Goal: Answer question/provide support: Share knowledge or assist other users

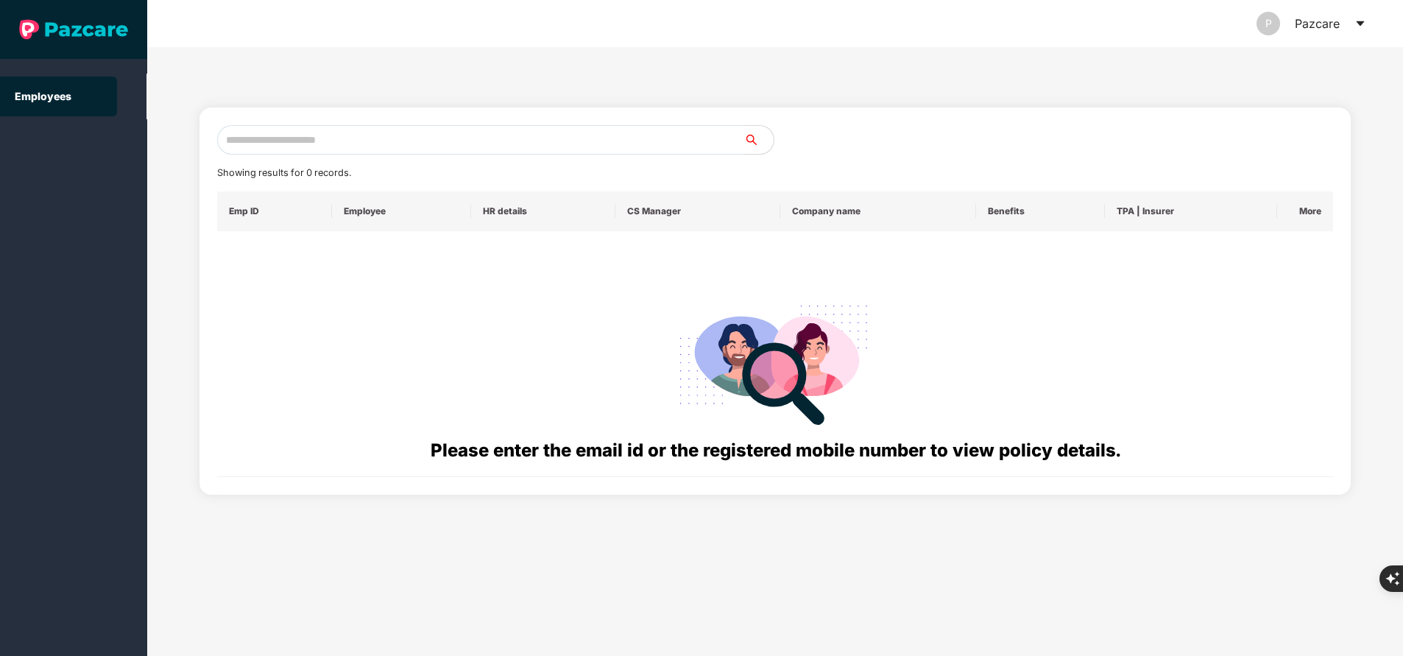
click at [352, 148] on input "text" at bounding box center [480, 139] width 527 height 29
paste input "**********"
type input "**********"
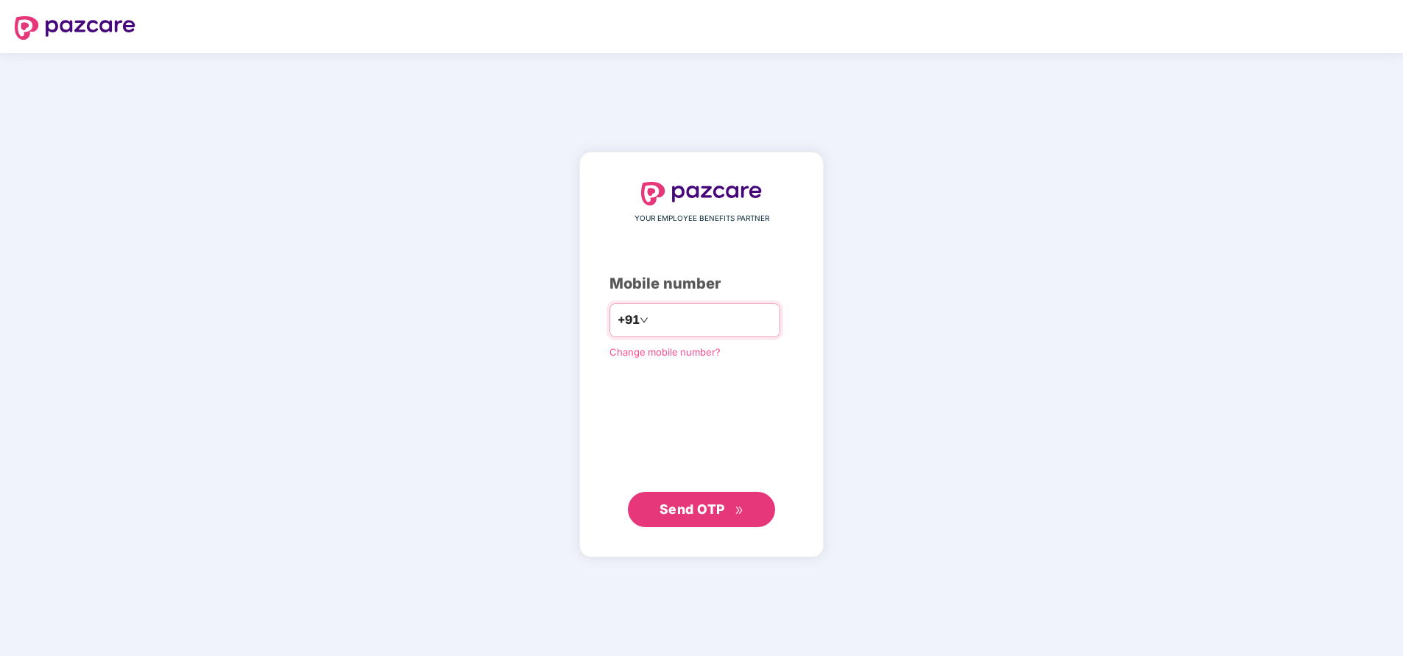
click at [685, 303] on div "+91" at bounding box center [694, 320] width 171 height 34
click at [680, 319] on input "number" at bounding box center [711, 320] width 121 height 24
type input "**********"
click at [681, 498] on button "Send OTP" at bounding box center [701, 508] width 147 height 35
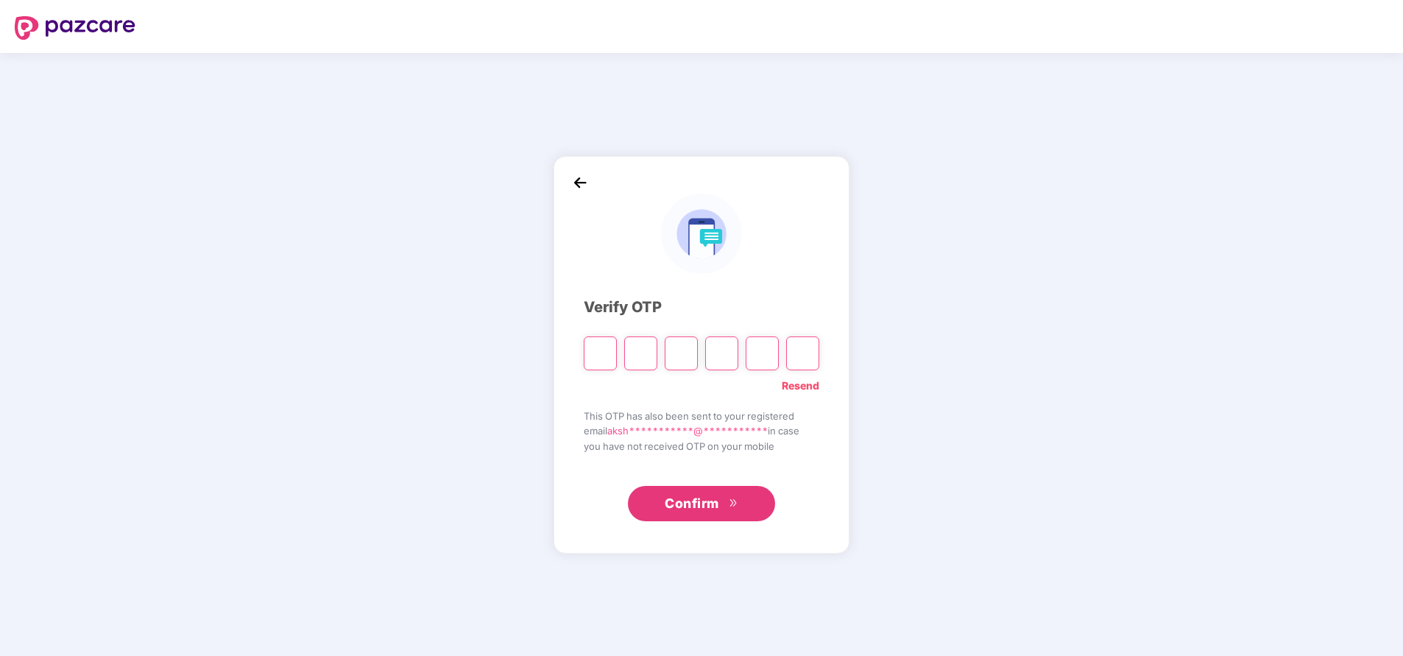
type input "*"
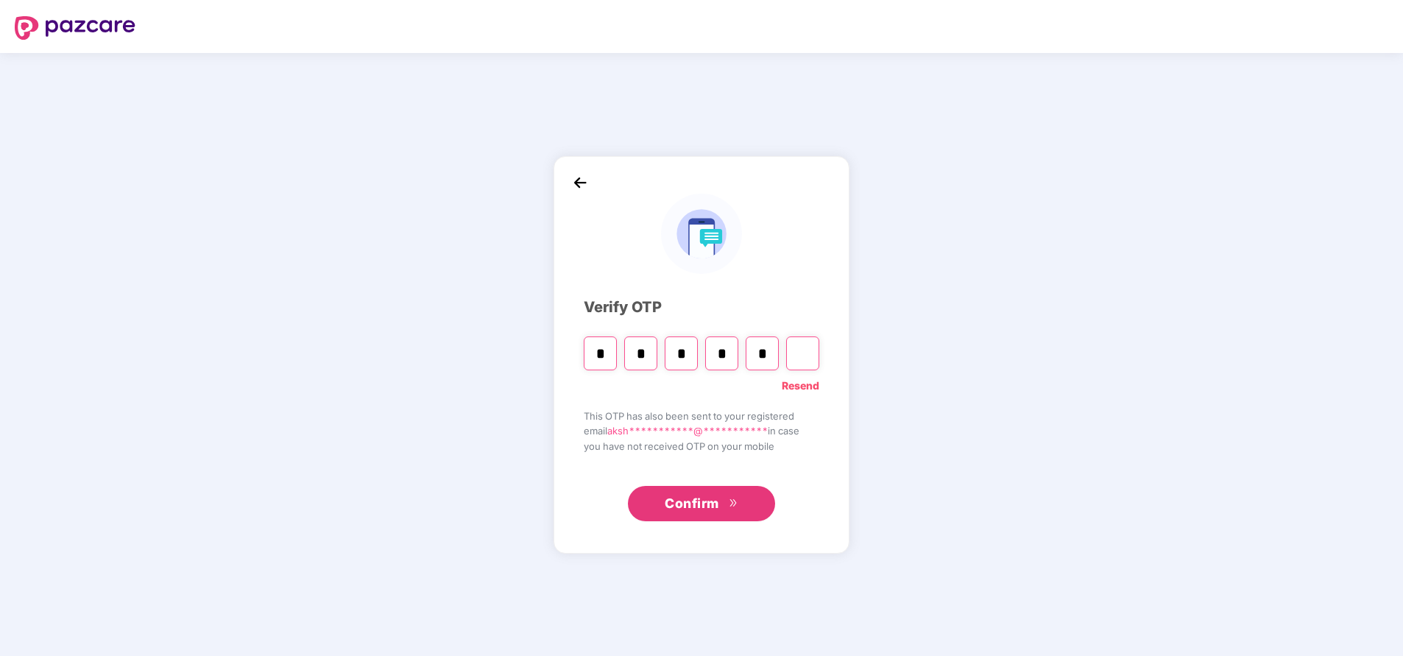
type input "*"
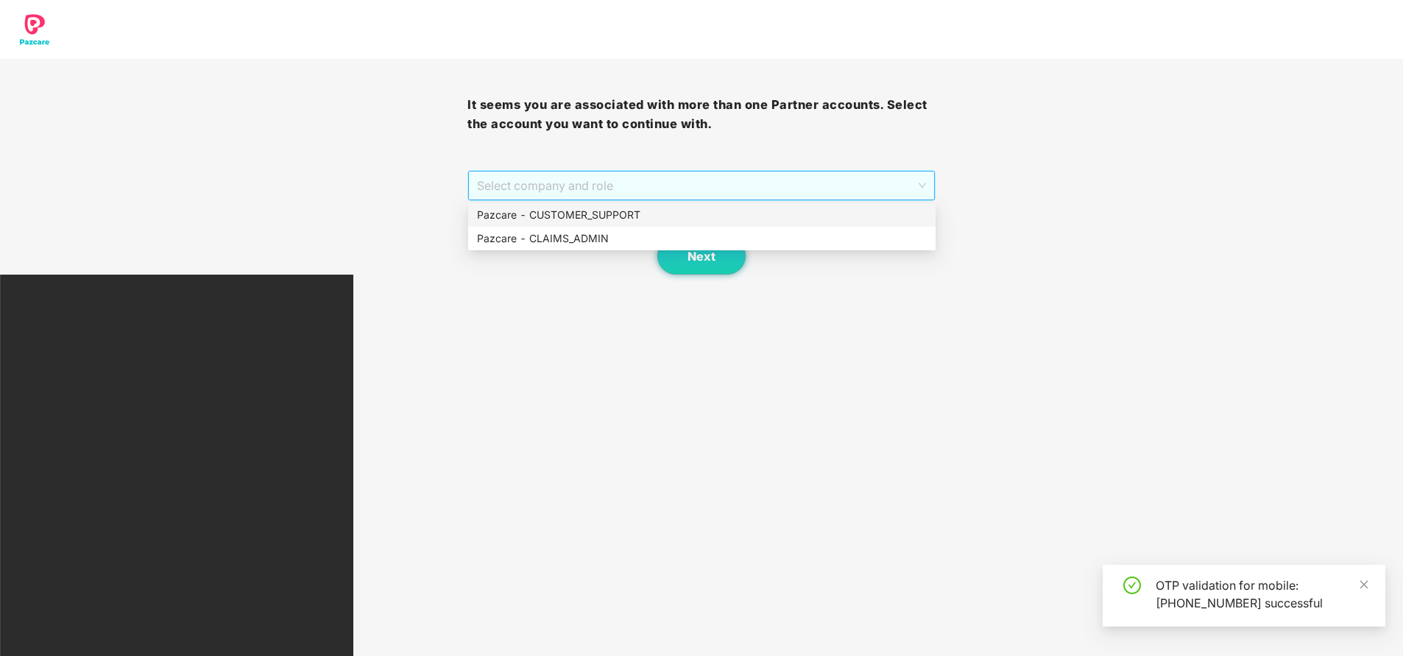
click at [711, 183] on span "Select company and role" at bounding box center [701, 186] width 448 height 28
click at [687, 218] on div "Pazcare - CUSTOMER_SUPPORT" at bounding box center [702, 215] width 450 height 16
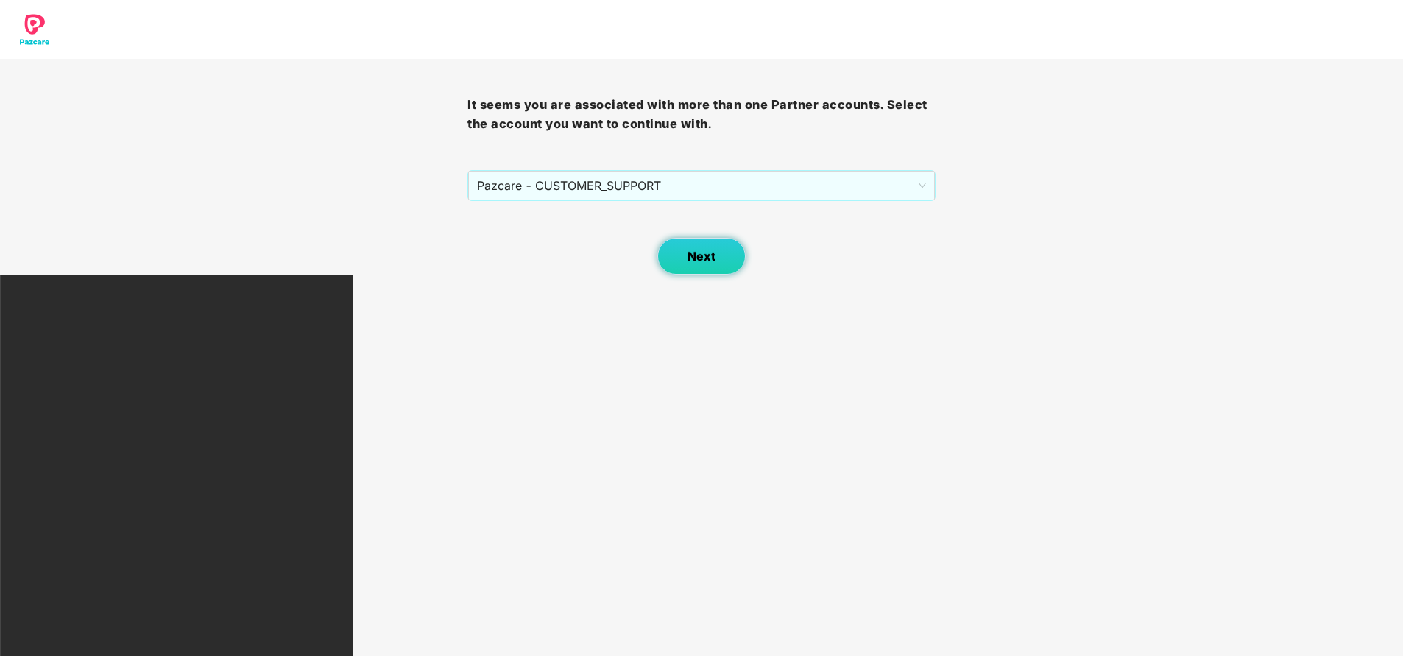
click at [726, 256] on button "Next" at bounding box center [701, 256] width 88 height 37
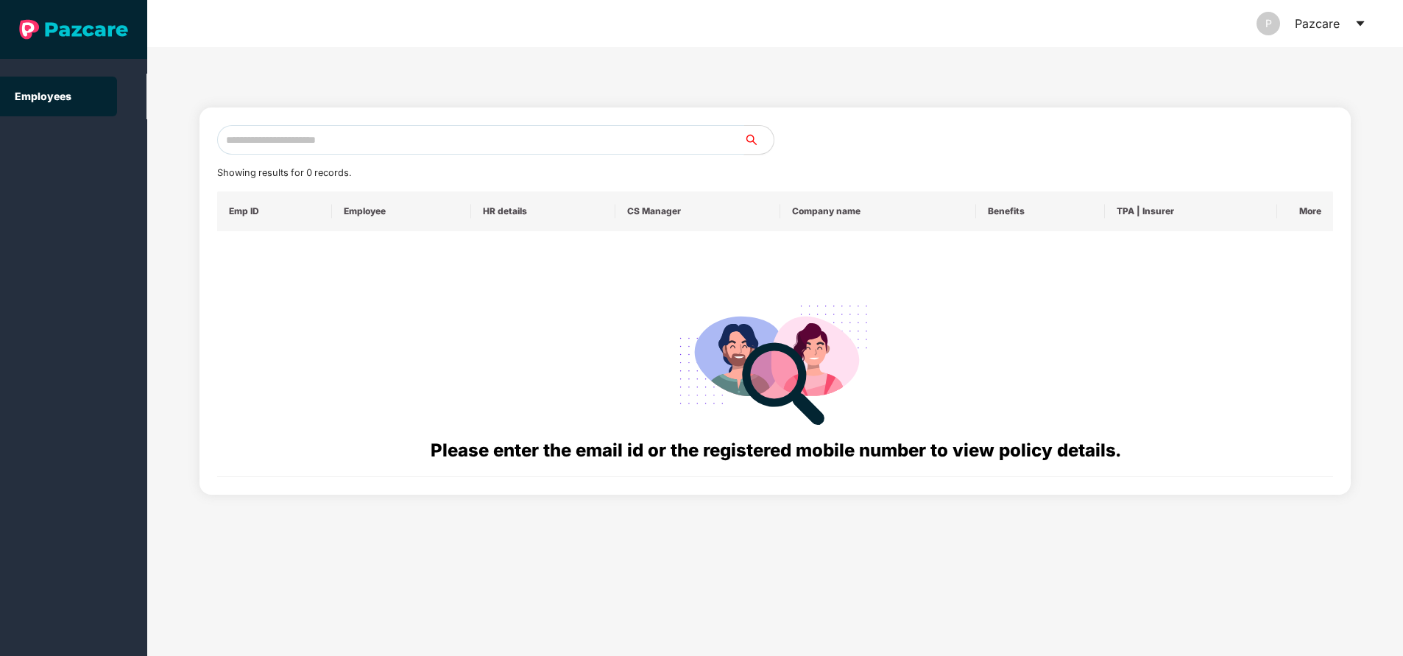
click at [470, 134] on input "text" at bounding box center [480, 139] width 527 height 29
paste input "**********"
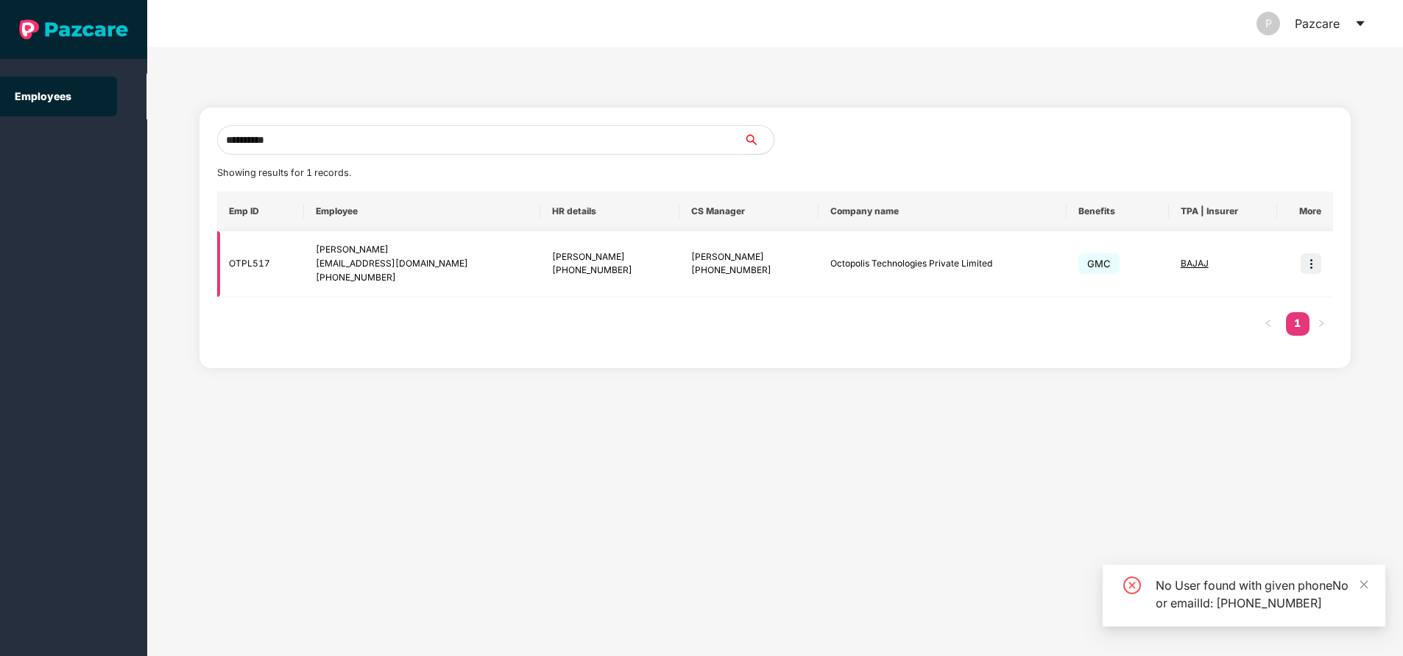
type input "**********"
click at [1316, 269] on img at bounding box center [1311, 263] width 21 height 21
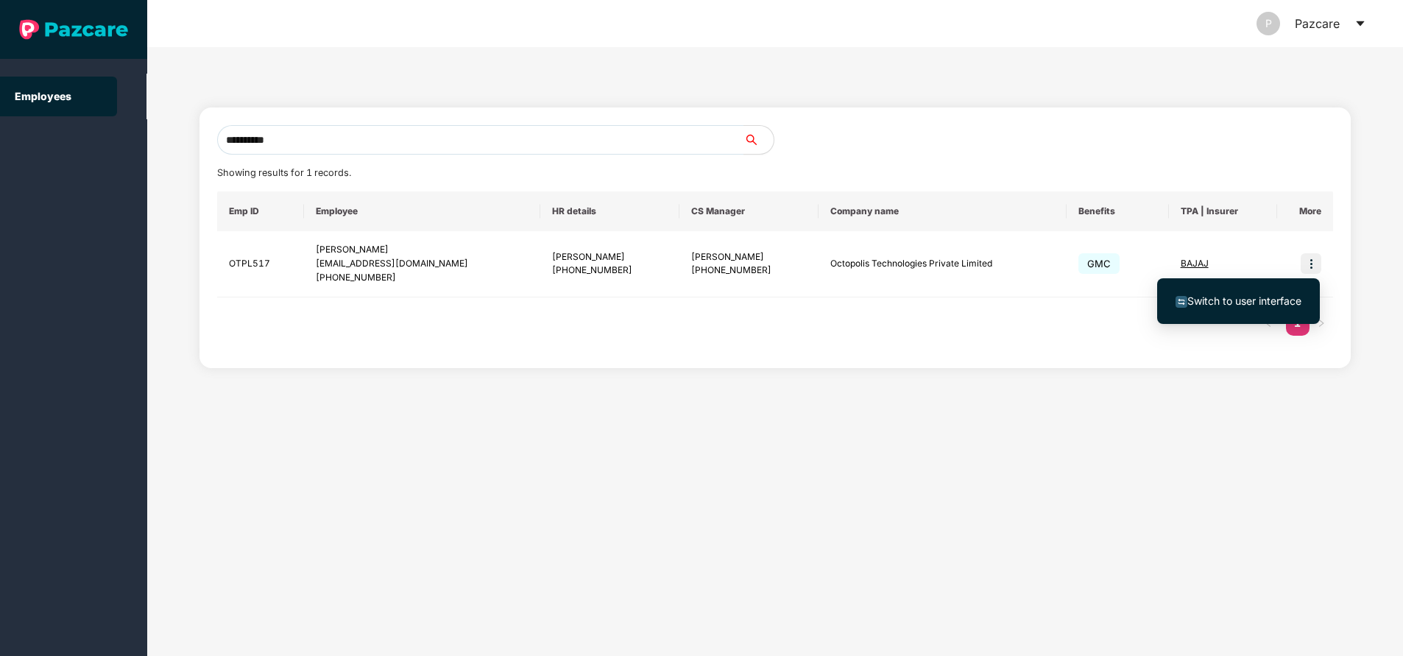
click at [1240, 303] on span "Switch to user interface" at bounding box center [1244, 300] width 114 height 13
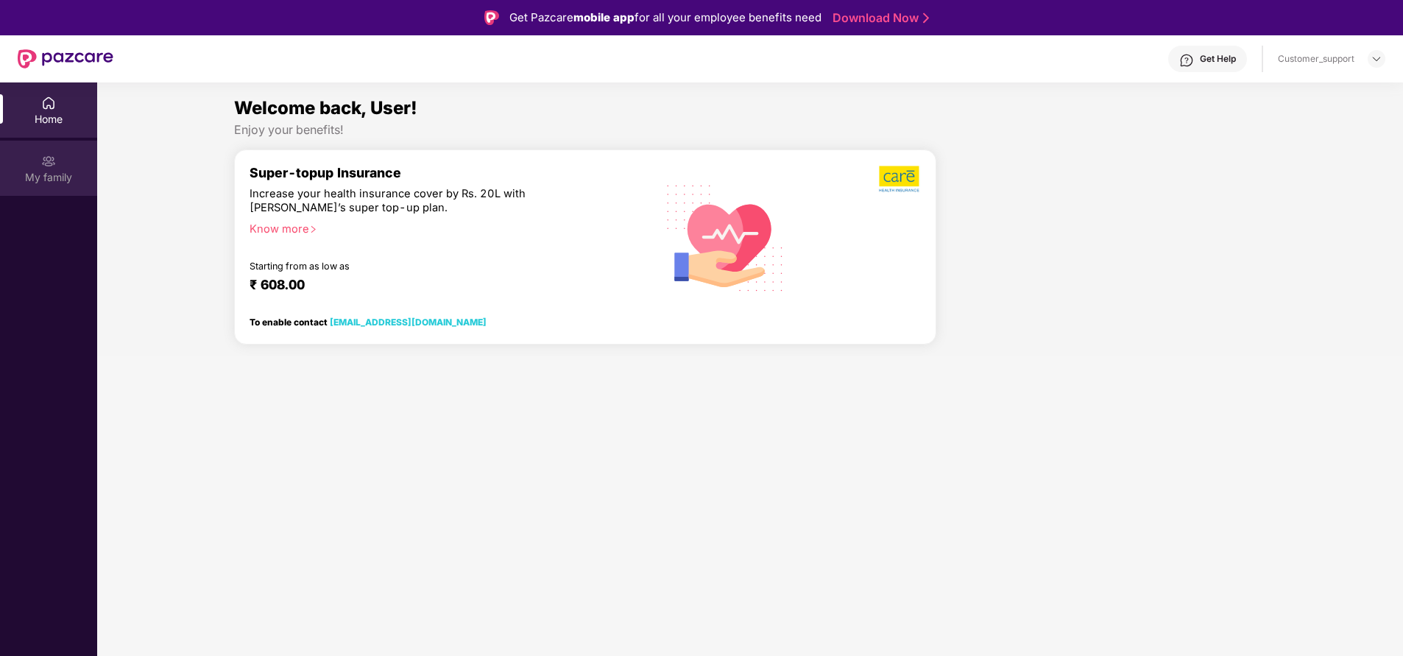
click at [40, 165] on div "My family" at bounding box center [48, 168] width 97 height 55
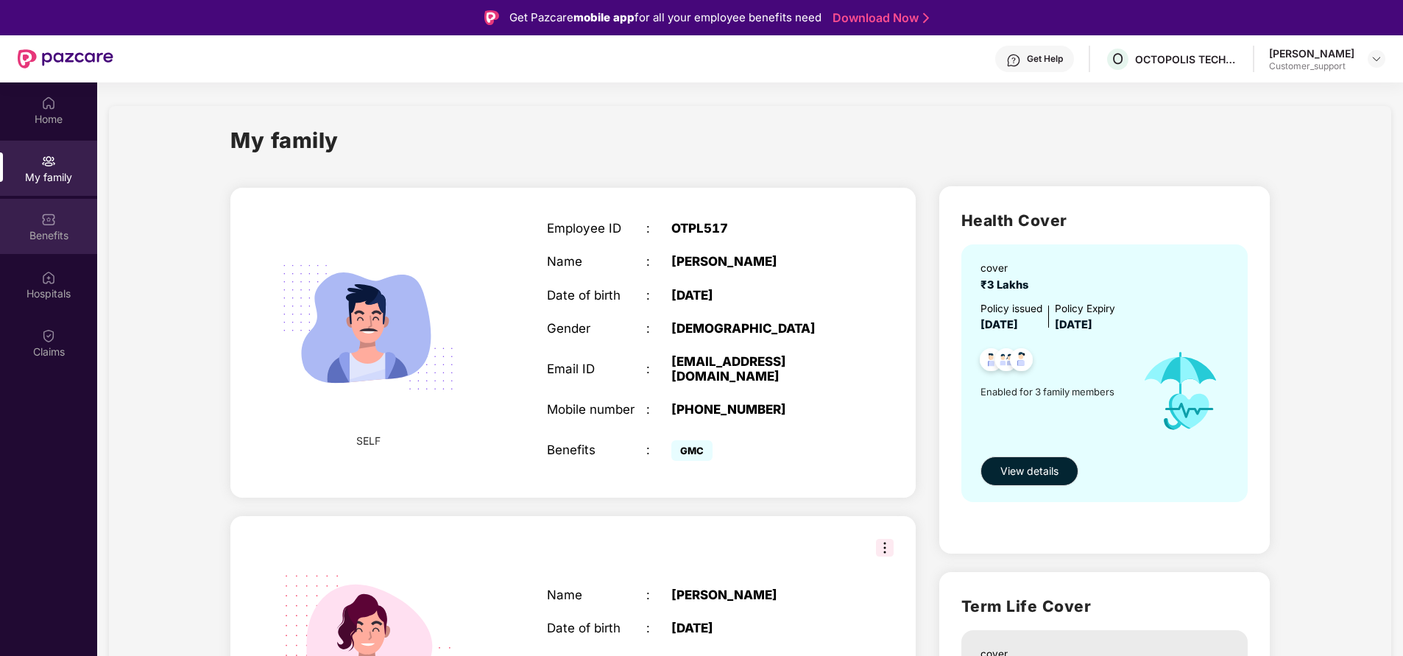
click at [64, 241] on div "Benefits" at bounding box center [48, 235] width 97 height 15
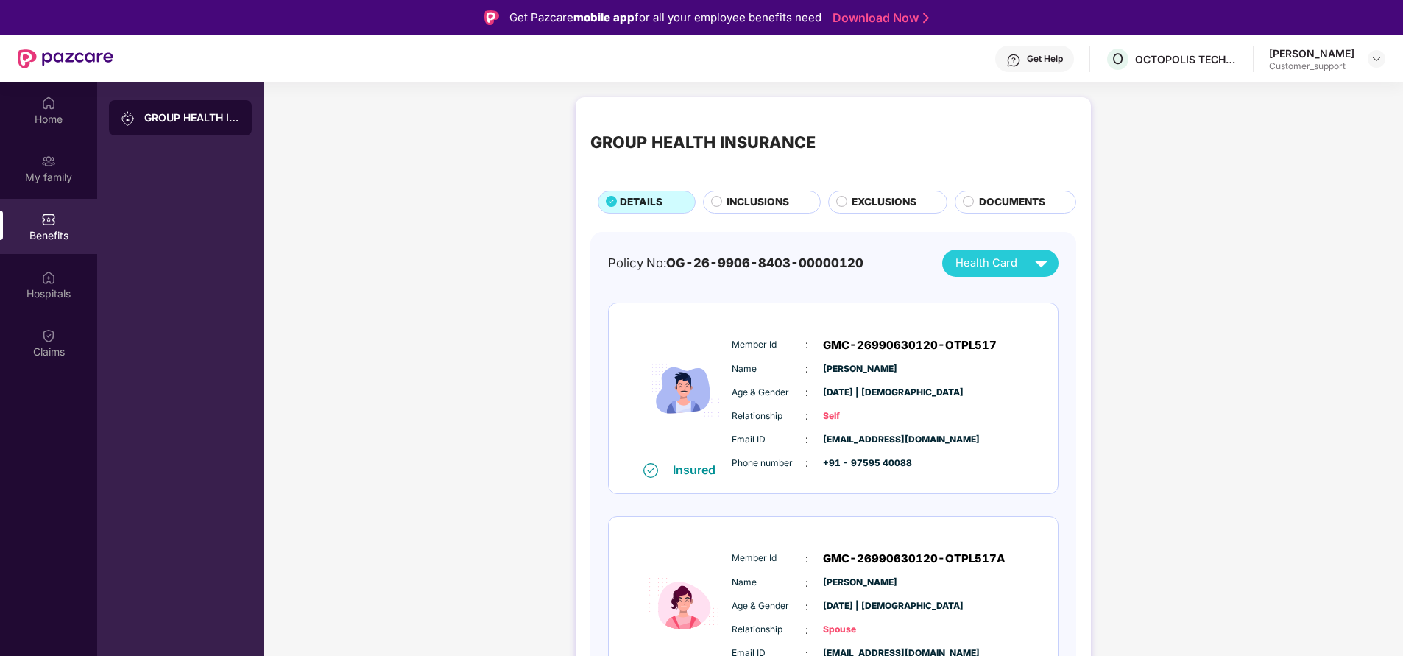
click at [966, 200] on circle at bounding box center [968, 201] width 10 height 10
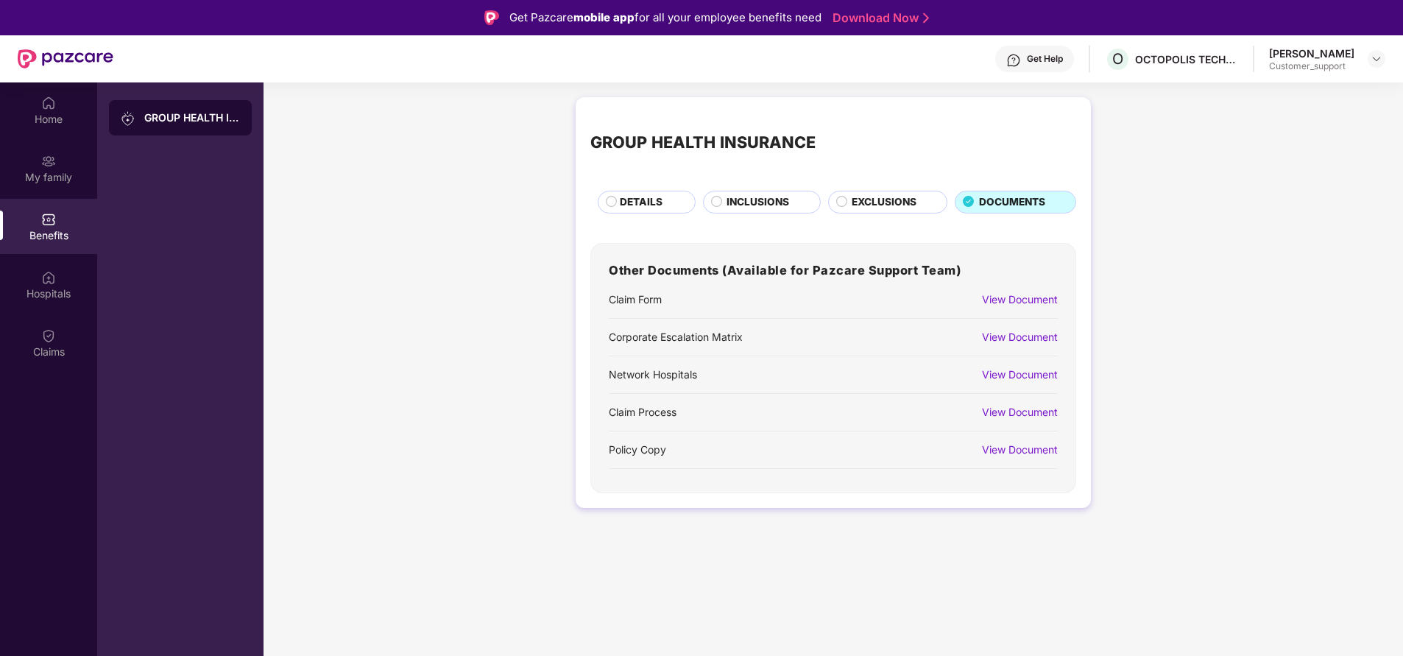
click at [1028, 297] on div "View Document" at bounding box center [1020, 299] width 76 height 16
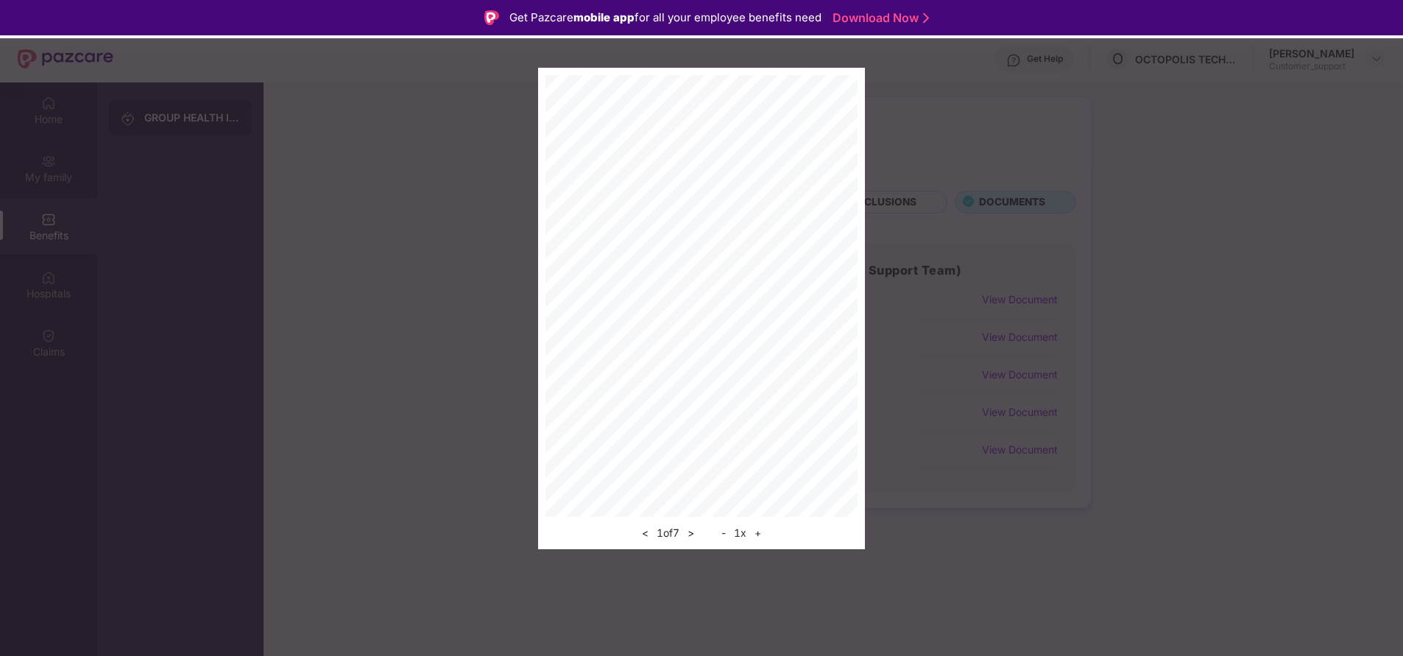
scroll to position [82, 0]
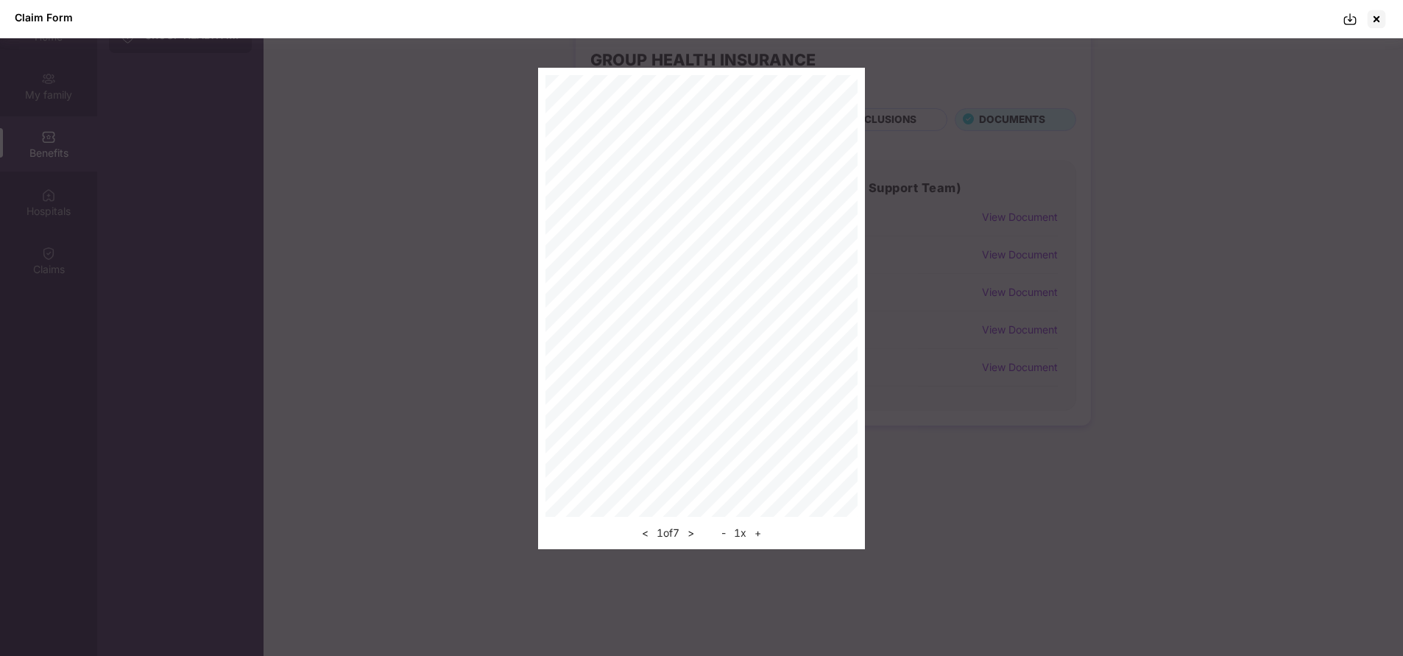
click at [1351, 26] on div at bounding box center [1366, 19] width 46 height 24
click at [1353, 18] on img at bounding box center [1350, 19] width 15 height 15
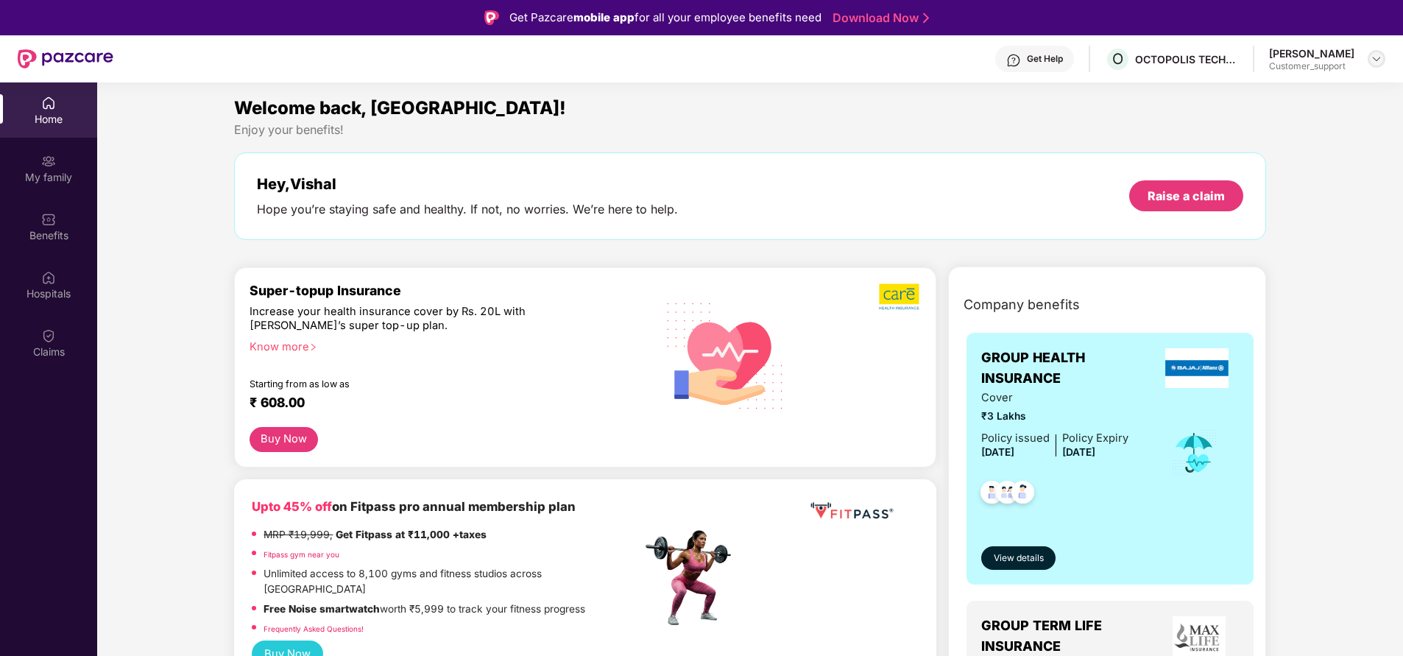
click at [1380, 62] on img at bounding box center [1377, 59] width 12 height 12
click at [1271, 104] on div "Switch to support view" at bounding box center [1307, 93] width 191 height 29
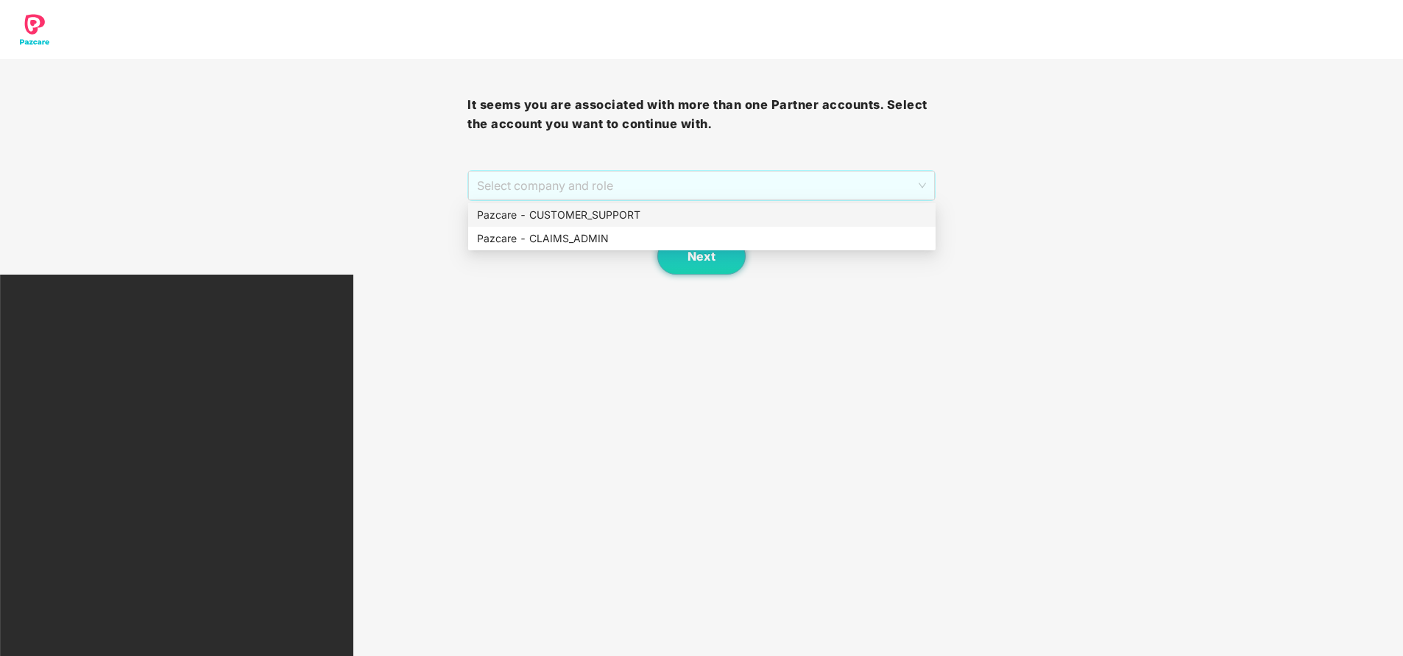
drag, startPoint x: 690, startPoint y: 179, endPoint x: 651, endPoint y: 209, distance: 49.3
click at [651, 209] on body "It seems you are associated with more than one Partner accounts. Select the acc…" at bounding box center [701, 328] width 1403 height 656
click at [651, 209] on div "Pazcare - CUSTOMER_SUPPORT" at bounding box center [702, 215] width 450 height 16
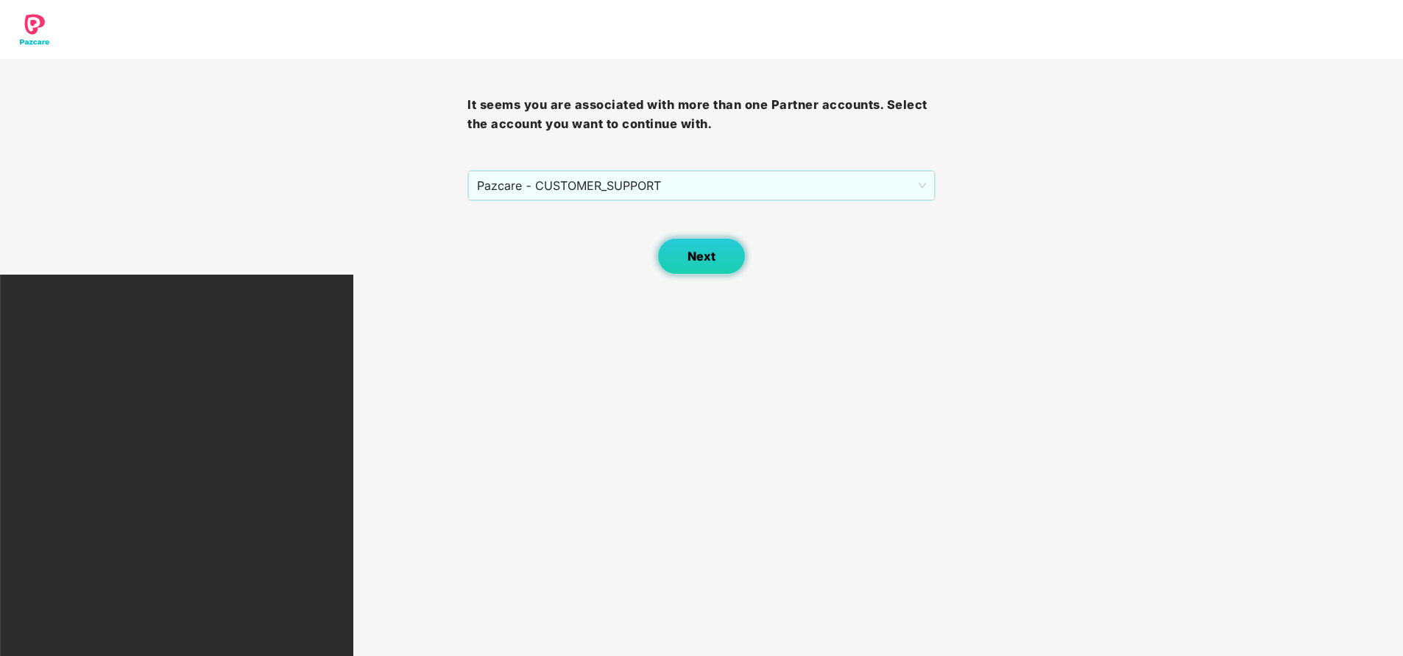
click at [713, 266] on button "Next" at bounding box center [701, 256] width 88 height 37
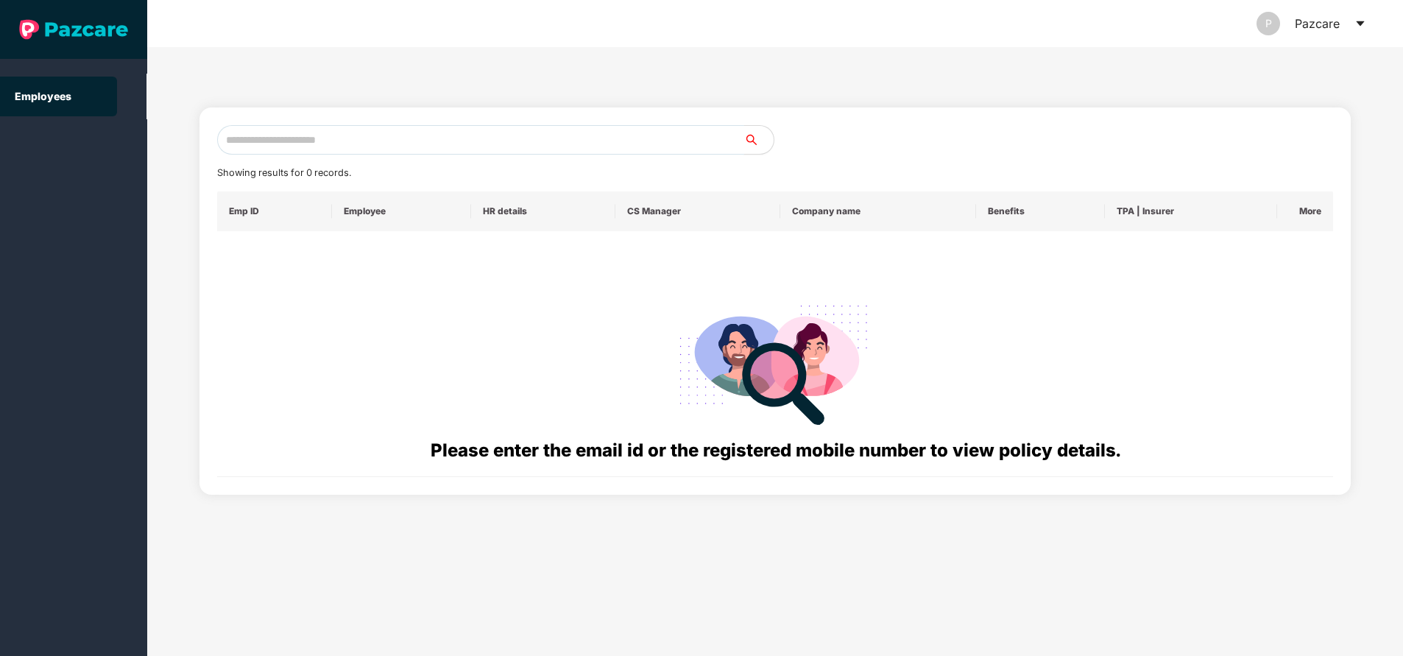
click at [403, 128] on input "text" at bounding box center [480, 139] width 527 height 29
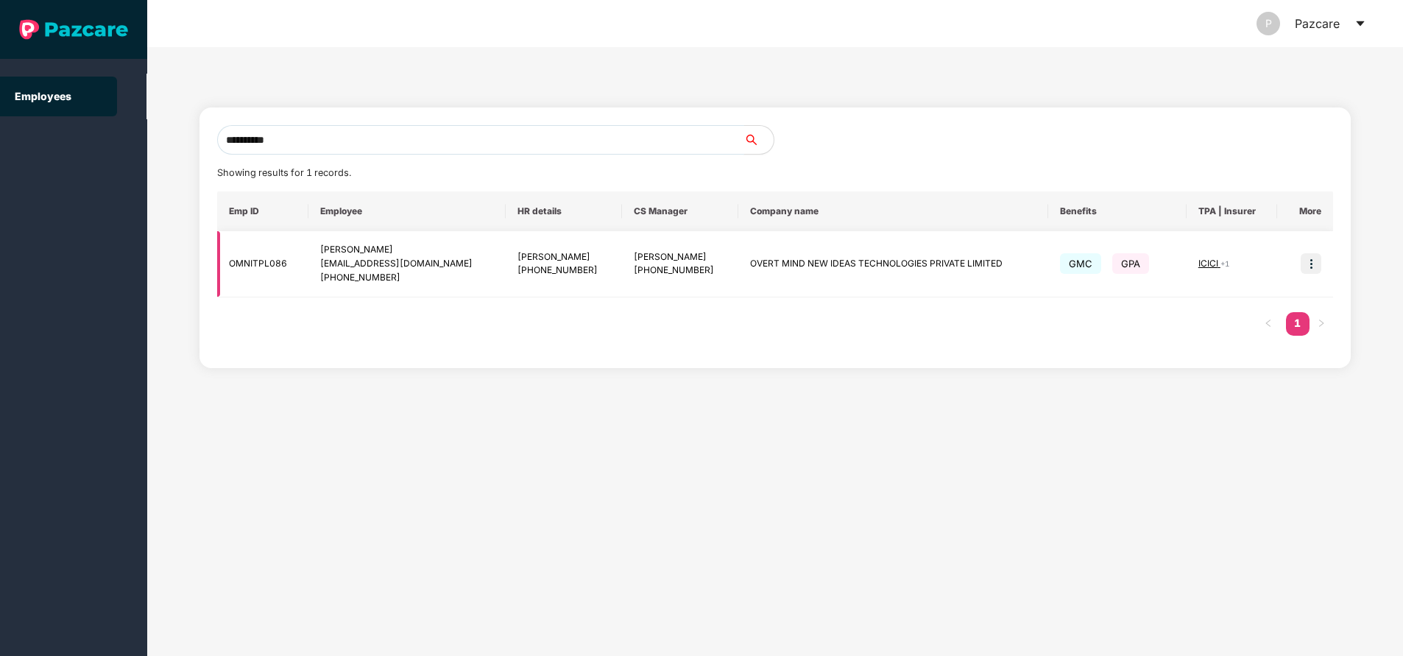
type input "**********"
click at [1318, 272] on img at bounding box center [1311, 263] width 21 height 21
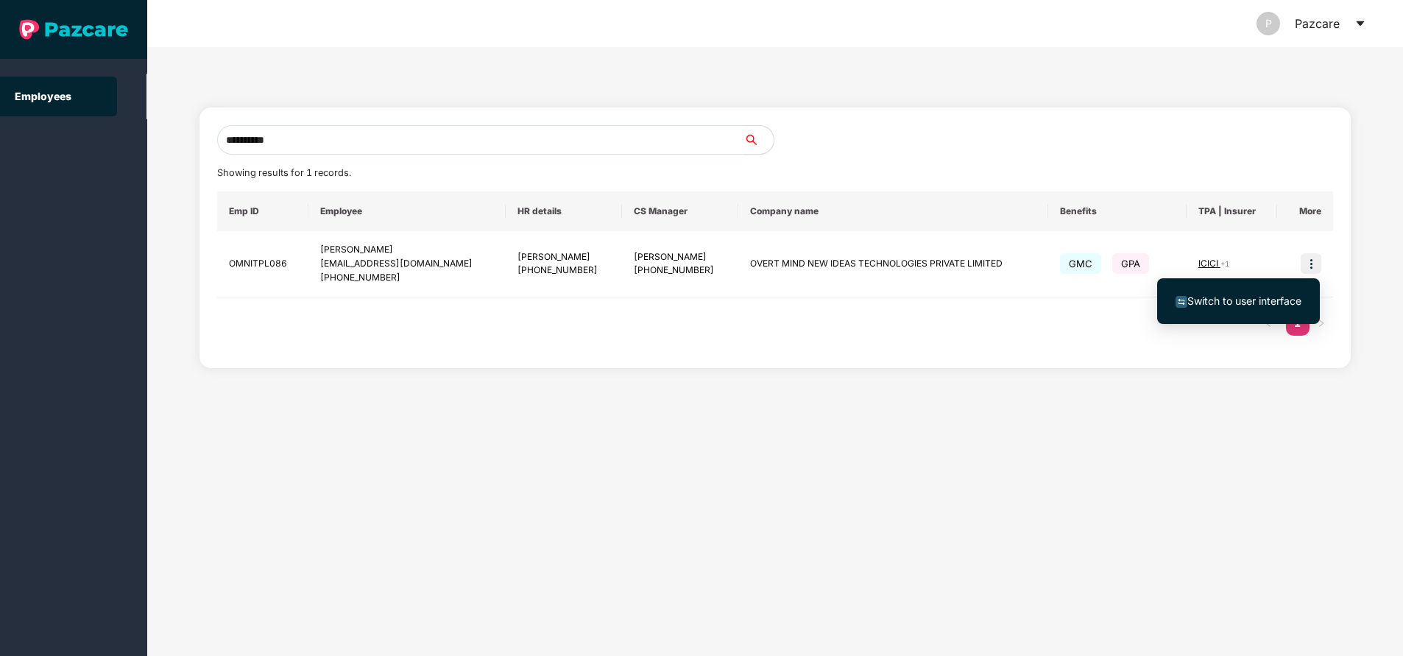
click at [1226, 297] on span "Switch to user interface" at bounding box center [1244, 300] width 114 height 13
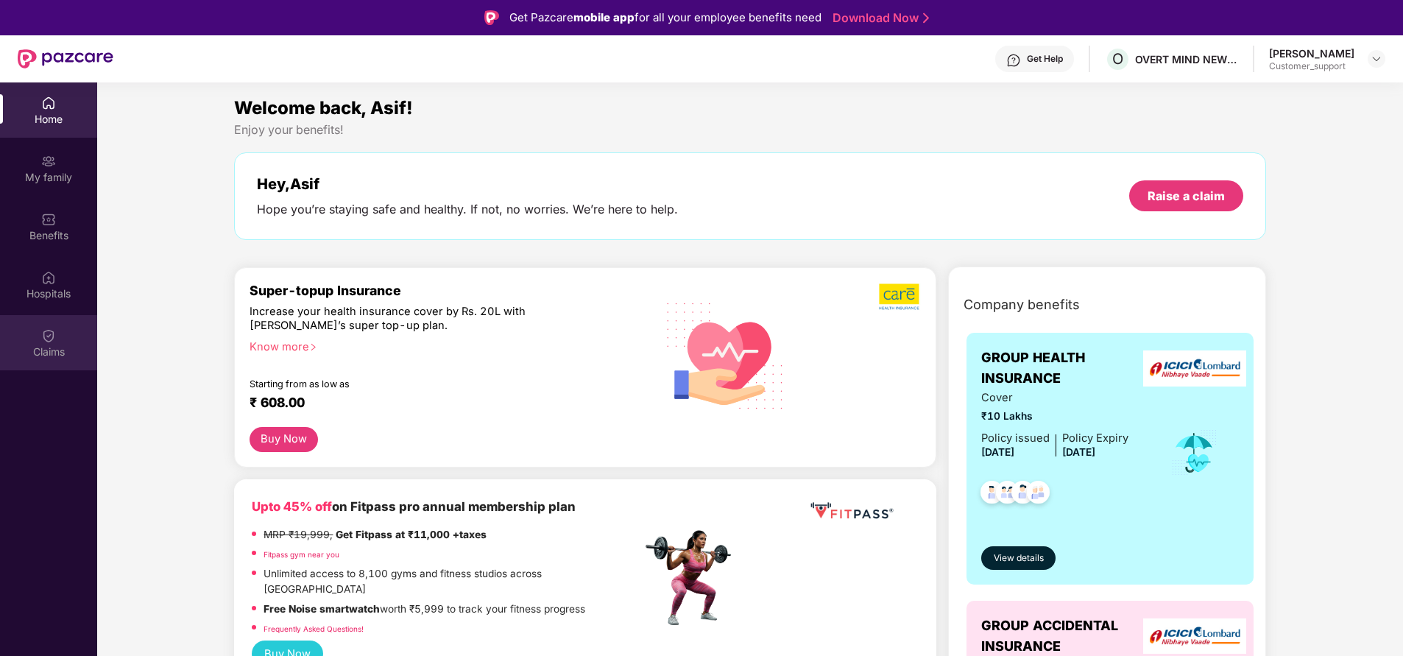
click at [41, 358] on div "Claims" at bounding box center [48, 351] width 97 height 15
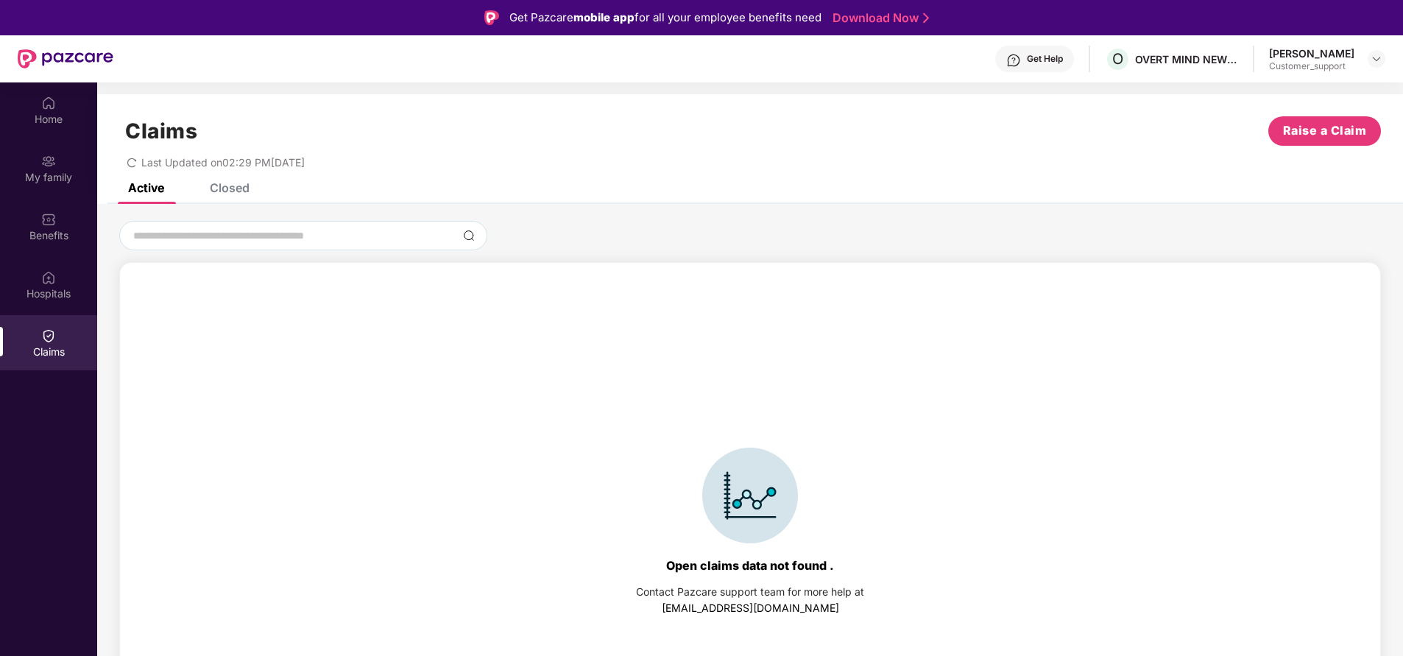
click at [233, 193] on div "Closed" at bounding box center [230, 187] width 40 height 15
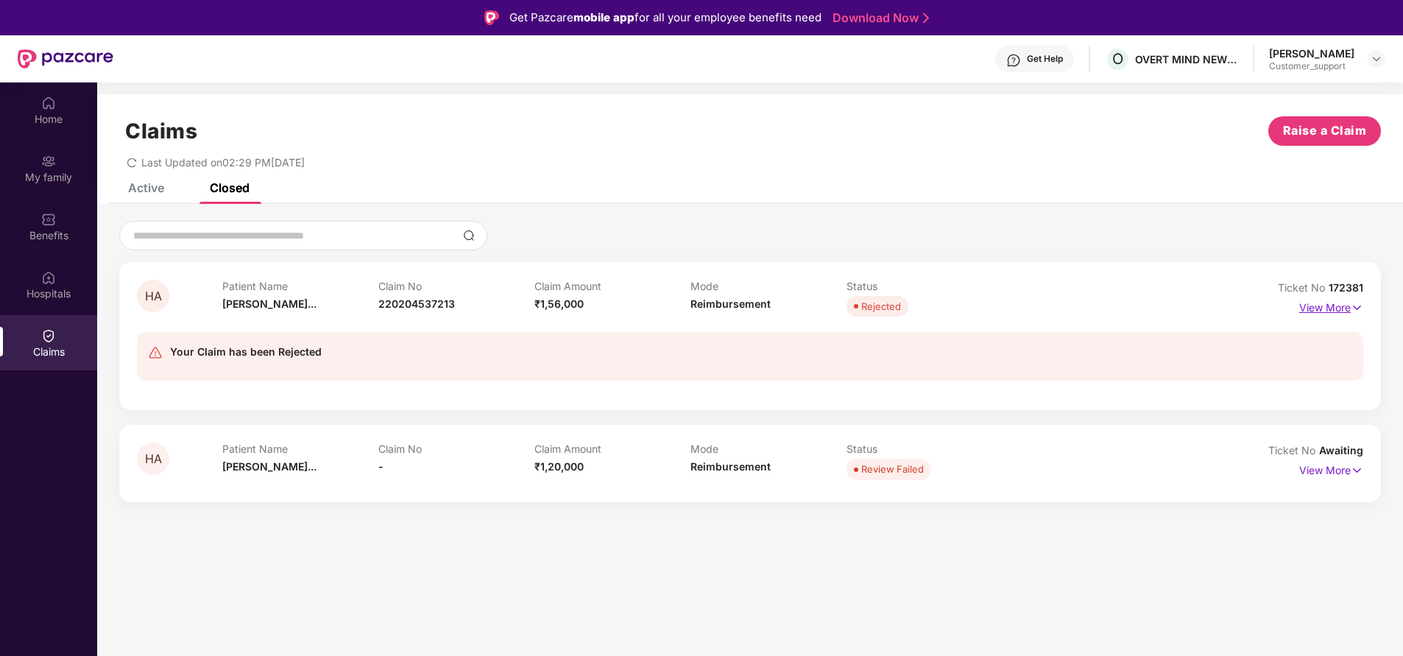
click at [1347, 308] on p "View More" at bounding box center [1331, 306] width 64 height 20
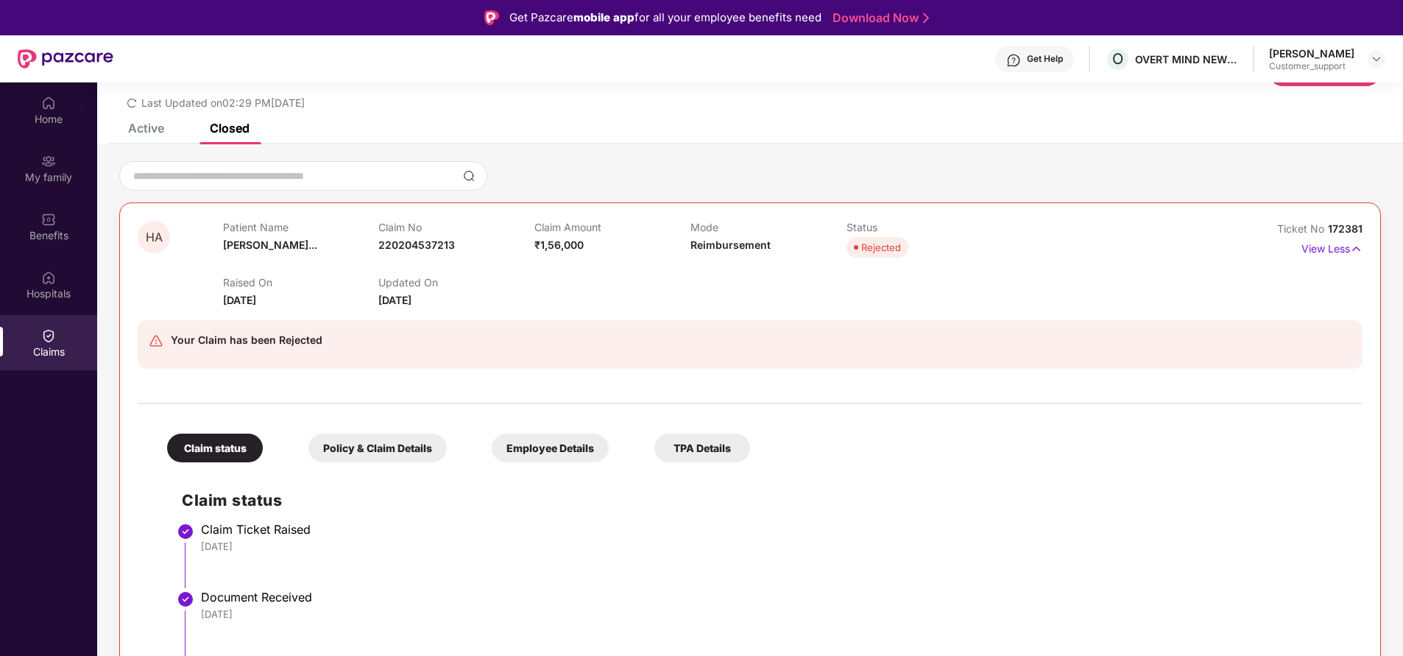
scroll to position [58, 0]
drag, startPoint x: 1326, startPoint y: 230, endPoint x: 1403, endPoint y: 232, distance: 76.6
click at [1402, 233] on html "Get Pazcare mobile app for all your employee benefits need Download Now Get Hel…" at bounding box center [701, 328] width 1403 height 656
copy span "172381"
drag, startPoint x: 350, startPoint y: 4, endPoint x: 737, endPoint y: 114, distance: 402.6
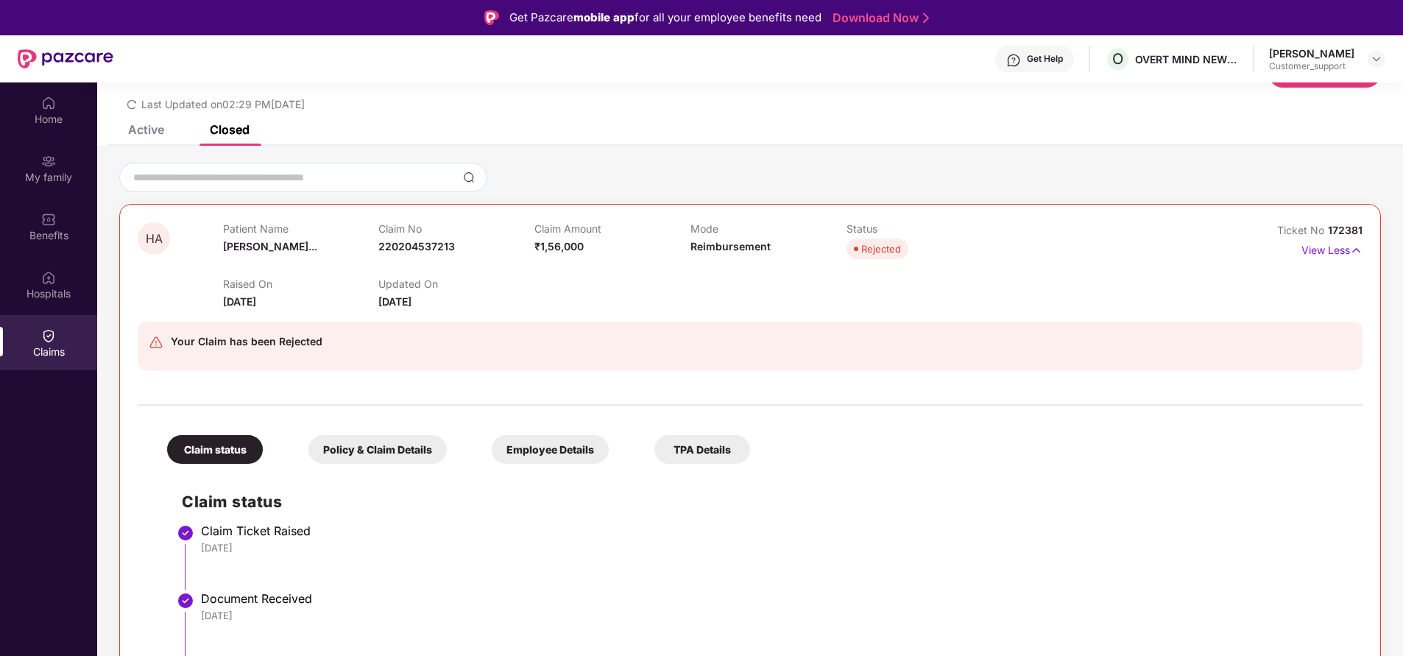
click at [737, 114] on div "Claims Raise a Claim Last Updated on 02:29 PM, 28 Sep 2025" at bounding box center [750, 80] width 1306 height 89
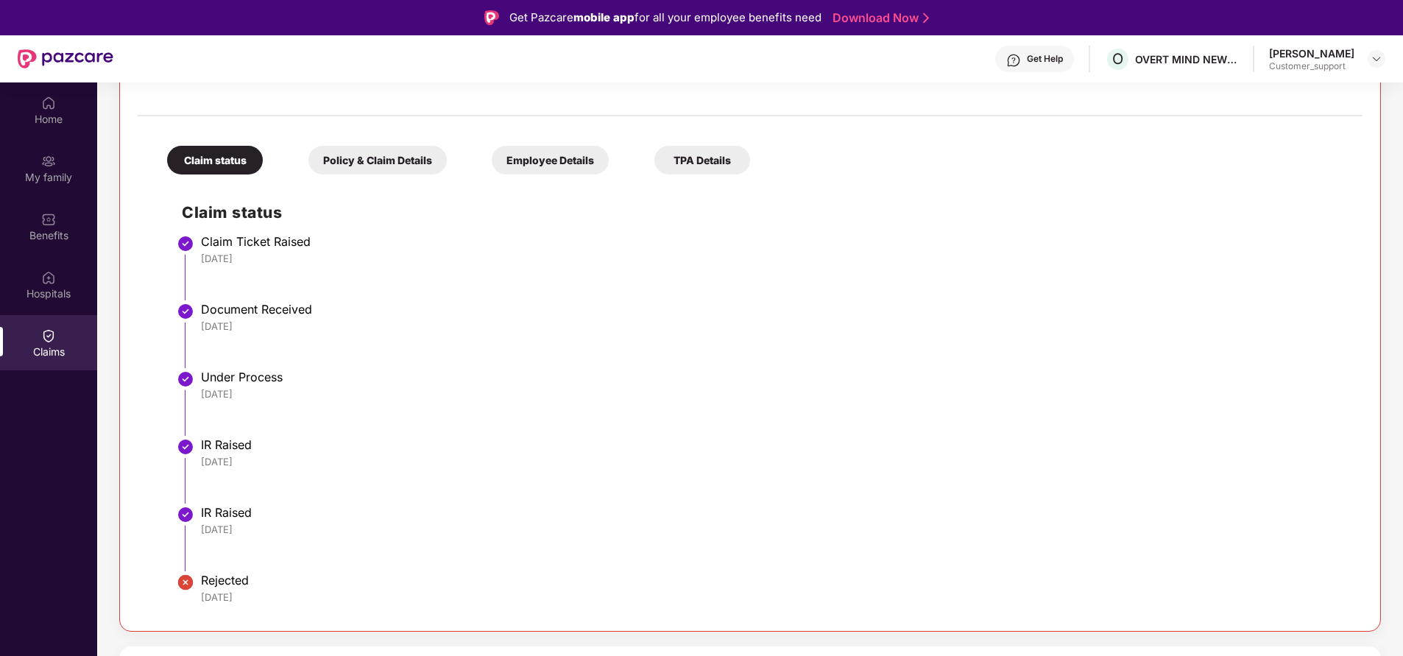
scroll to position [0, 0]
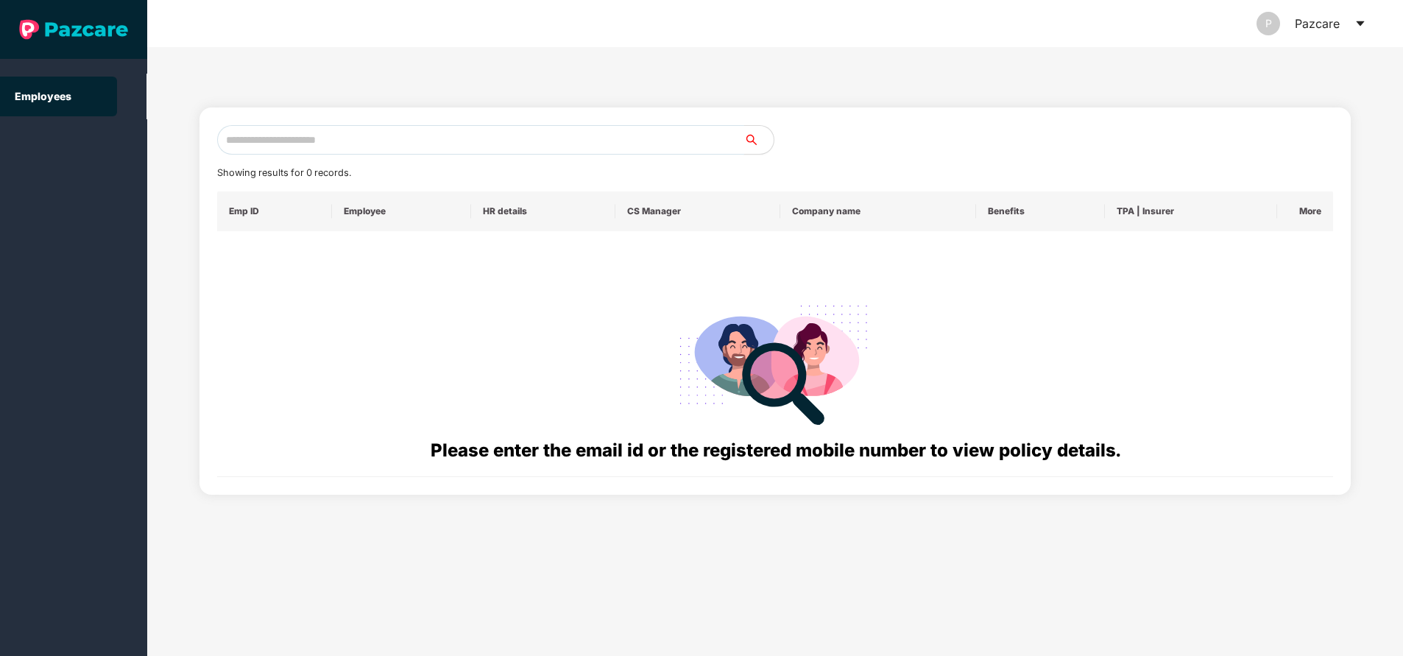
click at [375, 126] on input "text" at bounding box center [480, 139] width 527 height 29
paste input "**********"
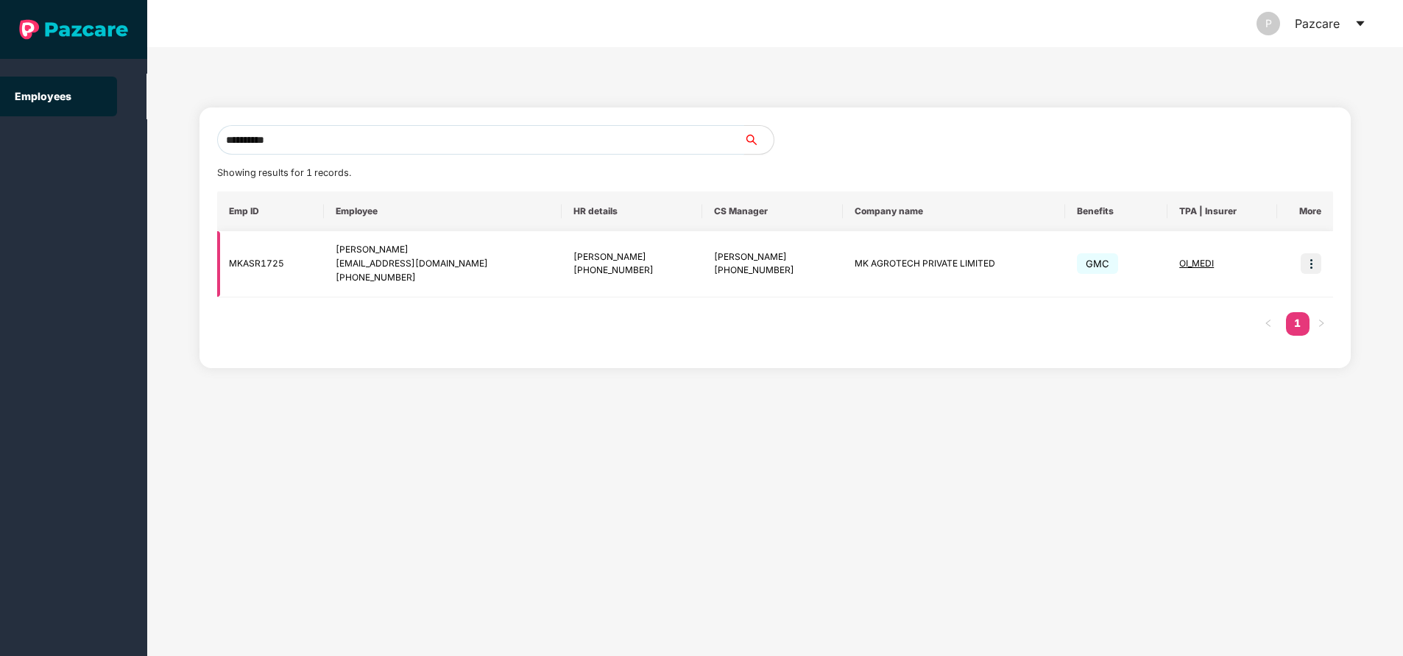
type input "**********"
click at [1318, 265] on img at bounding box center [1311, 263] width 21 height 21
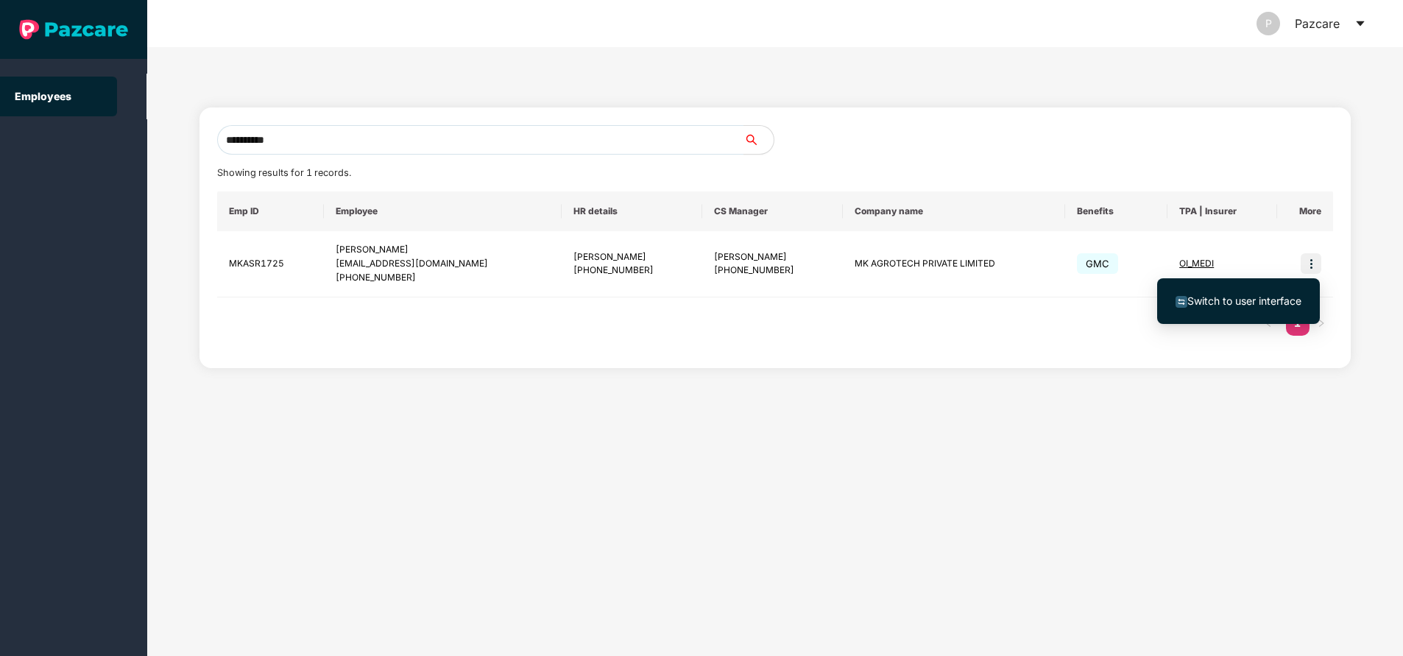
click at [1241, 294] on span "Switch to user interface" at bounding box center [1244, 300] width 114 height 13
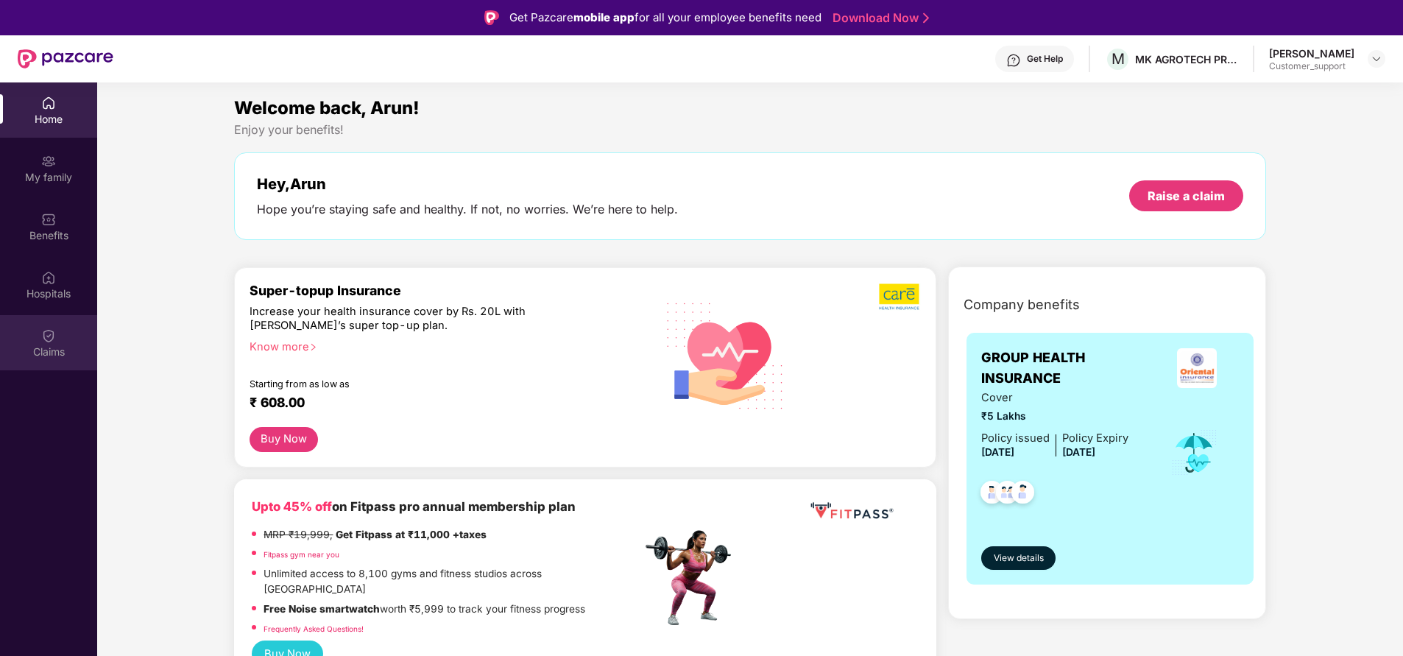
click at [52, 356] on div "Claims" at bounding box center [48, 351] width 97 height 15
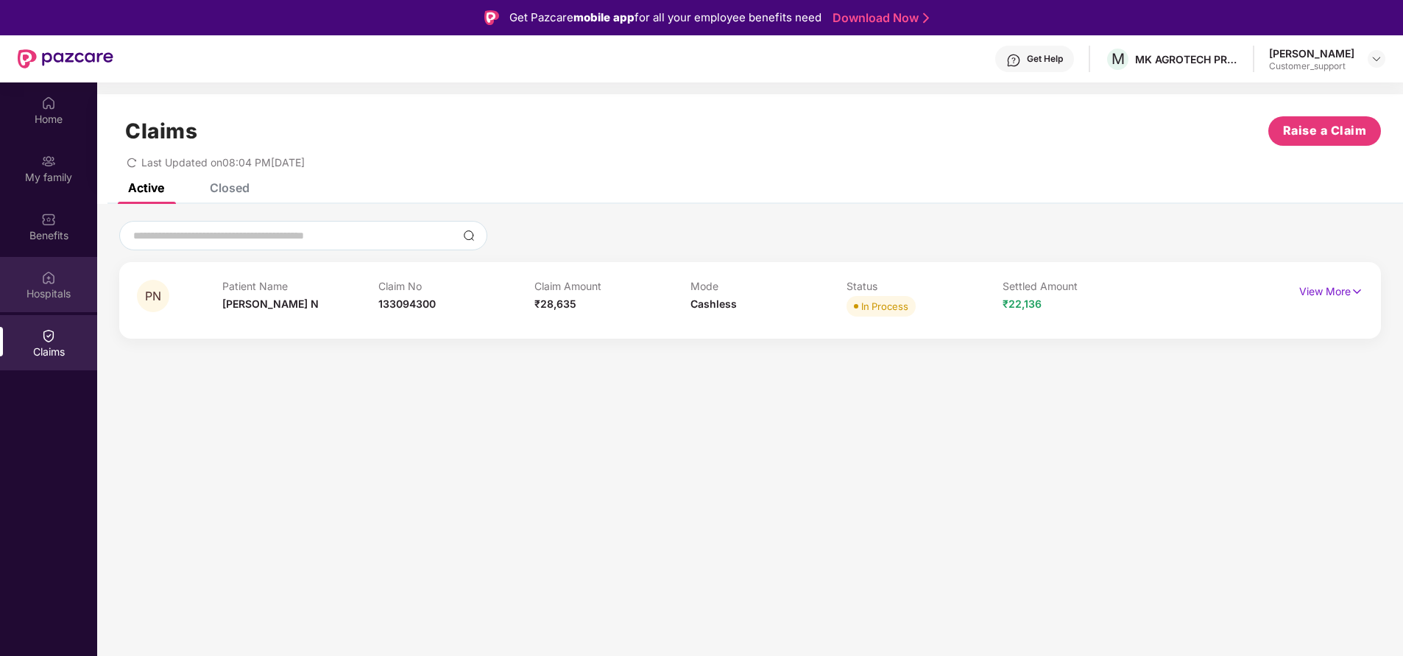
click at [51, 290] on div "Hospitals" at bounding box center [48, 293] width 97 height 15
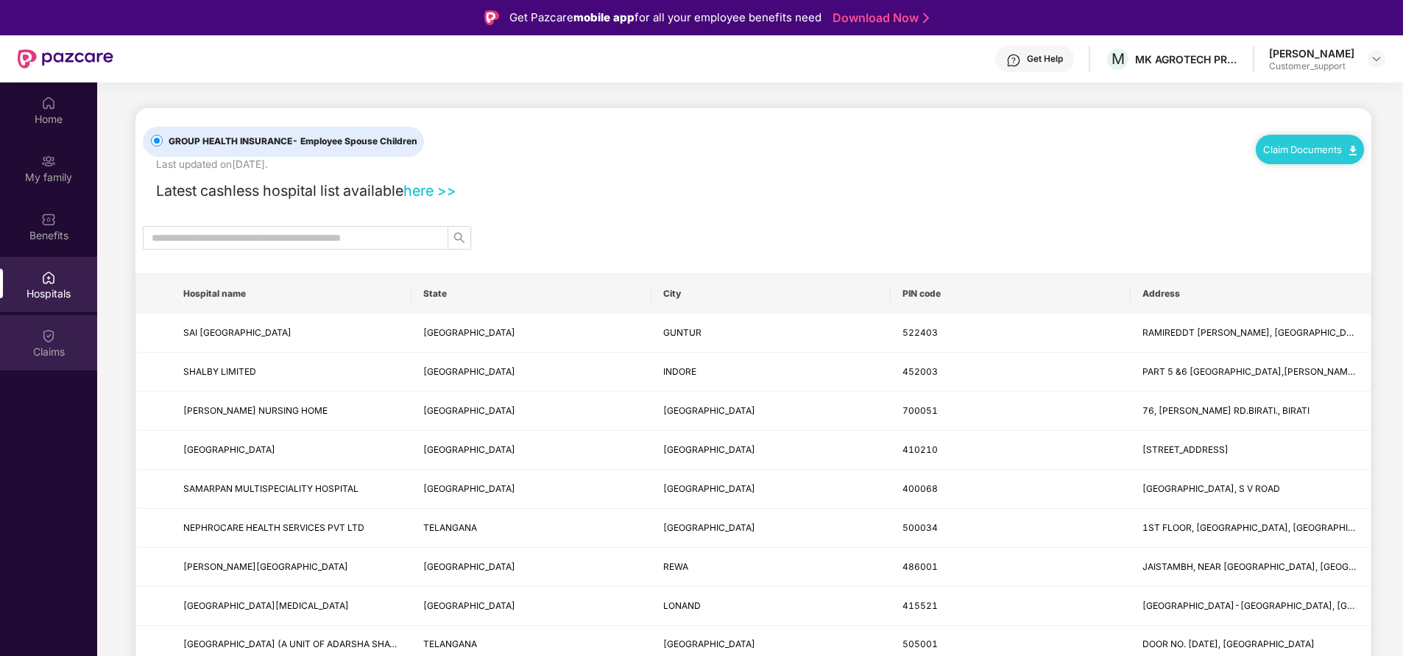
click at [48, 356] on div "Claims" at bounding box center [48, 351] width 97 height 15
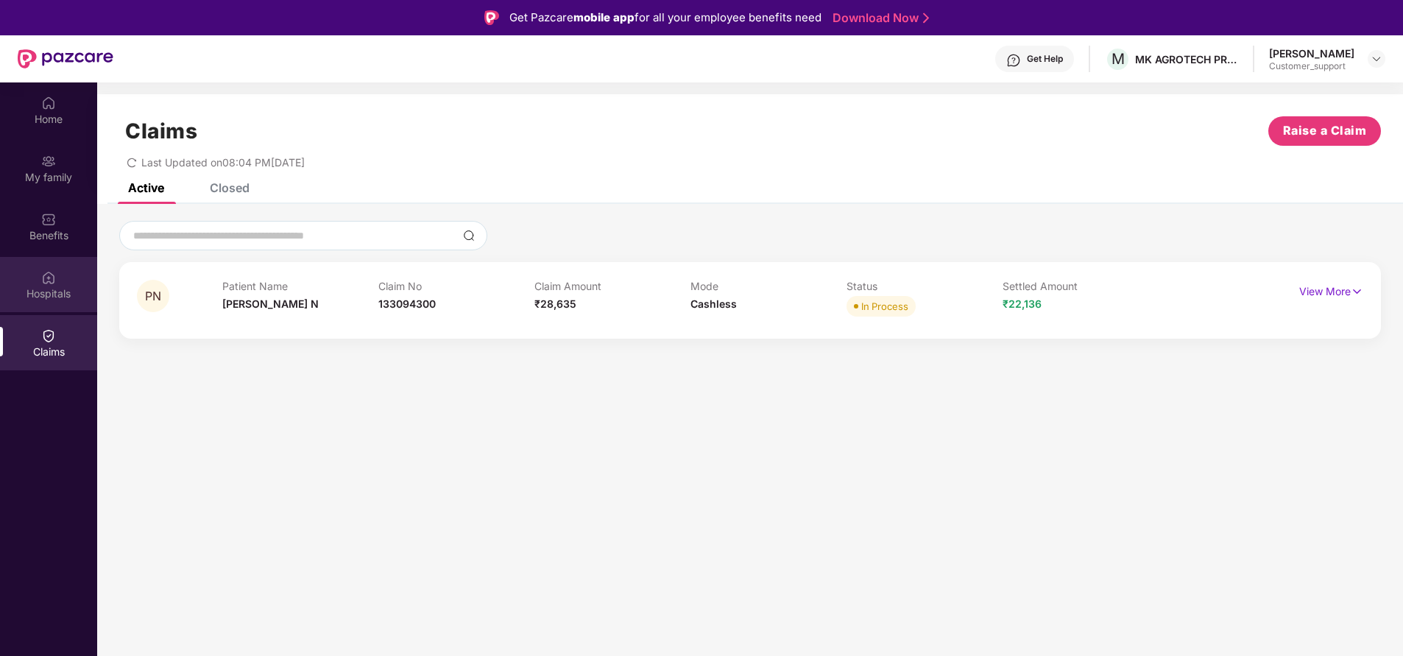
click at [59, 299] on div "Hospitals" at bounding box center [48, 293] width 97 height 15
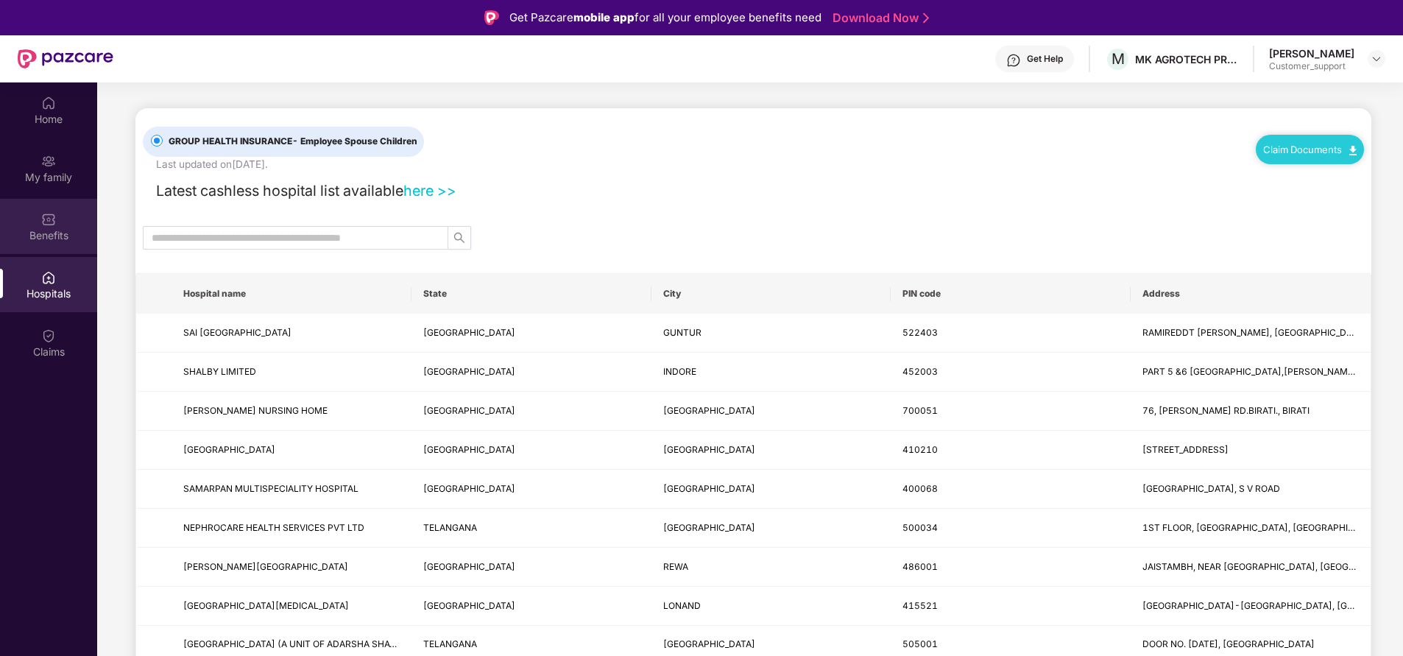
click at [60, 236] on div "Benefits" at bounding box center [48, 235] width 97 height 15
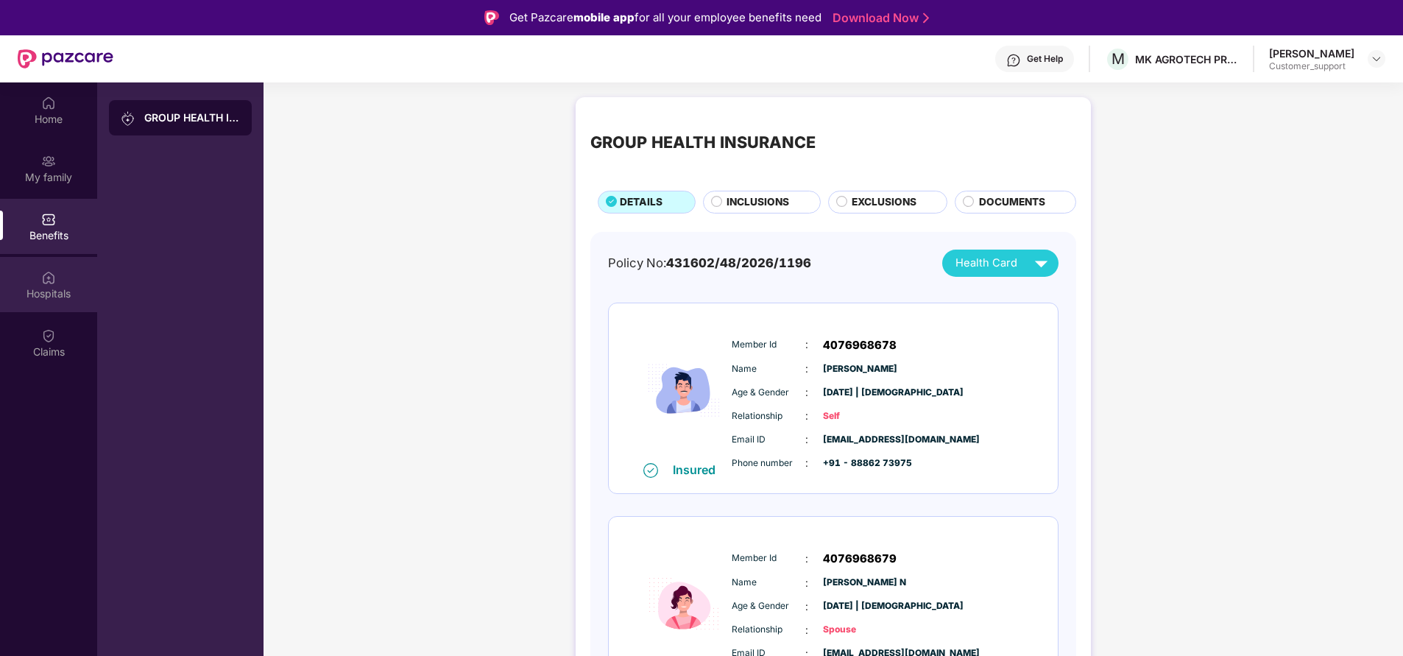
click at [52, 283] on img at bounding box center [48, 277] width 15 height 15
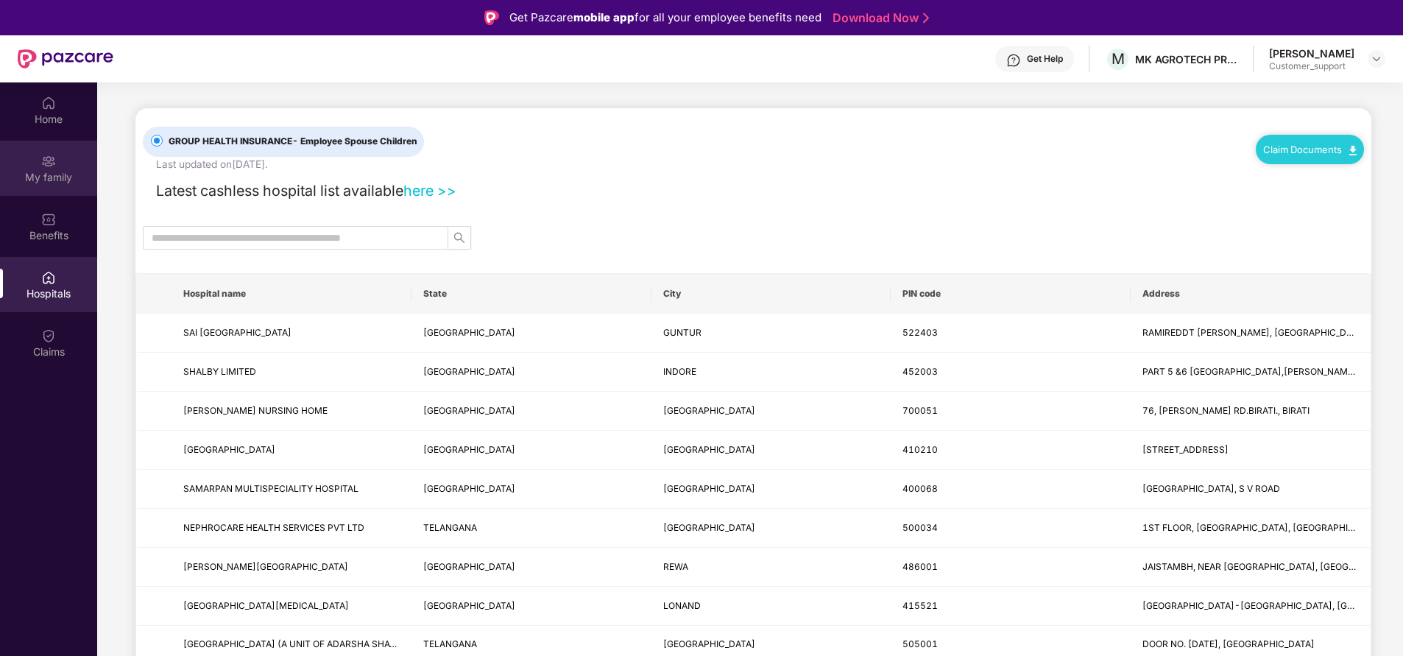
click at [54, 174] on div "My family" at bounding box center [48, 177] width 97 height 15
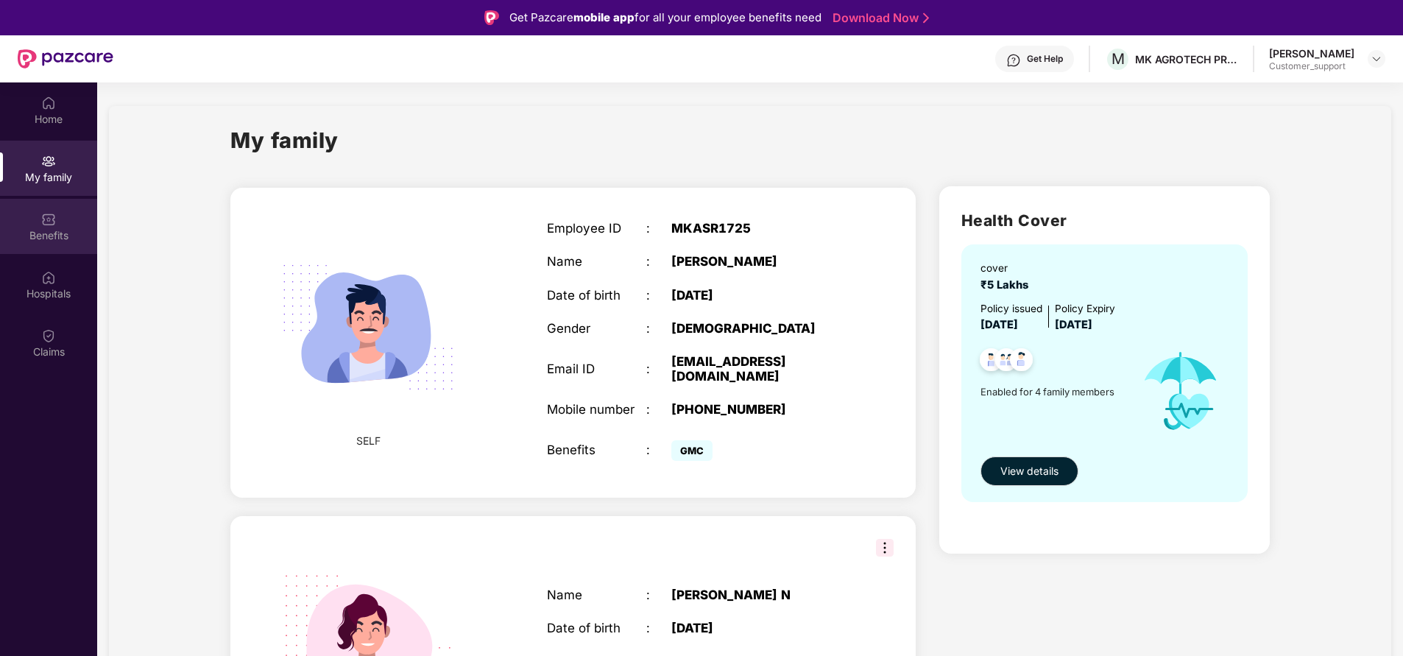
click at [53, 229] on div "Benefits" at bounding box center [48, 235] width 97 height 15
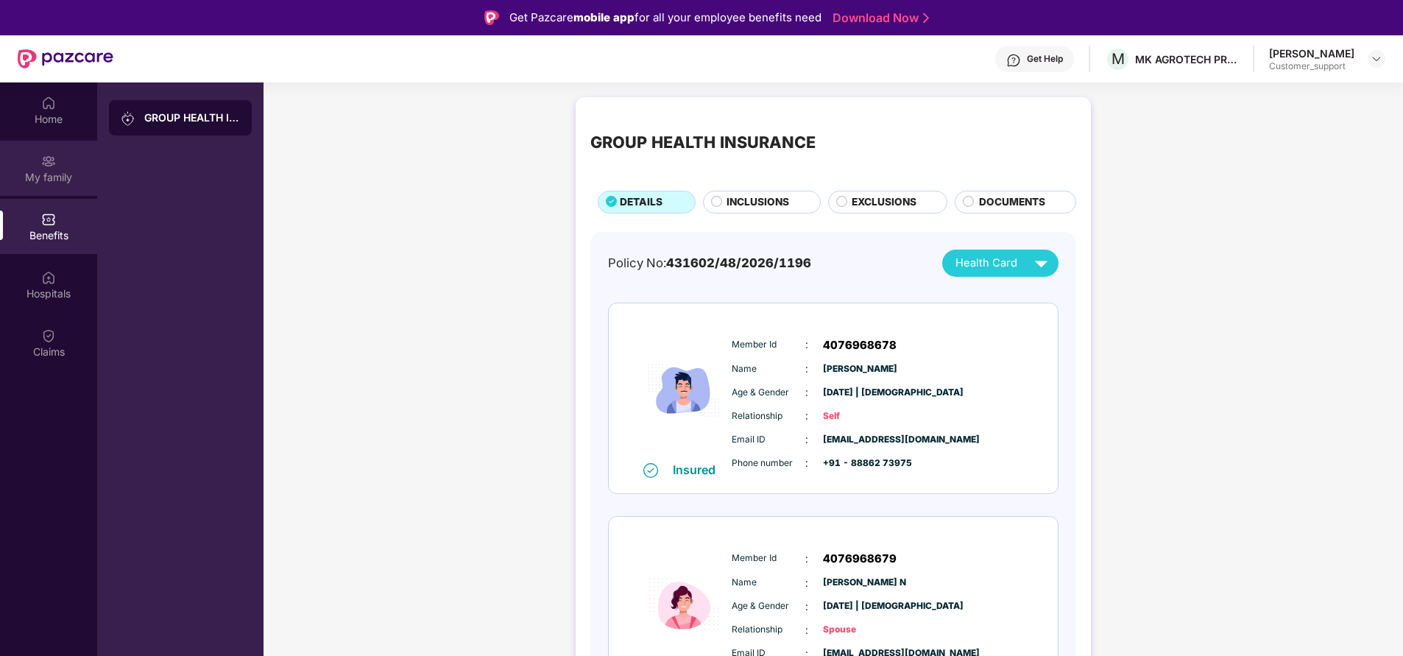
click at [74, 169] on div "My family" at bounding box center [48, 168] width 97 height 55
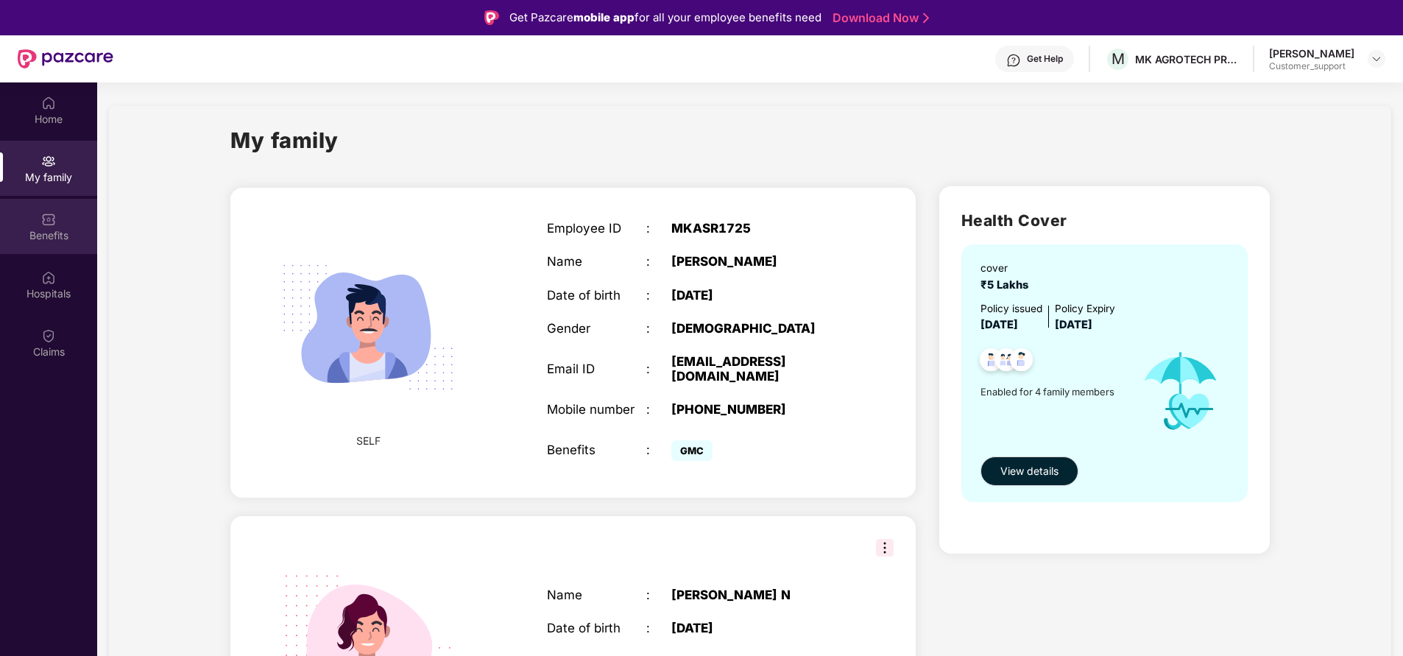
click at [57, 221] on div "Benefits" at bounding box center [48, 226] width 97 height 55
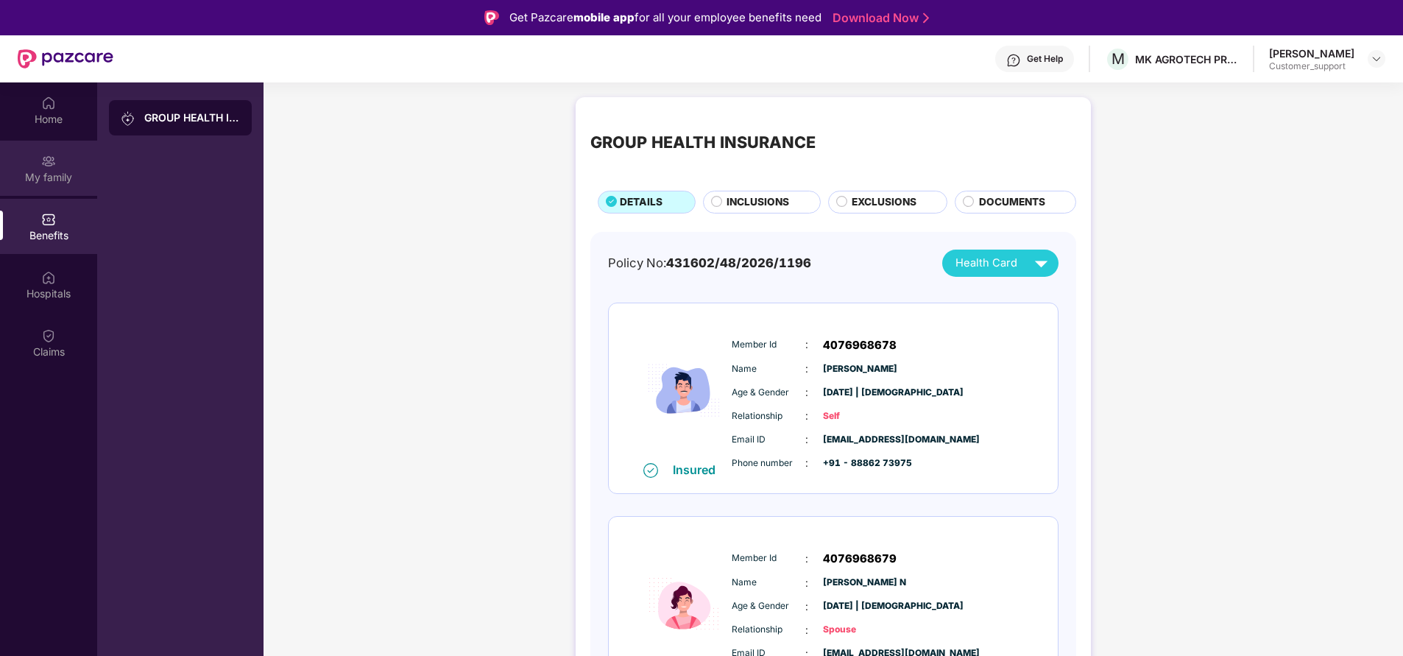
click at [56, 168] on div "My family" at bounding box center [48, 168] width 97 height 55
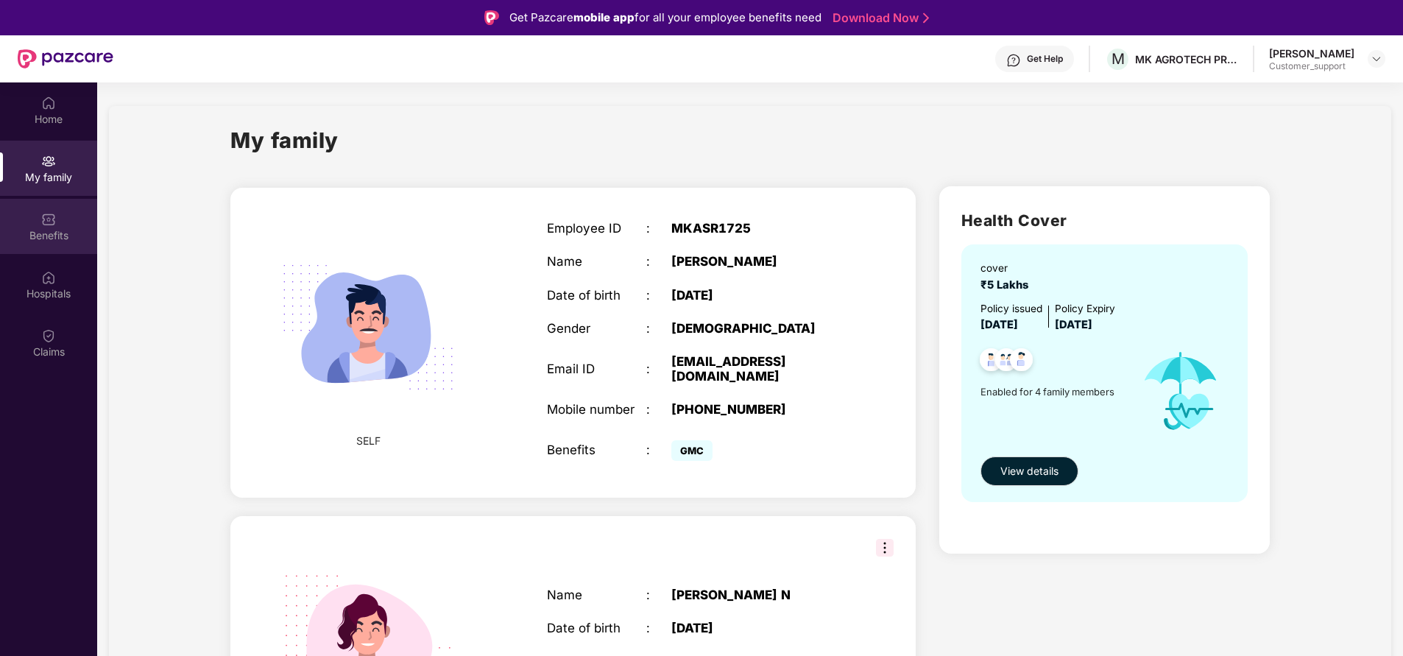
click at [39, 237] on div "Benefits" at bounding box center [48, 235] width 97 height 15
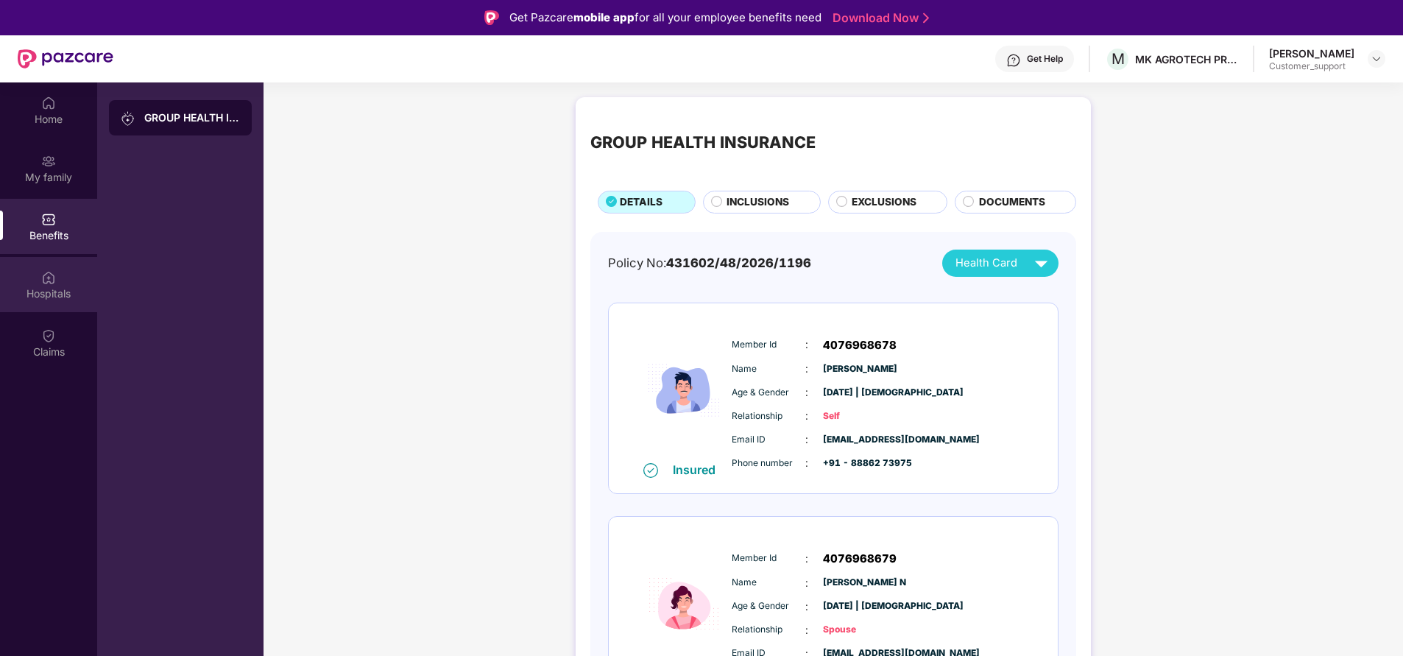
click at [40, 286] on div "Hospitals" at bounding box center [48, 293] width 97 height 15
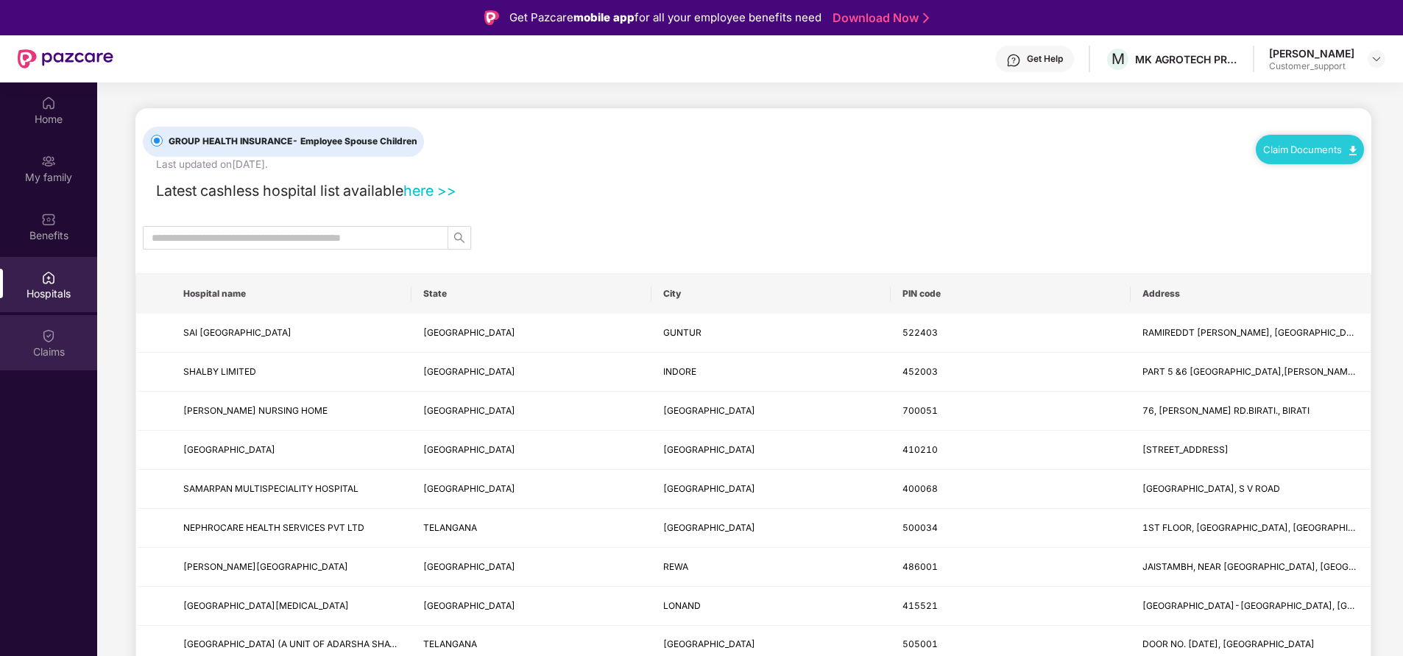
click at [50, 339] on img at bounding box center [48, 335] width 15 height 15
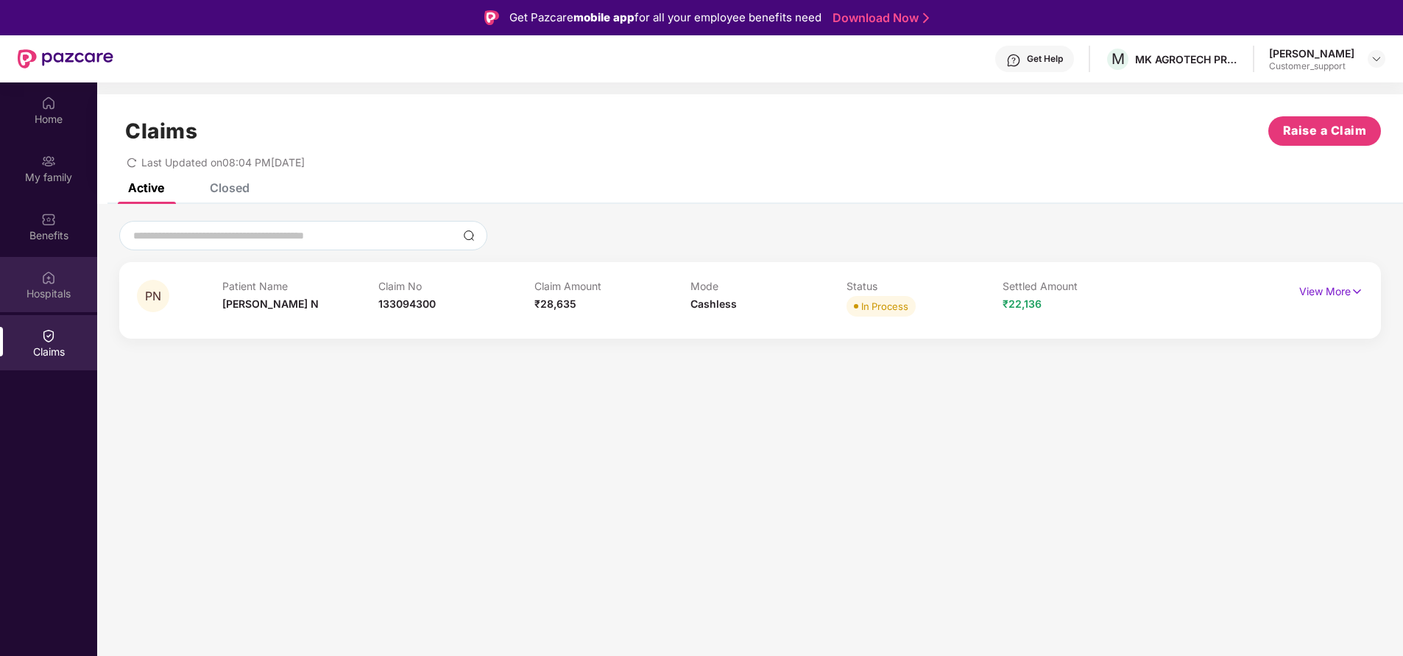
click at [51, 284] on img at bounding box center [48, 277] width 15 height 15
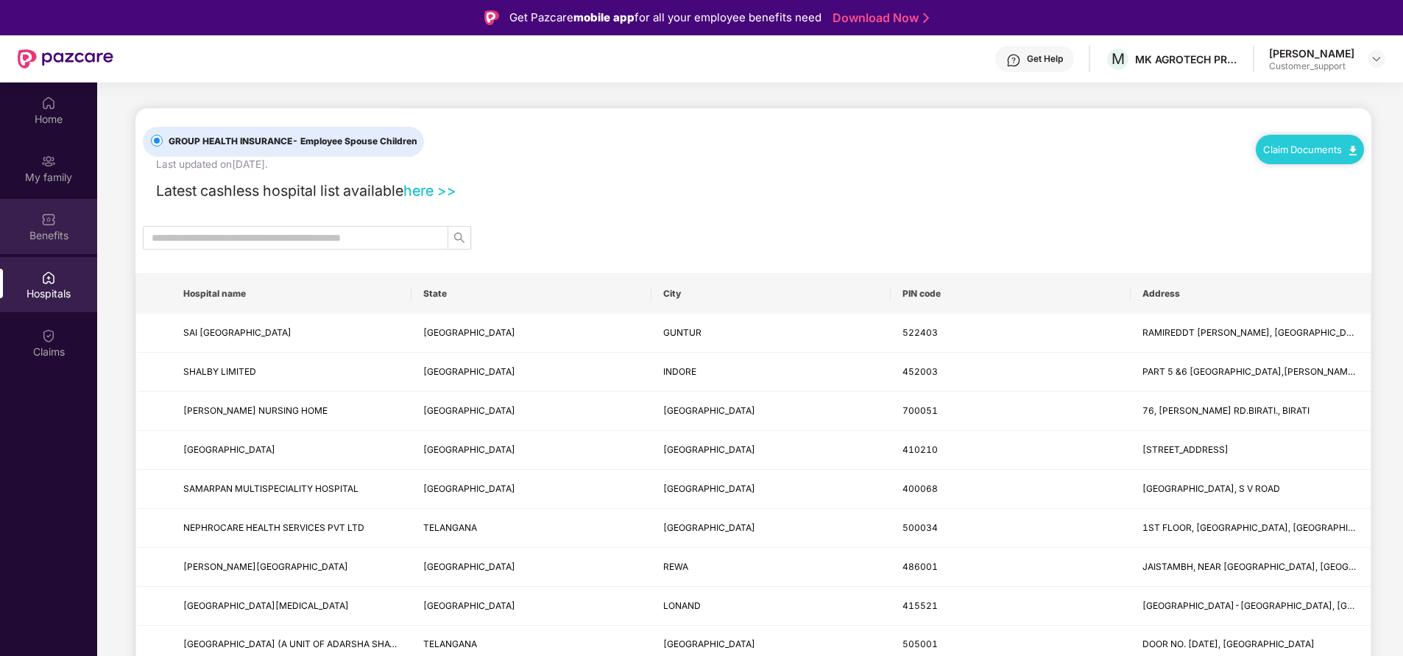
click at [63, 233] on div "Benefits" at bounding box center [48, 235] width 97 height 15
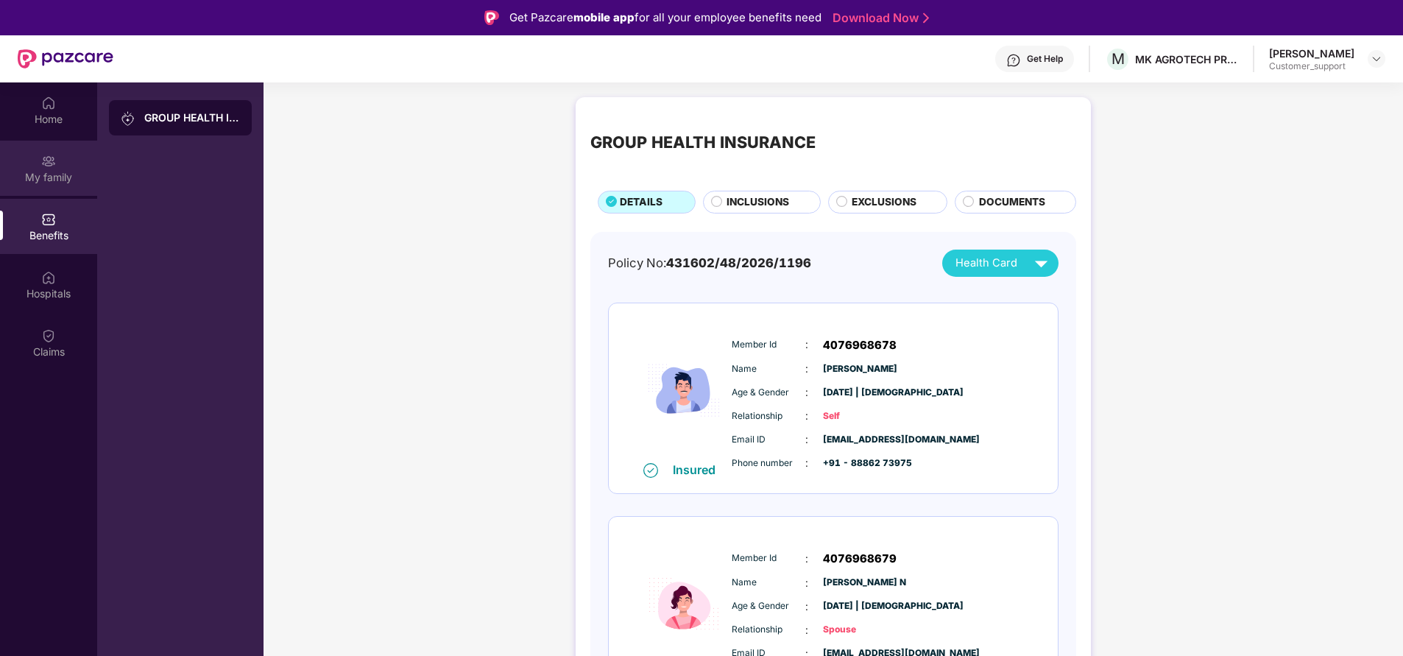
click at [68, 177] on div "My family" at bounding box center [48, 177] width 97 height 15
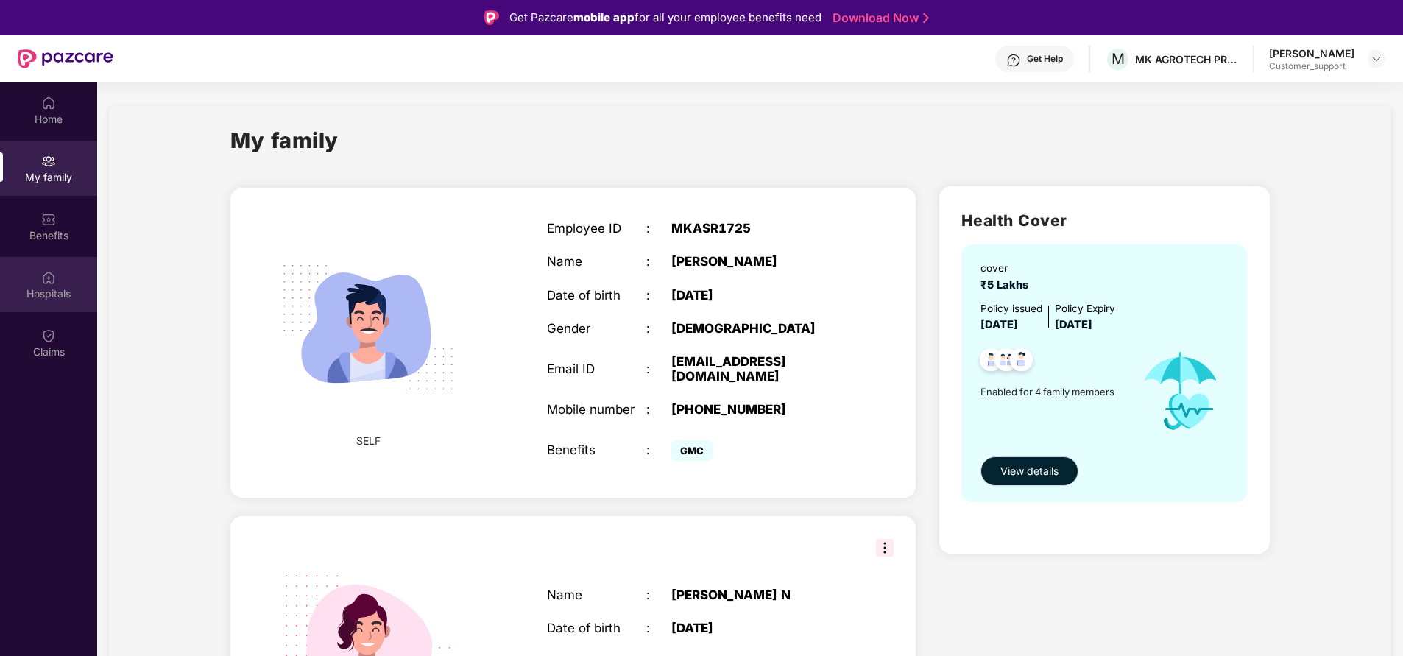
click at [47, 292] on div "Hospitals" at bounding box center [48, 293] width 97 height 15
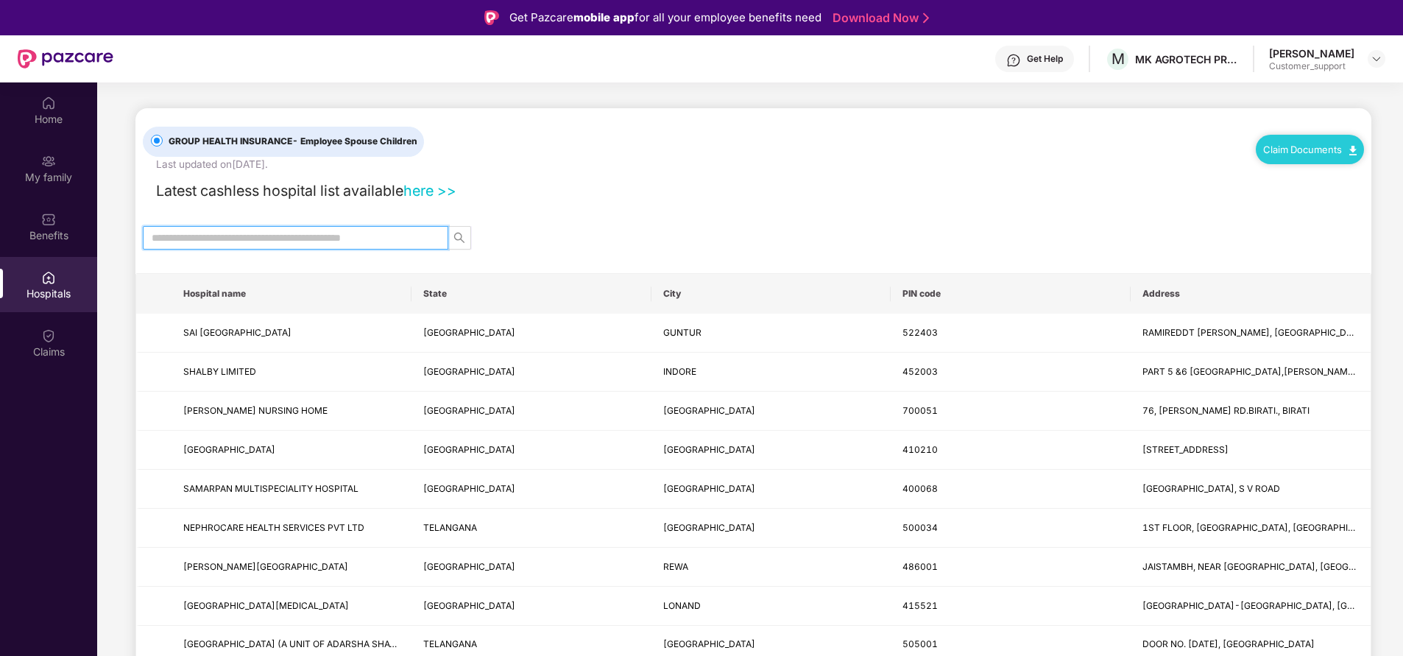
click at [270, 238] on input "text" at bounding box center [290, 238] width 276 height 16
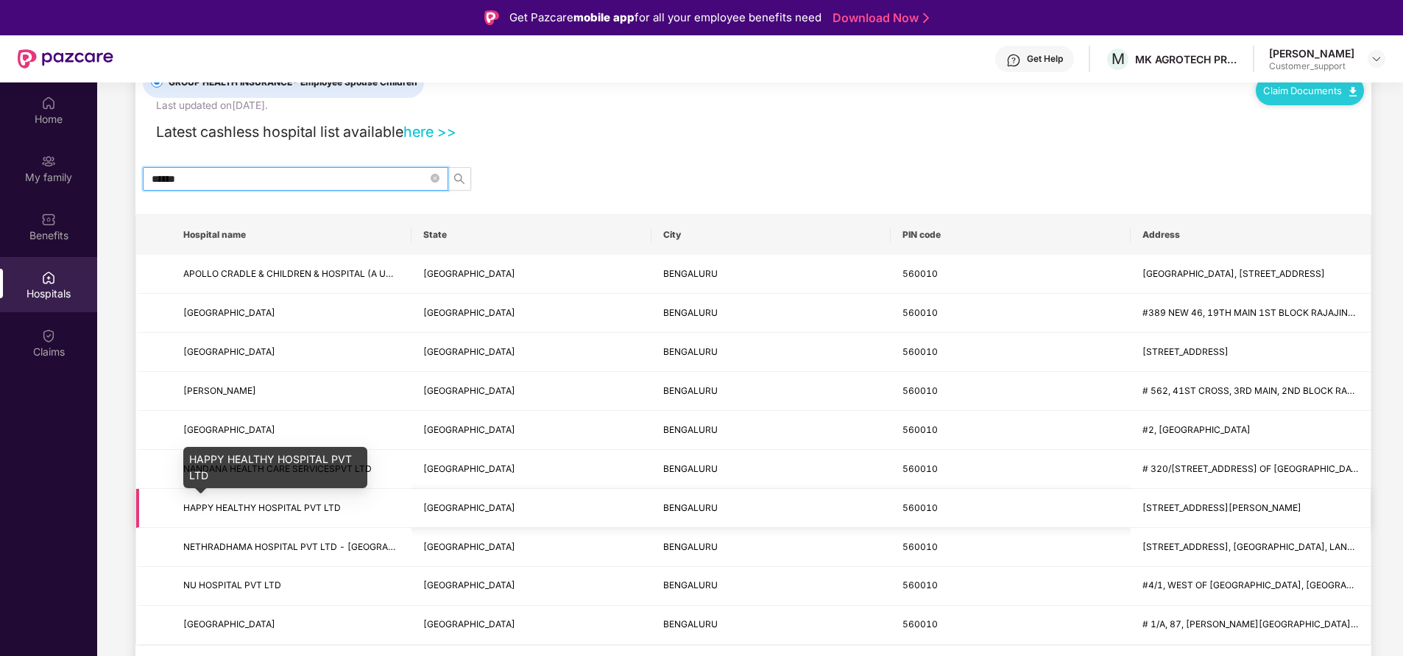
scroll to position [82, 0]
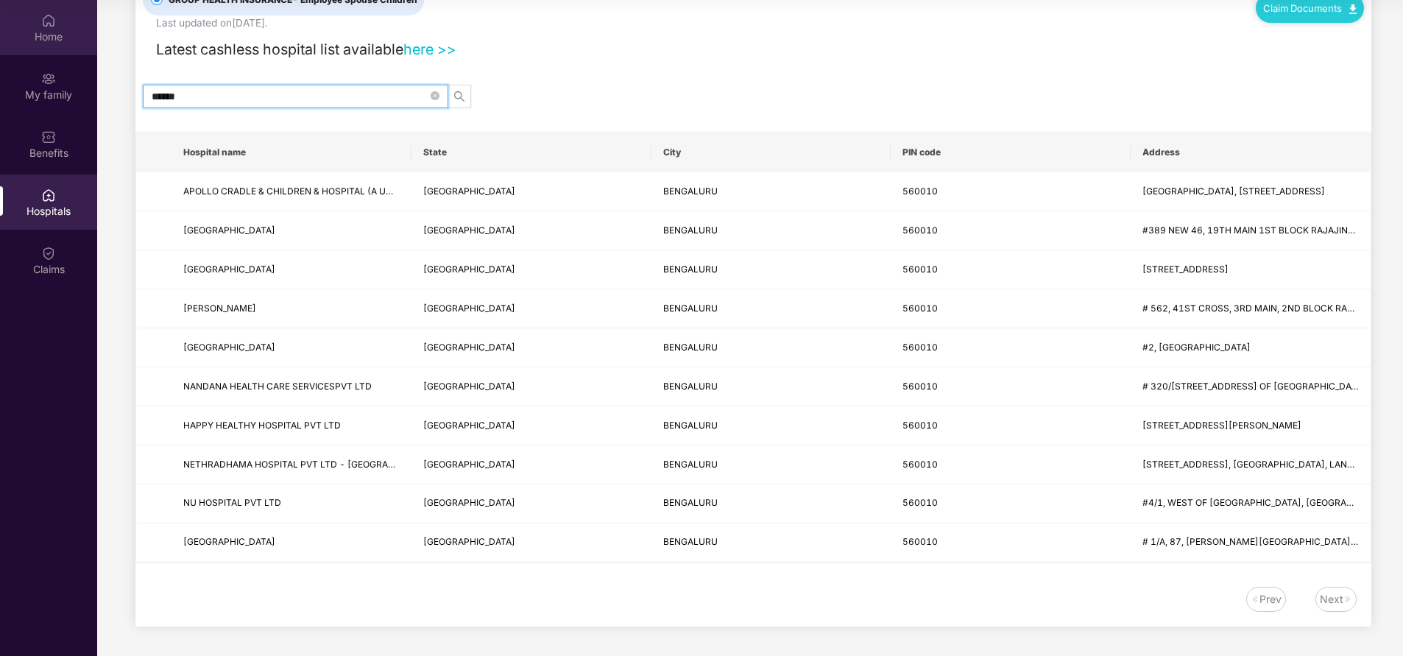
type input "******"
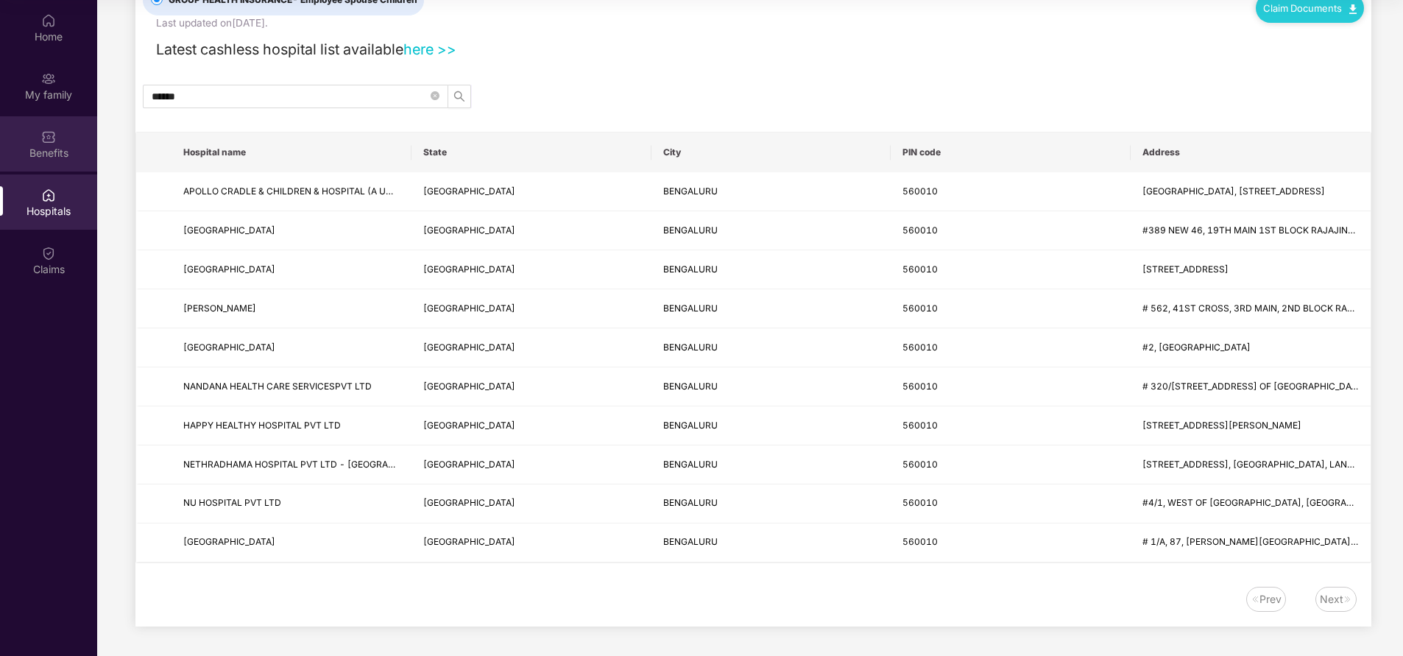
click at [50, 143] on img at bounding box center [48, 137] width 15 height 15
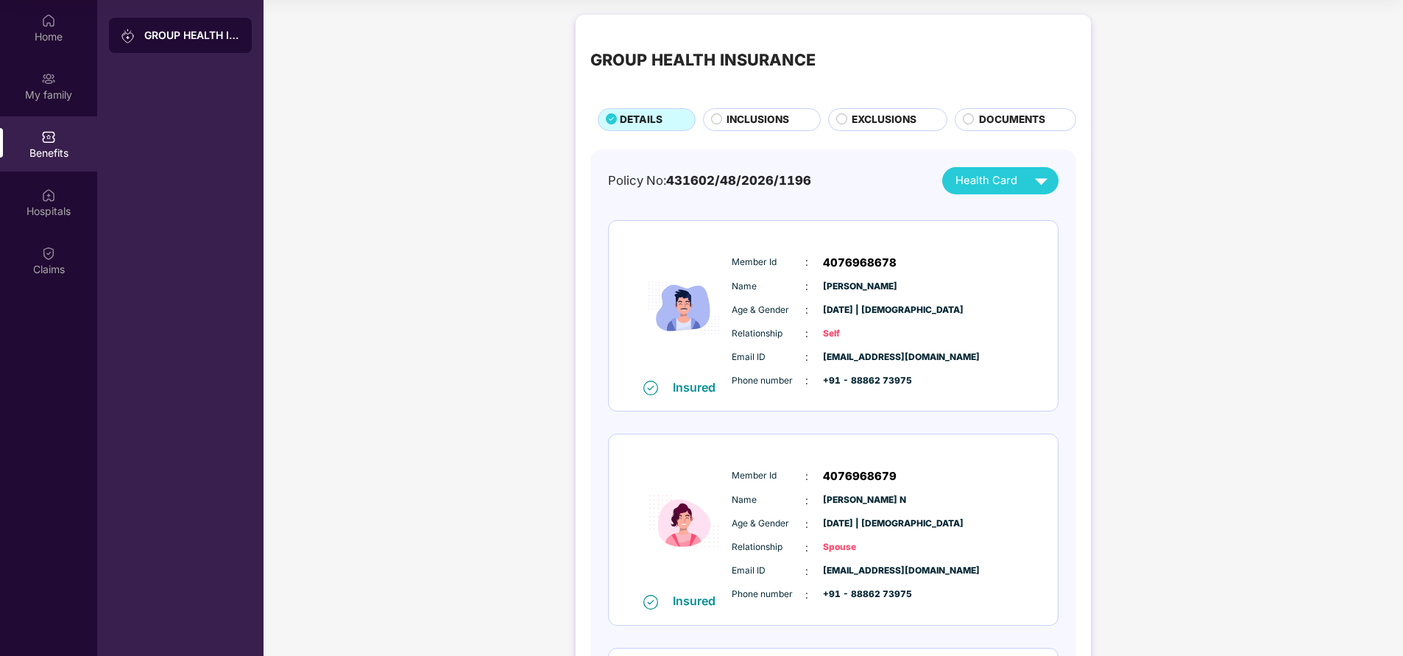
click at [874, 383] on div "Member Id : 4076968678 Name : Arun Raj G Age & Gender : 28 Apr 1975 | Male Rela…" at bounding box center [878, 322] width 300 height 150
click at [874, 383] on span "+91 - 88862 73975" at bounding box center [860, 381] width 74 height 14
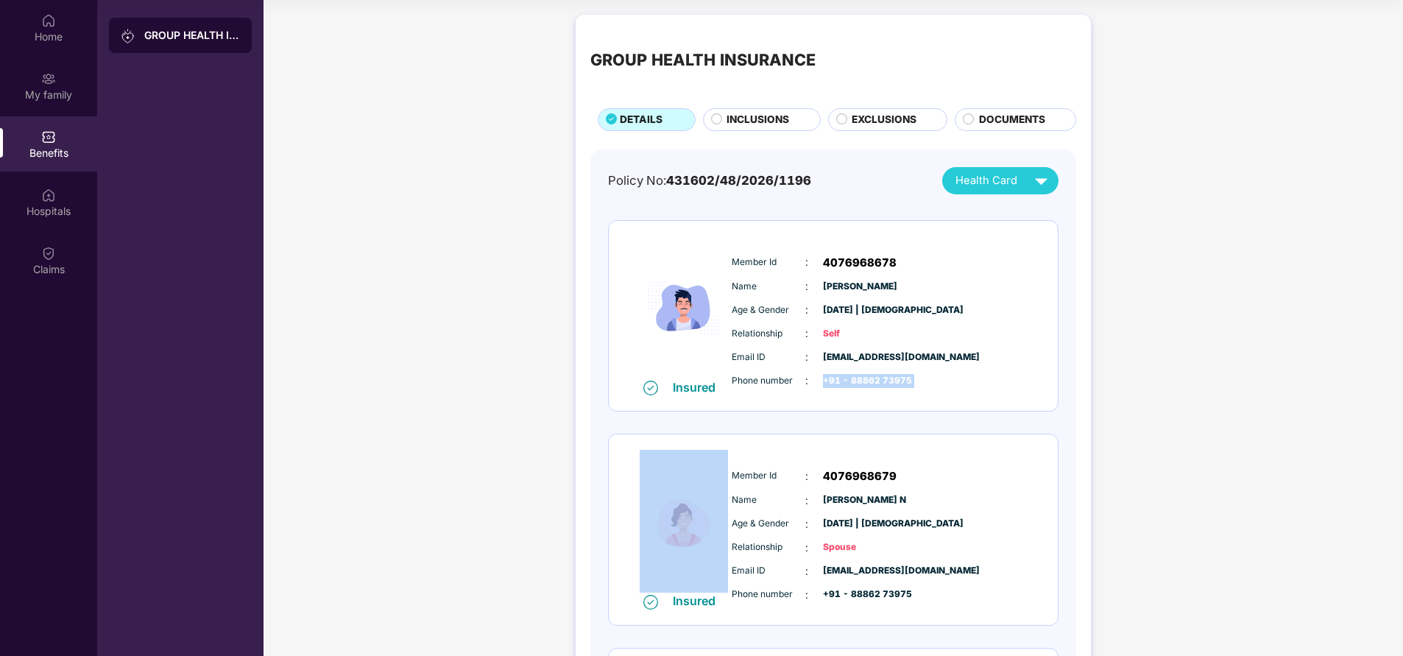
click at [874, 383] on span "+91 - 88862 73975" at bounding box center [860, 381] width 74 height 14
copy div "+91 - 88862 73975"
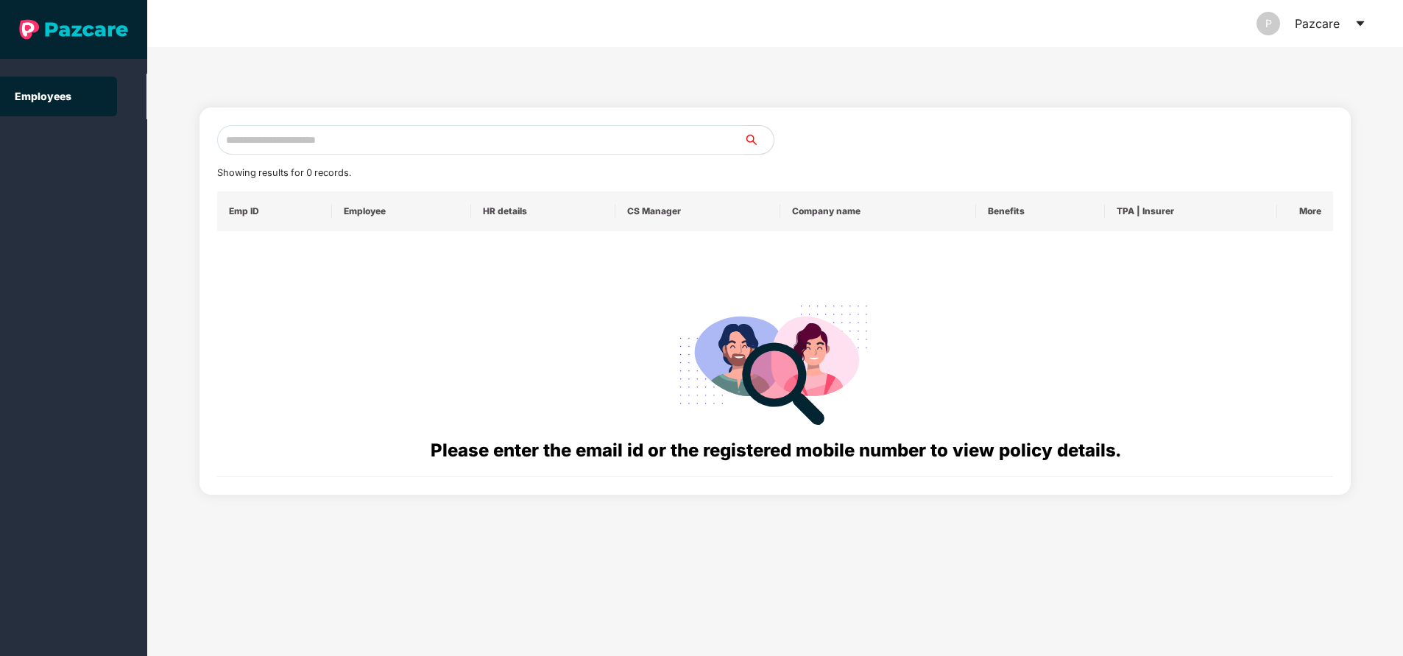
click at [408, 131] on input "text" at bounding box center [480, 139] width 527 height 29
paste input "**********"
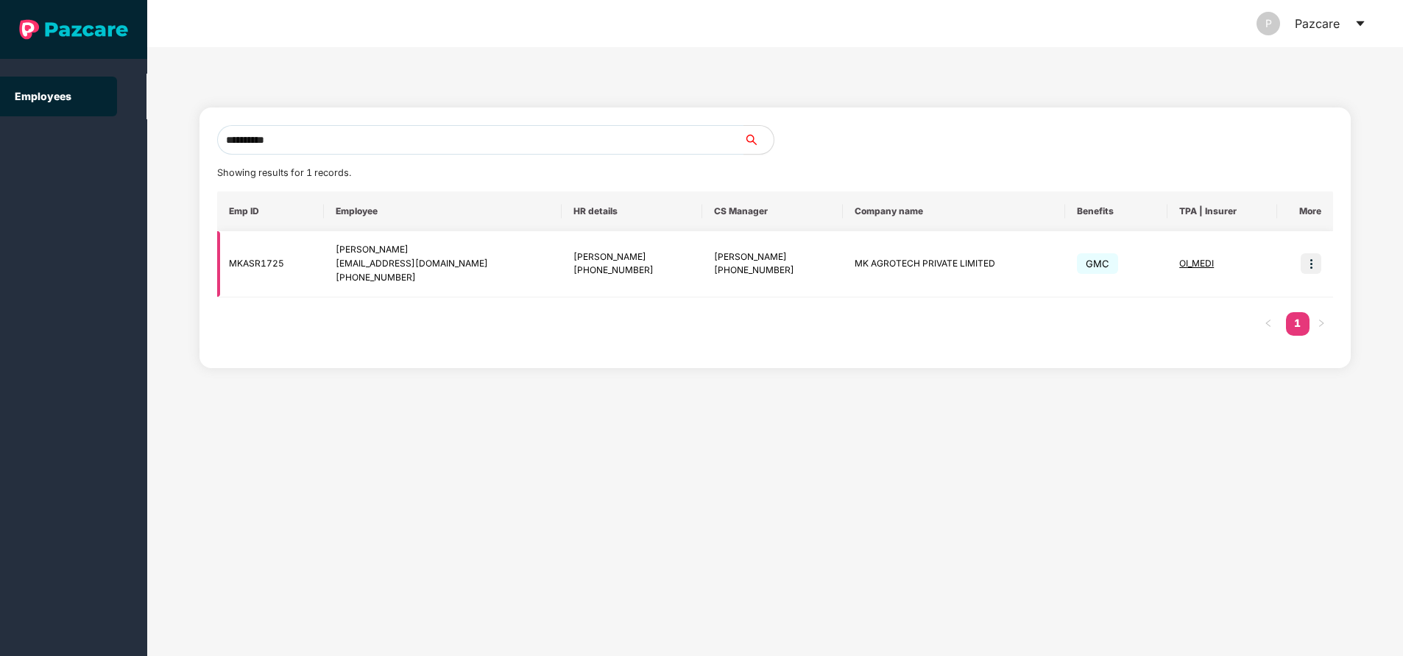
click at [1189, 251] on td "OI_MEDI" at bounding box center [1222, 264] width 110 height 66
click at [1193, 263] on span "OI_MEDI" at bounding box center [1196, 263] width 35 height 11
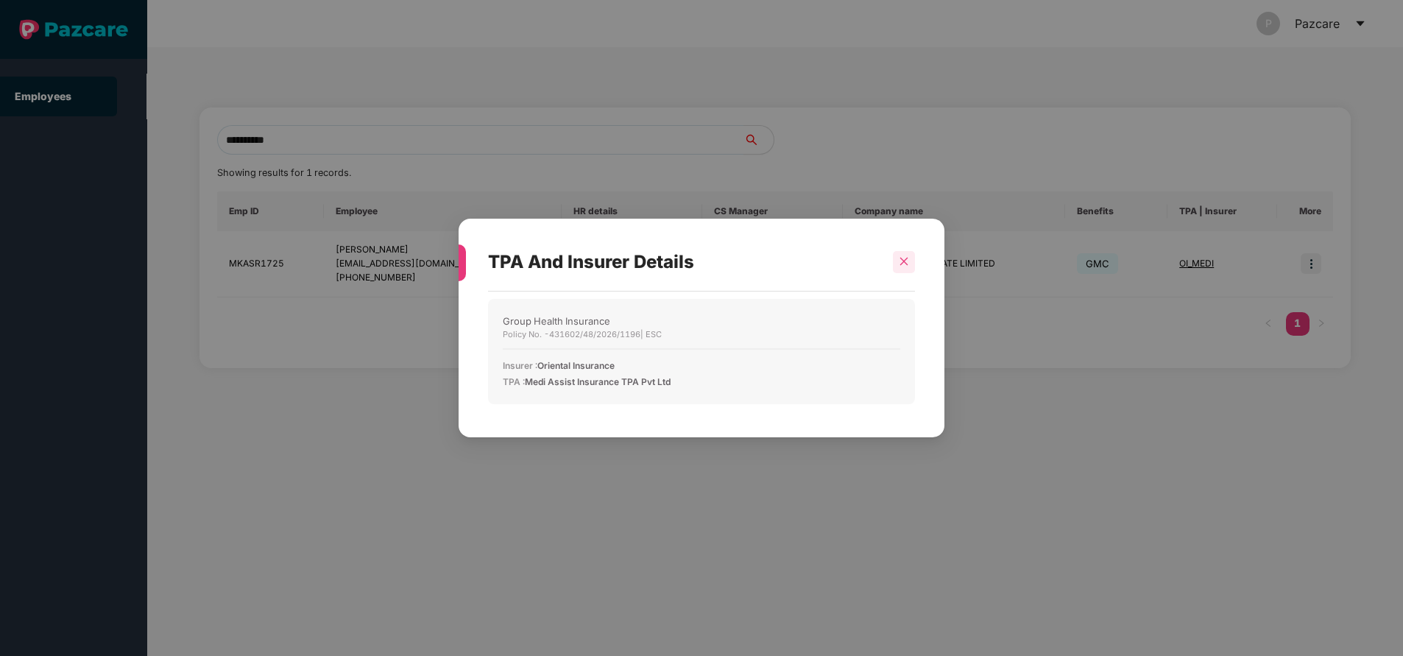
click at [910, 258] on div at bounding box center [904, 262] width 22 height 22
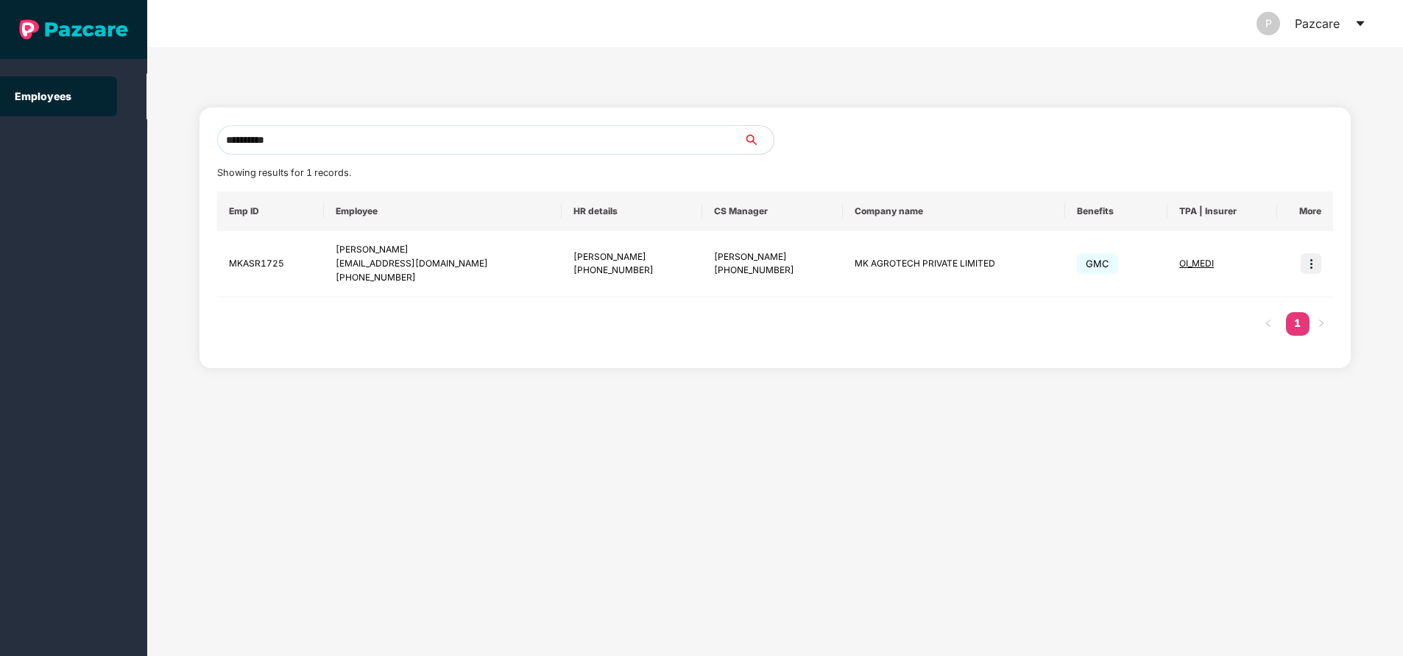
click at [405, 144] on input "**********" at bounding box center [480, 139] width 527 height 29
type input "*"
paste input "**********"
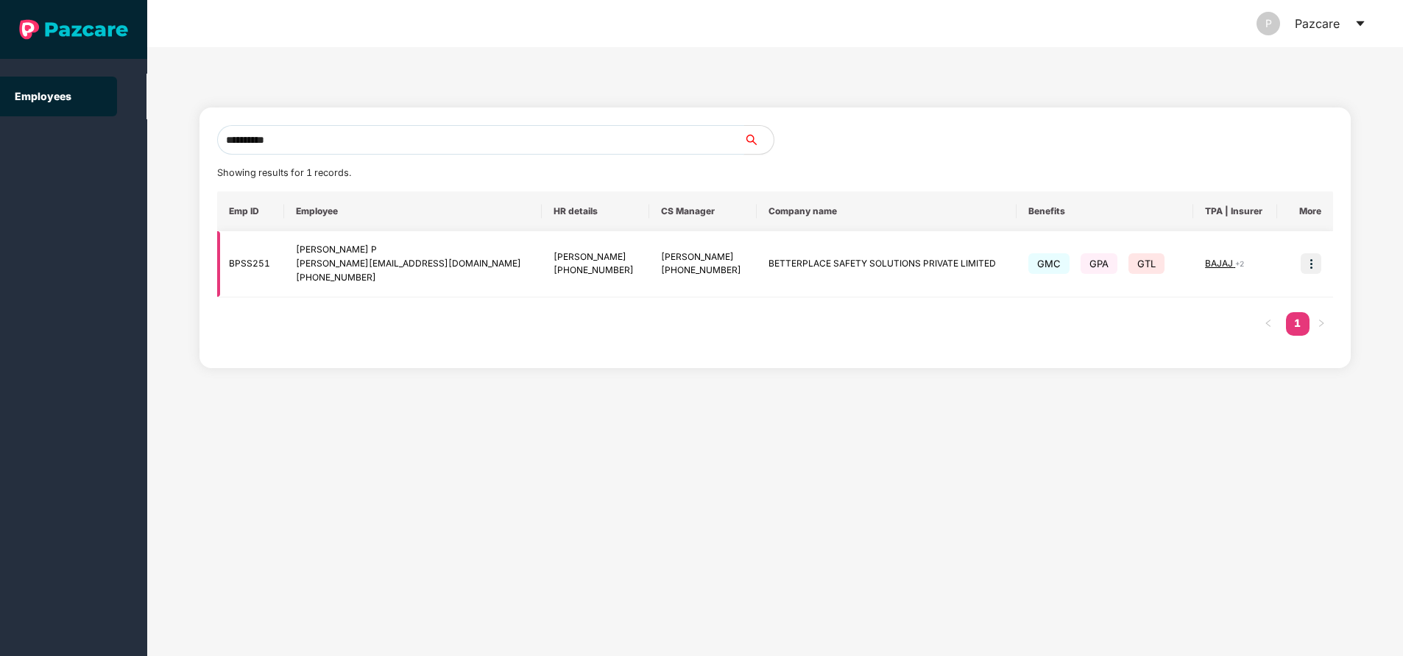
type input "**********"
click at [1306, 264] on img at bounding box center [1311, 263] width 21 height 21
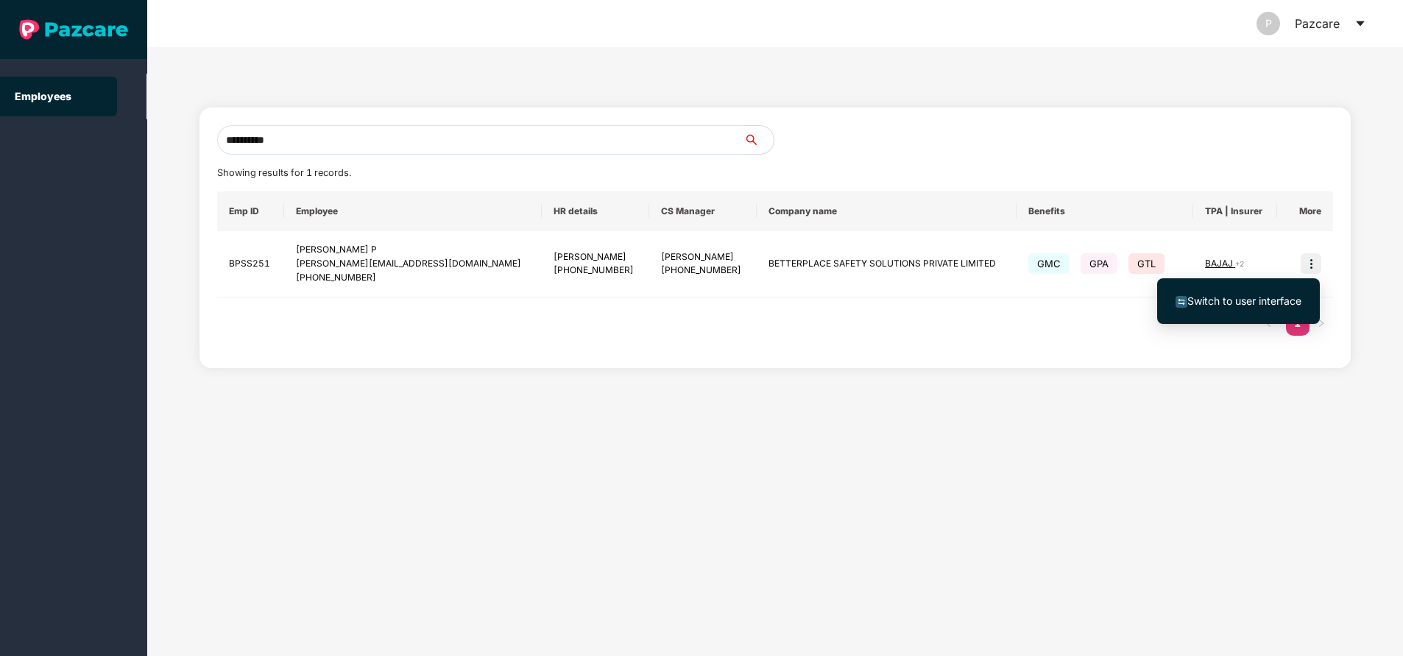
click at [1248, 305] on span "Switch to user interface" at bounding box center [1244, 300] width 114 height 13
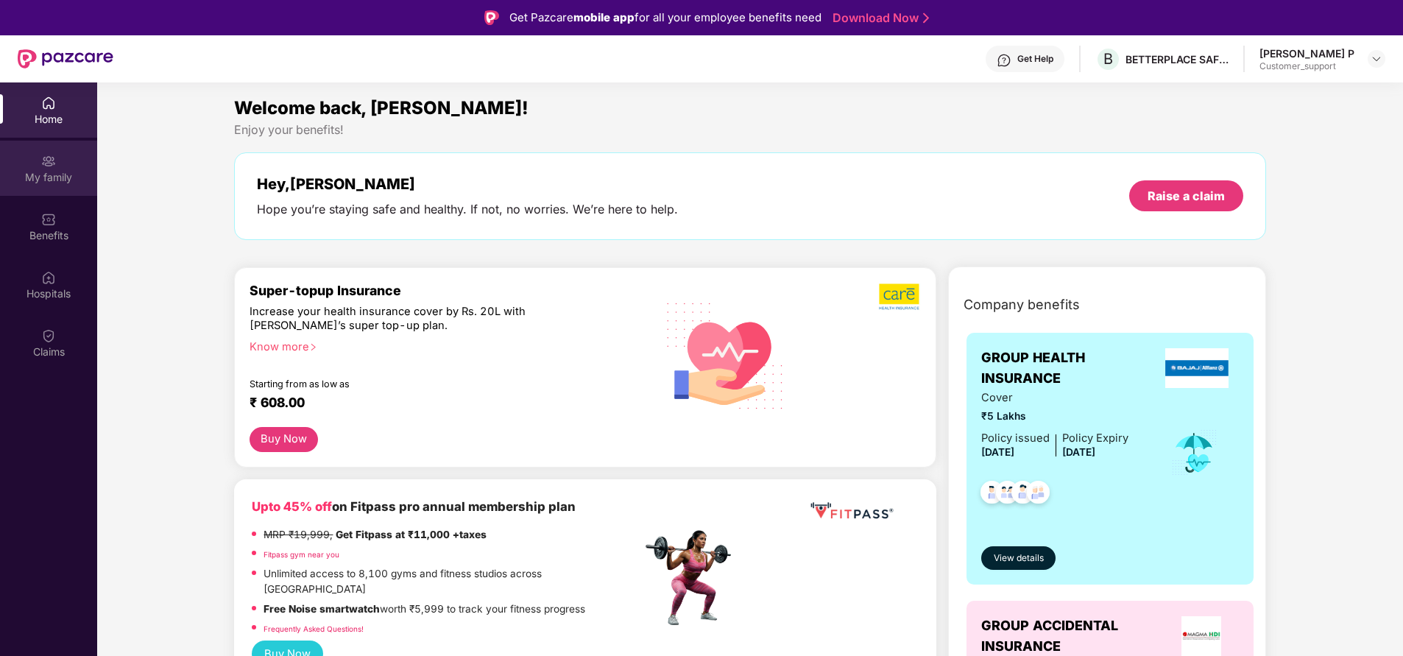
click at [39, 173] on div "My family" at bounding box center [48, 177] width 97 height 15
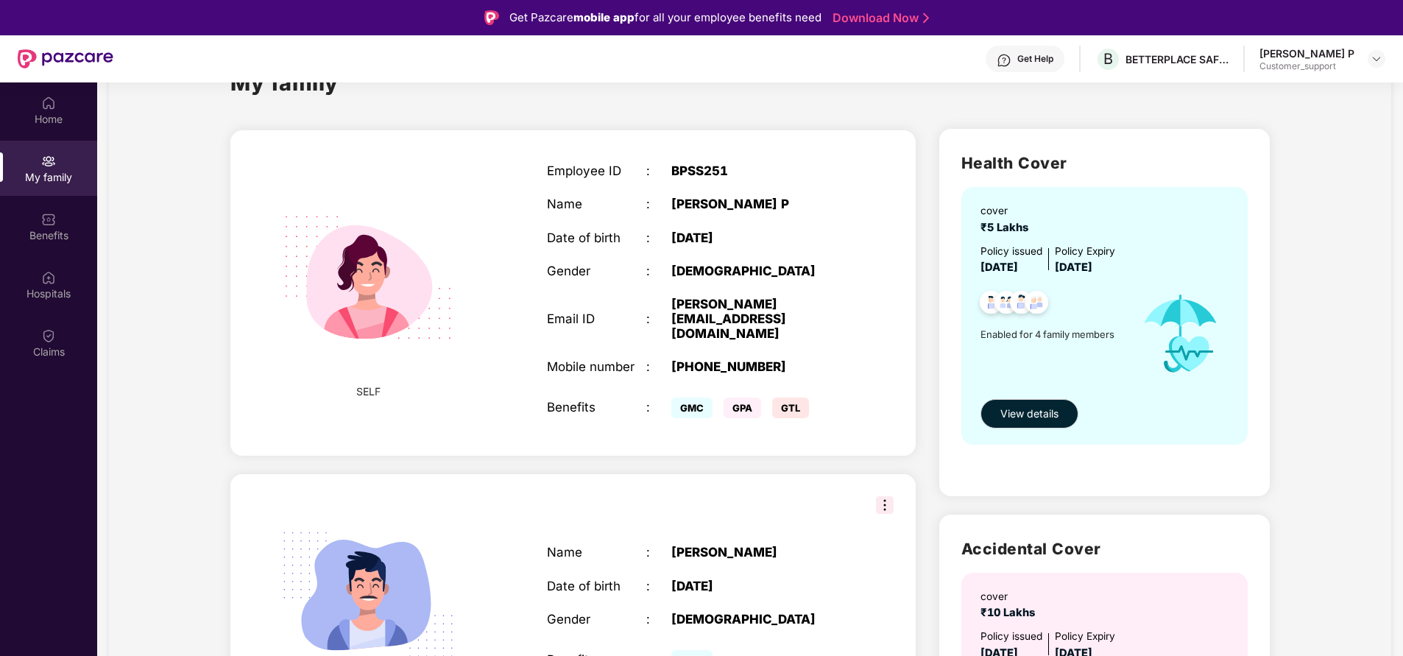
scroll to position [57, 0]
click at [40, 336] on div "Claims" at bounding box center [48, 342] width 97 height 55
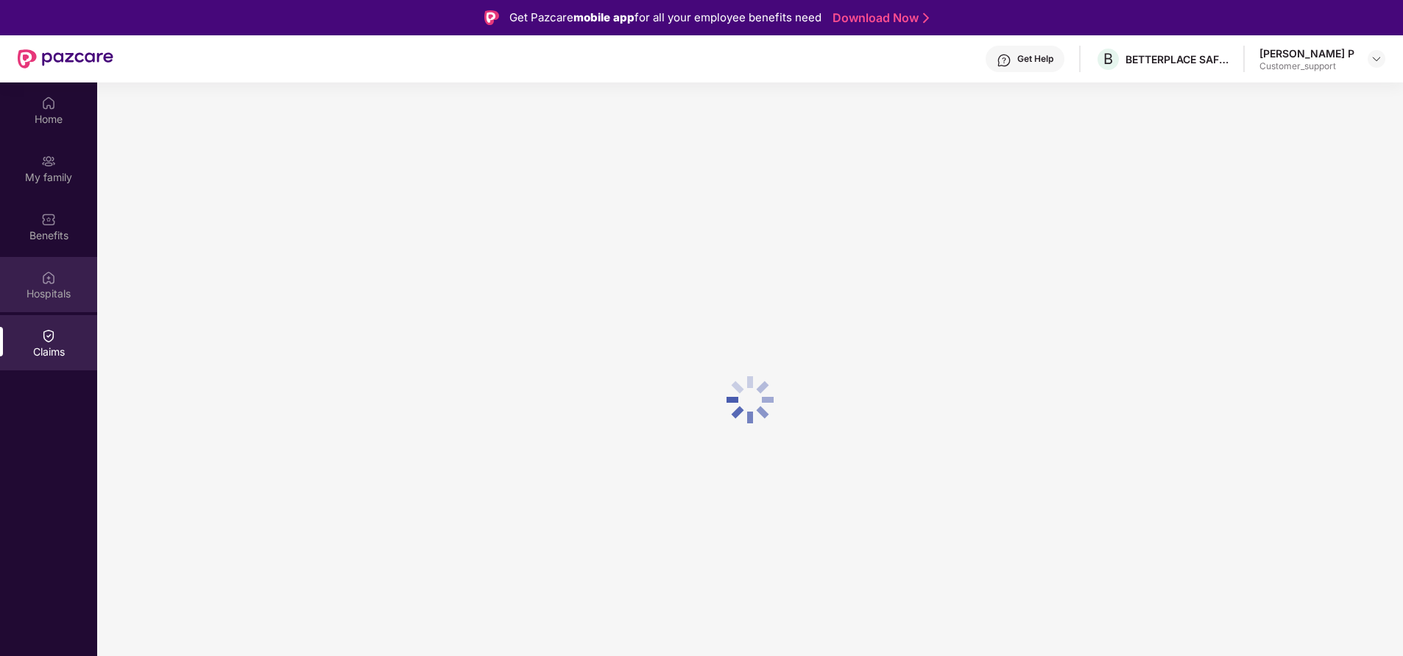
click at [32, 287] on div "Hospitals" at bounding box center [48, 293] width 97 height 15
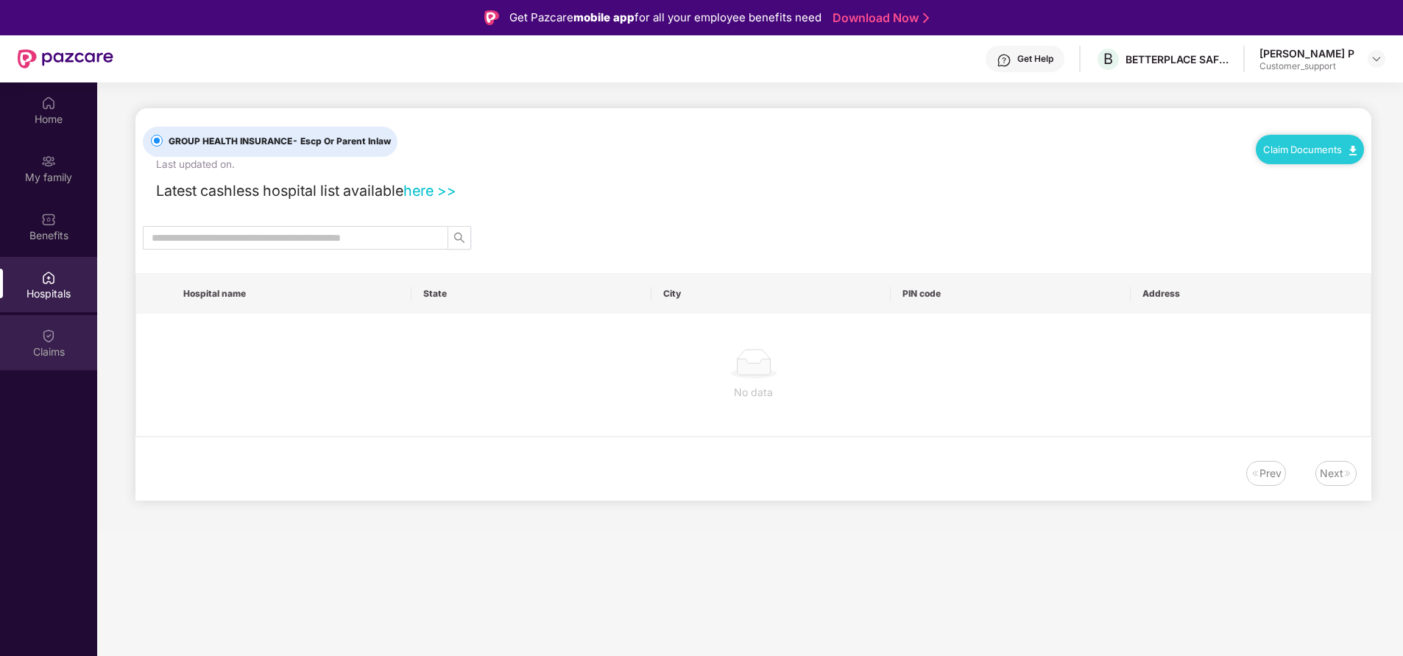
click at [43, 332] on img at bounding box center [48, 335] width 15 height 15
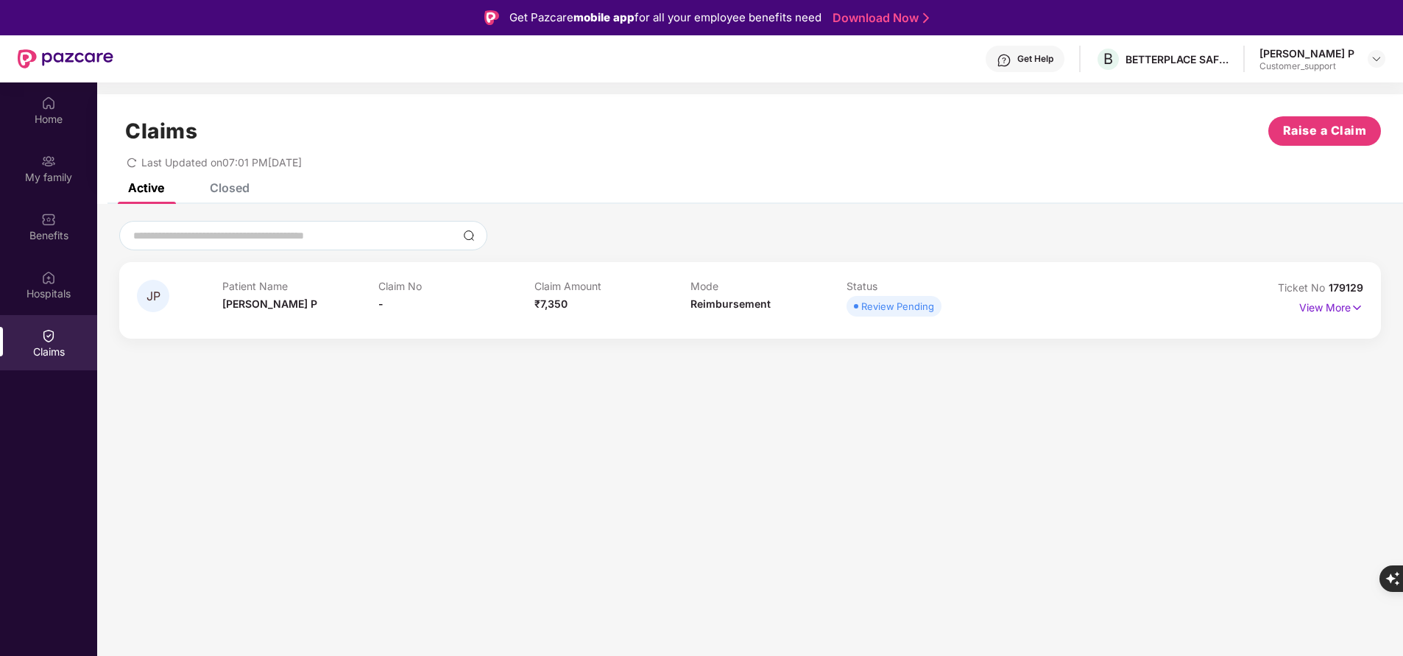
click at [1323, 320] on div at bounding box center [750, 320] width 1226 height 1
click at [1328, 306] on p "View More" at bounding box center [1331, 306] width 64 height 20
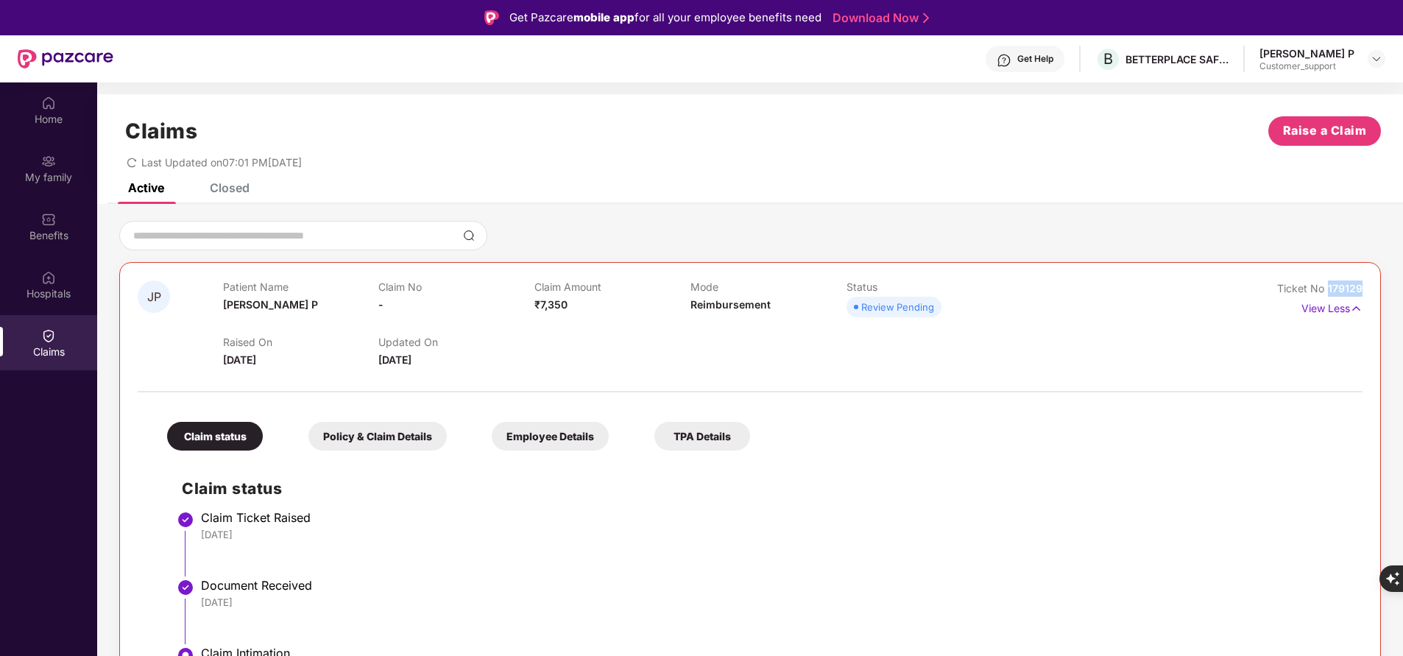
drag, startPoint x: 1323, startPoint y: 291, endPoint x: 1376, endPoint y: 294, distance: 53.8
click at [1376, 294] on div "JP Patient Name [PERSON_NAME] P Claim No - Claim Amount ₹7,350 Mode Reimburseme…" at bounding box center [750, 483] width 1262 height 442
copy span "179129"
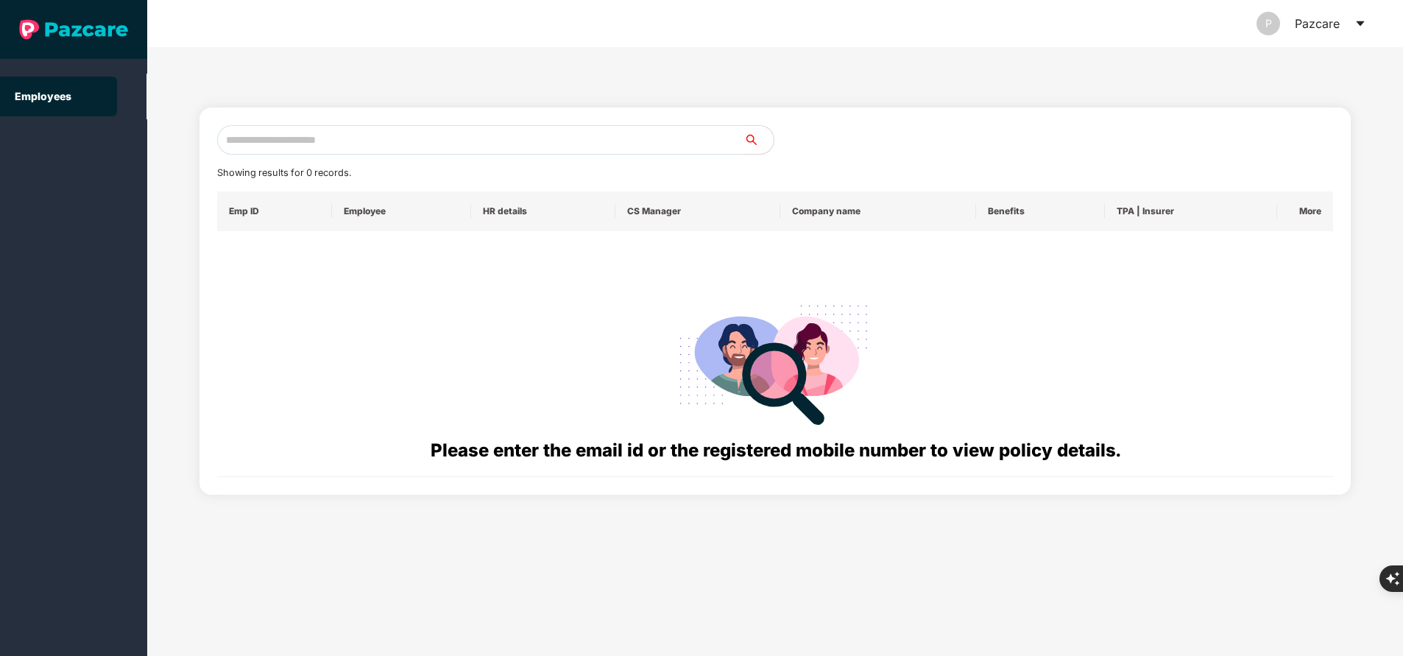
click at [431, 138] on input "text" at bounding box center [480, 139] width 527 height 29
paste input "**********"
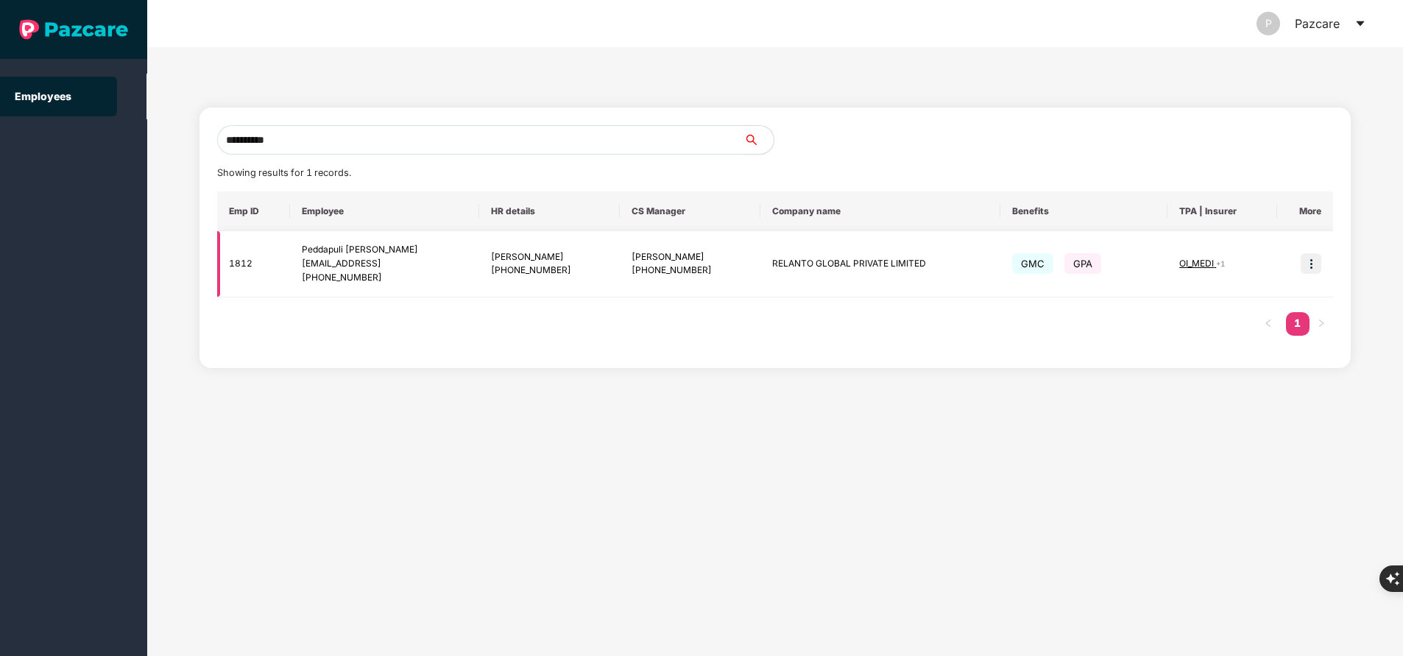
type input "**********"
click at [1312, 266] on img at bounding box center [1311, 263] width 21 height 21
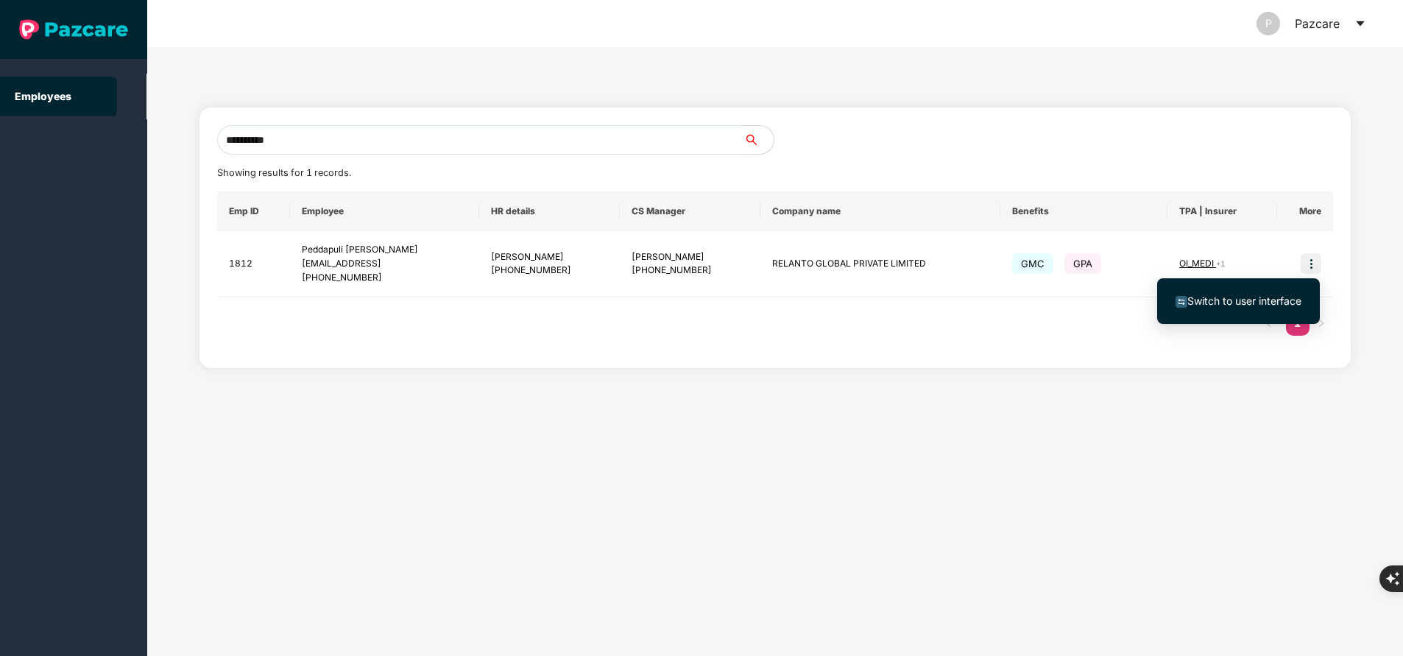
click at [1285, 296] on span "Switch to user interface" at bounding box center [1244, 300] width 114 height 13
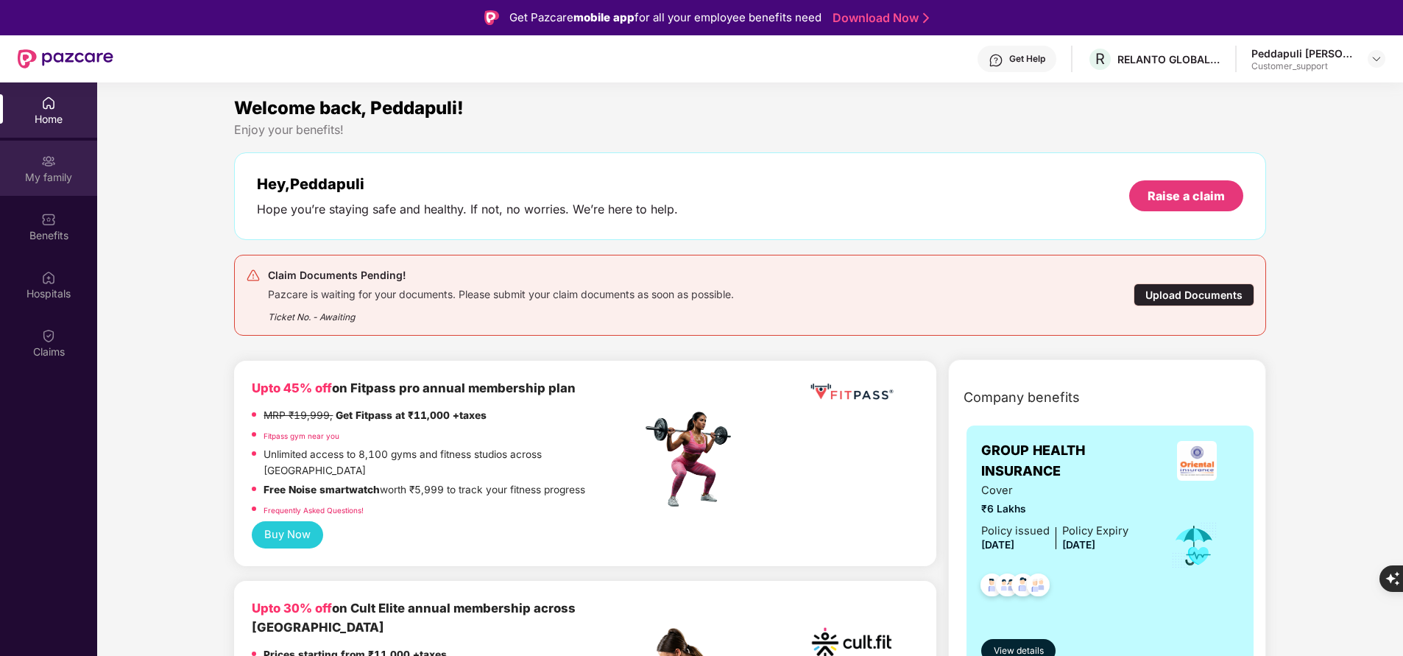
click at [32, 172] on div "My family" at bounding box center [48, 177] width 97 height 15
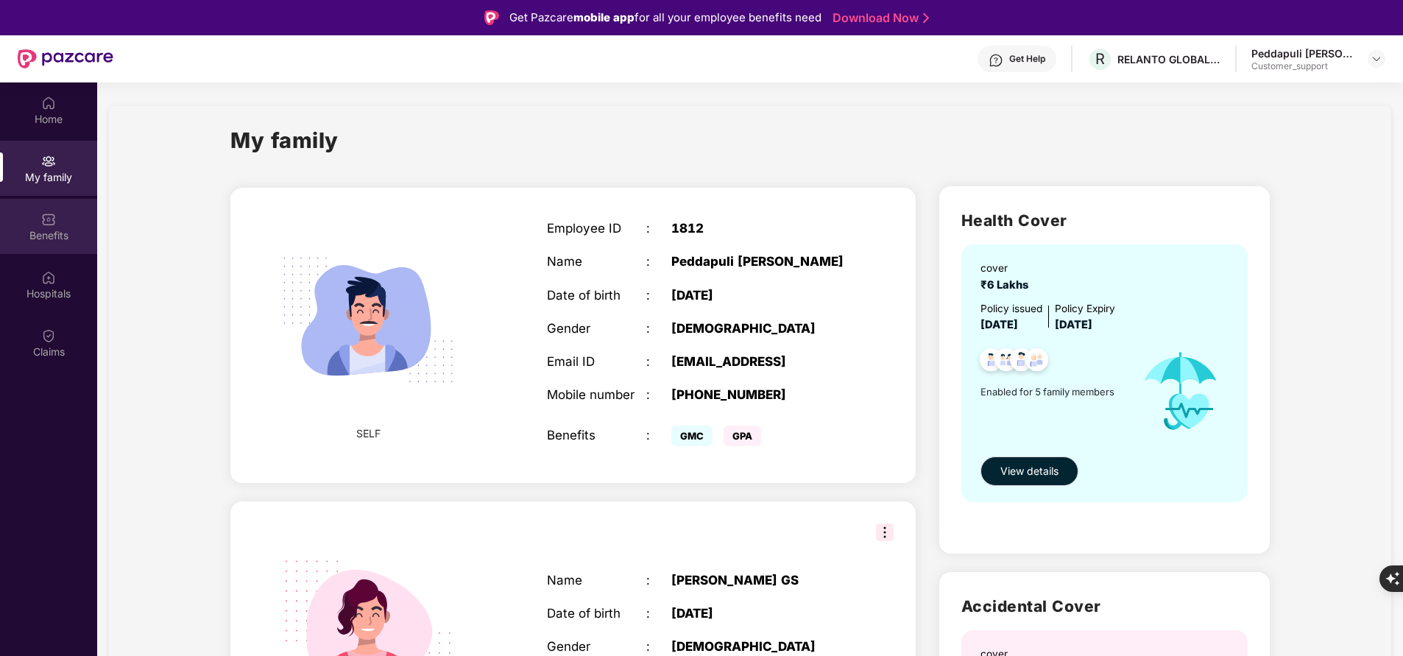
click at [44, 222] on img at bounding box center [48, 219] width 15 height 15
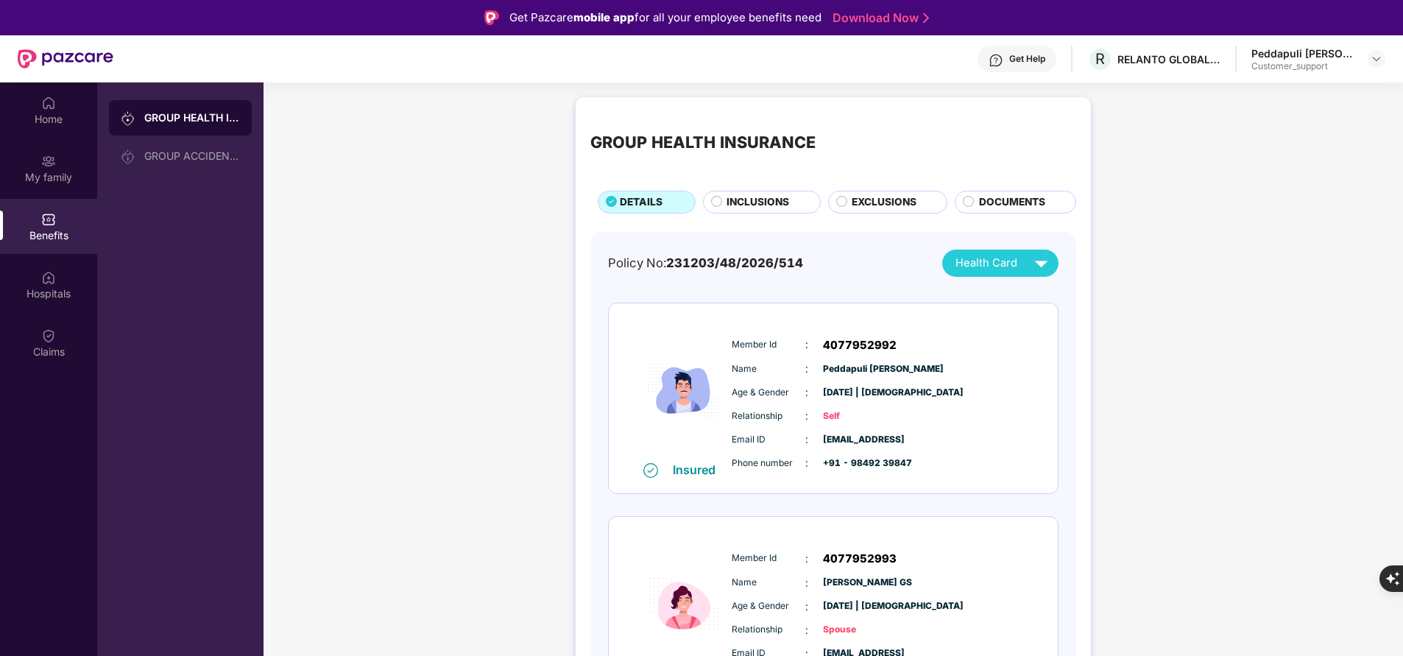
click at [773, 208] on span "INCLUSIONS" at bounding box center [757, 201] width 63 height 15
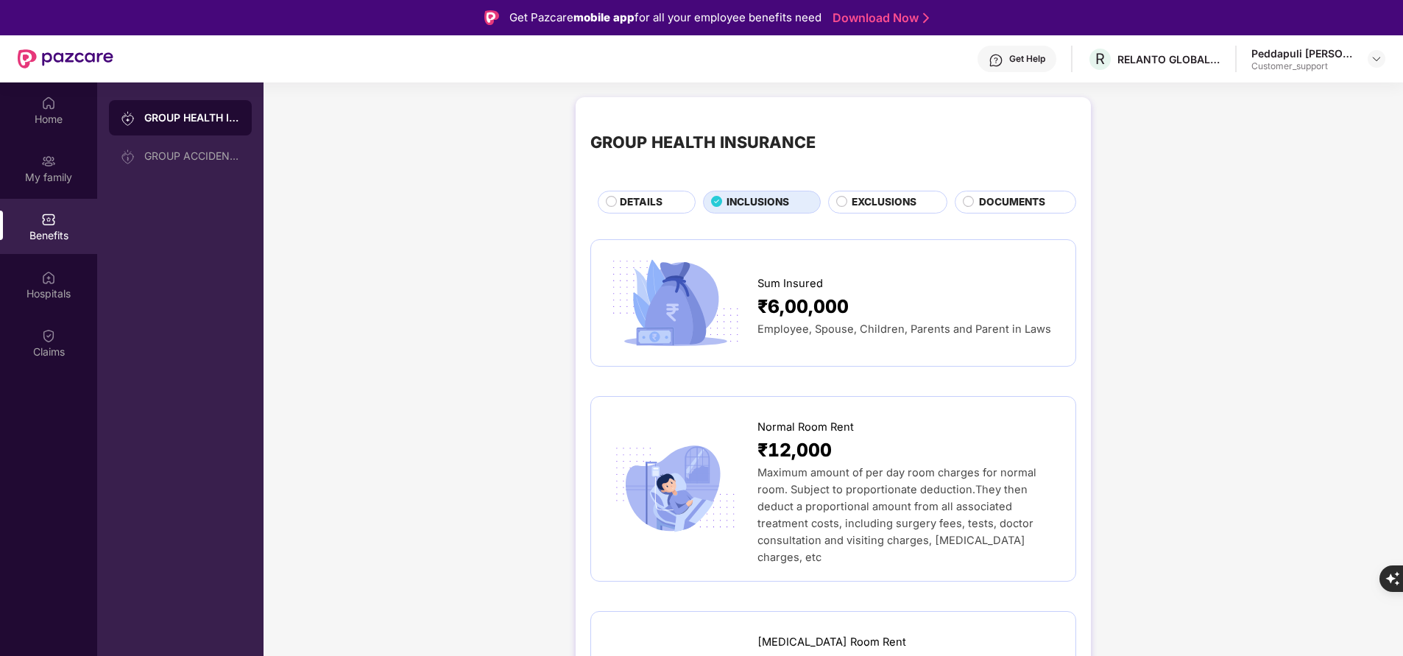
click at [885, 191] on div "EXCLUSIONS" at bounding box center [888, 202] width 120 height 22
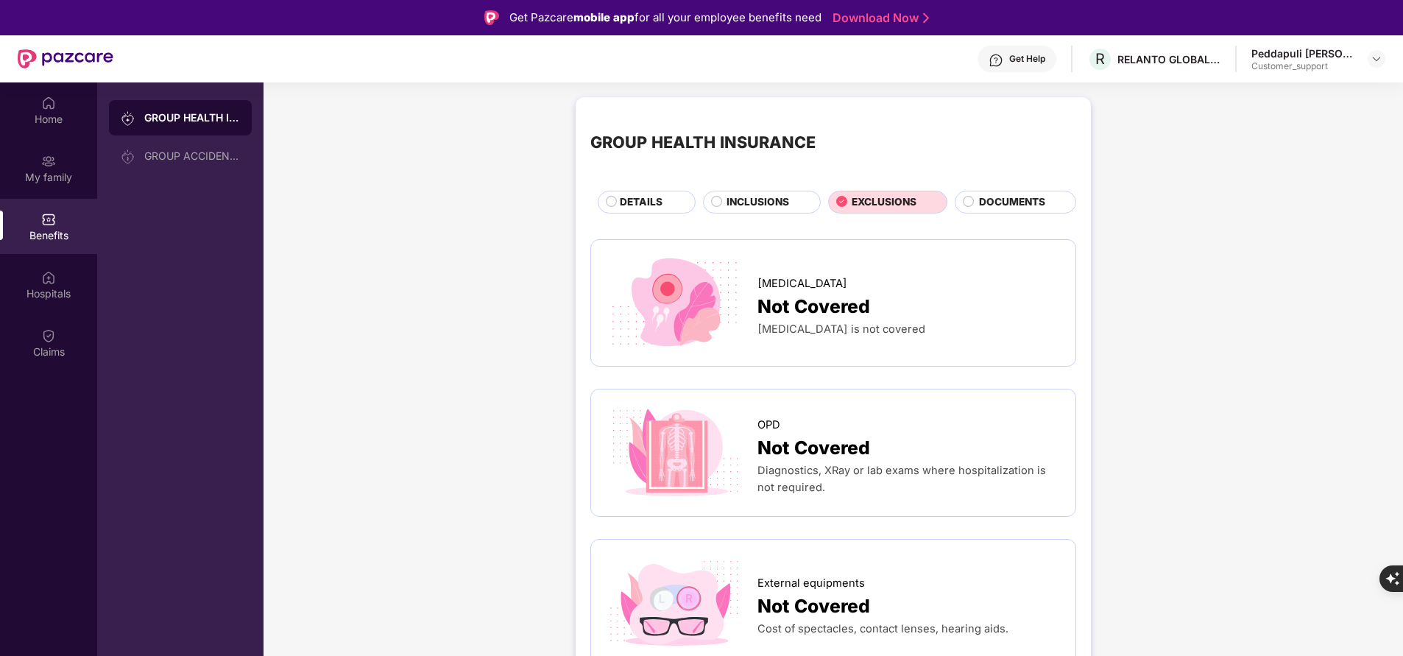
click at [676, 202] on div "DETAILS" at bounding box center [649, 203] width 75 height 18
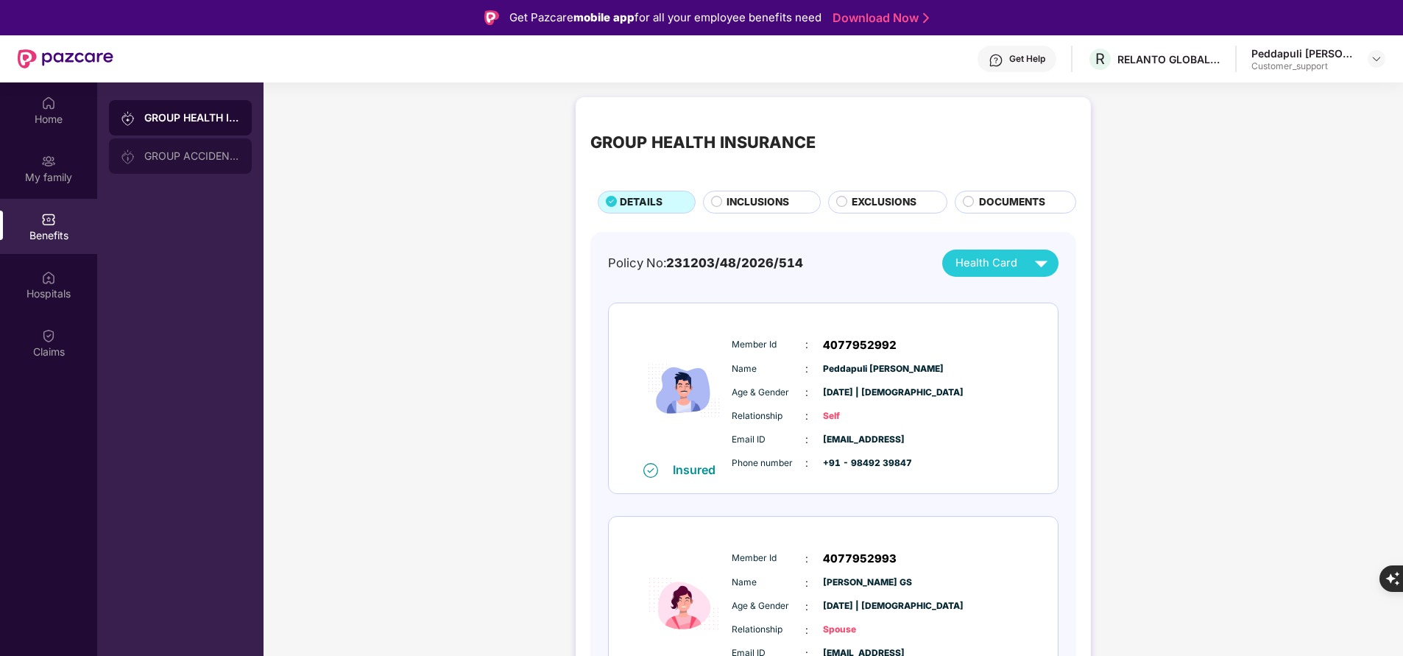
click at [219, 155] on div "GROUP ACCIDENTAL INSURANCE" at bounding box center [192, 156] width 96 height 12
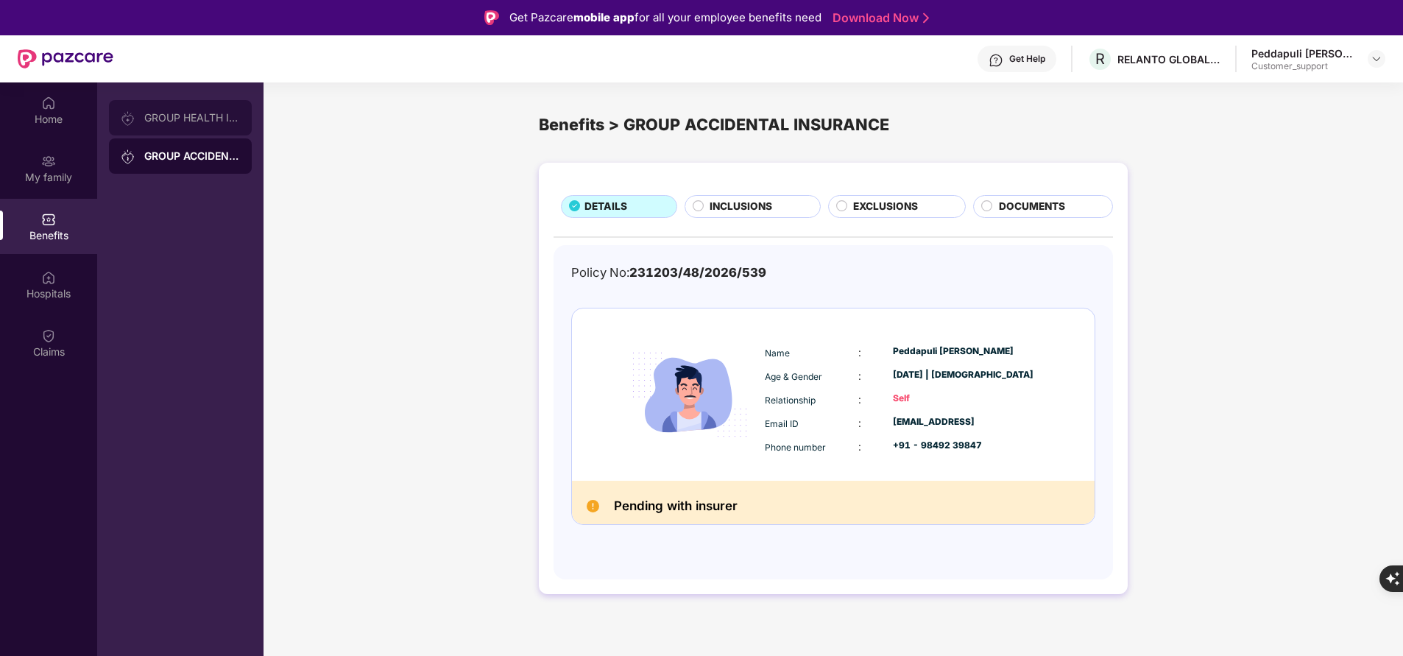
click at [215, 121] on div "GROUP HEALTH INSURANCE" at bounding box center [192, 118] width 96 height 12
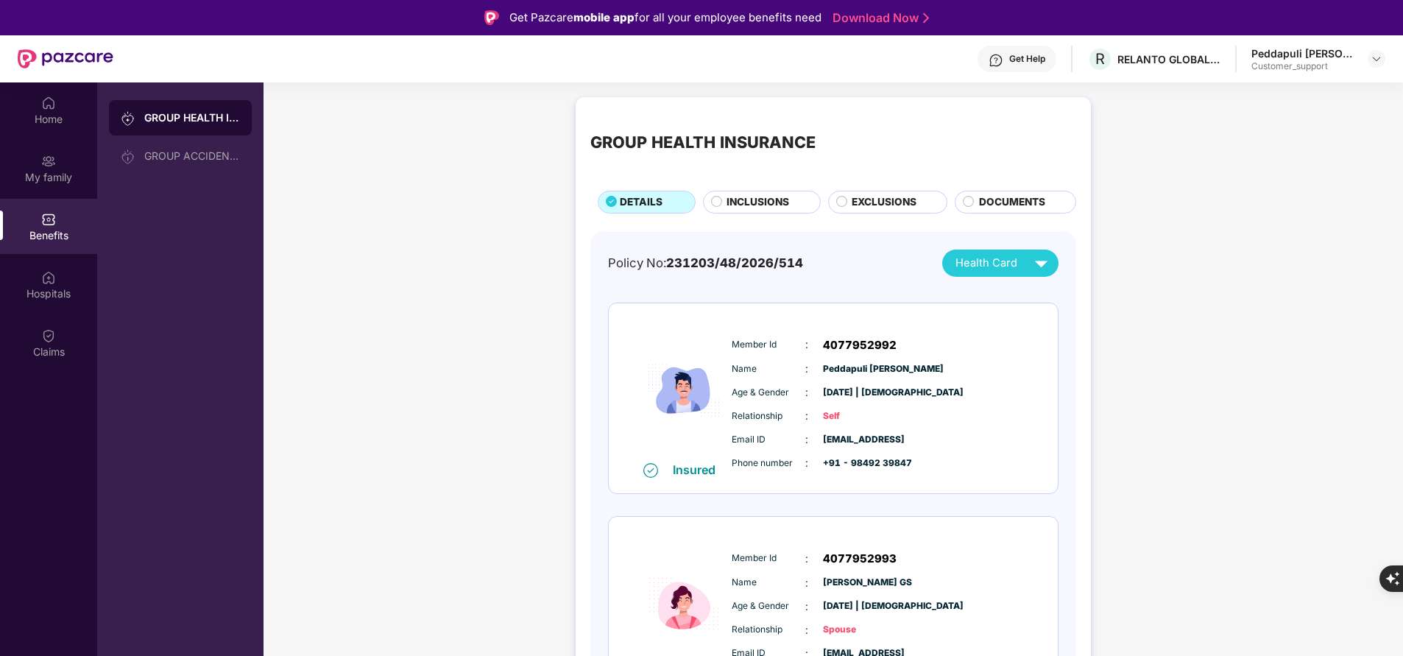
click at [757, 205] on span "INCLUSIONS" at bounding box center [757, 201] width 63 height 15
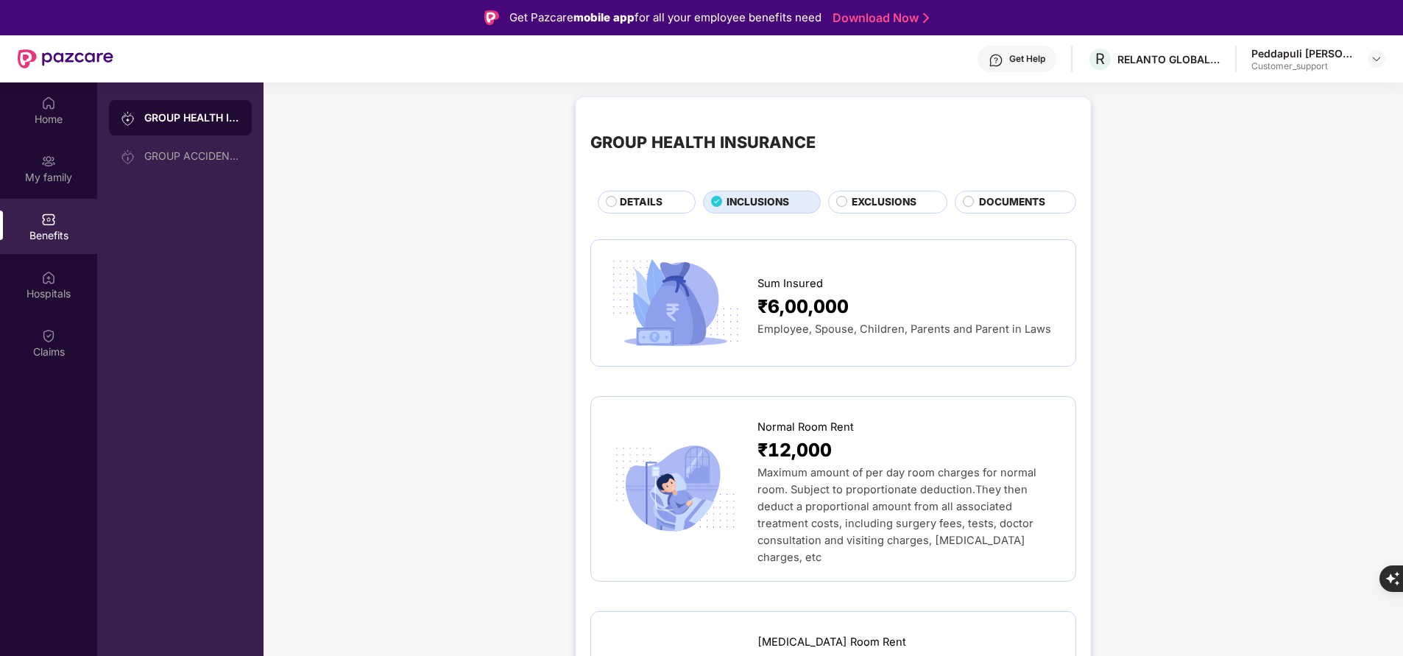
click at [648, 202] on span "DETAILS" at bounding box center [641, 201] width 43 height 15
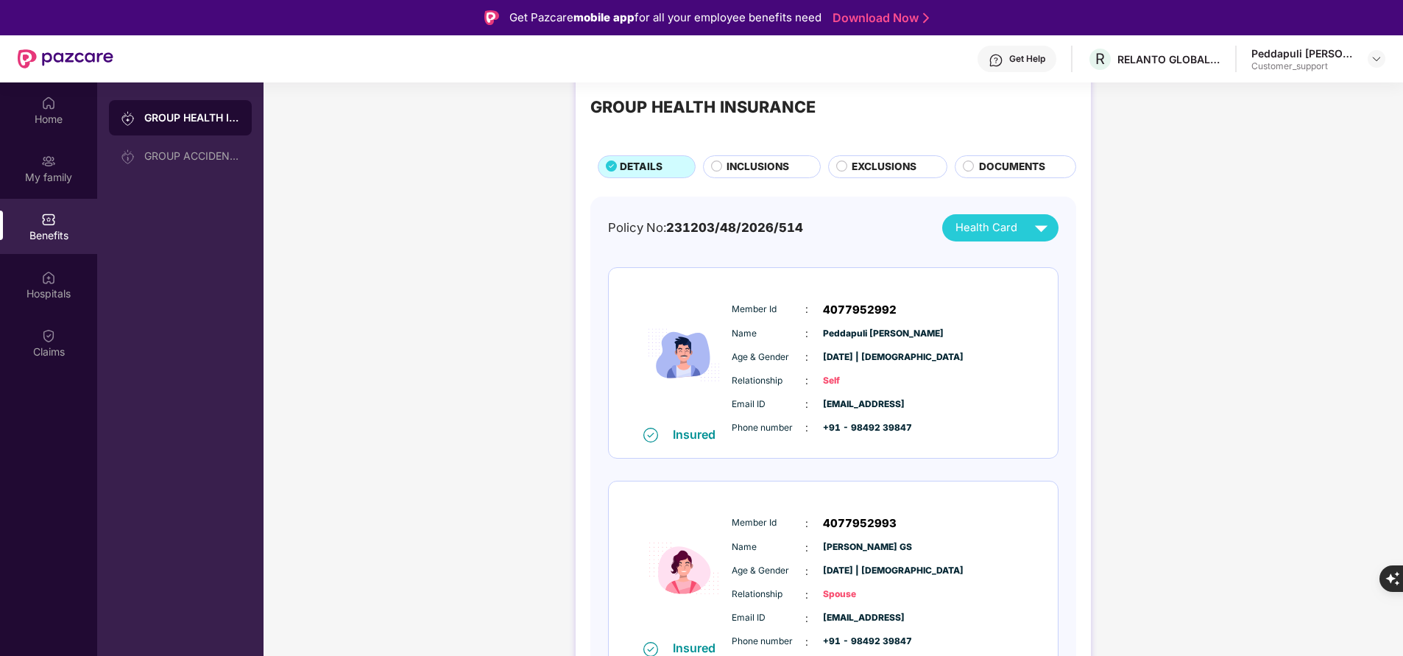
scroll to position [35, 0]
click at [777, 167] on span "INCLUSIONS" at bounding box center [757, 167] width 63 height 15
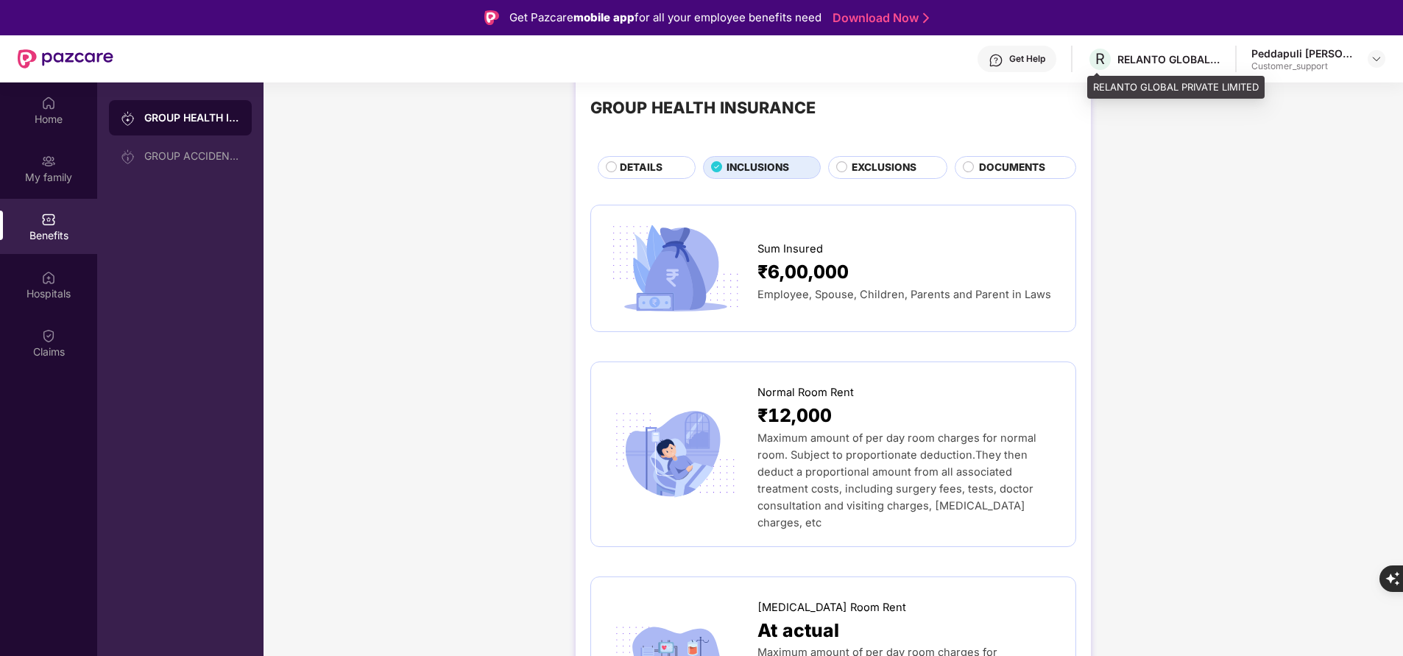
click at [1120, 52] on div "RELANTO GLOBAL PRIVATE LIMITED" at bounding box center [1168, 59] width 103 height 14
click at [660, 166] on span "DETAILS" at bounding box center [641, 167] width 43 height 15
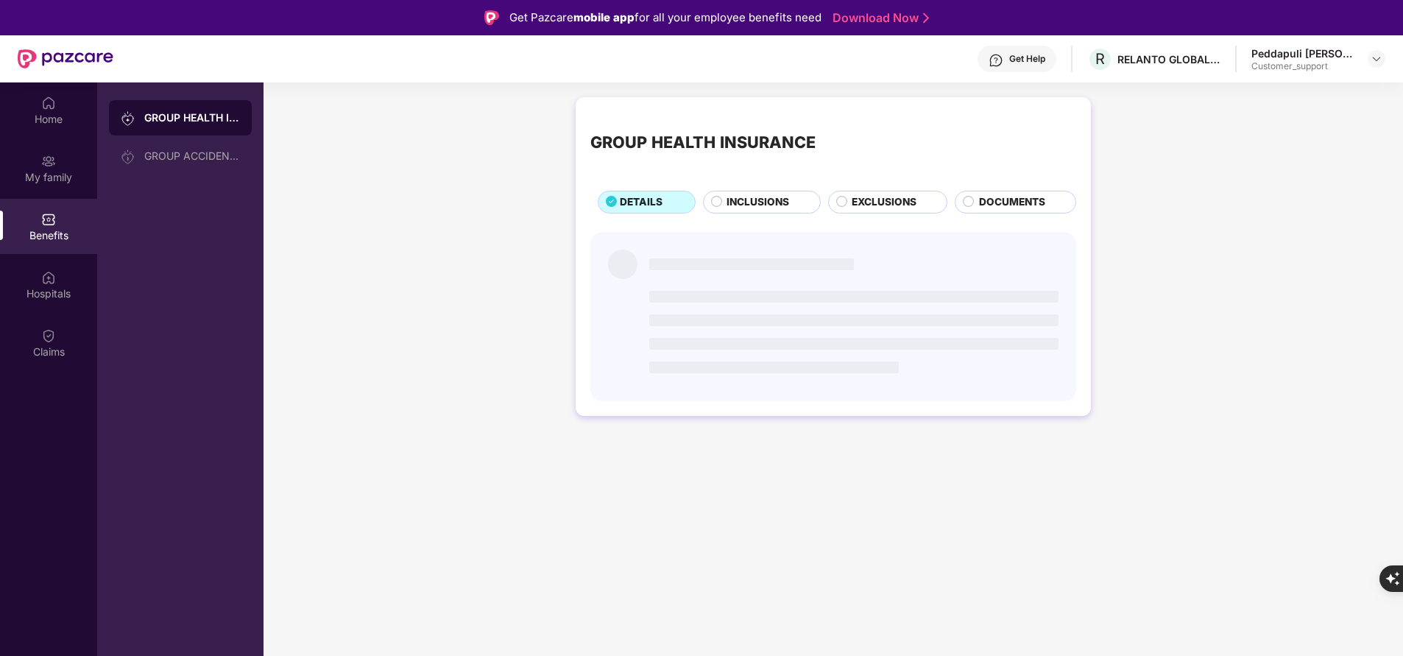
scroll to position [0, 0]
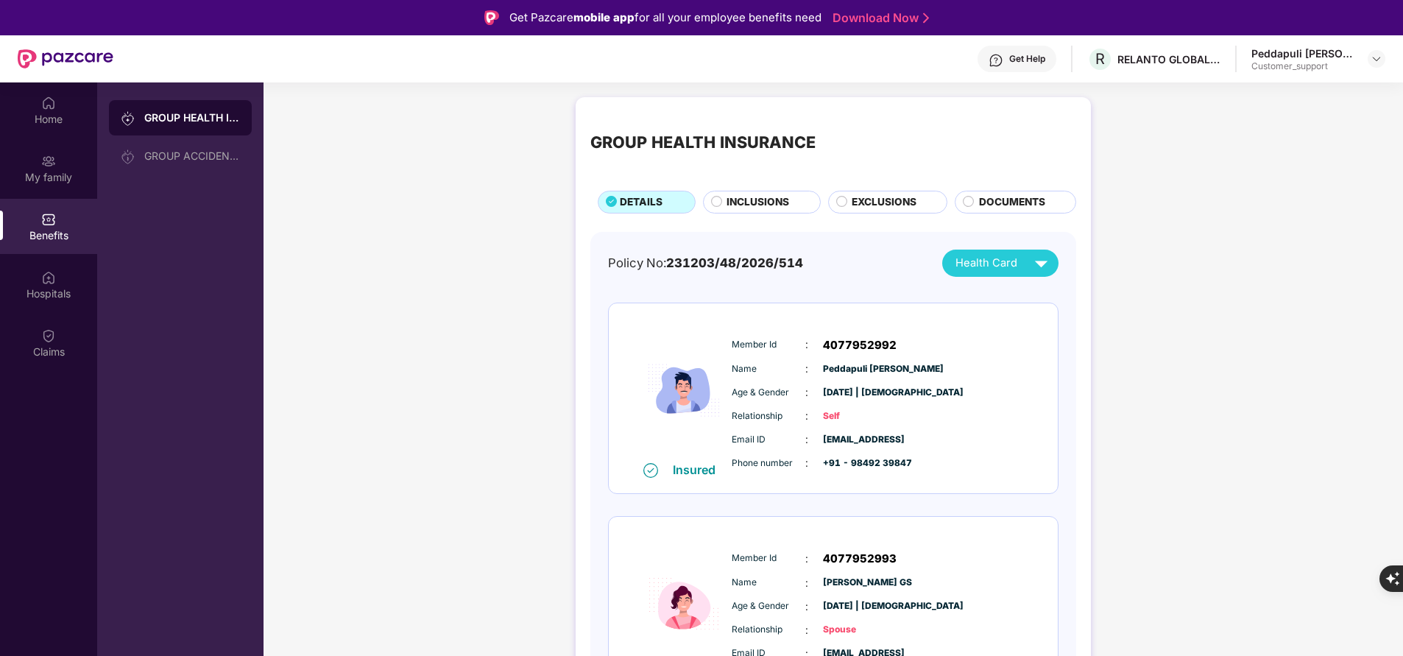
click at [729, 213] on div "INCLUSIONS" at bounding box center [762, 202] width 118 height 22
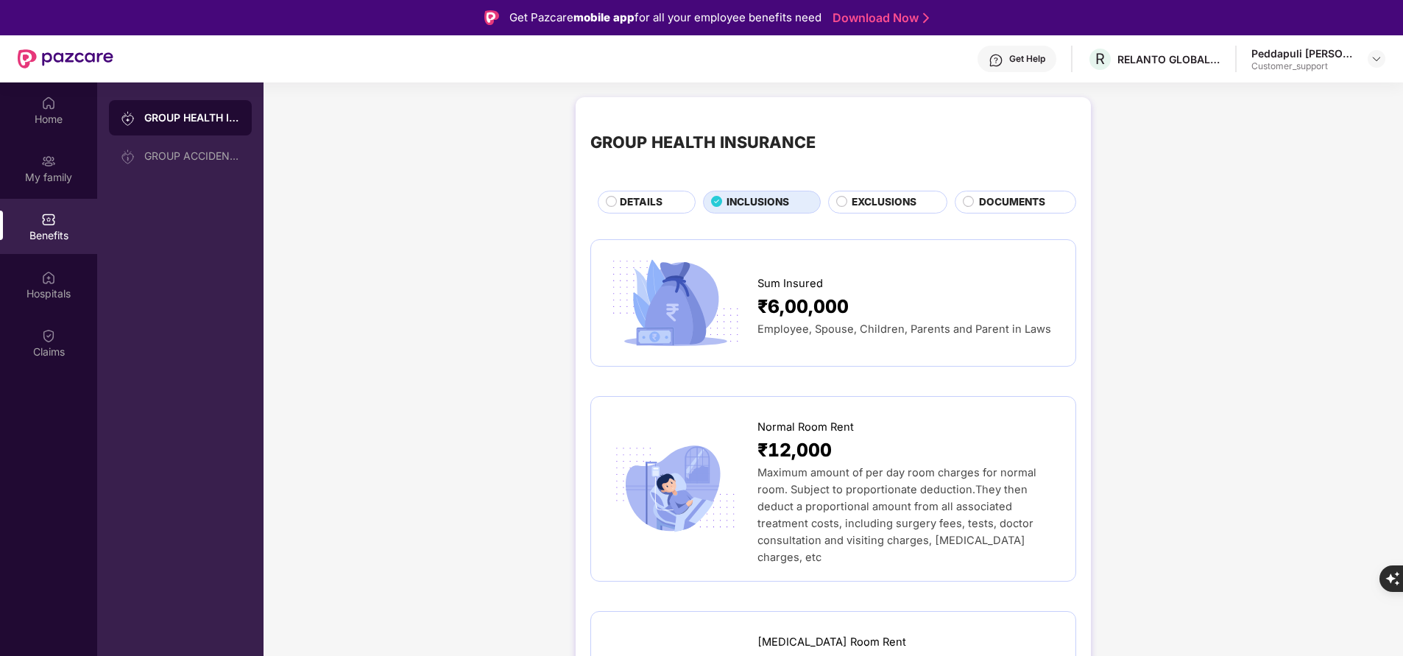
click at [863, 201] on span "EXCLUSIONS" at bounding box center [884, 201] width 65 height 15
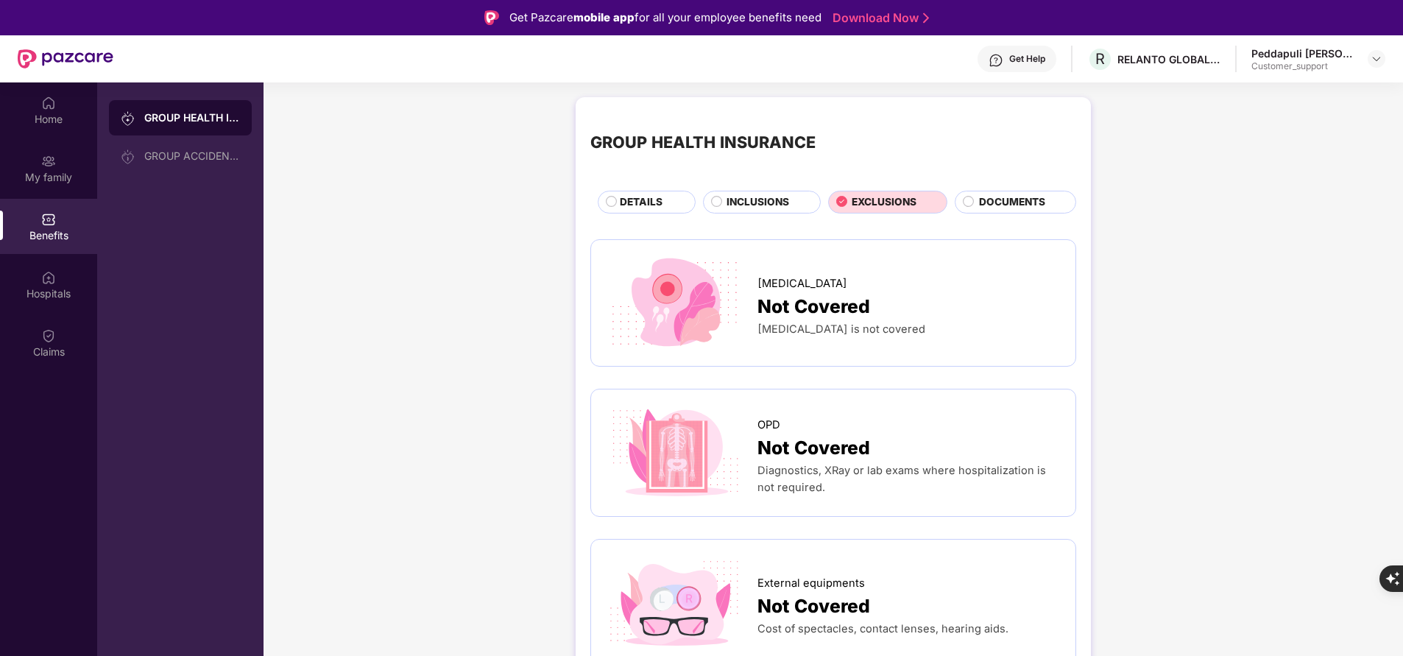
click at [719, 205] on div "INCLUSIONS" at bounding box center [765, 203] width 93 height 18
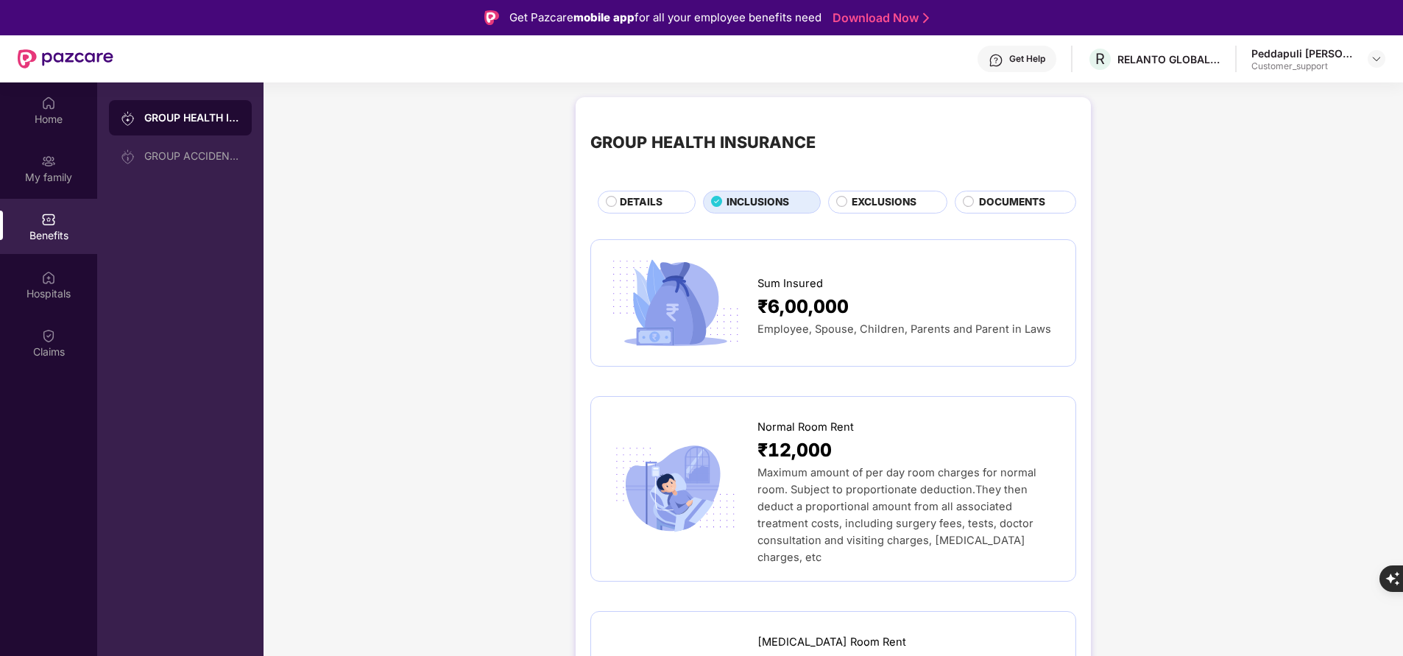
click at [896, 197] on span "EXCLUSIONS" at bounding box center [884, 201] width 65 height 15
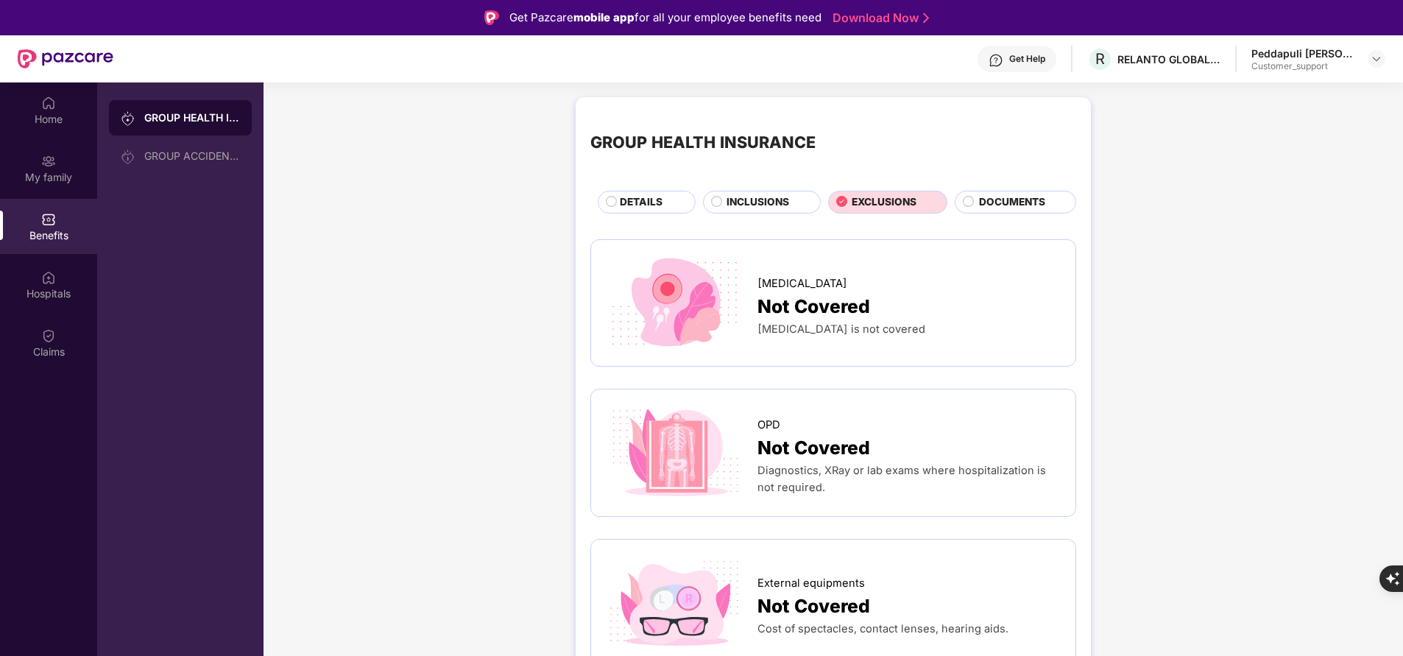
click at [764, 202] on span "INCLUSIONS" at bounding box center [757, 201] width 63 height 15
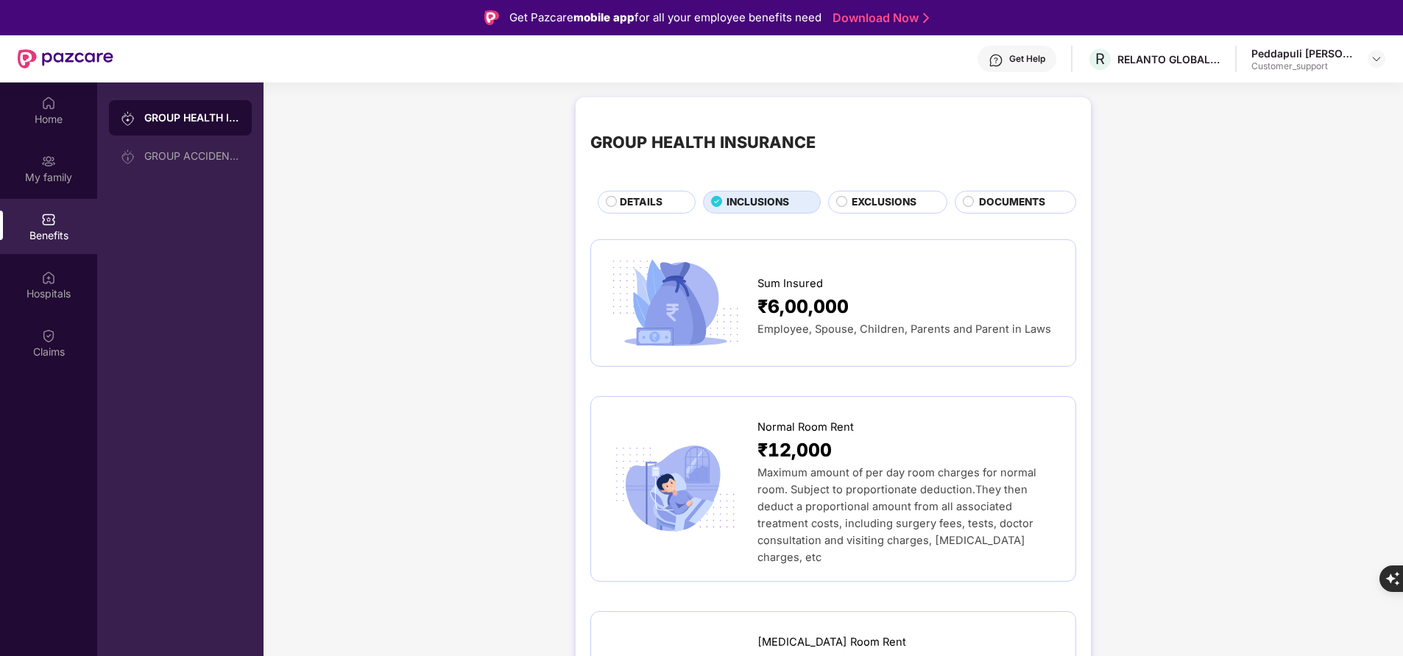
click at [661, 206] on span "DETAILS" at bounding box center [641, 201] width 43 height 15
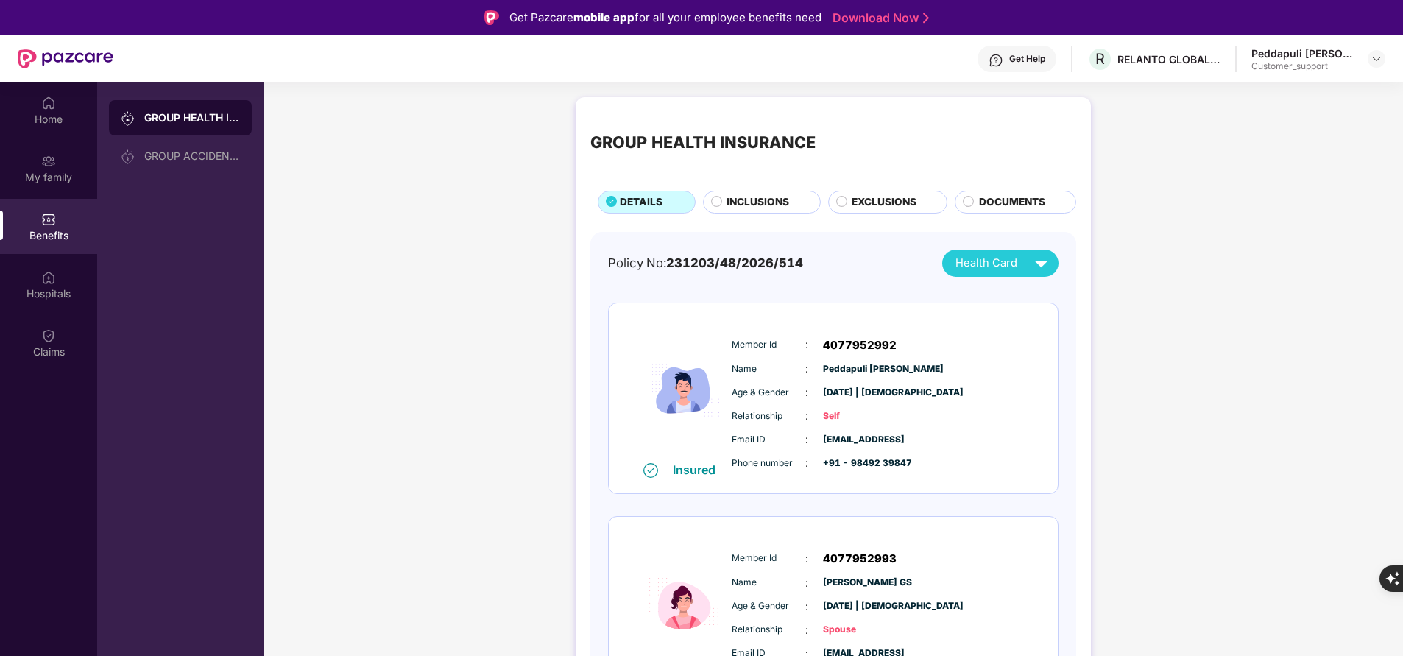
click at [741, 206] on span "INCLUSIONS" at bounding box center [757, 201] width 63 height 15
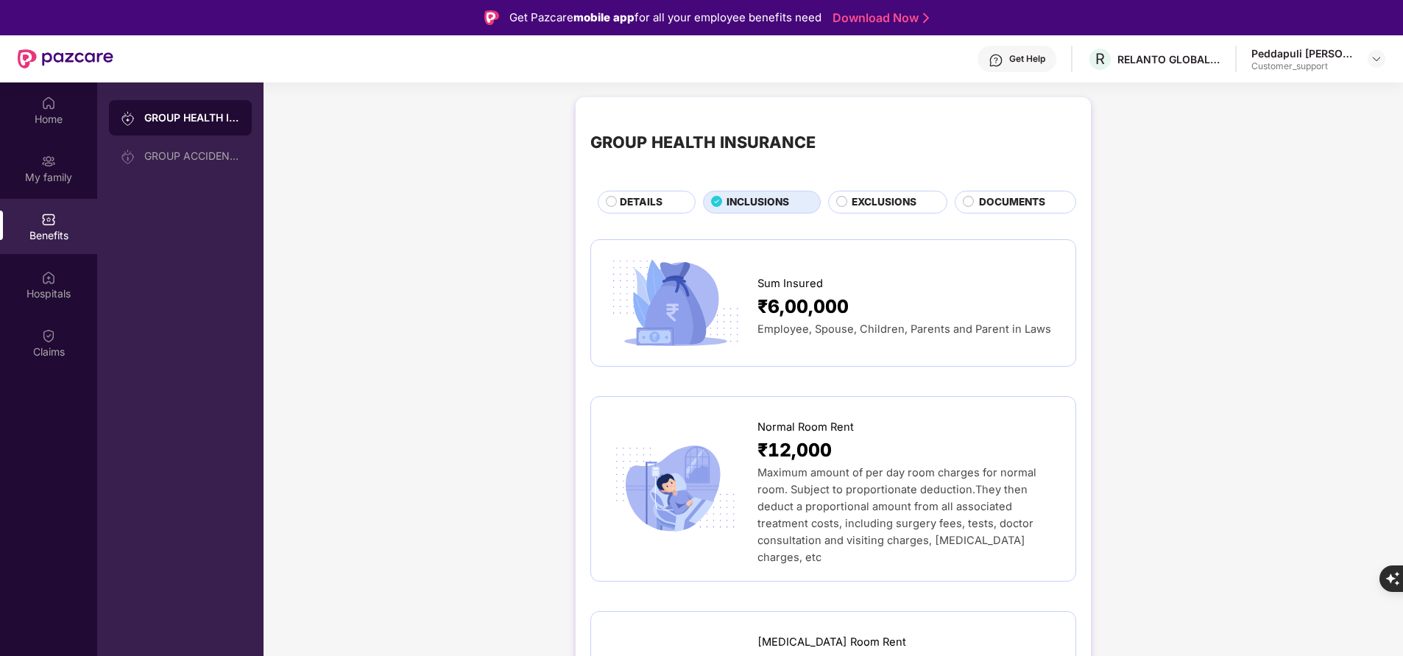
click at [646, 201] on span "DETAILS" at bounding box center [641, 201] width 43 height 15
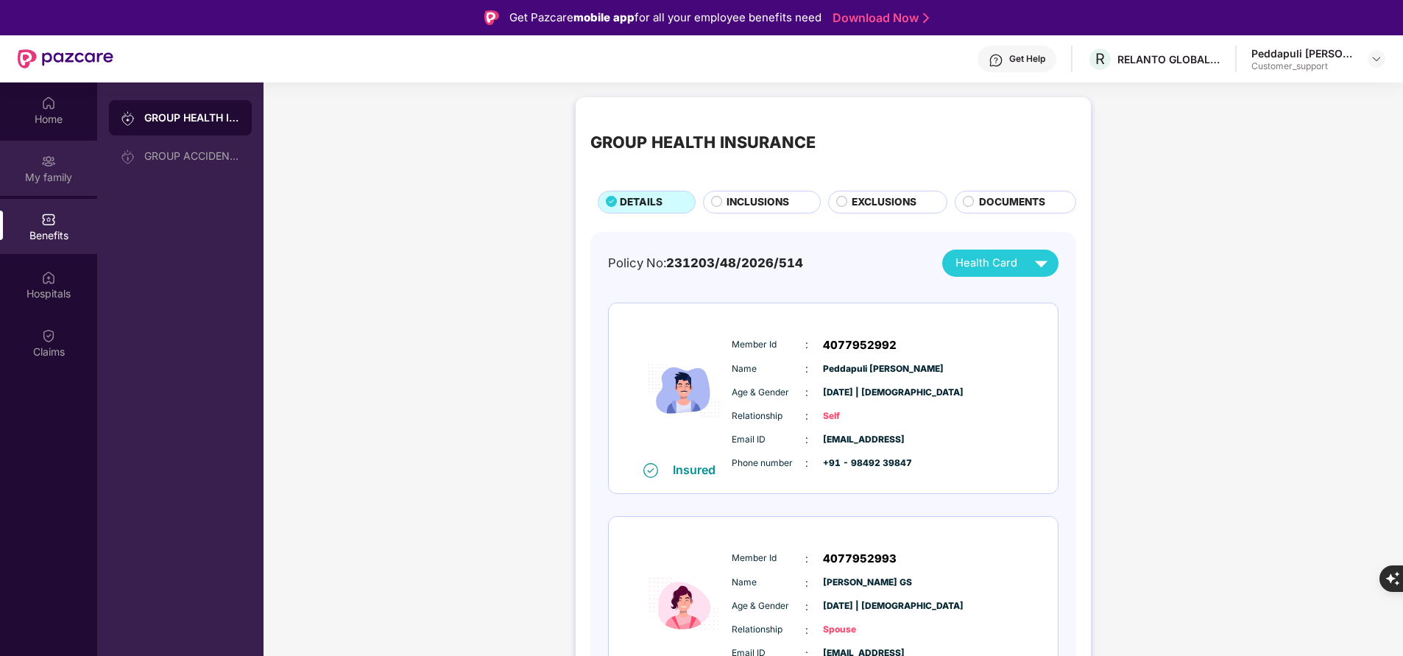
click at [53, 177] on div "My family" at bounding box center [48, 177] width 97 height 15
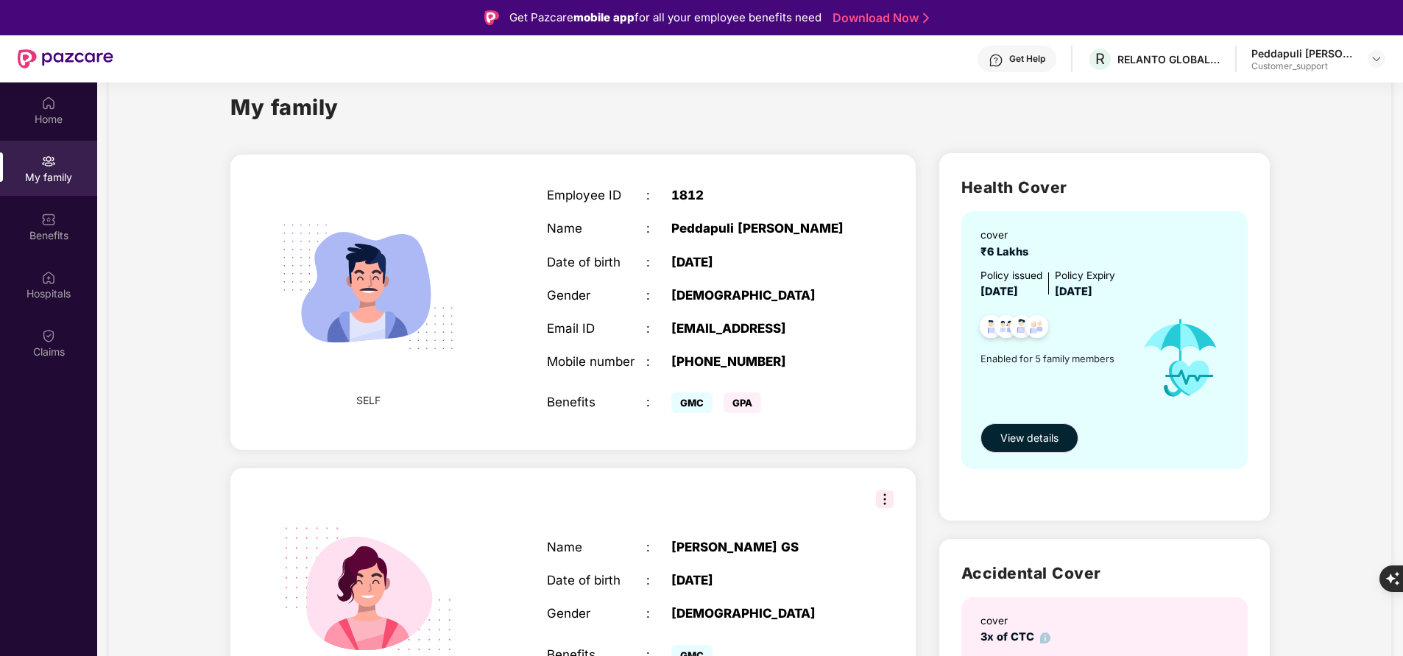
scroll to position [30, 0]
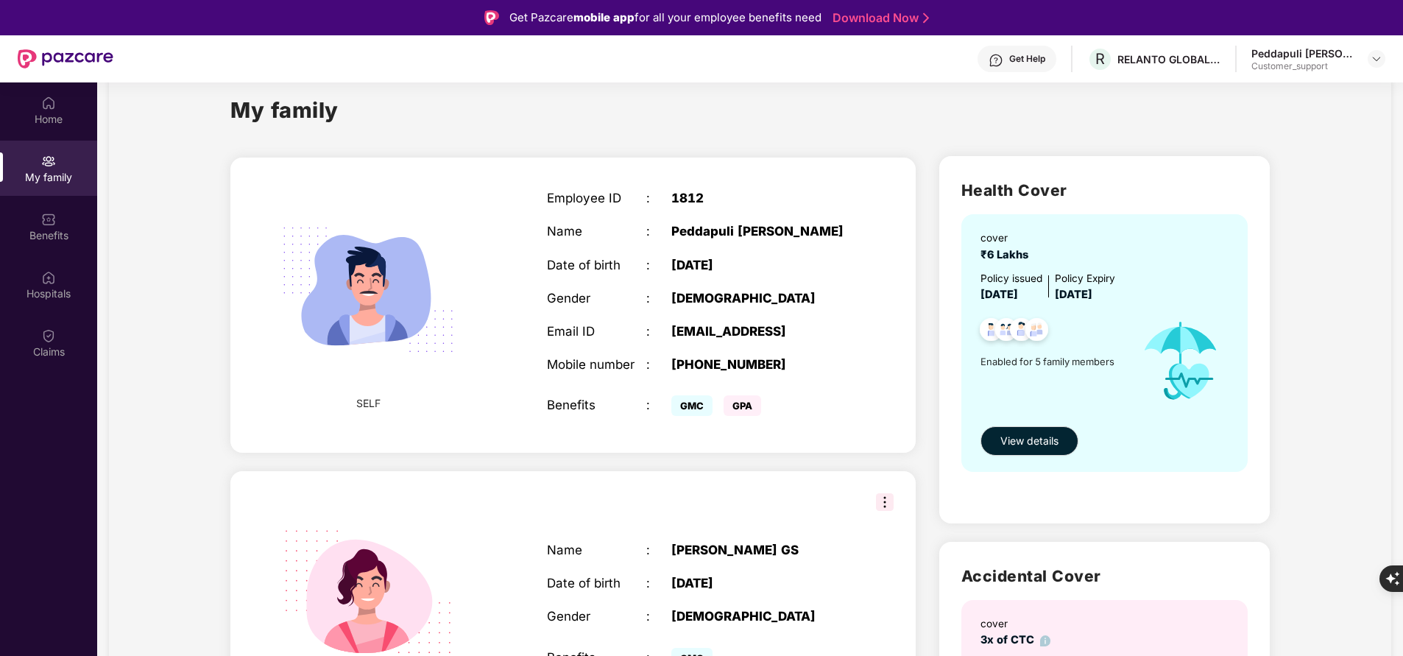
click at [1033, 60] on div "Get Help" at bounding box center [1027, 59] width 36 height 12
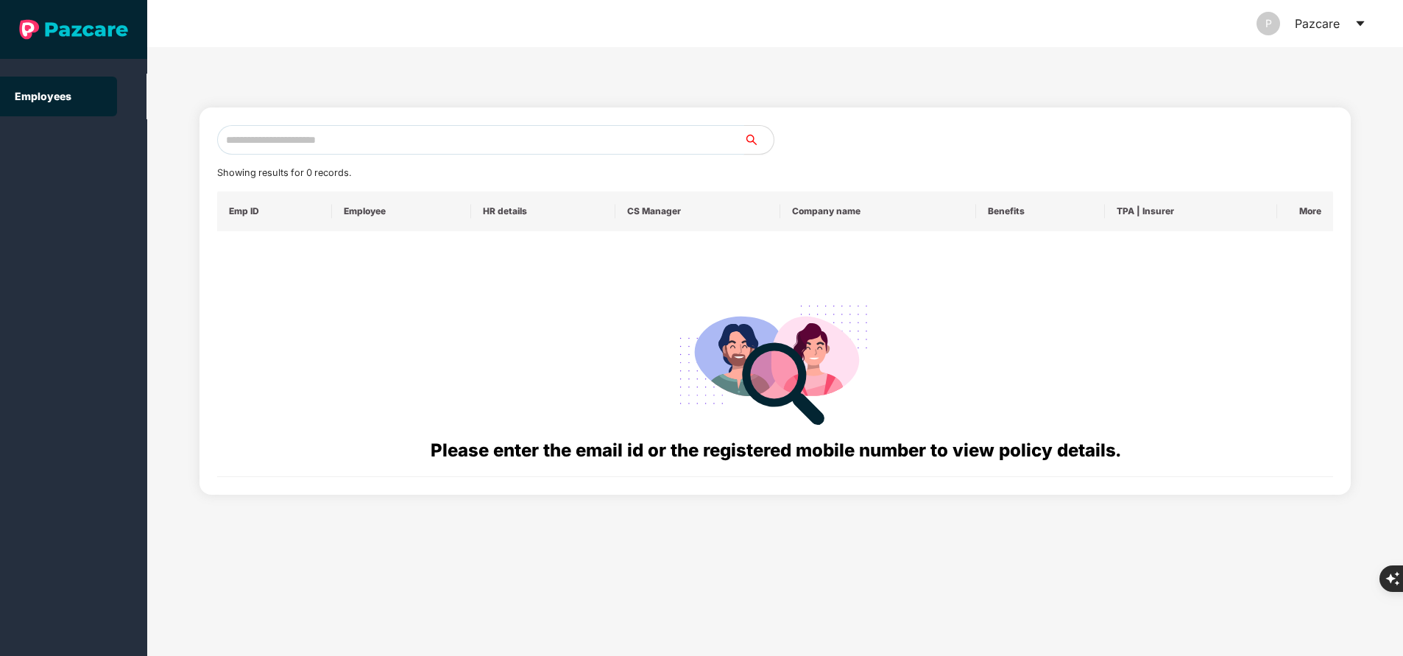
click at [338, 146] on input "text" at bounding box center [480, 139] width 527 height 29
paste input "**********"
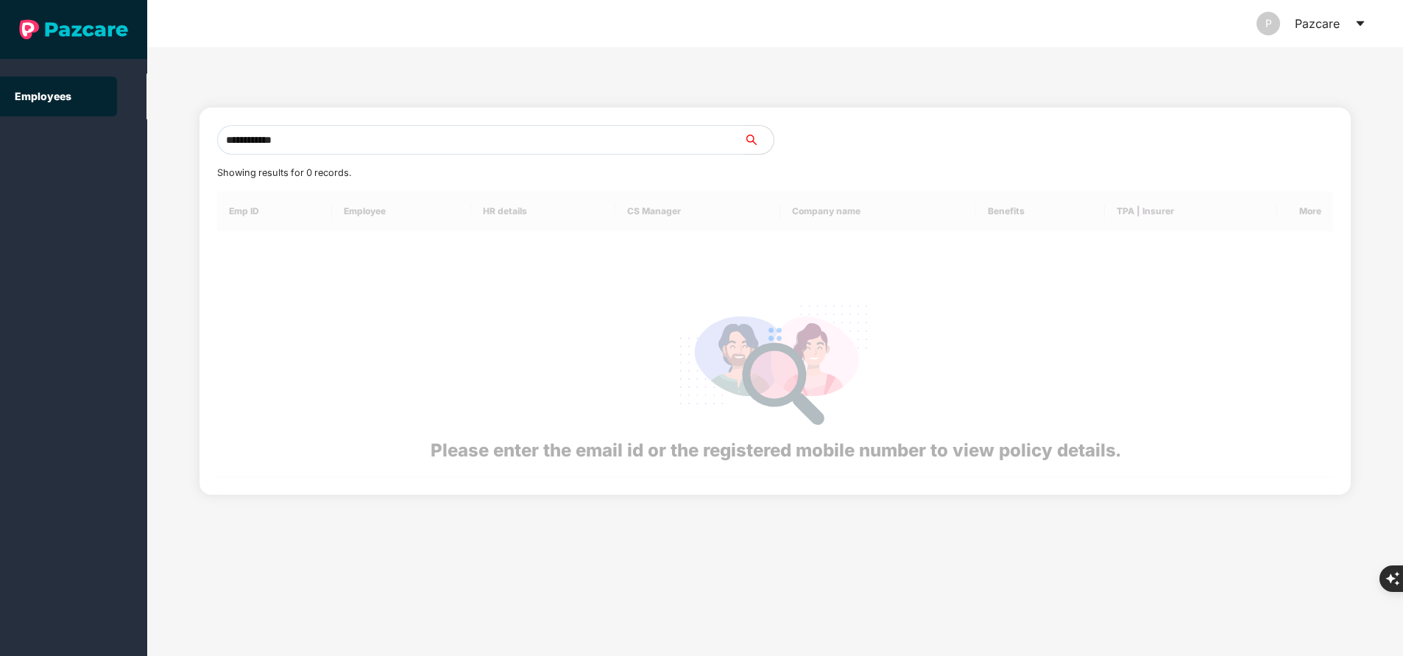
click at [338, 146] on input "**********" at bounding box center [480, 139] width 527 height 29
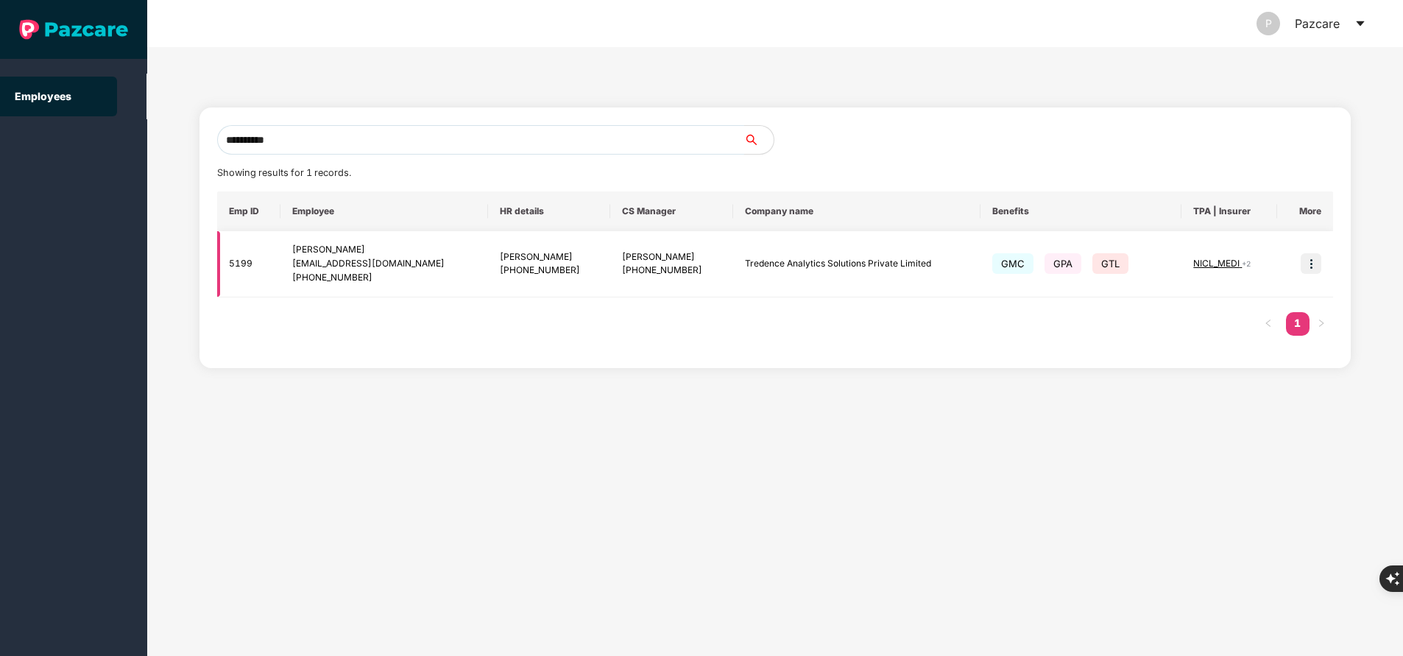
type input "**********"
click at [1315, 258] on img at bounding box center [1311, 263] width 21 height 21
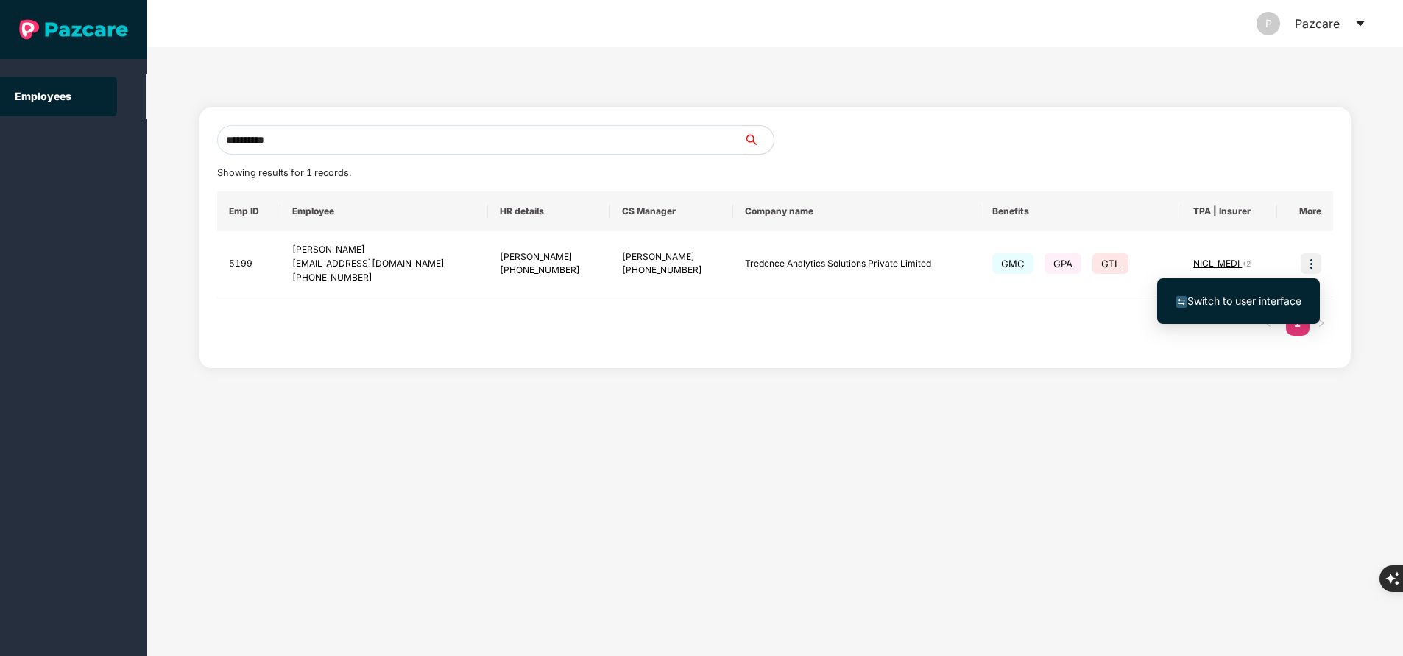
click at [1284, 298] on span "Switch to user interface" at bounding box center [1244, 300] width 114 height 13
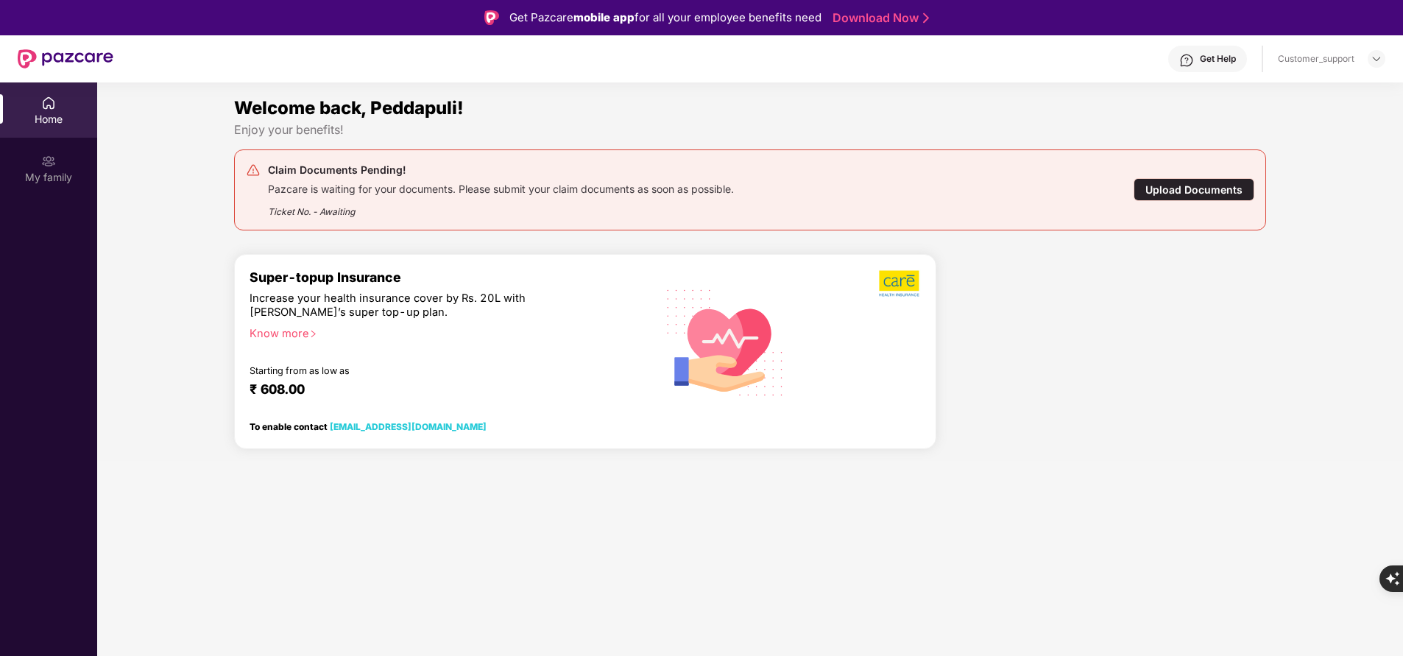
click at [54, 180] on div "My family" at bounding box center [48, 177] width 97 height 15
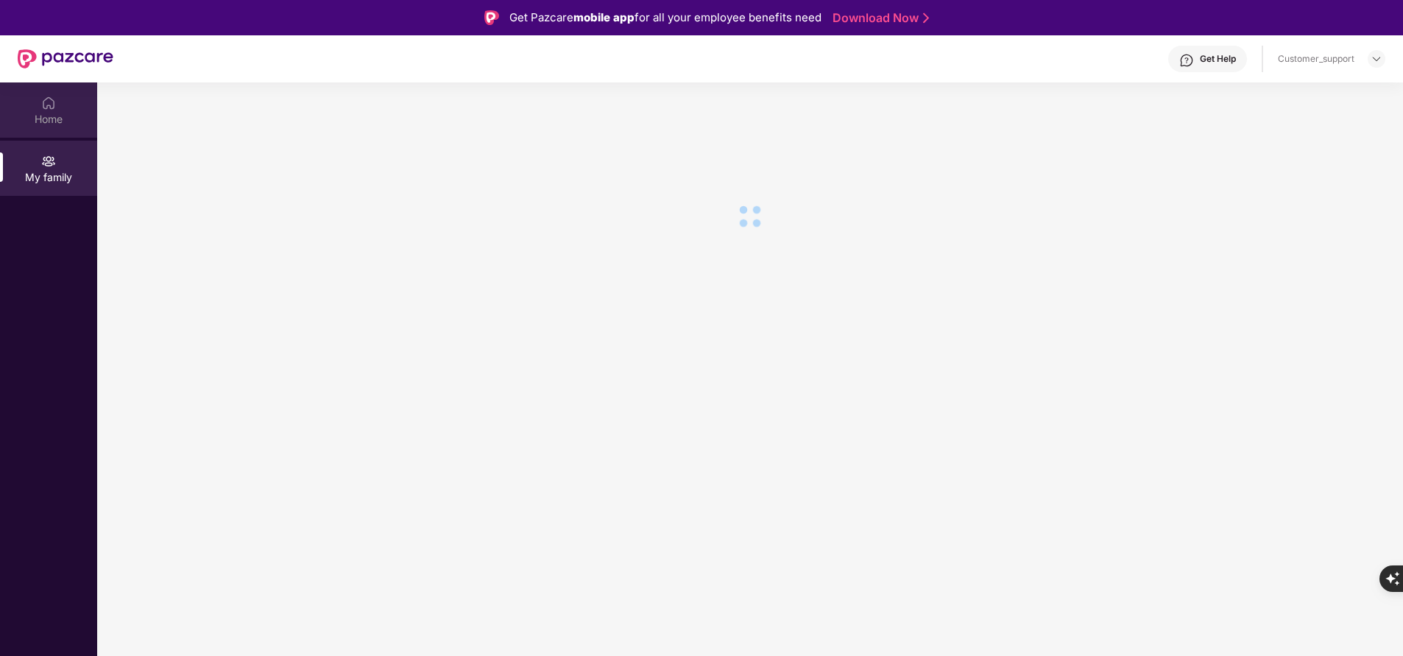
click at [40, 116] on div "Home" at bounding box center [48, 119] width 97 height 15
click at [46, 173] on div "My family" at bounding box center [48, 177] width 97 height 15
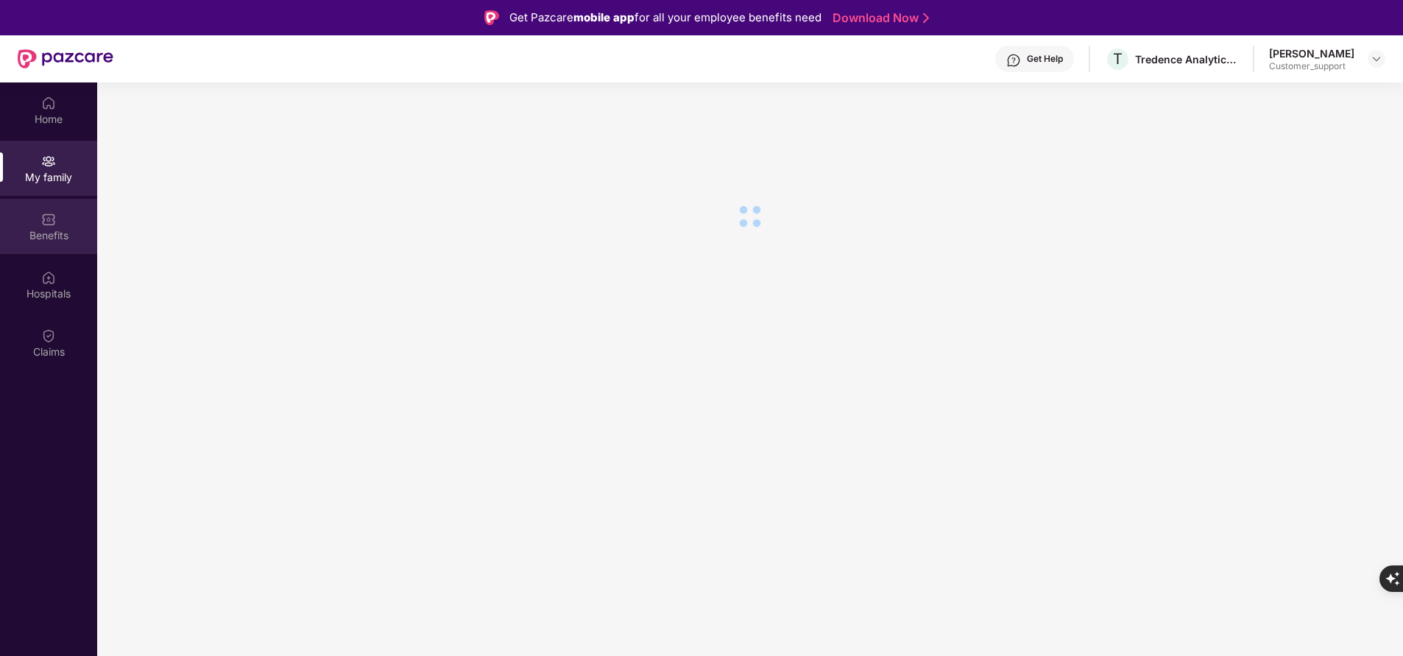
click at [29, 228] on div "Benefits" at bounding box center [48, 235] width 97 height 15
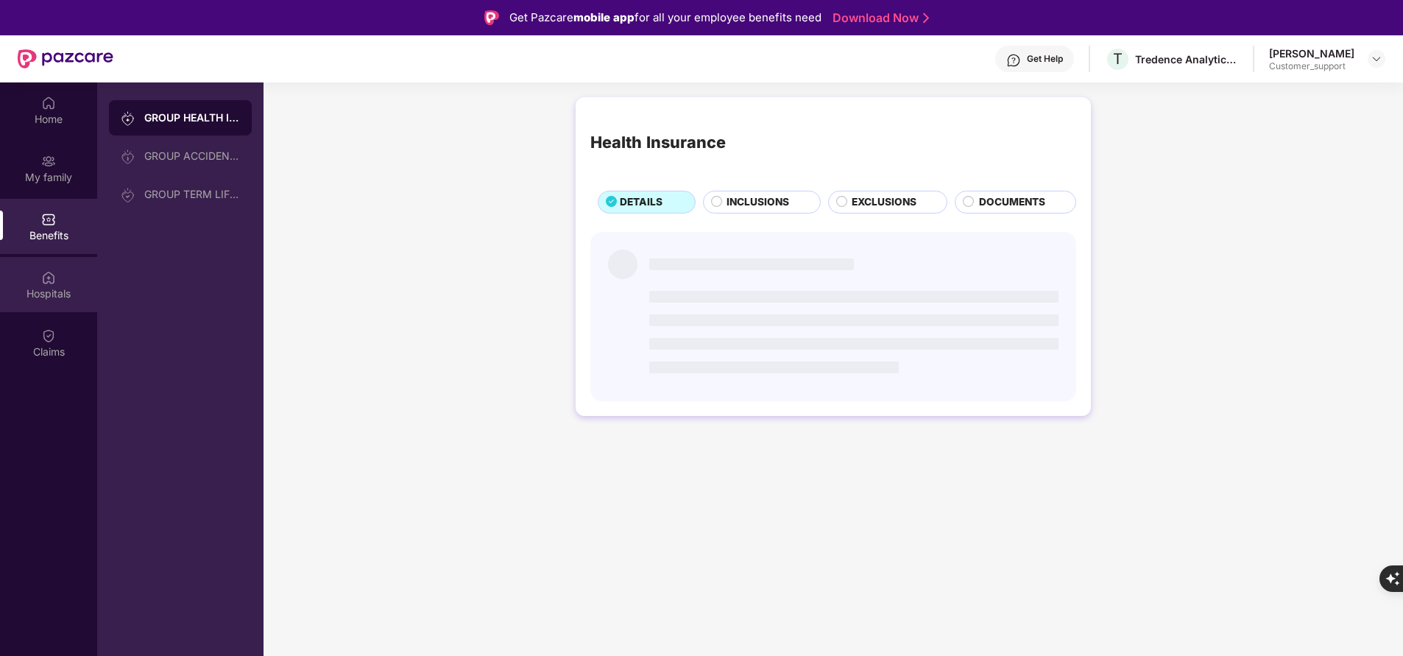
click at [64, 289] on div "Hospitals" at bounding box center [48, 293] width 97 height 15
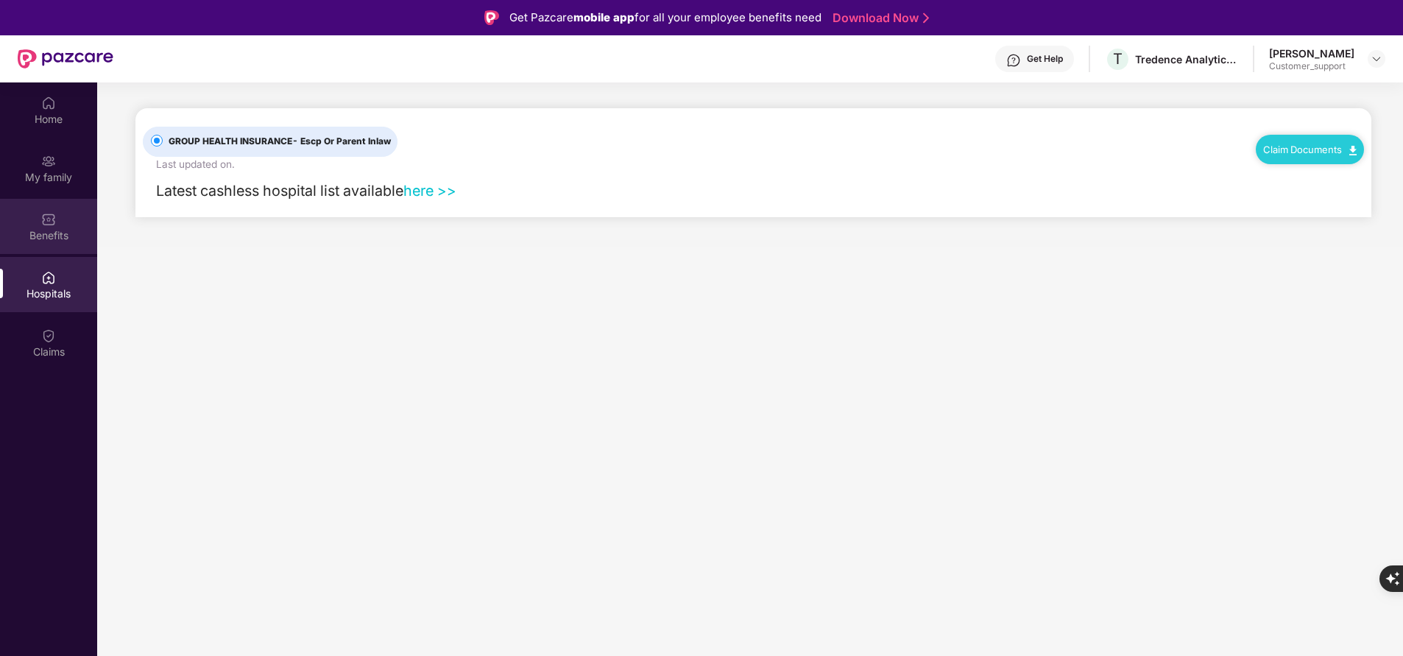
click at [43, 233] on div "Benefits" at bounding box center [48, 235] width 97 height 15
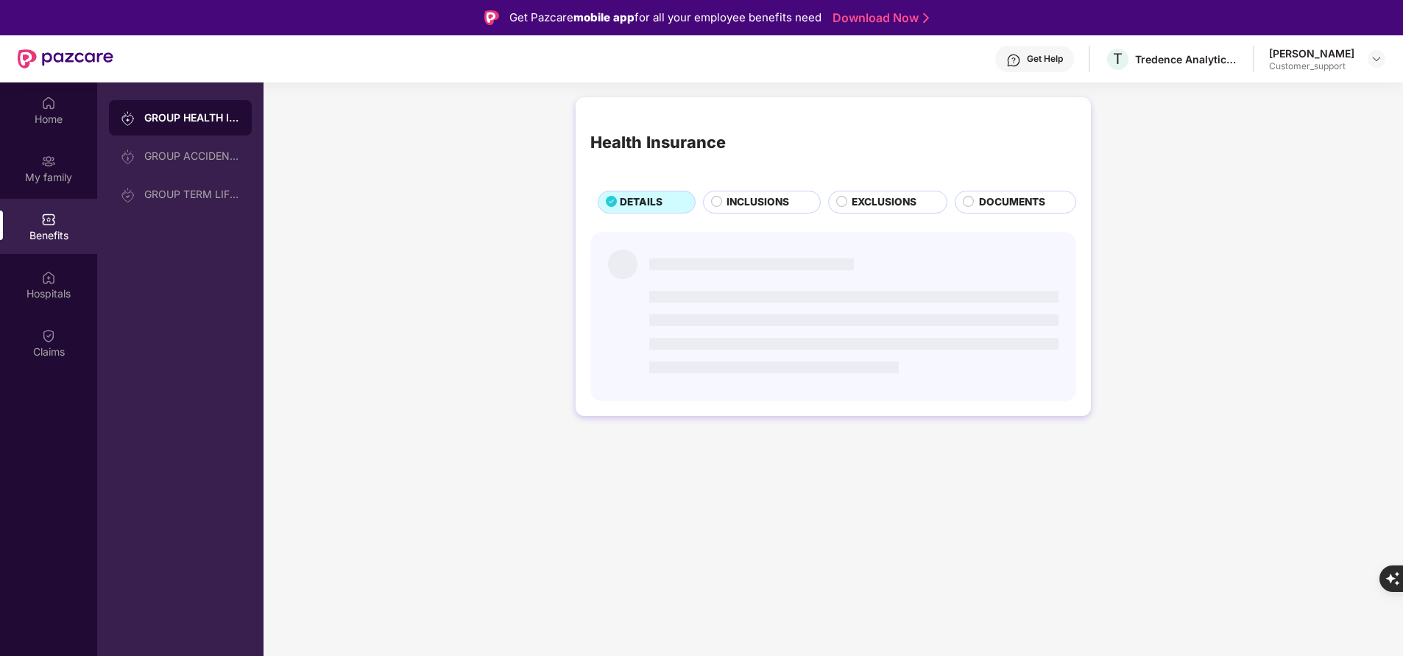
click at [156, 158] on div "GROUP ACCIDENTAL INSURANCE" at bounding box center [192, 156] width 96 height 12
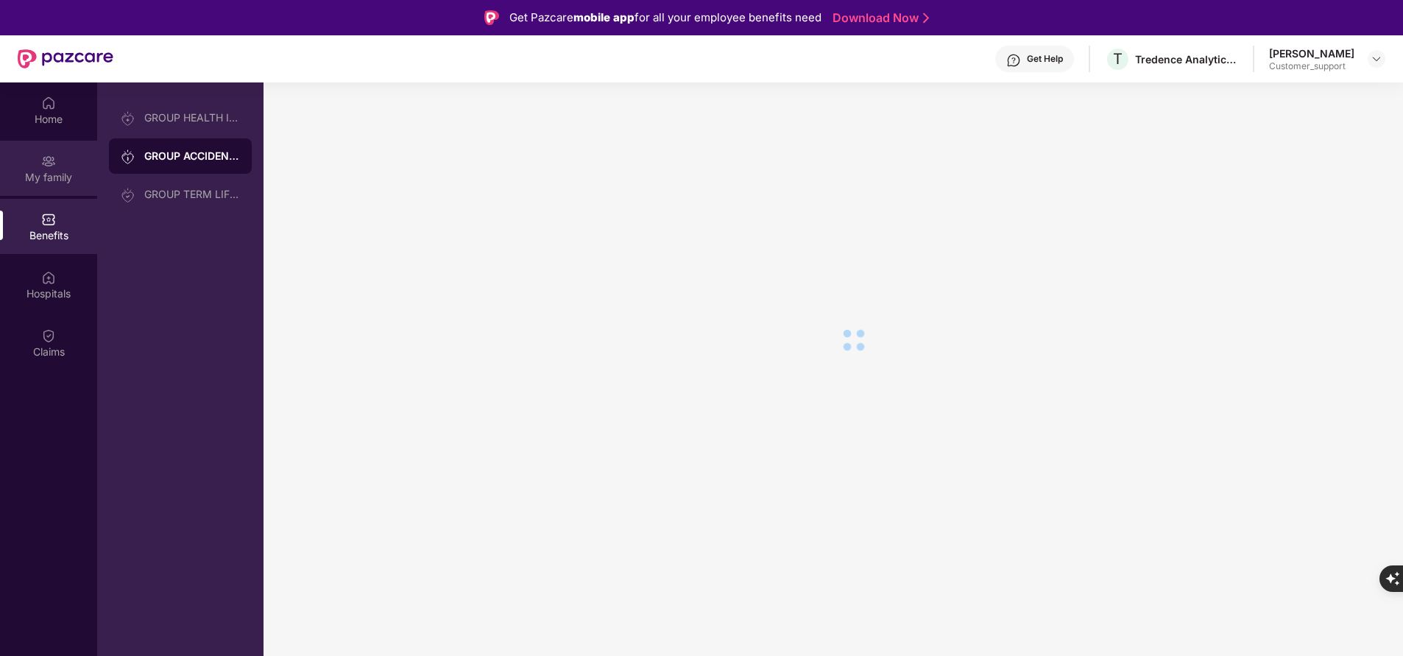
click at [49, 185] on div "My family" at bounding box center [48, 168] width 97 height 55
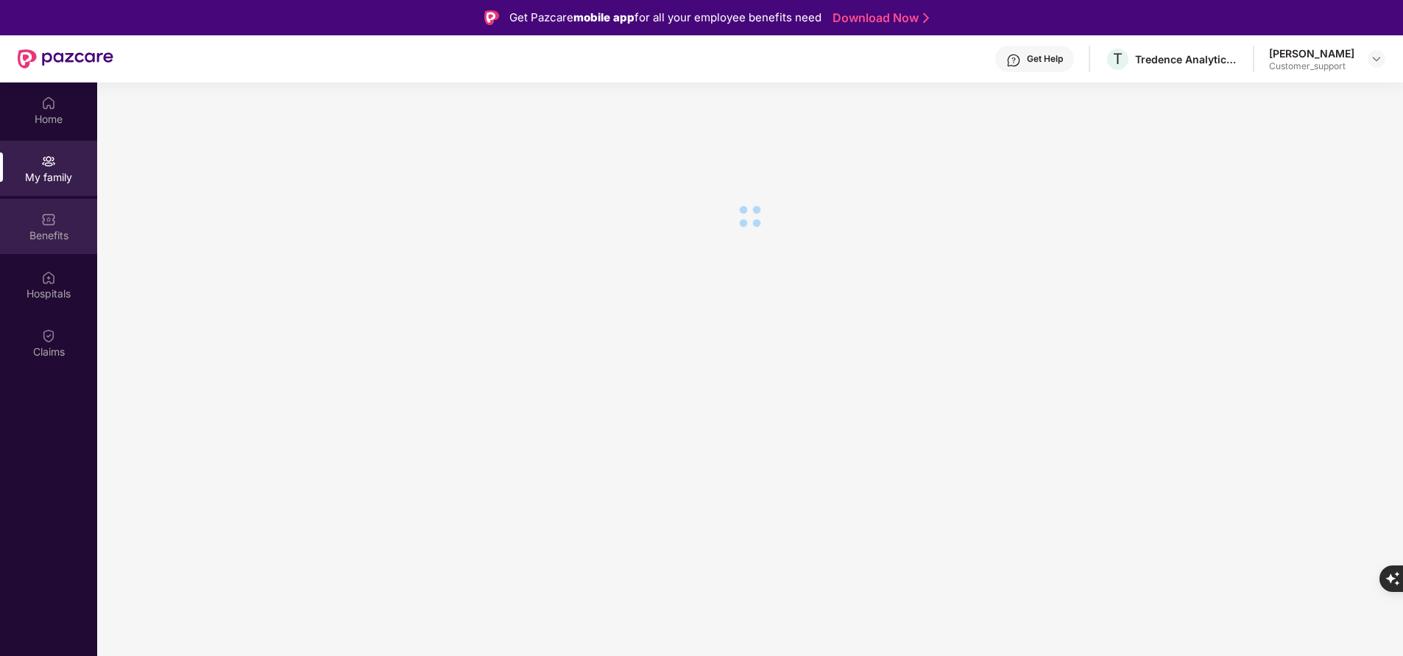
click at [66, 233] on div "Benefits" at bounding box center [48, 235] width 97 height 15
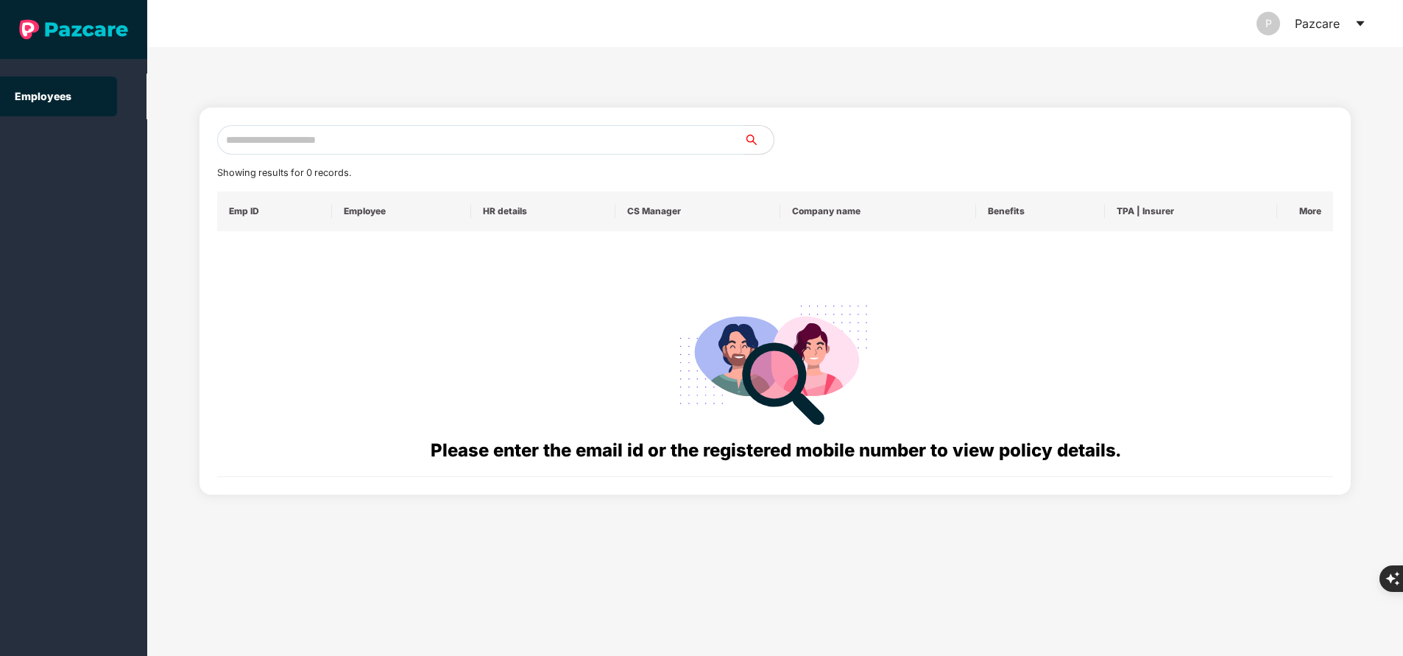
click at [284, 154] on input "text" at bounding box center [480, 139] width 527 height 29
paste input "**********"
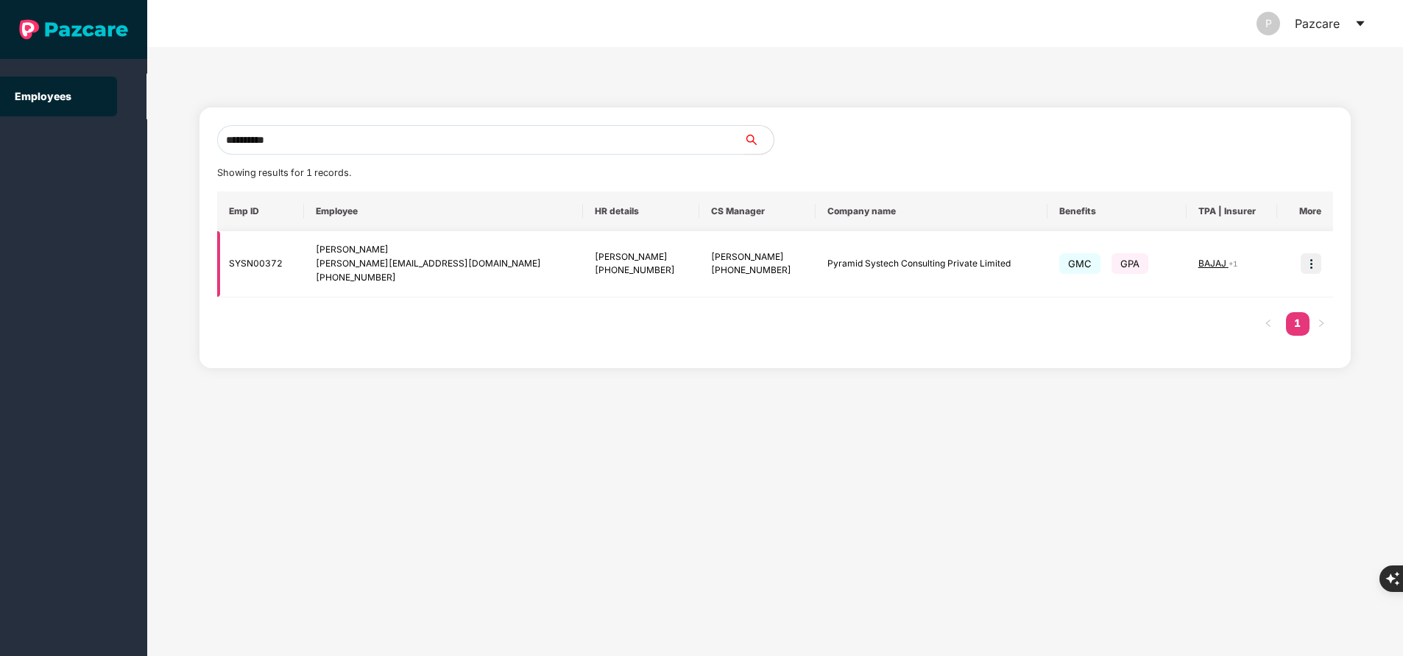
type input "**********"
click at [1304, 266] on img at bounding box center [1311, 263] width 21 height 21
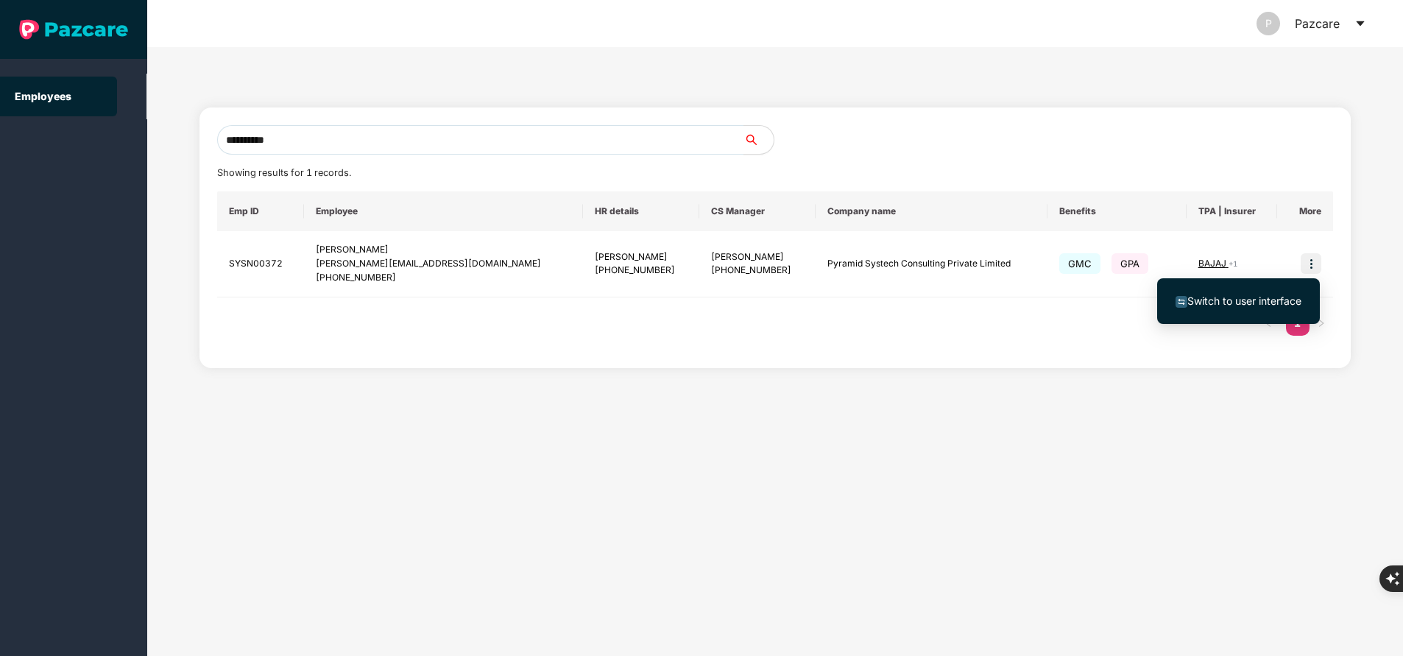
click at [1212, 303] on span "Switch to user interface" at bounding box center [1244, 300] width 114 height 13
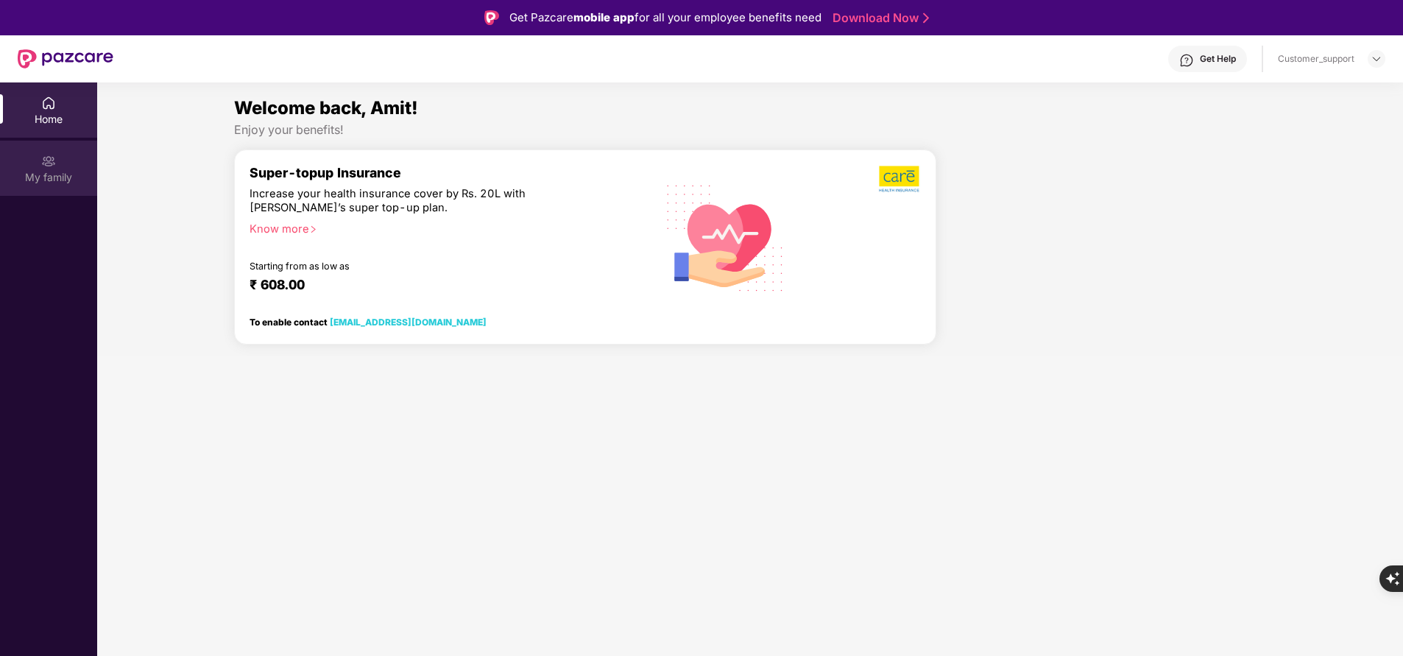
click at [60, 173] on div "My family" at bounding box center [48, 177] width 97 height 15
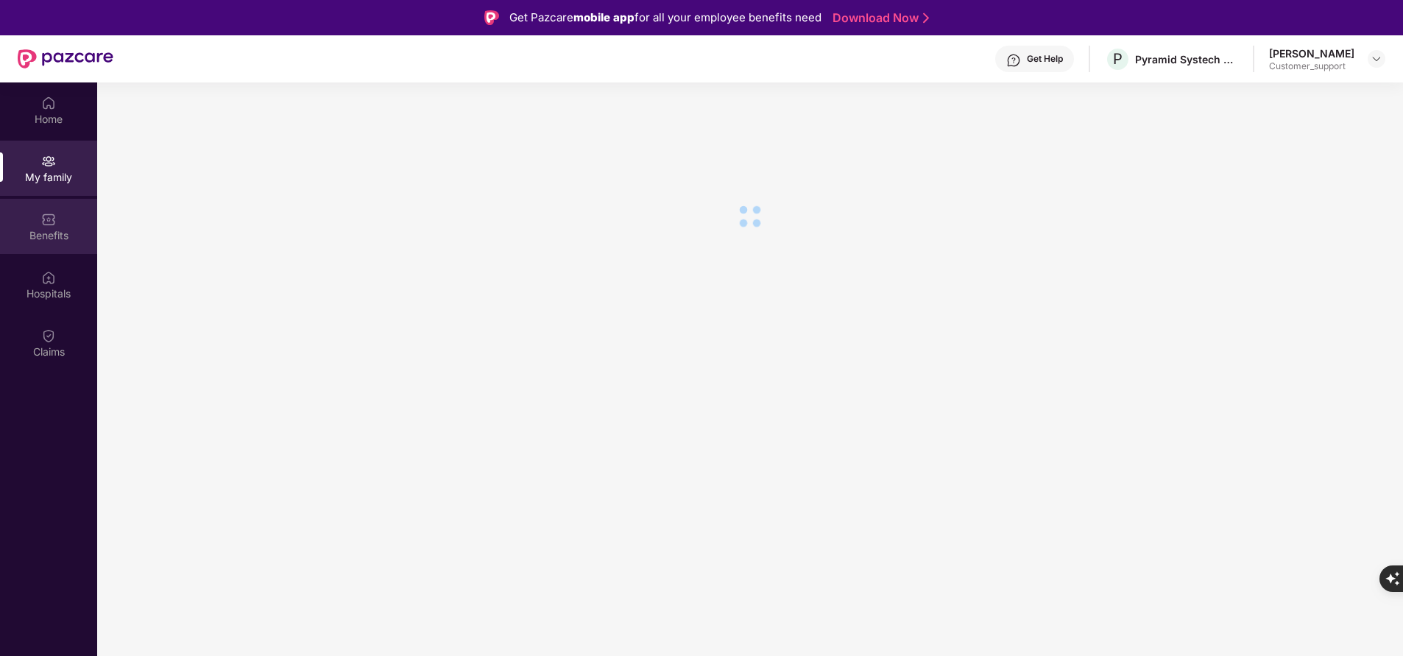
click at [45, 238] on div "Benefits" at bounding box center [48, 235] width 97 height 15
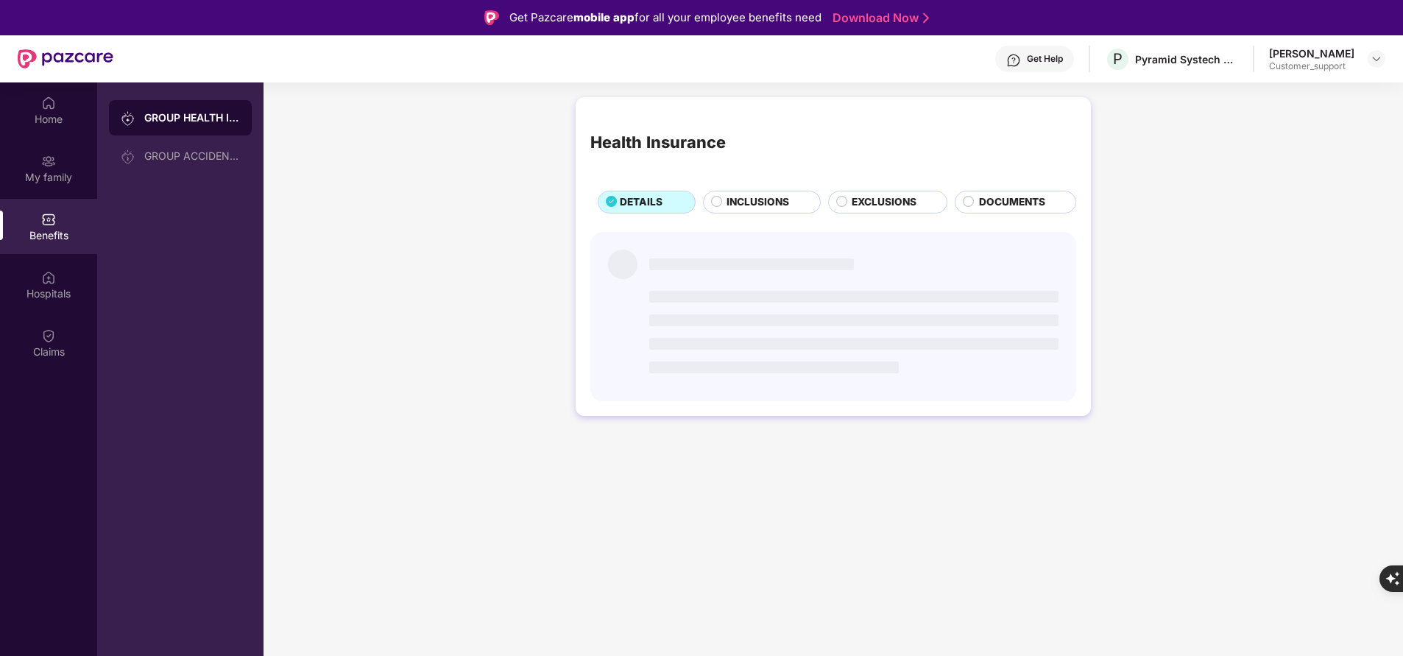
click at [752, 200] on span "INCLUSIONS" at bounding box center [757, 201] width 63 height 15
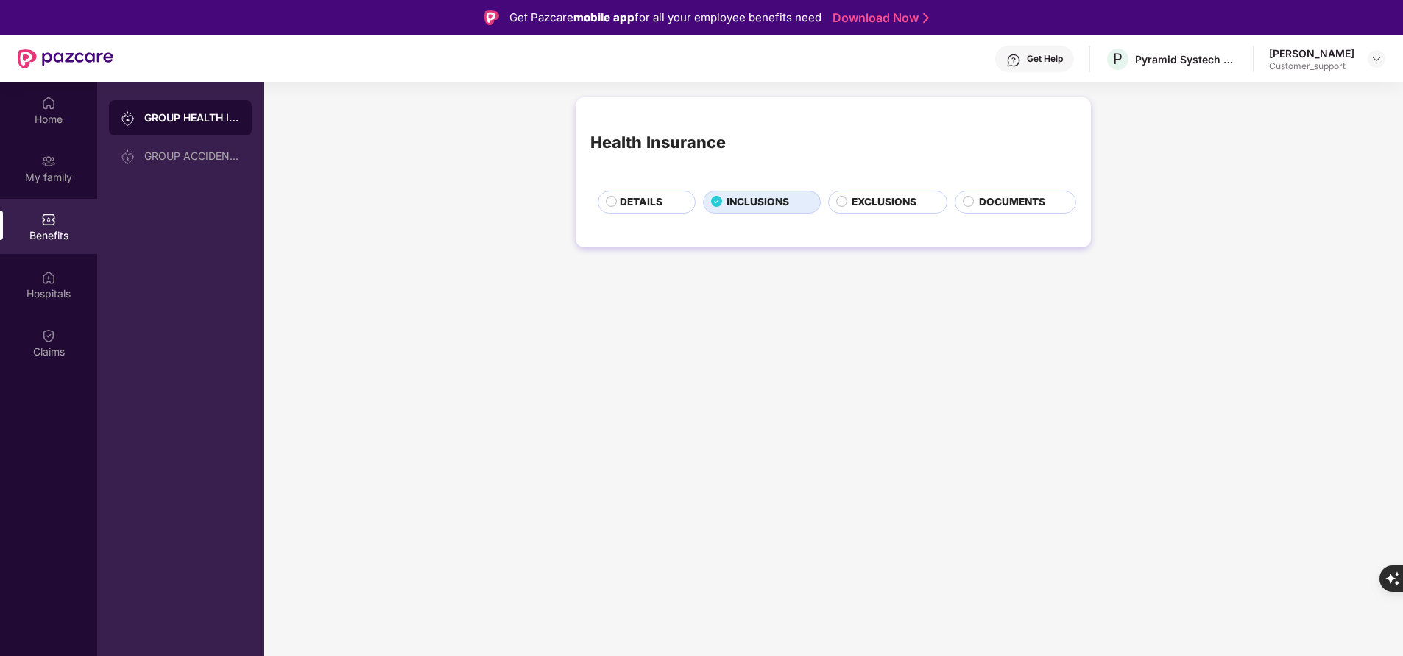
click at [883, 208] on span "EXCLUSIONS" at bounding box center [884, 201] width 65 height 15
click at [765, 204] on span "INCLUSIONS" at bounding box center [757, 201] width 63 height 15
click at [213, 162] on div "GROUP ACCIDENTAL INSURANCE" at bounding box center [180, 155] width 143 height 35
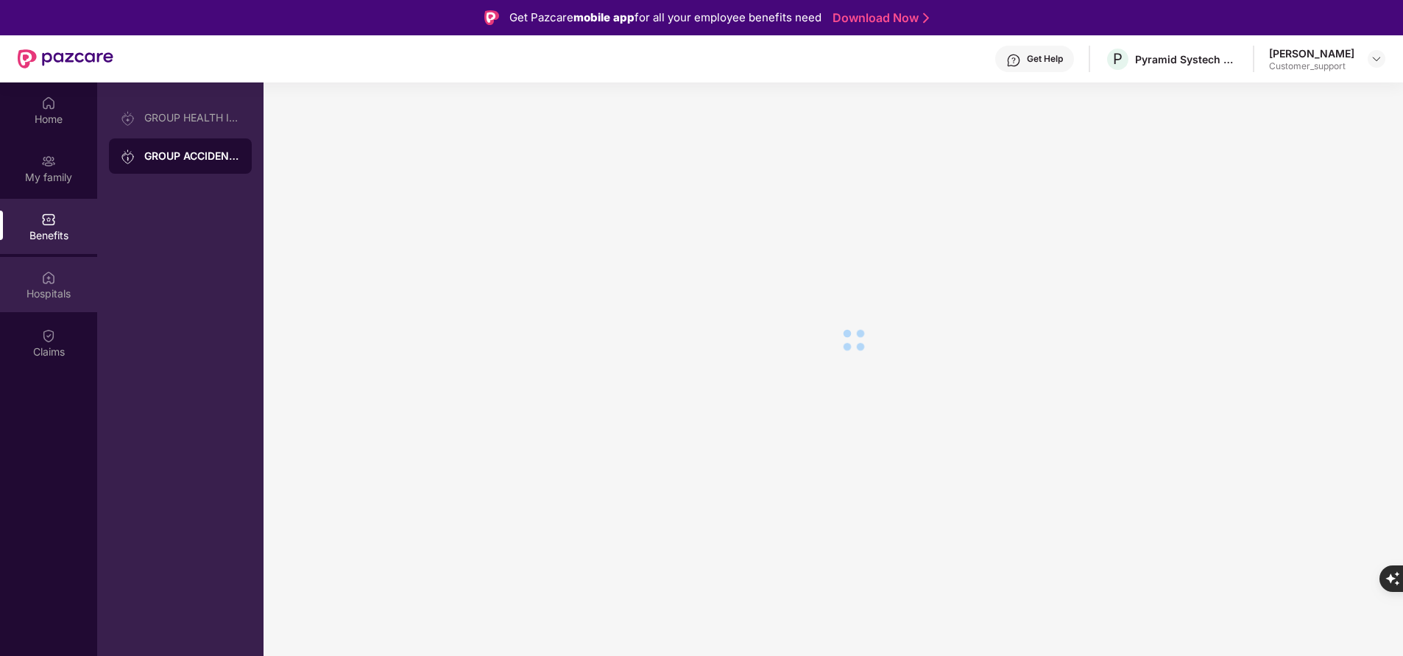
click at [60, 292] on div "Hospitals" at bounding box center [48, 293] width 97 height 15
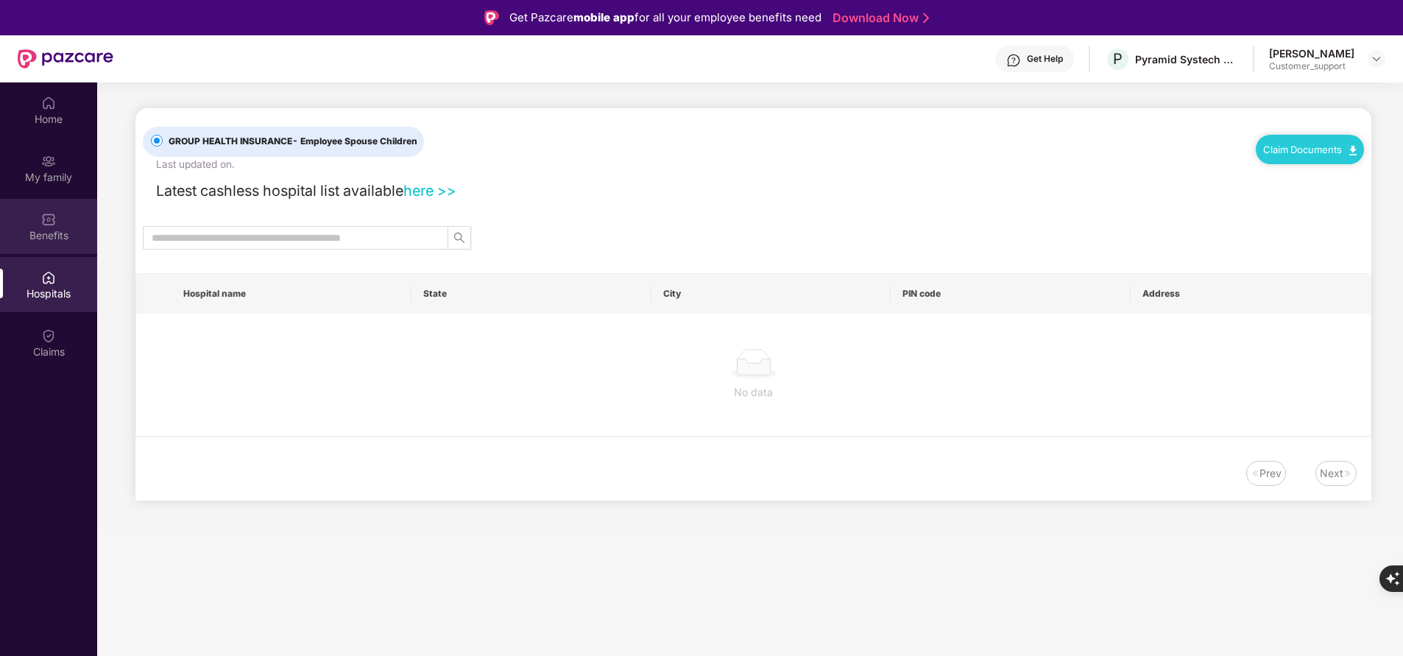
click at [62, 231] on div "Benefits" at bounding box center [48, 235] width 97 height 15
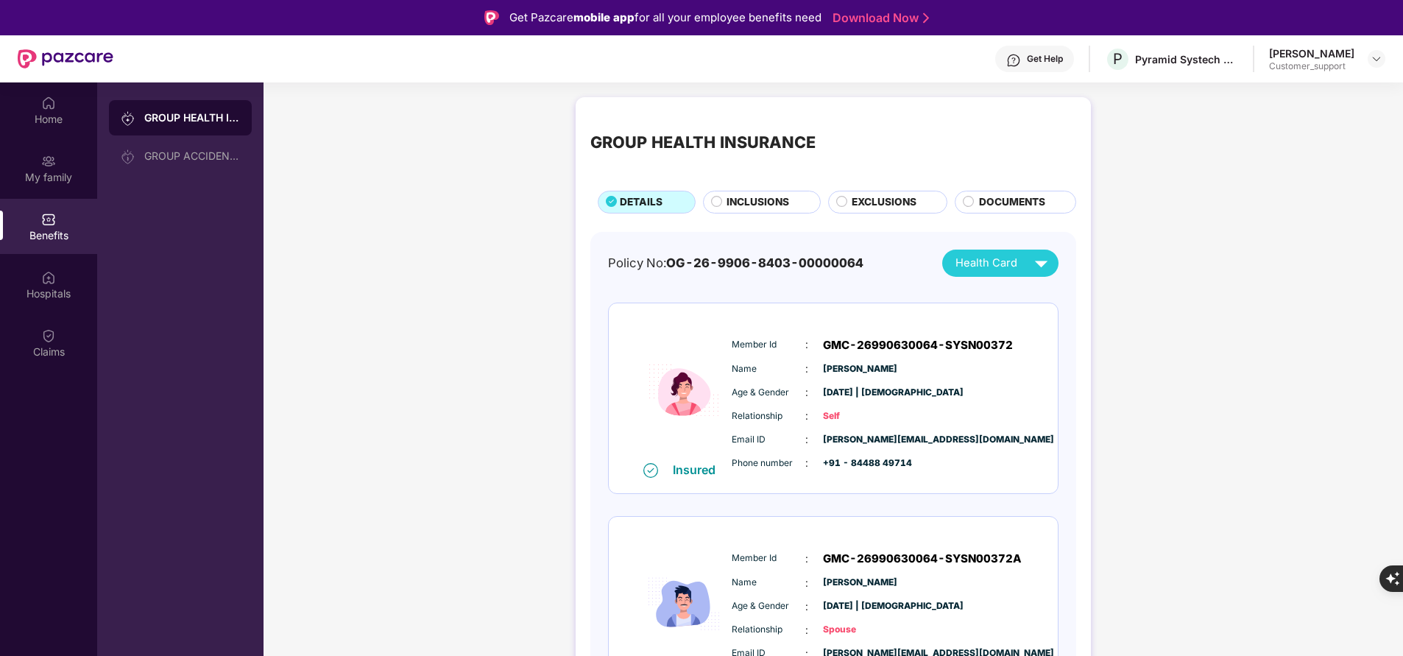
click at [776, 200] on span "INCLUSIONS" at bounding box center [757, 201] width 63 height 15
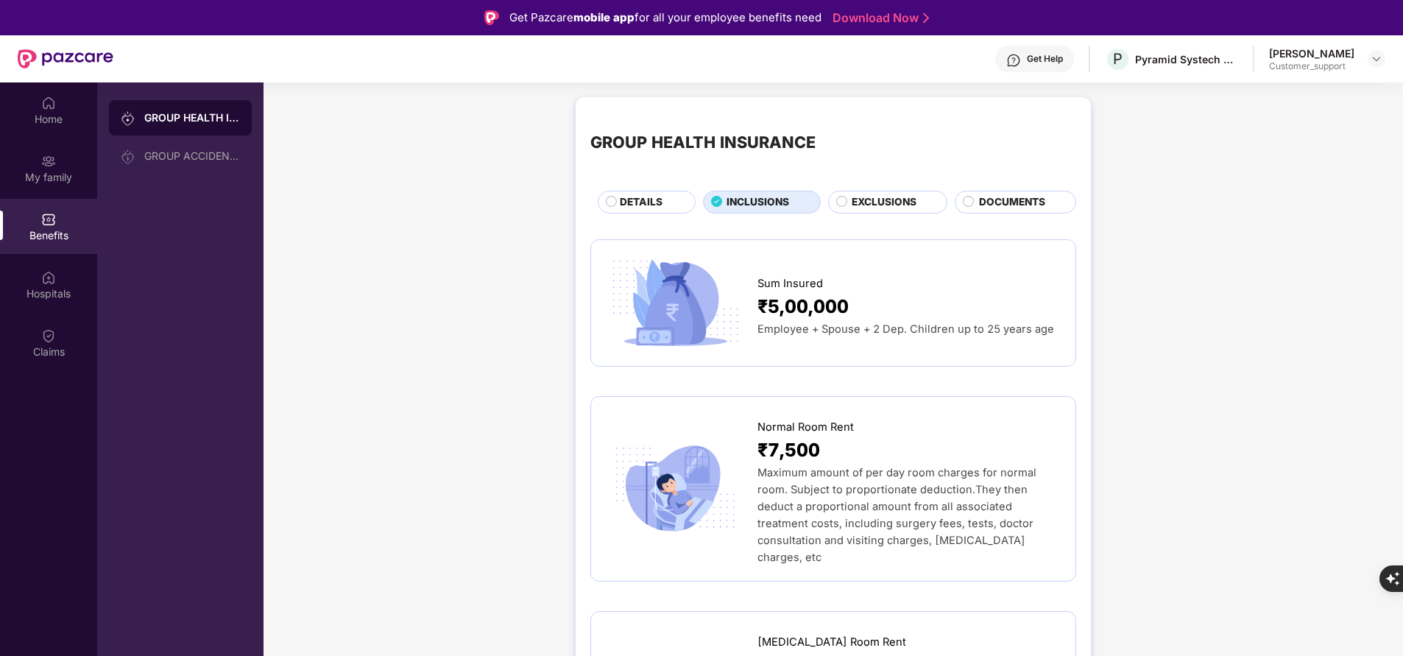
click at [654, 204] on span "DETAILS" at bounding box center [641, 201] width 43 height 15
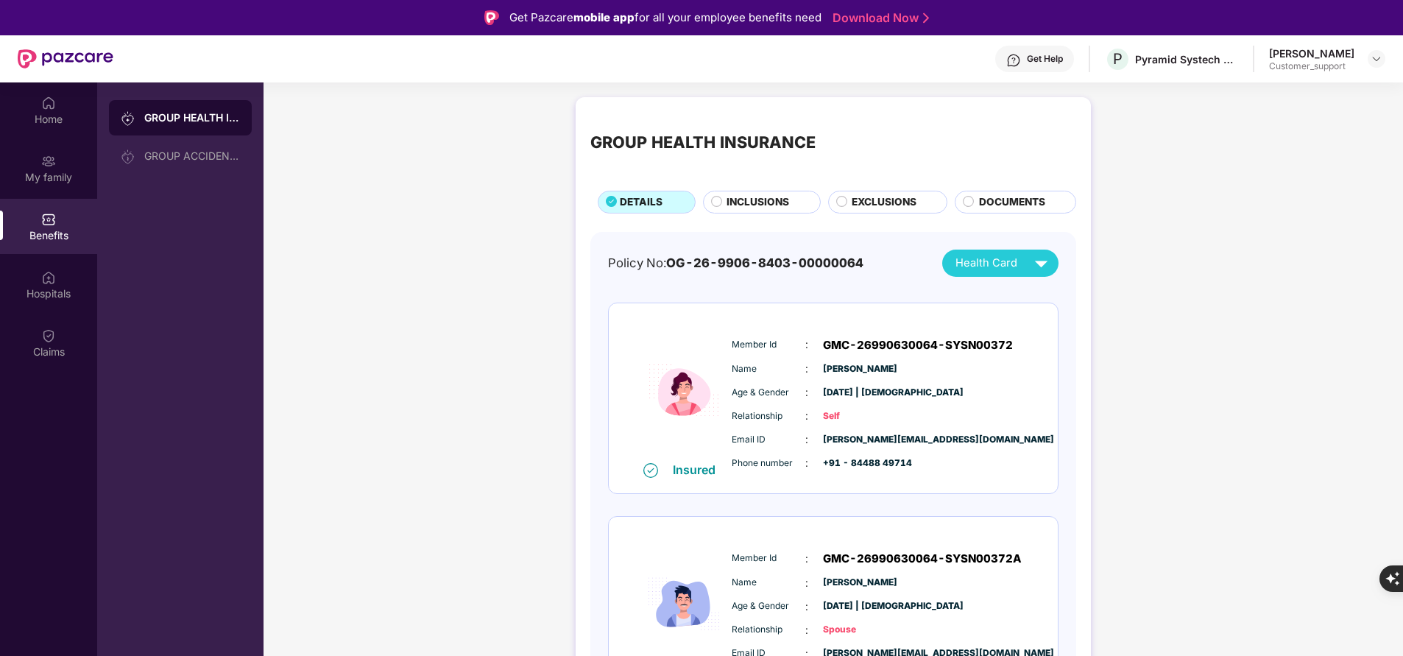
click at [726, 203] on span "INCLUSIONS" at bounding box center [757, 201] width 63 height 15
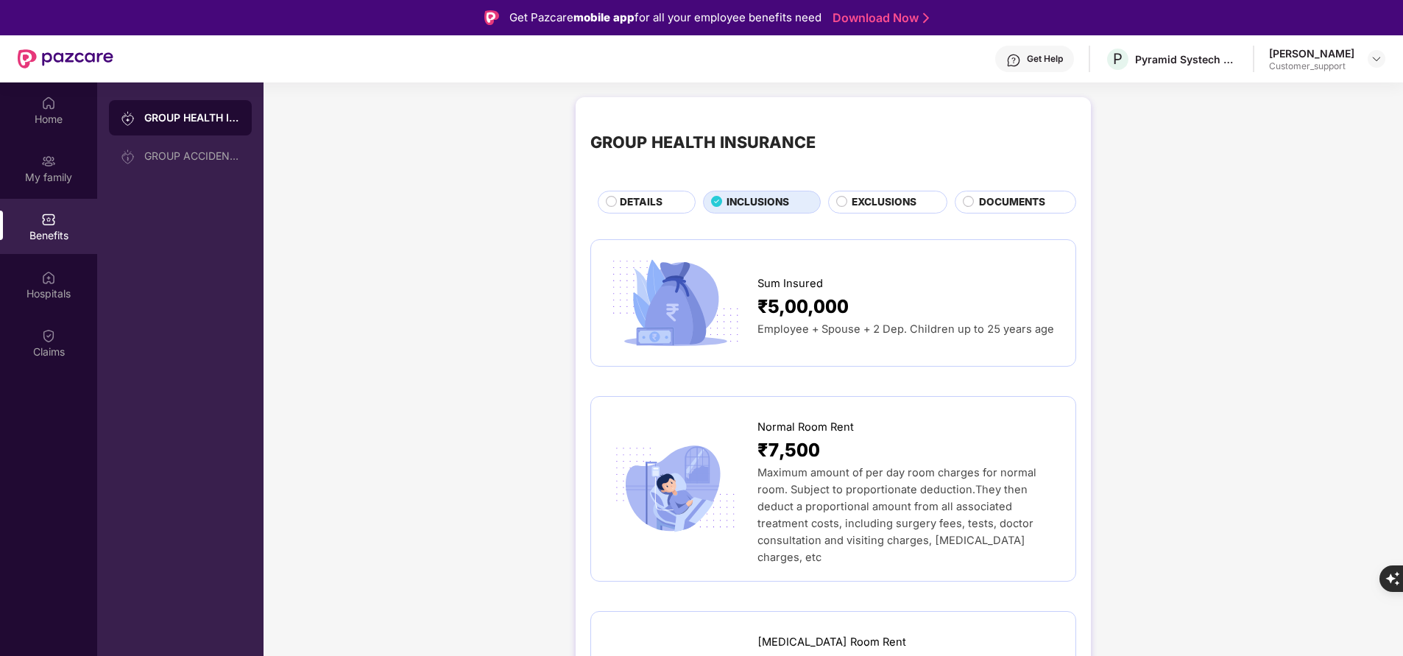
click at [878, 202] on span "EXCLUSIONS" at bounding box center [884, 201] width 65 height 15
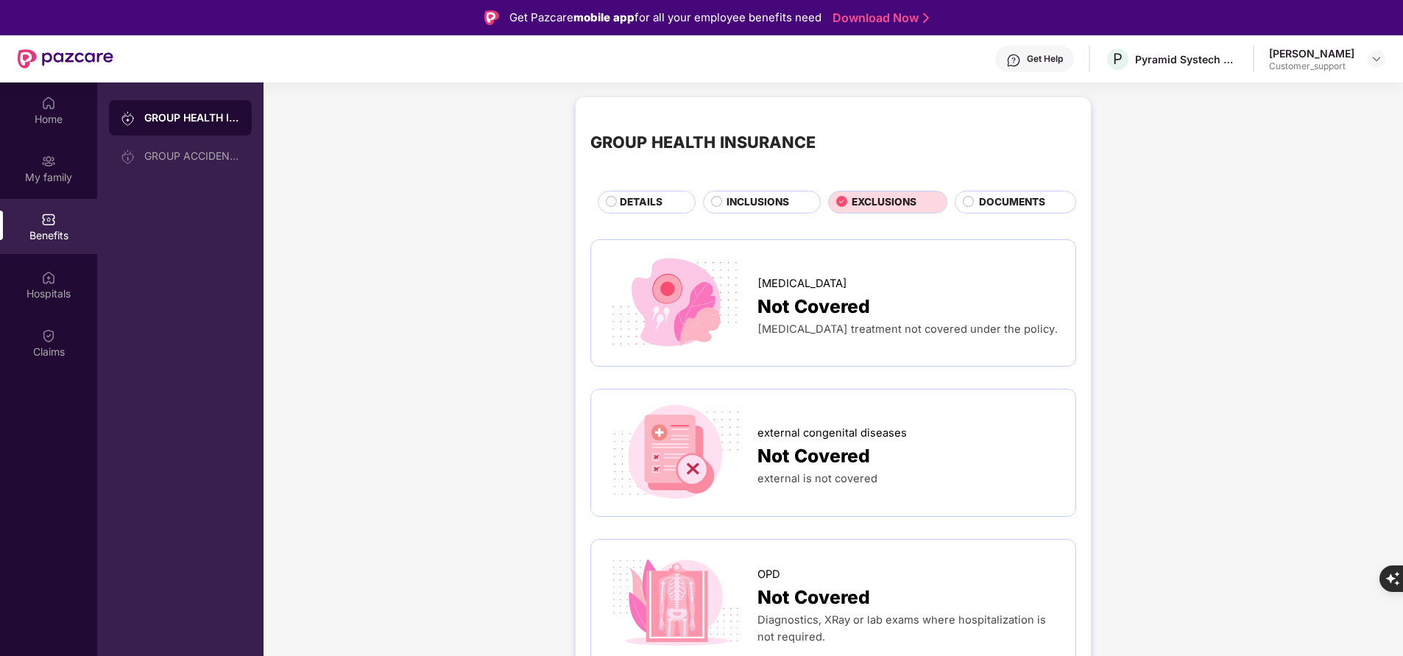
click at [757, 205] on span "INCLUSIONS" at bounding box center [757, 201] width 63 height 15
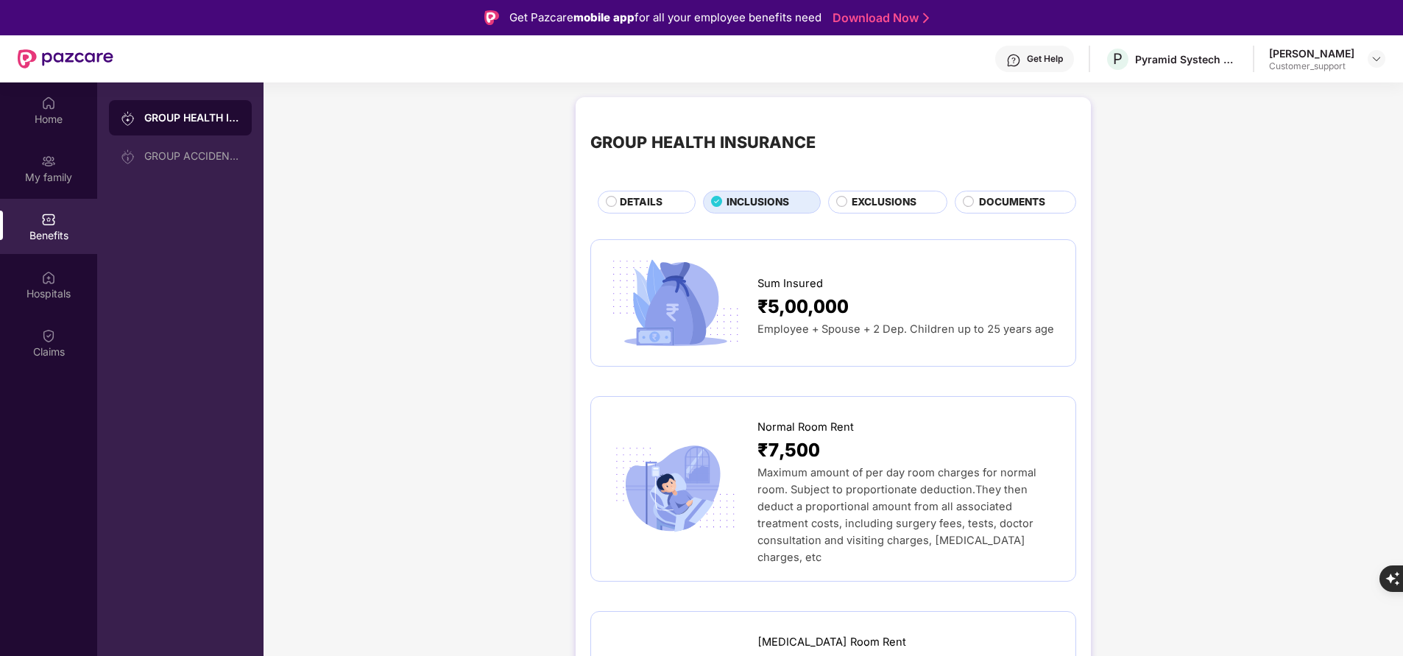
click at [645, 197] on span "DETAILS" at bounding box center [641, 201] width 43 height 15
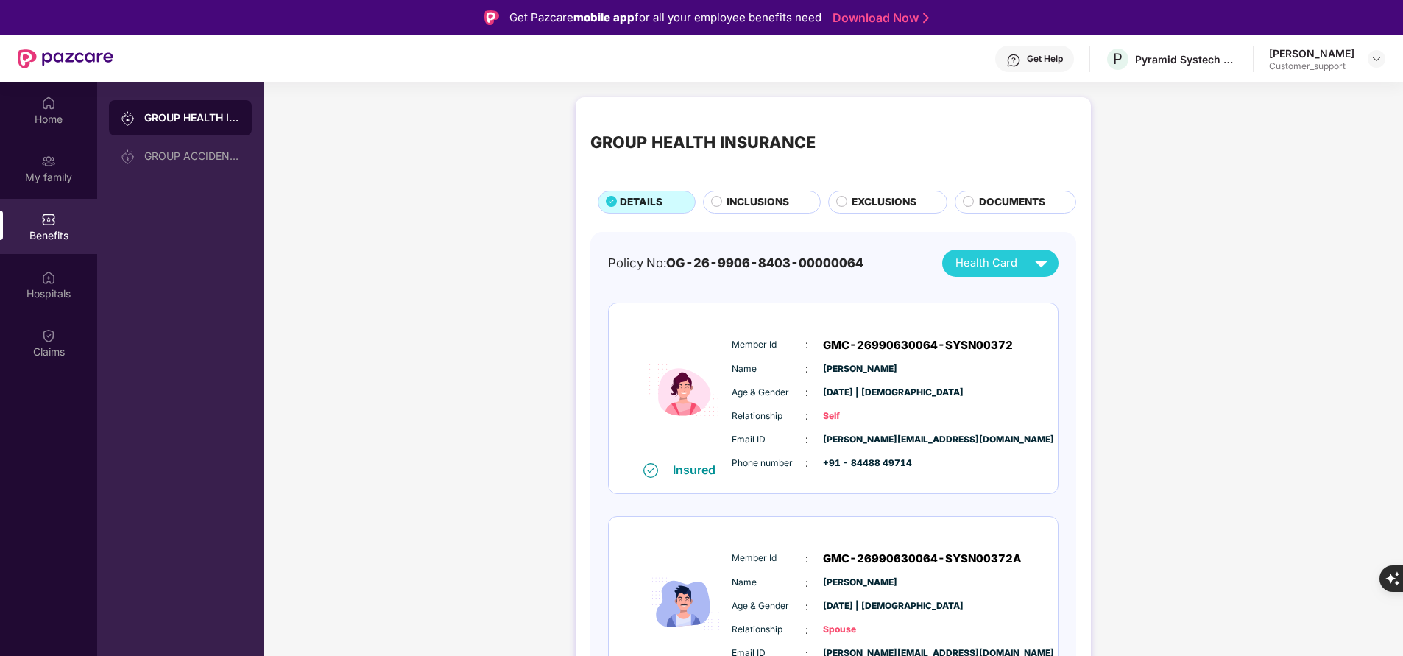
scroll to position [61, 0]
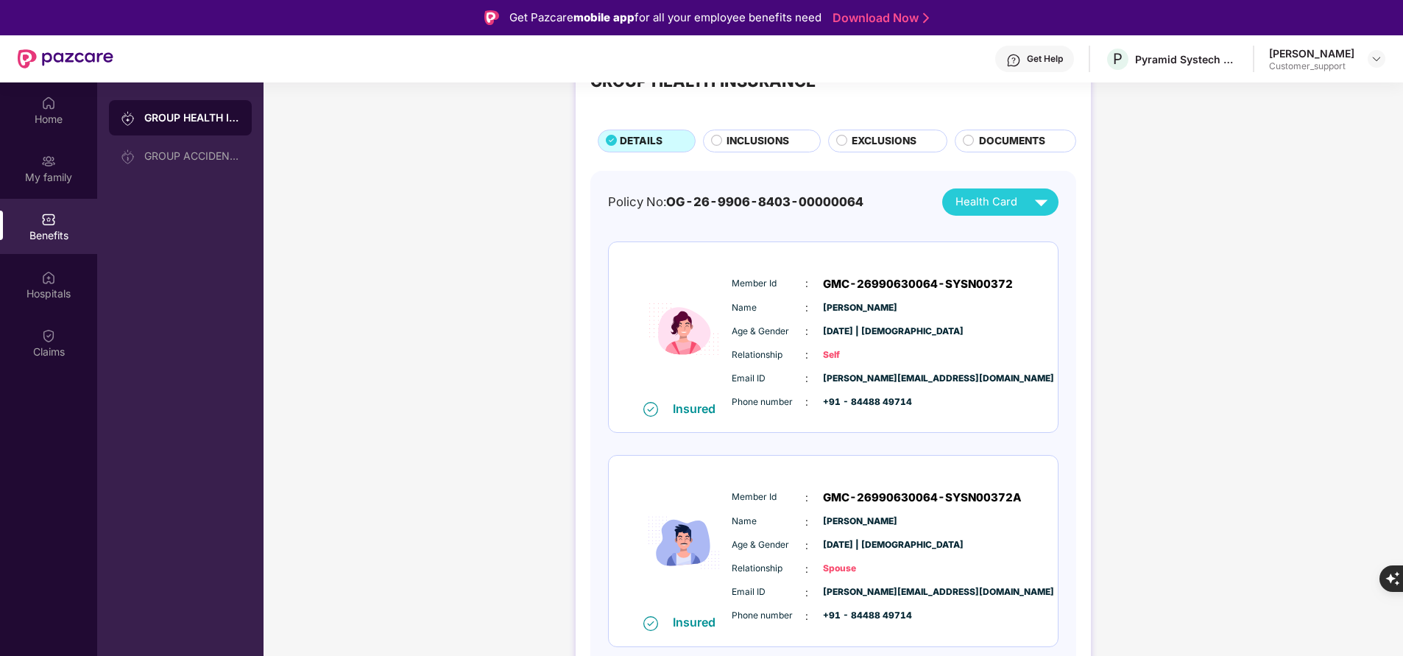
click at [774, 144] on span "INCLUSIONS" at bounding box center [757, 140] width 63 height 15
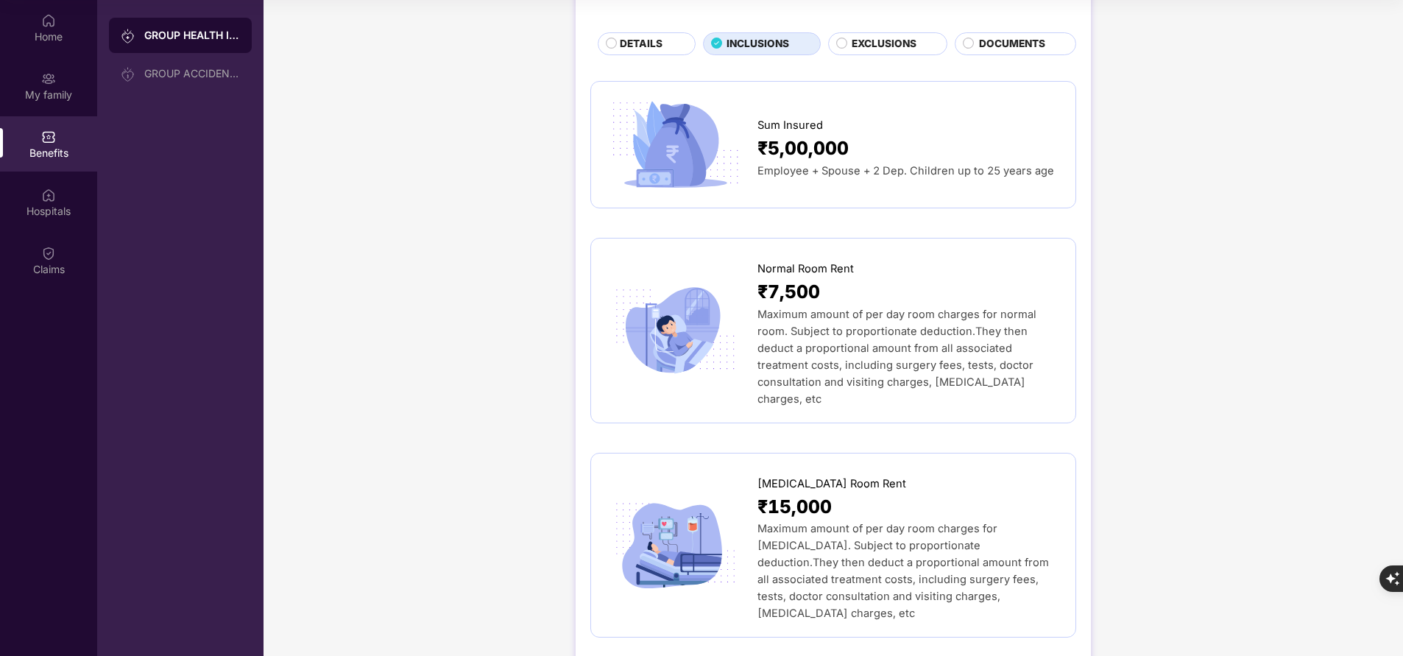
scroll to position [0, 0]
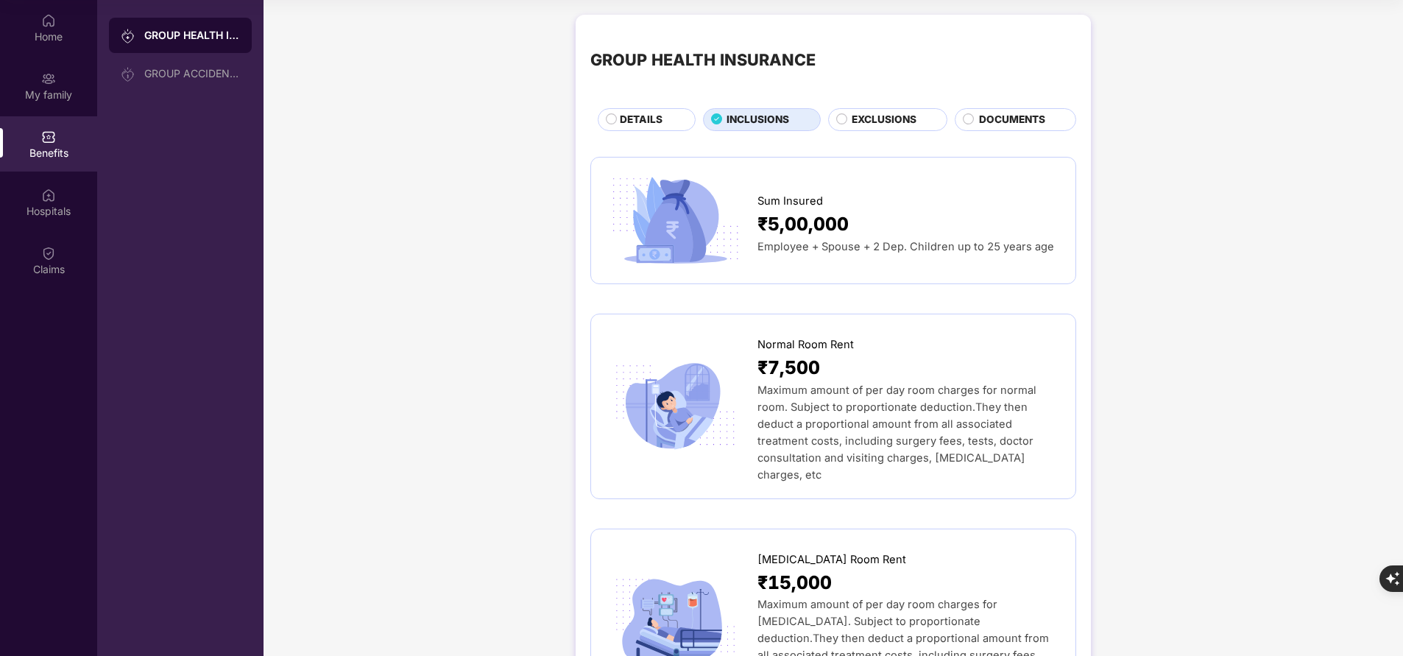
click at [652, 116] on span "DETAILS" at bounding box center [641, 119] width 43 height 15
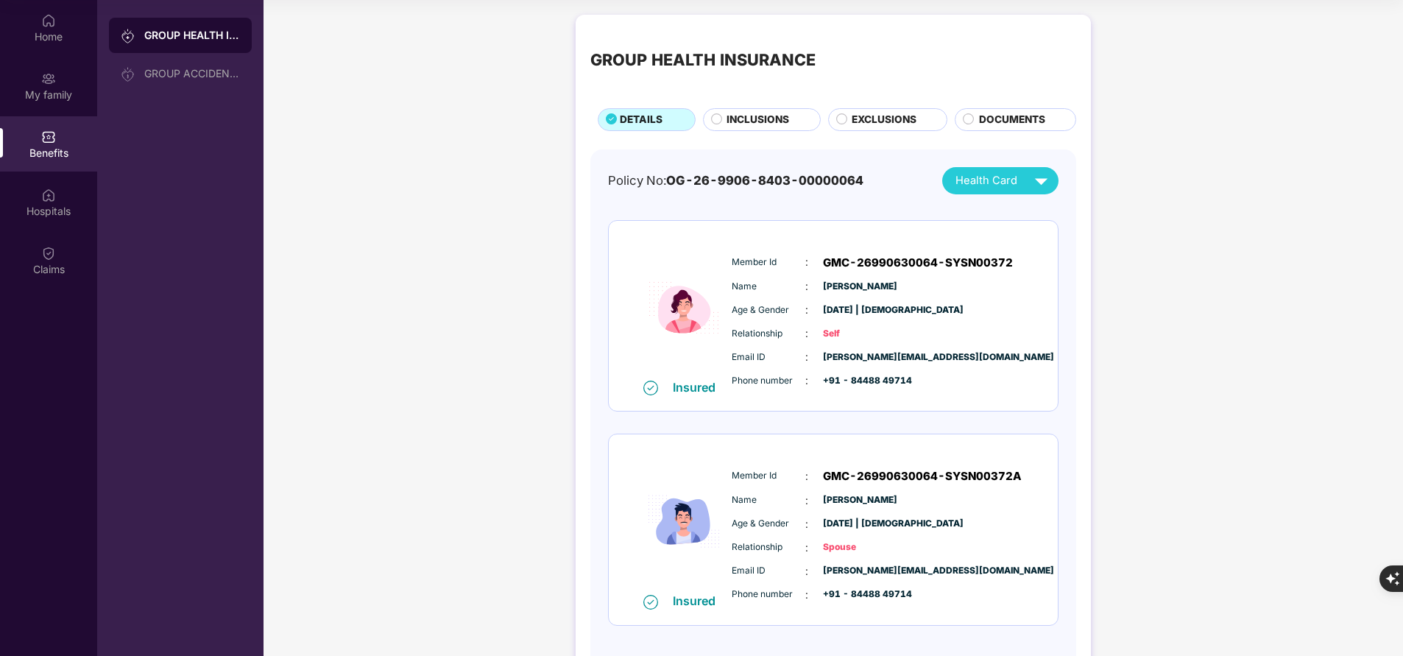
click at [733, 123] on span "INCLUSIONS" at bounding box center [757, 119] width 63 height 15
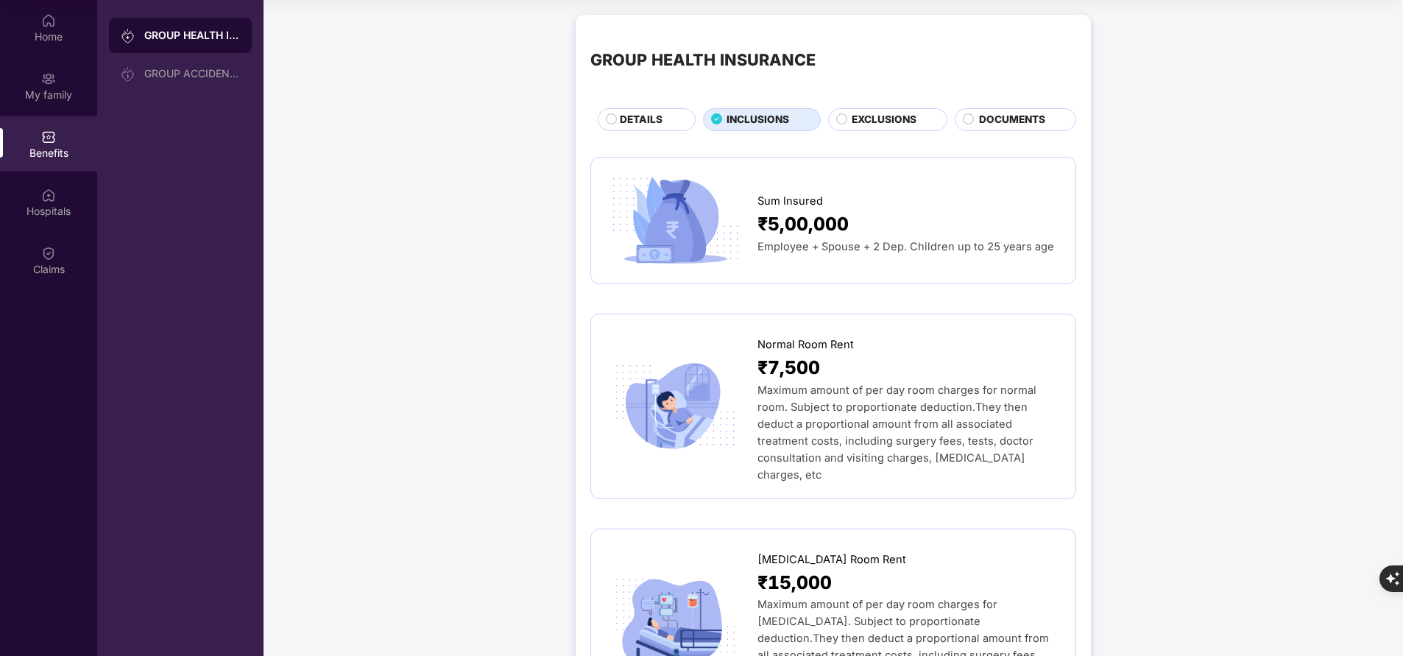
click at [660, 115] on span "DETAILS" at bounding box center [641, 119] width 43 height 15
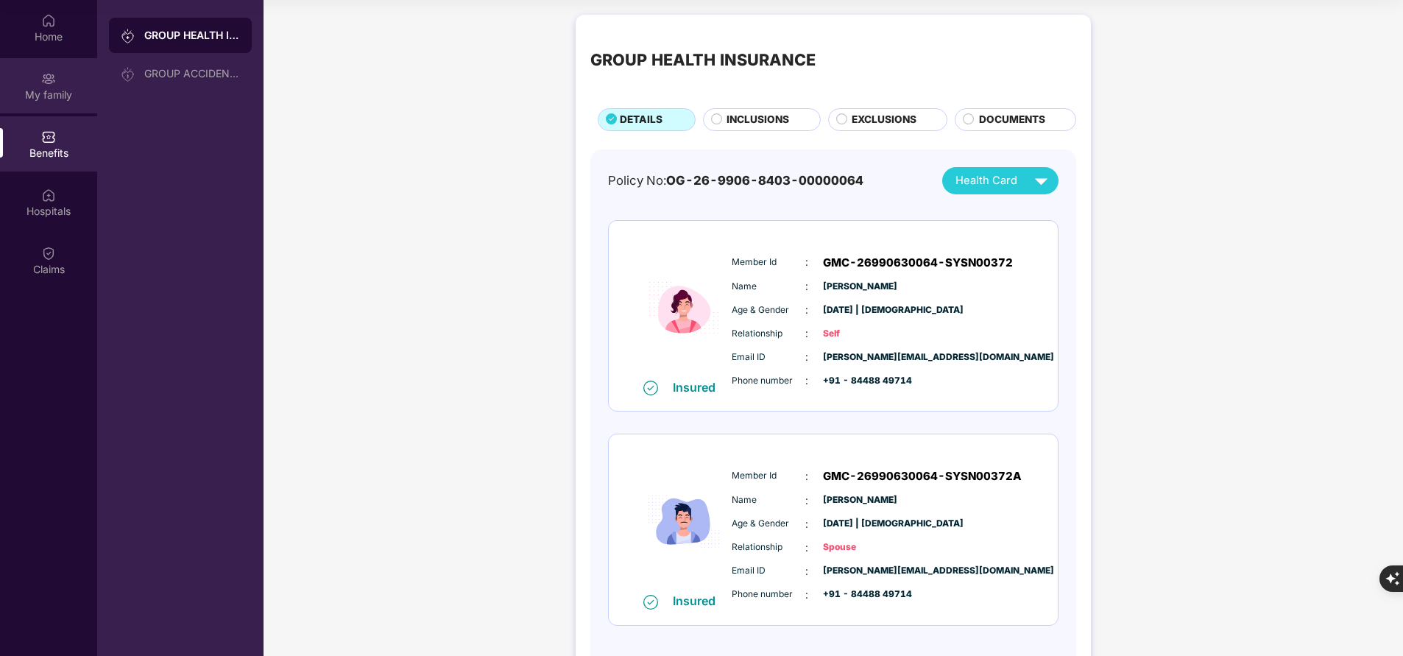
click at [49, 93] on div "My family" at bounding box center [48, 95] width 97 height 15
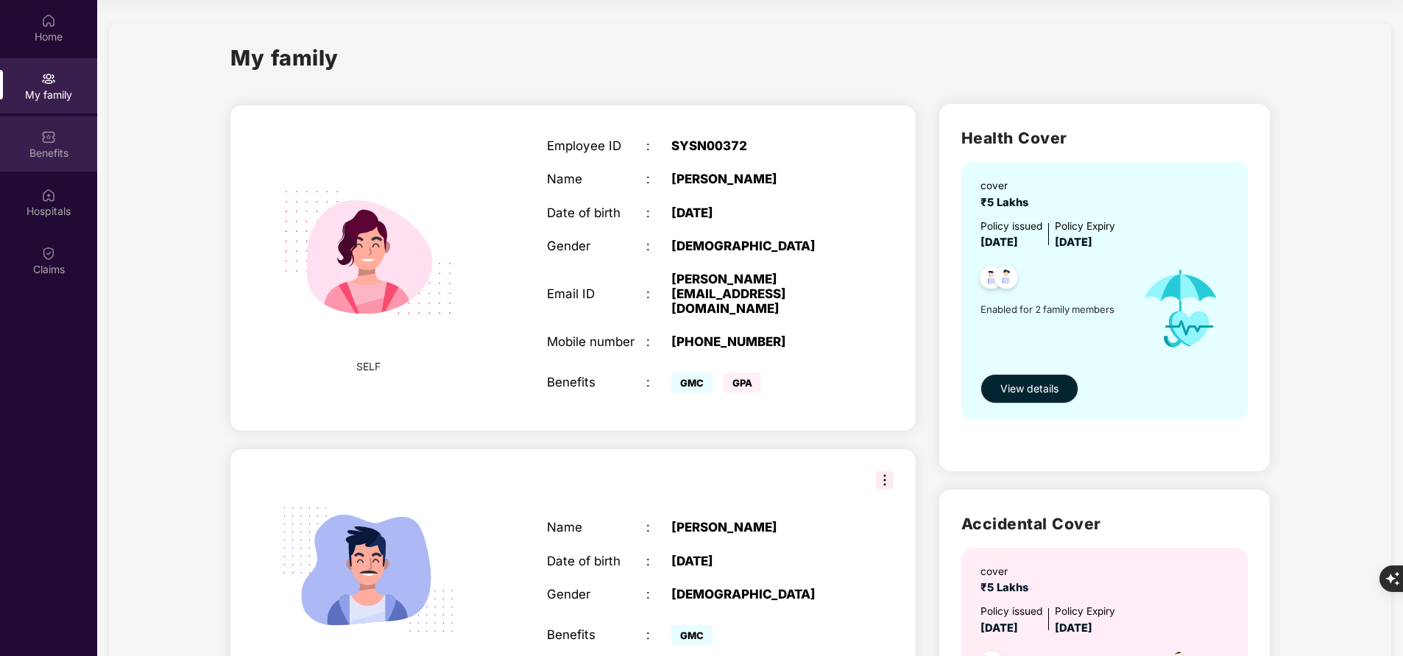
click at [54, 130] on img at bounding box center [48, 137] width 15 height 15
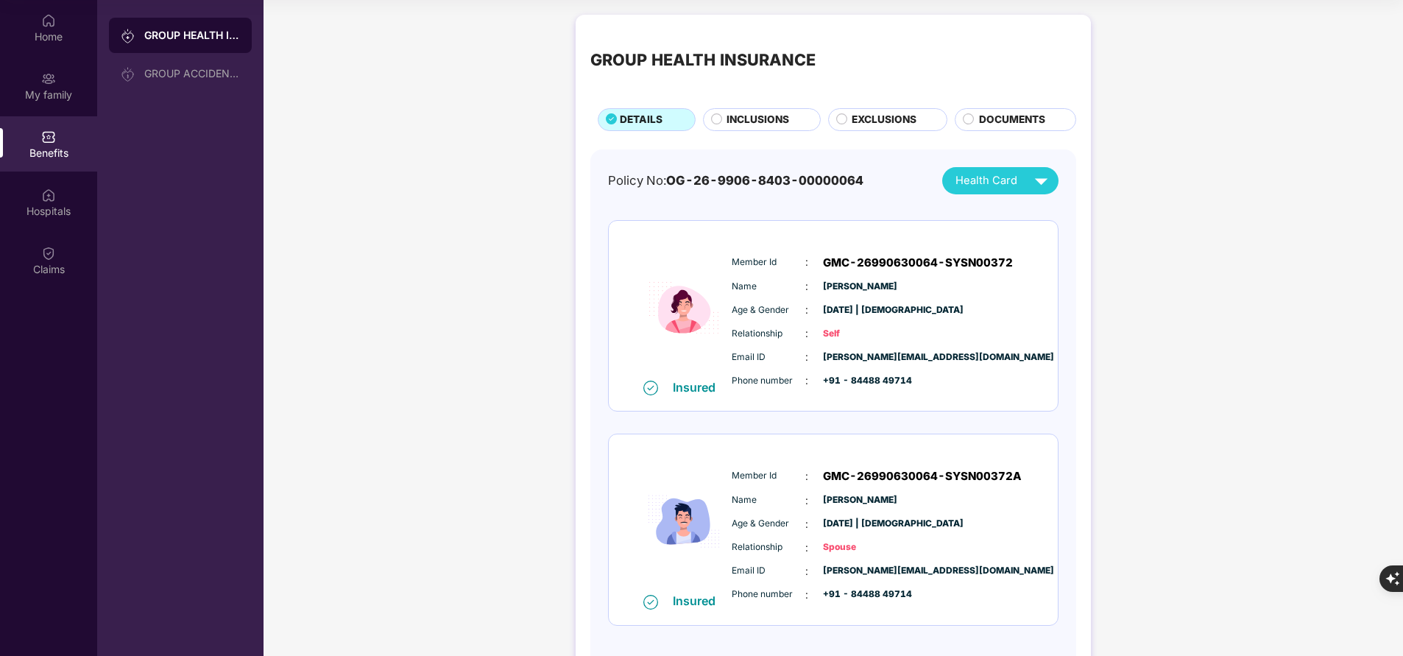
click at [734, 122] on span "INCLUSIONS" at bounding box center [757, 119] width 63 height 15
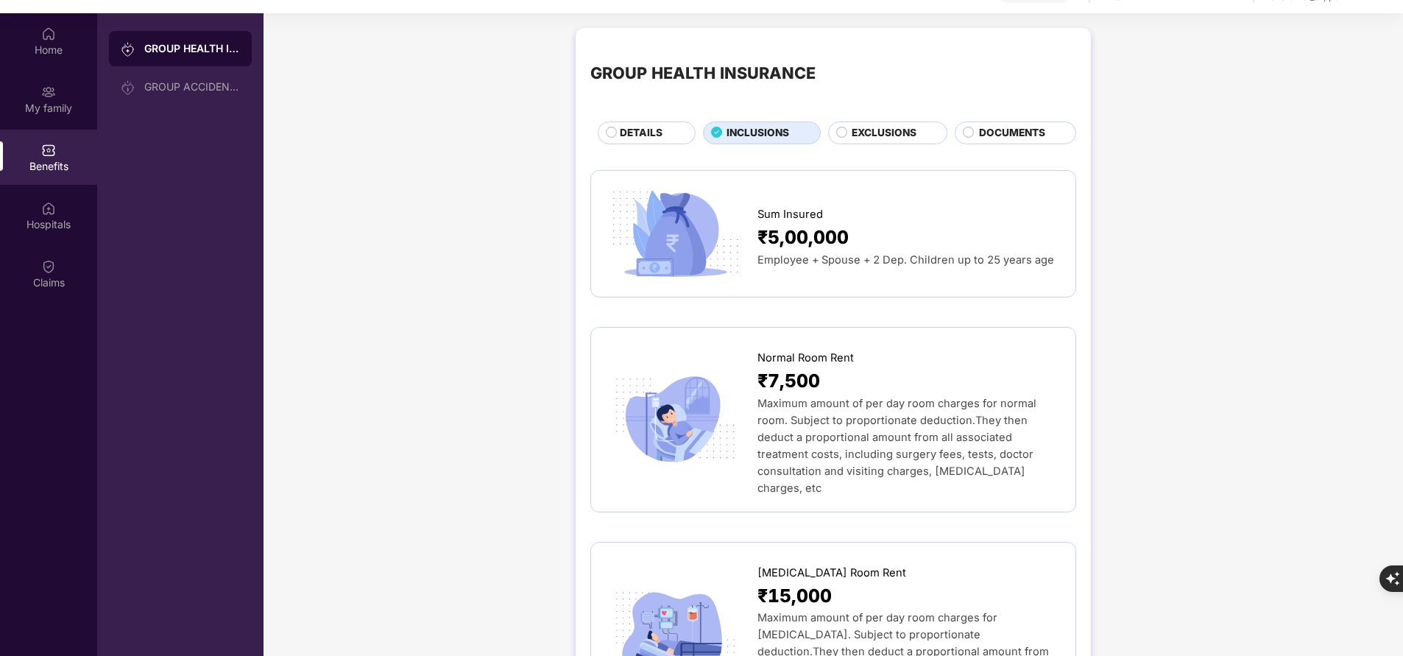
scroll to position [68, 0]
click at [638, 136] on span "DETAILS" at bounding box center [641, 133] width 43 height 15
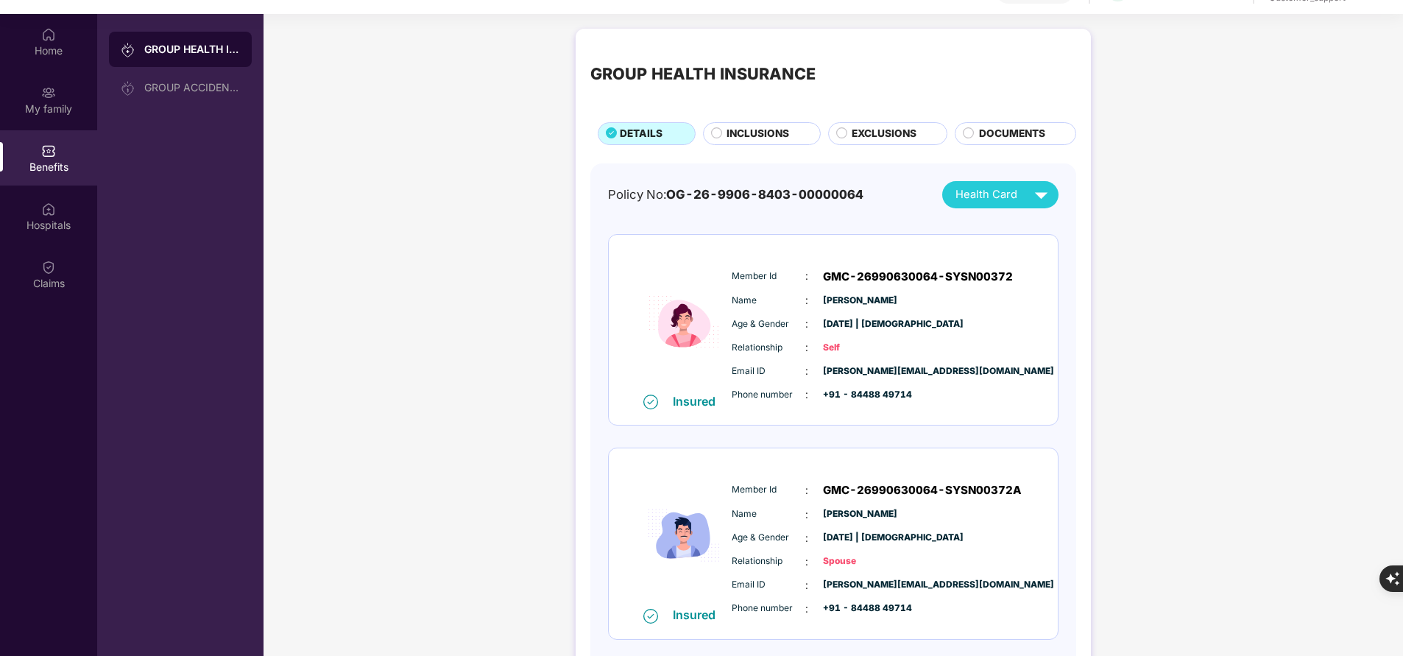
click at [746, 132] on span "INCLUSIONS" at bounding box center [757, 133] width 63 height 15
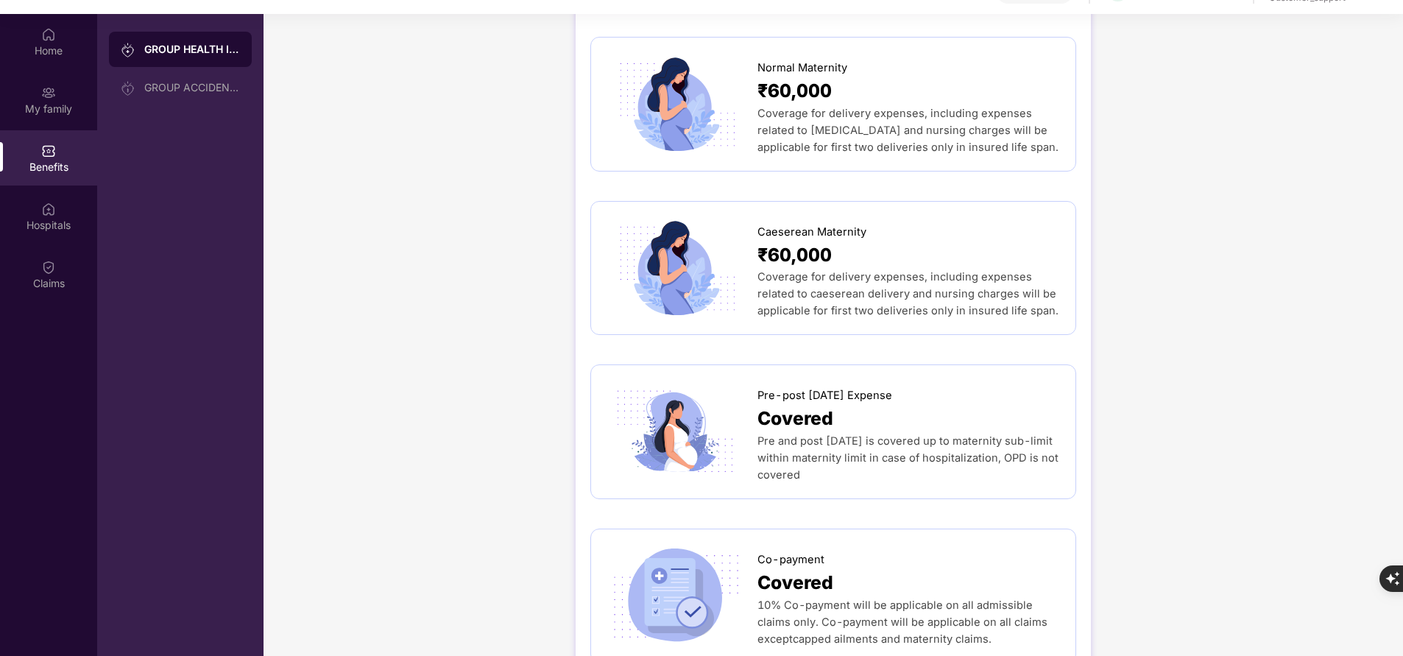
scroll to position [1702, 0]
click at [828, 567] on span "Covered" at bounding box center [795, 581] width 76 height 29
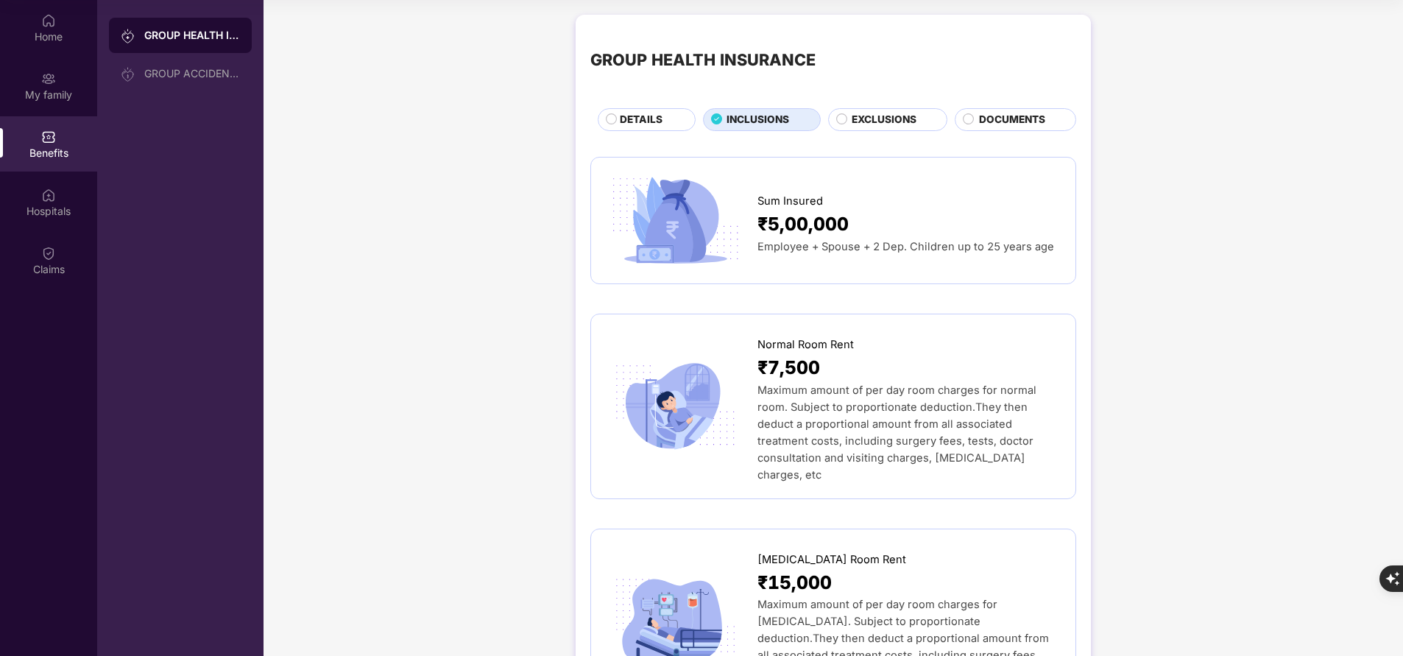
scroll to position [0, 0]
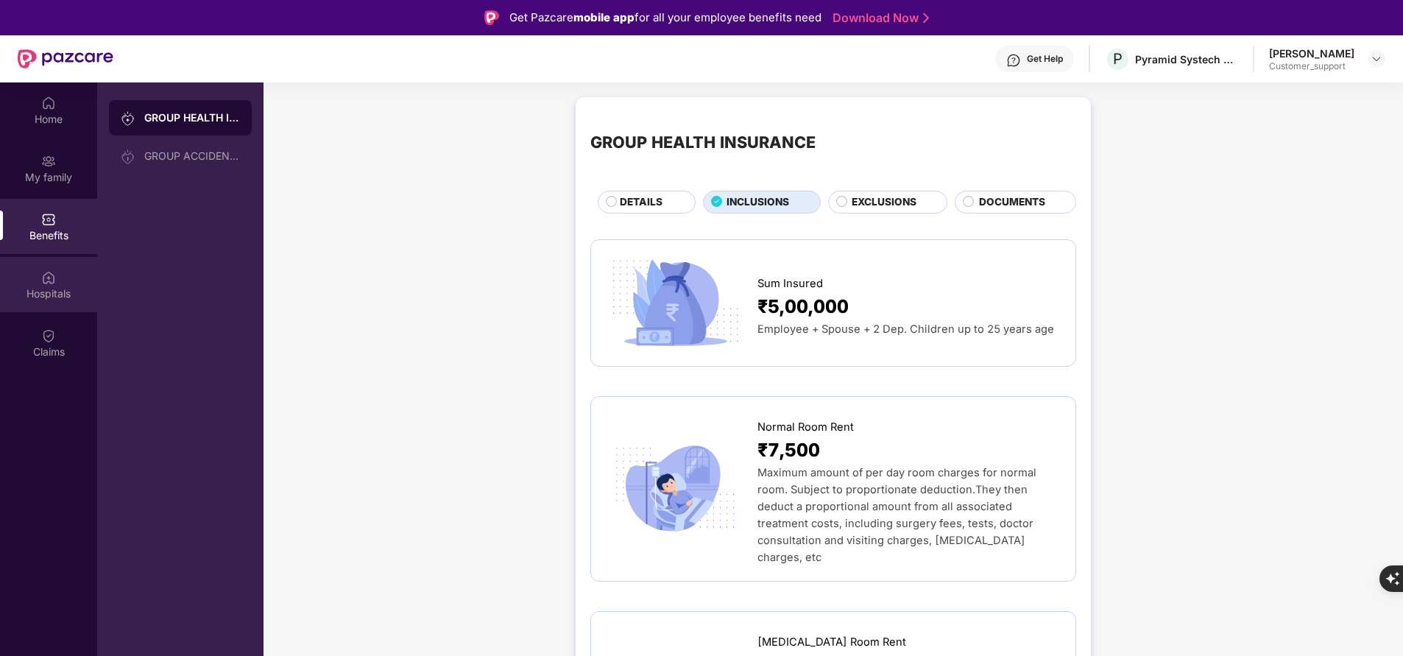
click at [40, 295] on div "Hospitals" at bounding box center [48, 293] width 97 height 15
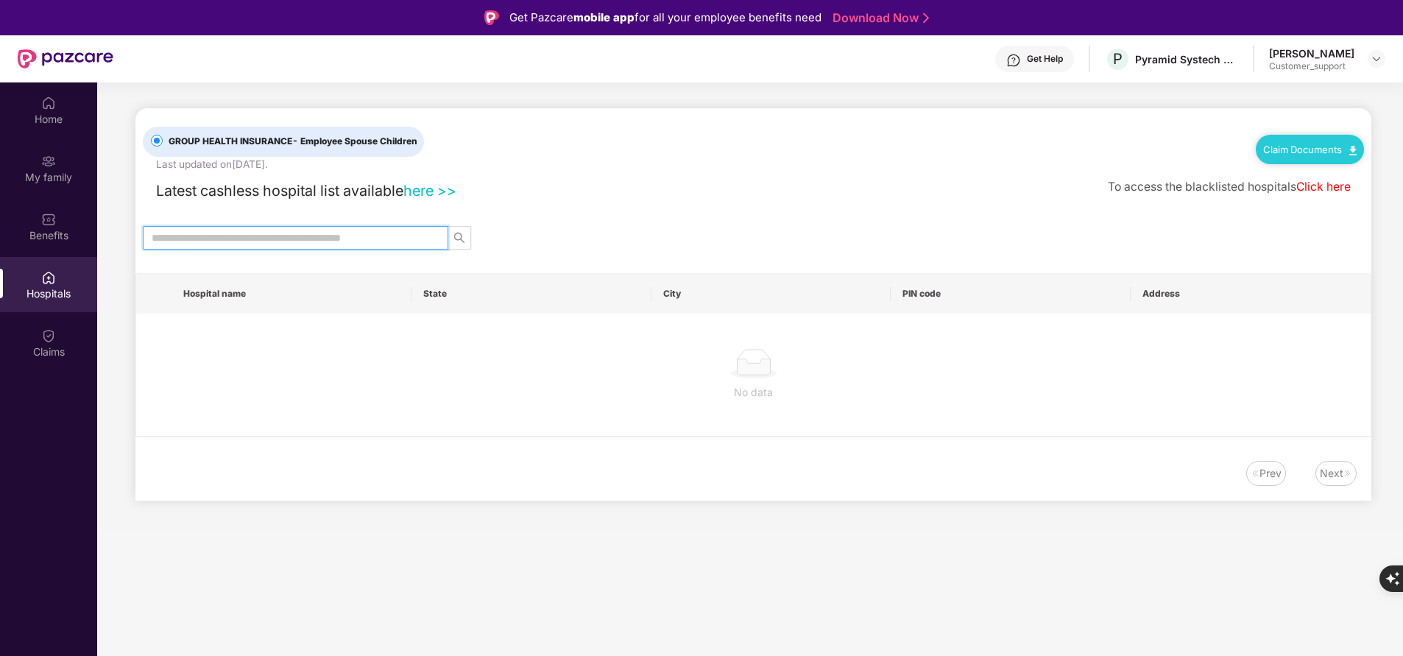
click at [256, 240] on input "text" at bounding box center [290, 238] width 276 height 16
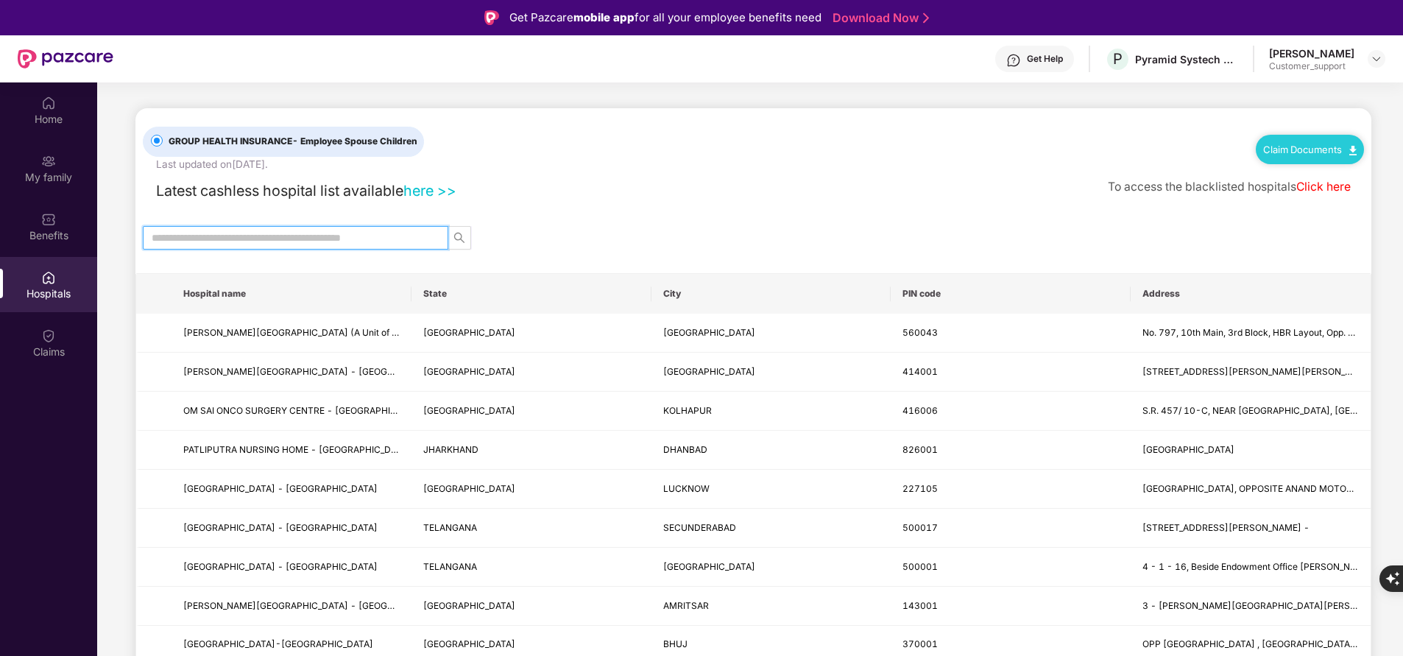
paste input "******"
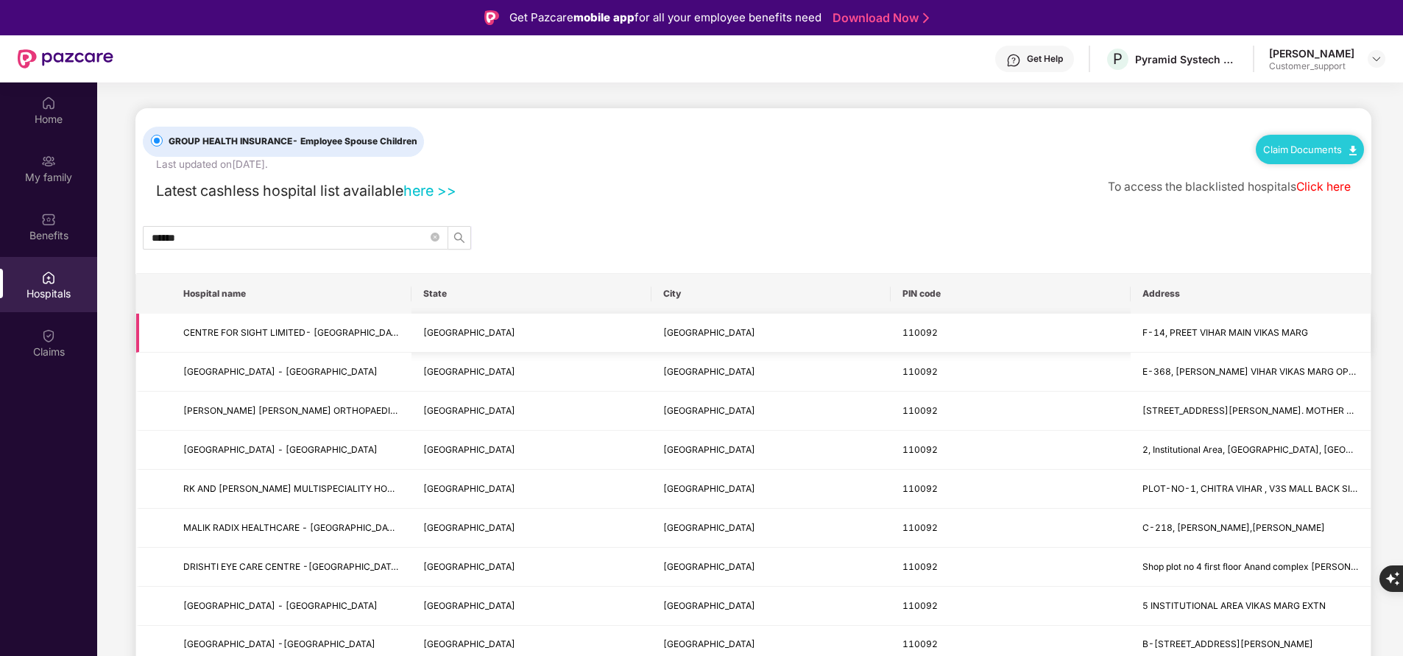
click at [169, 342] on td at bounding box center [153, 333] width 35 height 39
click at [297, 230] on input "******" at bounding box center [290, 238] width 276 height 16
type input "*"
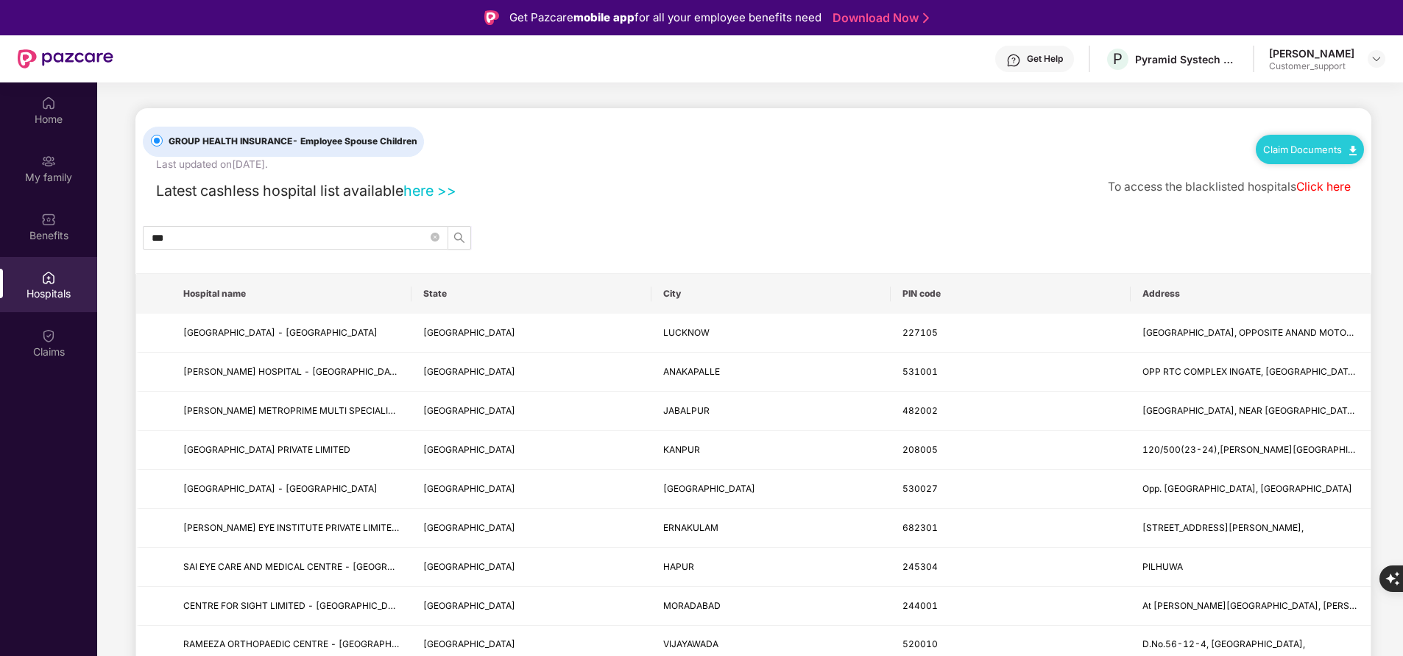
click at [233, 244] on input "***" at bounding box center [290, 238] width 276 height 16
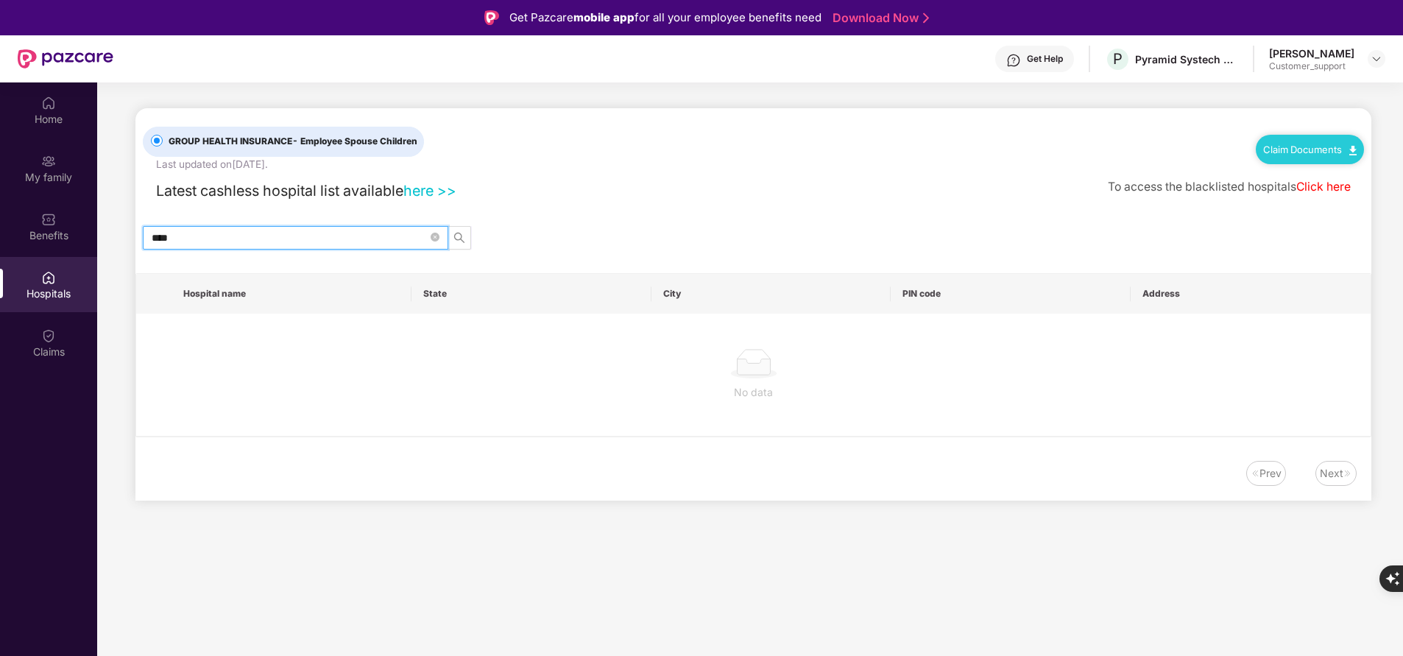
type input "*****"
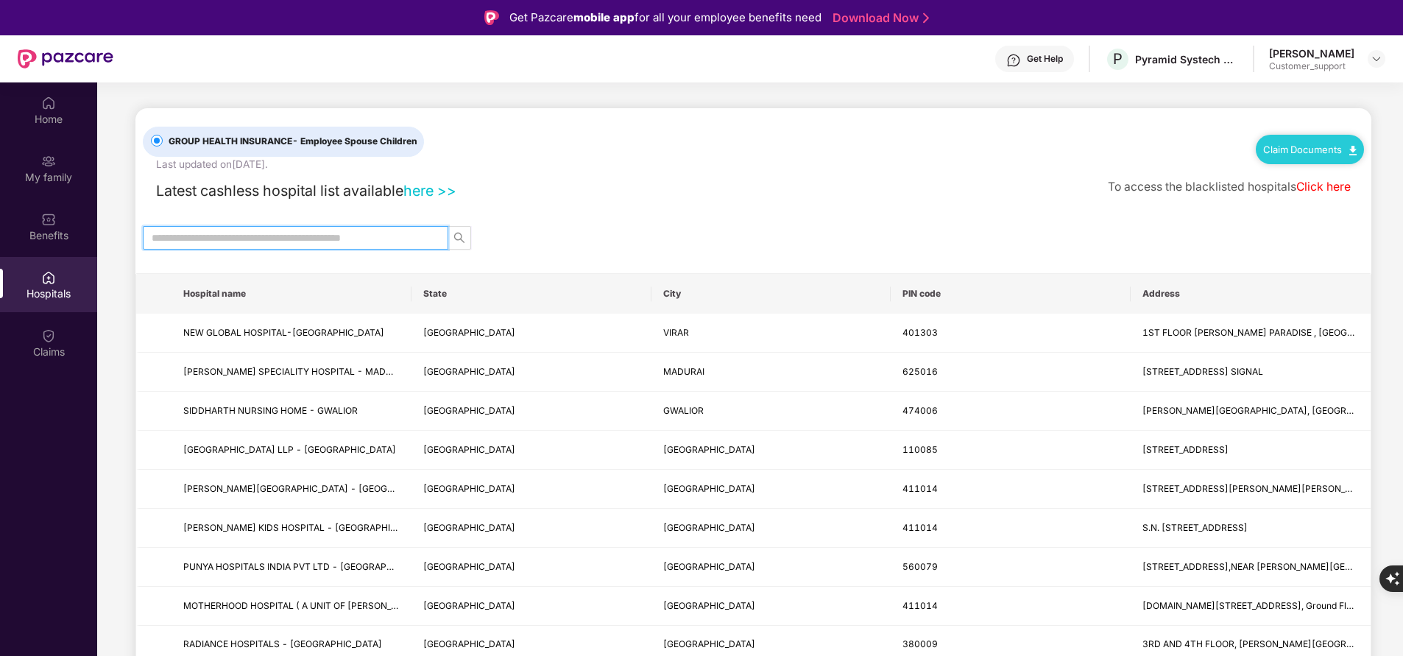
click at [211, 238] on input "text" at bounding box center [290, 238] width 276 height 16
paste input "*****"
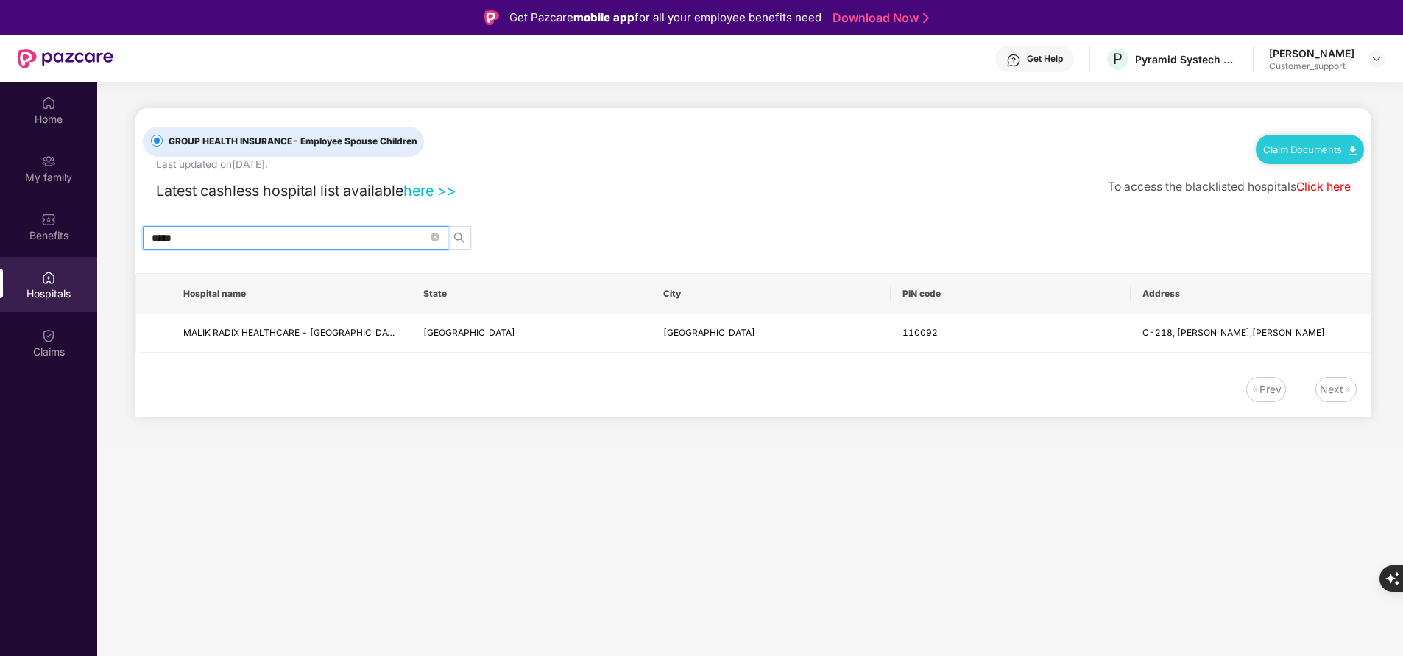
type input "*****"
click at [54, 185] on div "My family" at bounding box center [48, 168] width 97 height 55
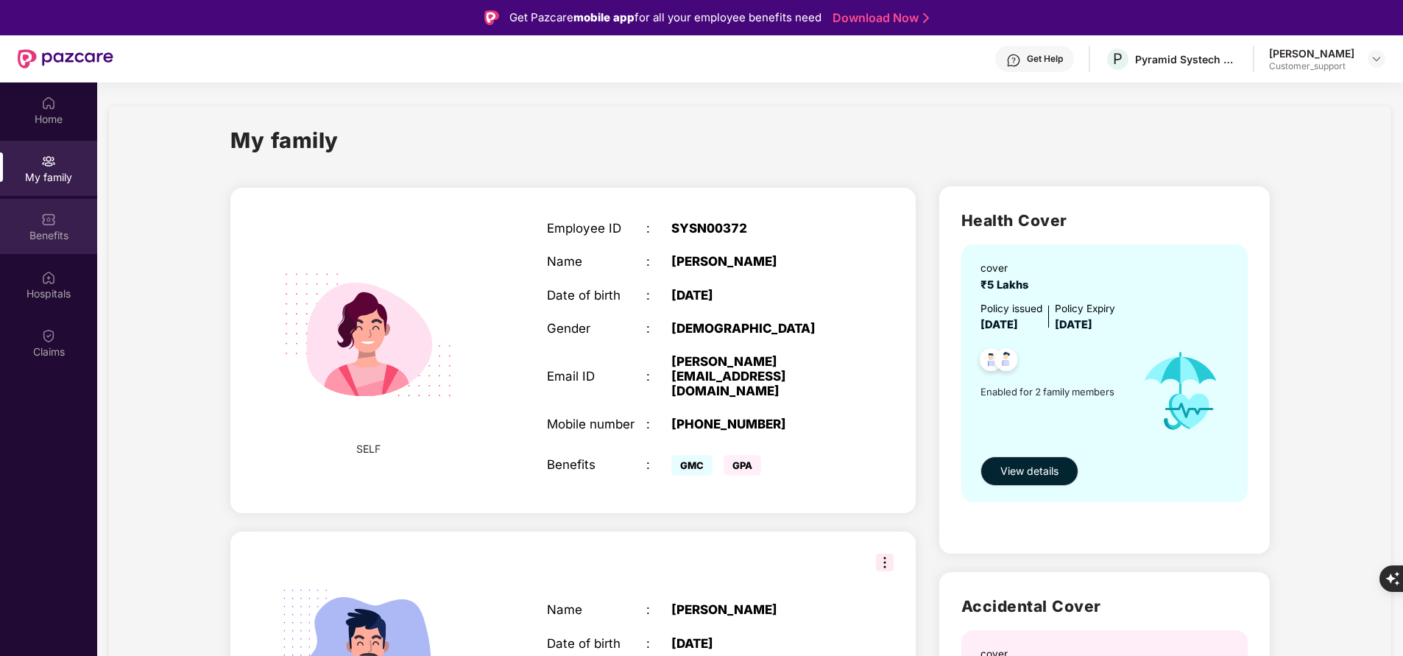
click at [71, 241] on div "Benefits" at bounding box center [48, 235] width 97 height 15
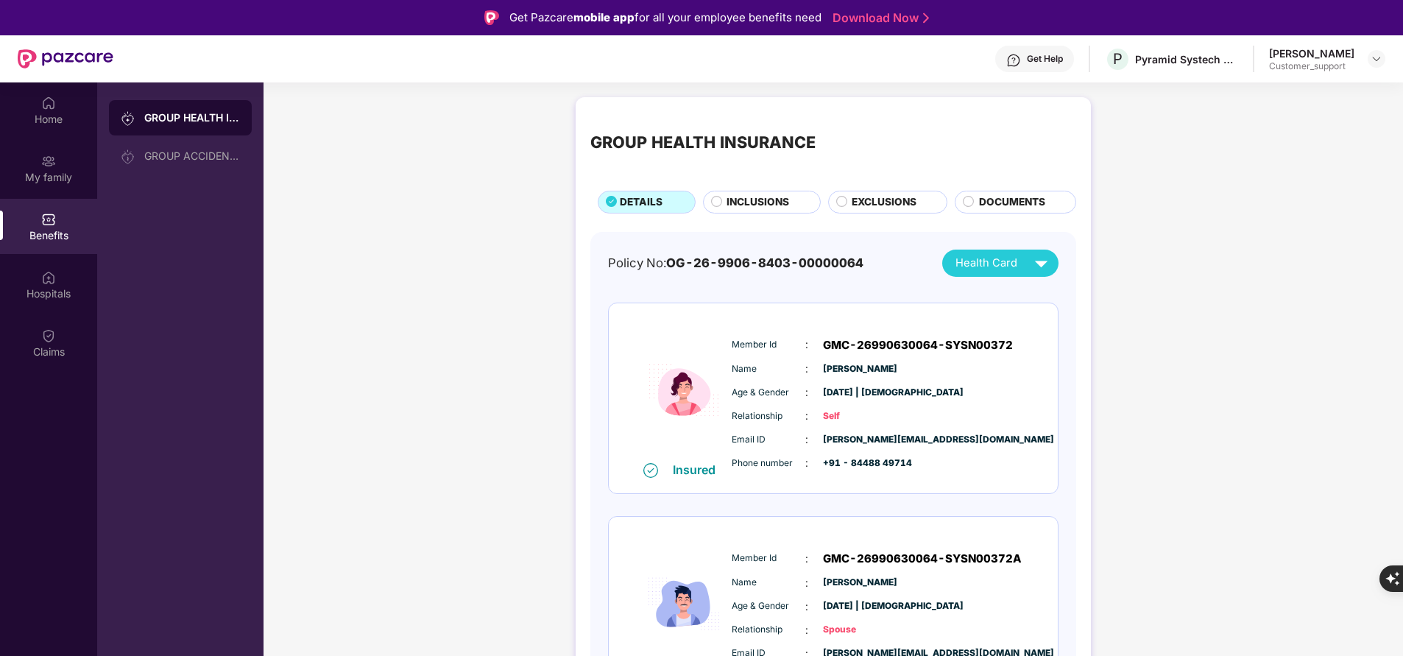
click at [771, 200] on span "INCLUSIONS" at bounding box center [757, 201] width 63 height 15
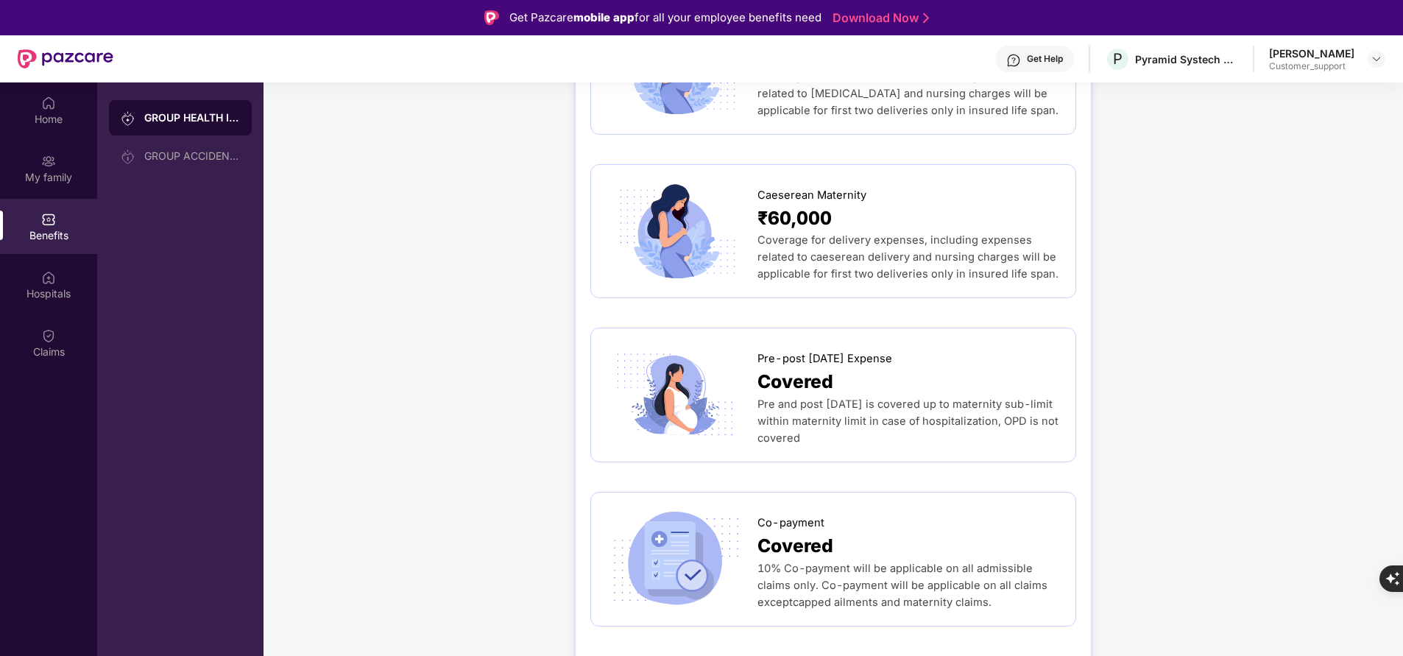
scroll to position [1806, 0]
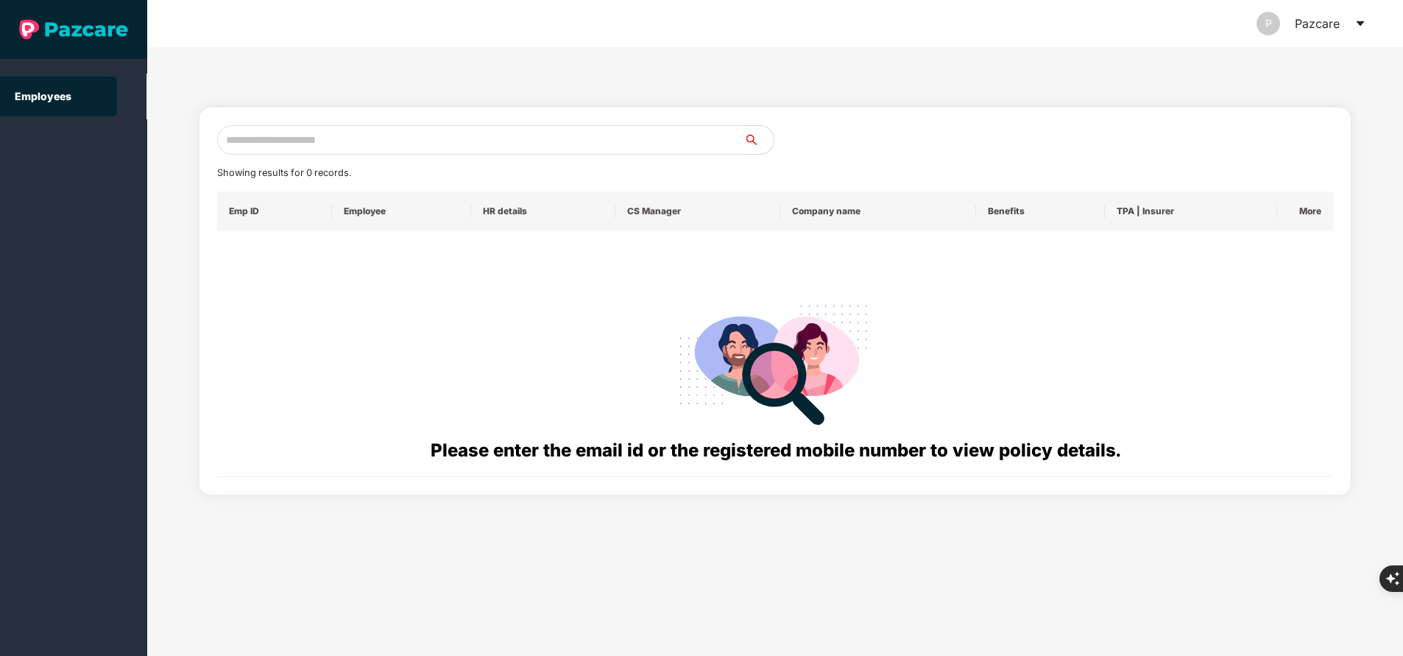
click at [339, 145] on input "text" at bounding box center [480, 139] width 527 height 29
paste input "**********"
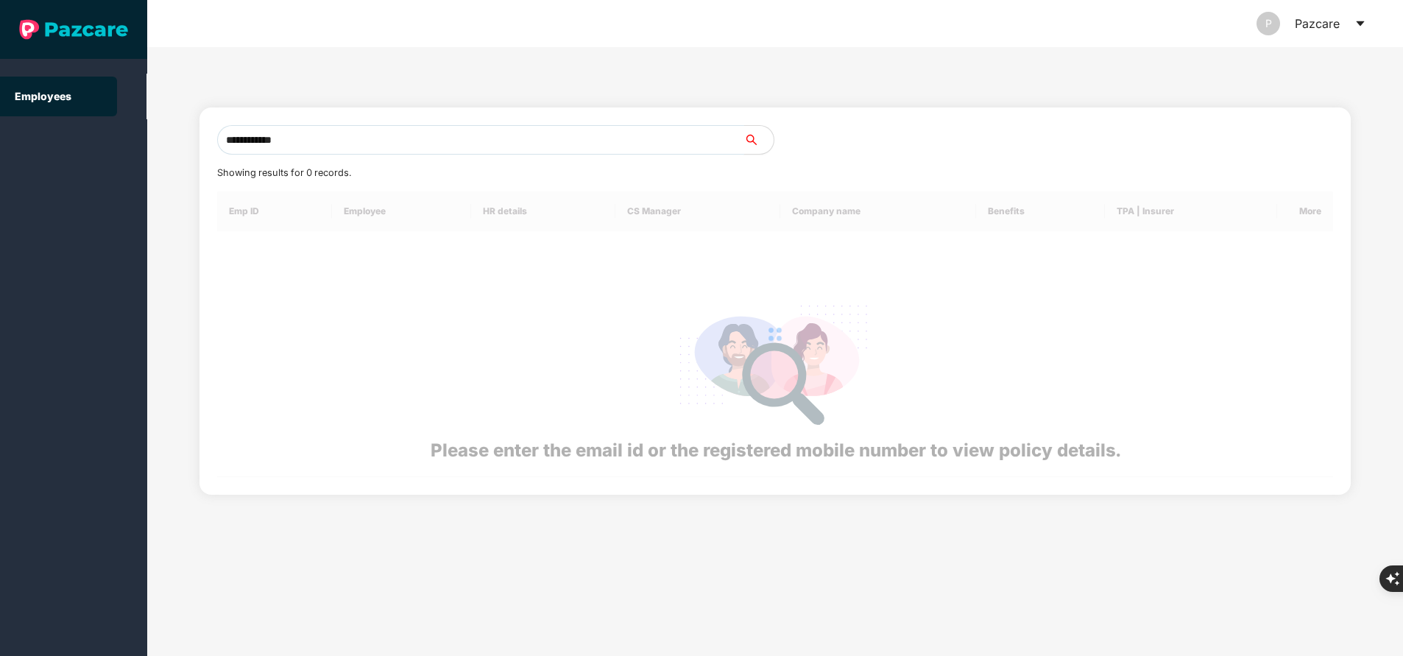
click at [339, 145] on input "**********" at bounding box center [480, 139] width 527 height 29
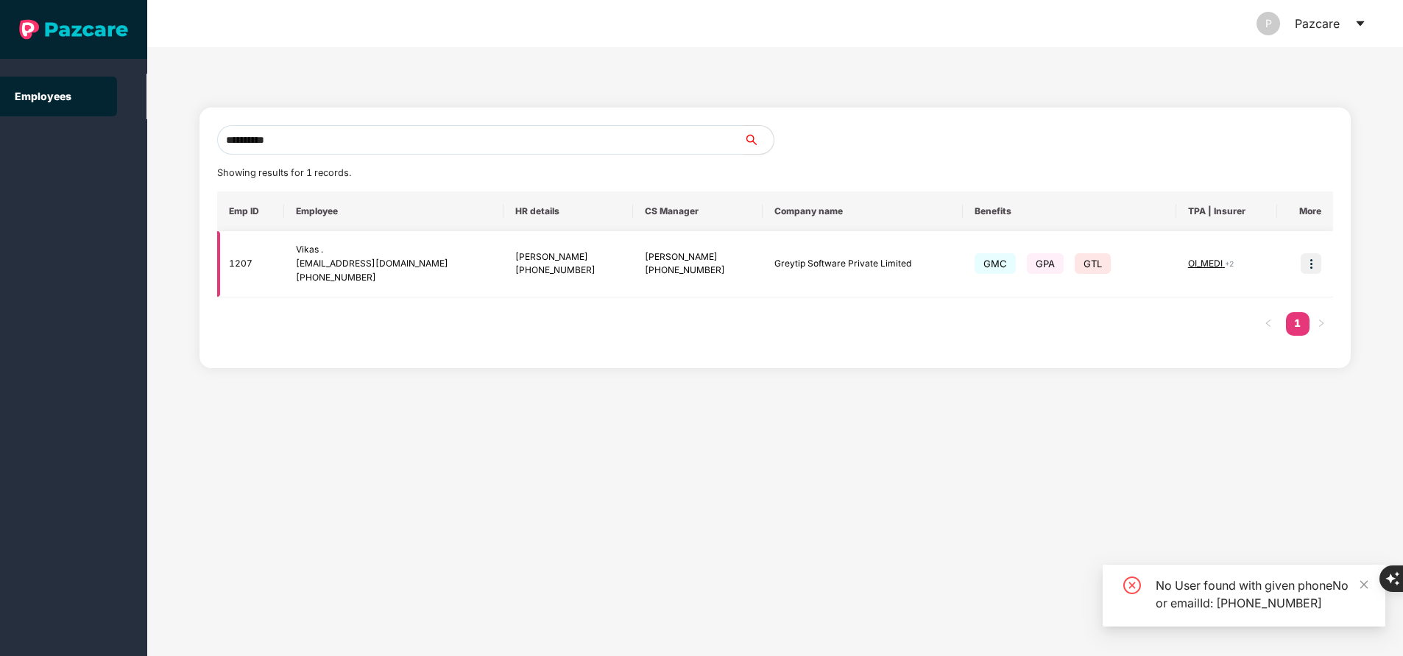
type input "**********"
click at [1312, 268] on img at bounding box center [1311, 263] width 21 height 21
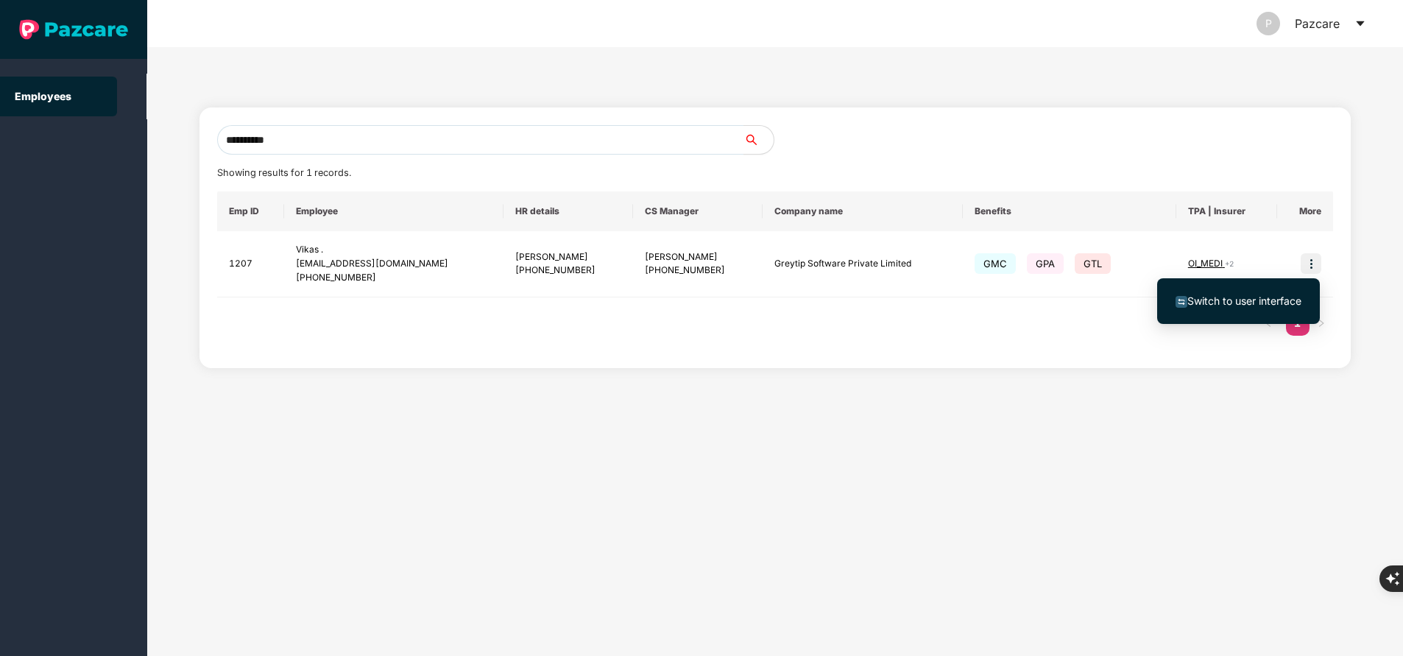
click at [1263, 304] on span "Switch to user interface" at bounding box center [1244, 300] width 114 height 13
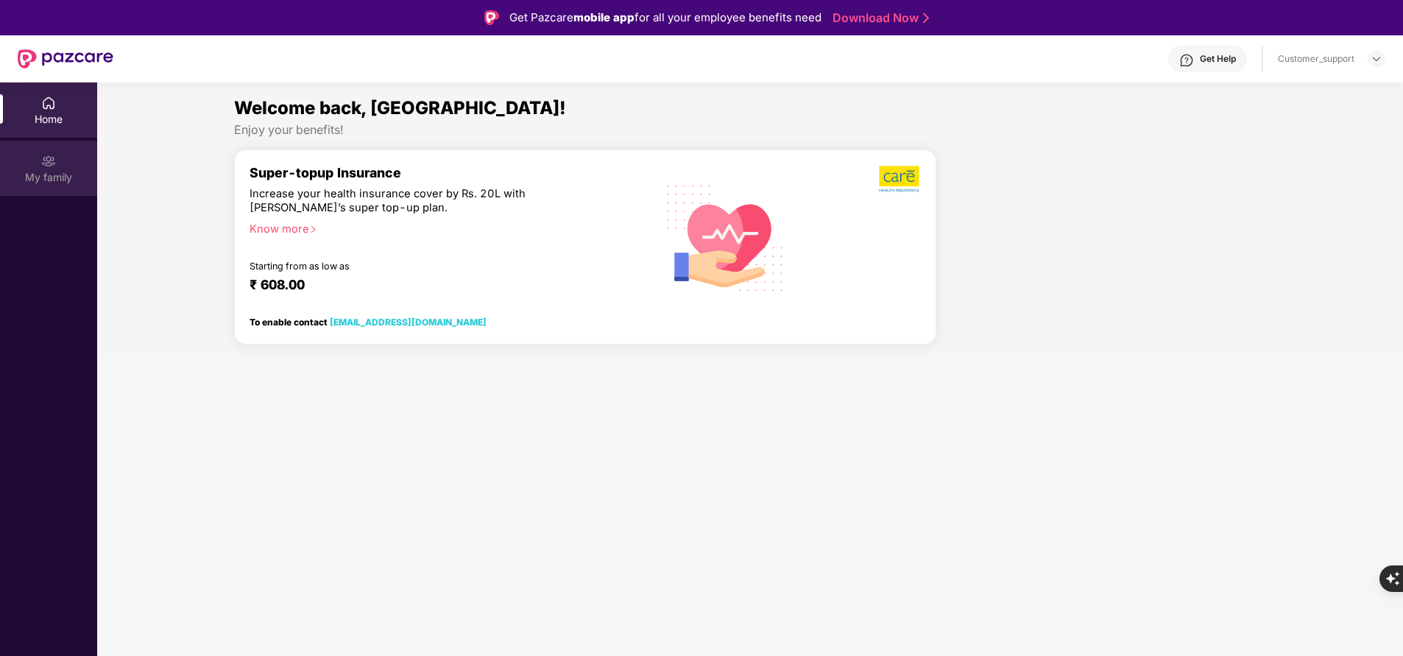
click at [46, 187] on div "My family" at bounding box center [48, 168] width 97 height 55
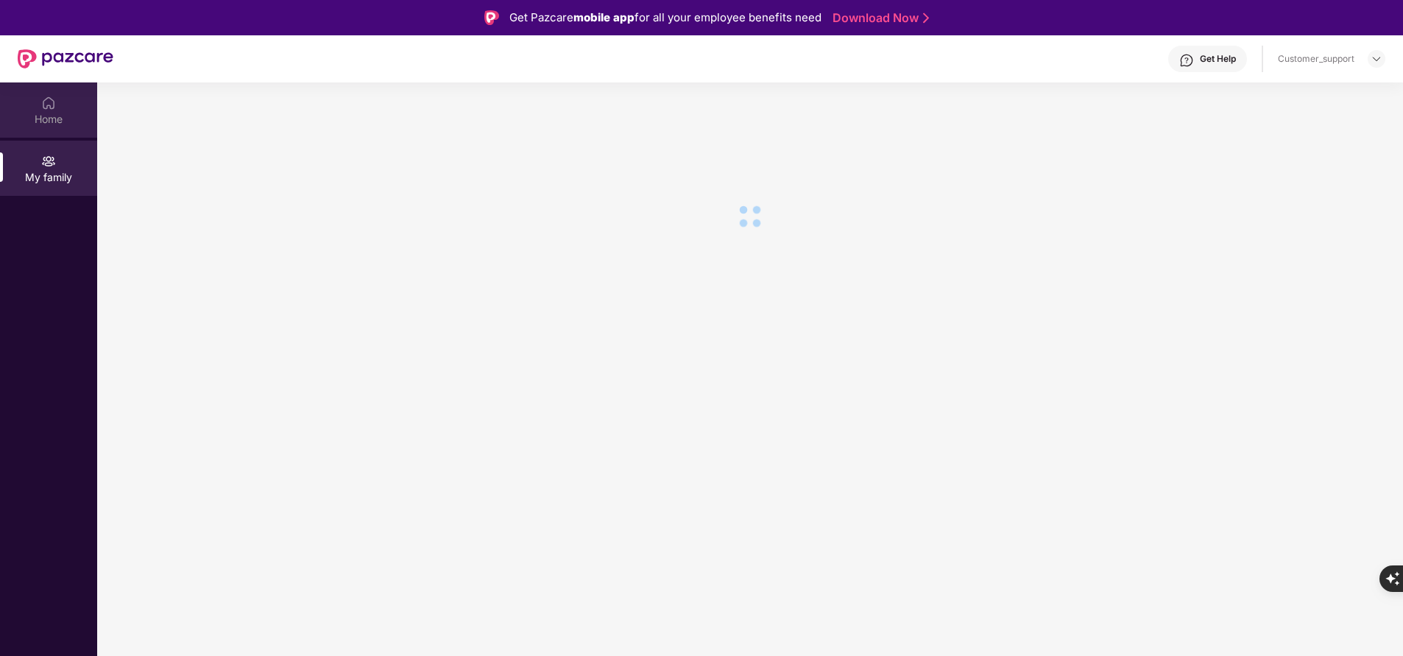
click at [52, 115] on div "Home" at bounding box center [48, 119] width 97 height 15
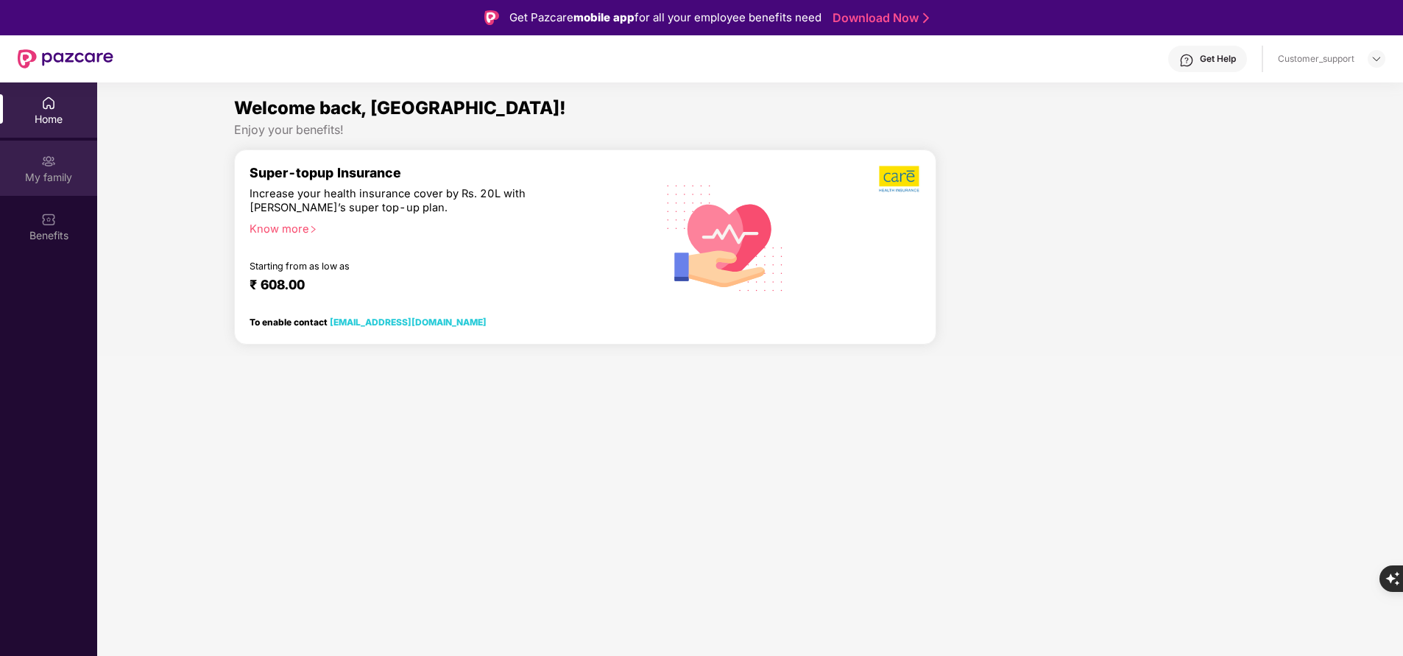
click at [55, 172] on div "My family" at bounding box center [48, 177] width 97 height 15
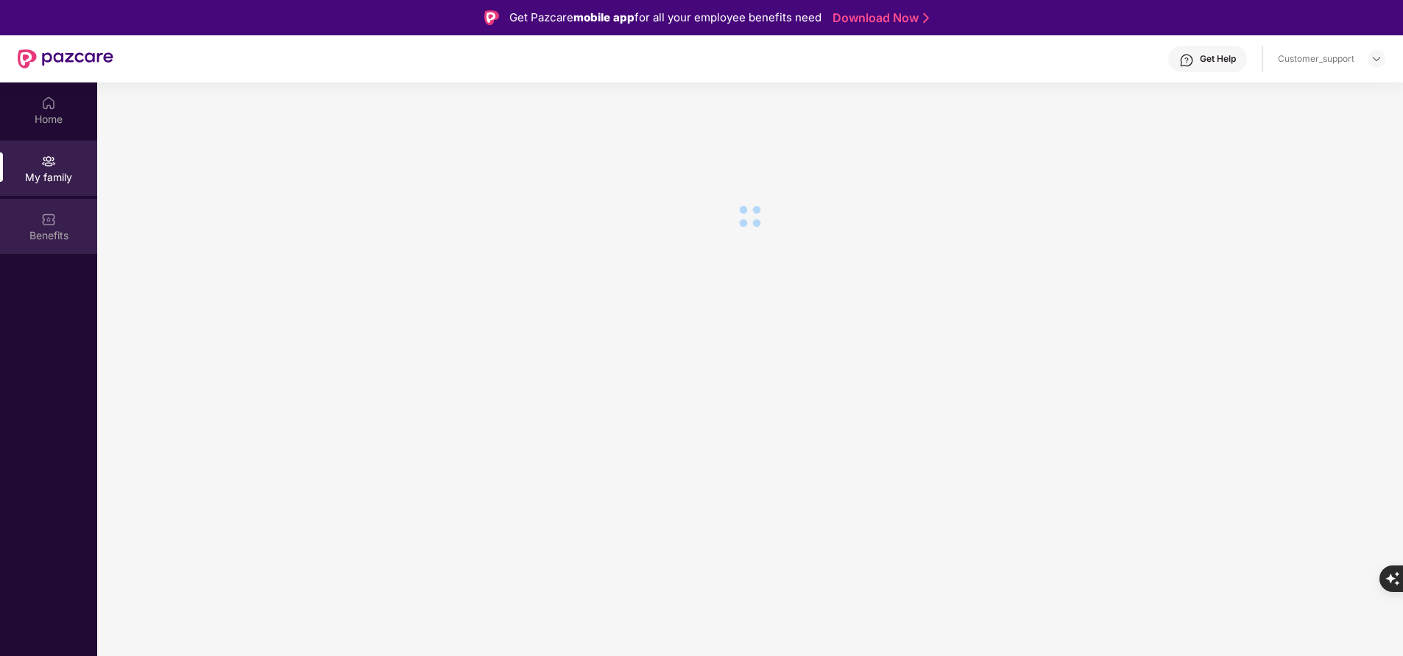
click at [43, 233] on div "Benefits" at bounding box center [48, 235] width 97 height 15
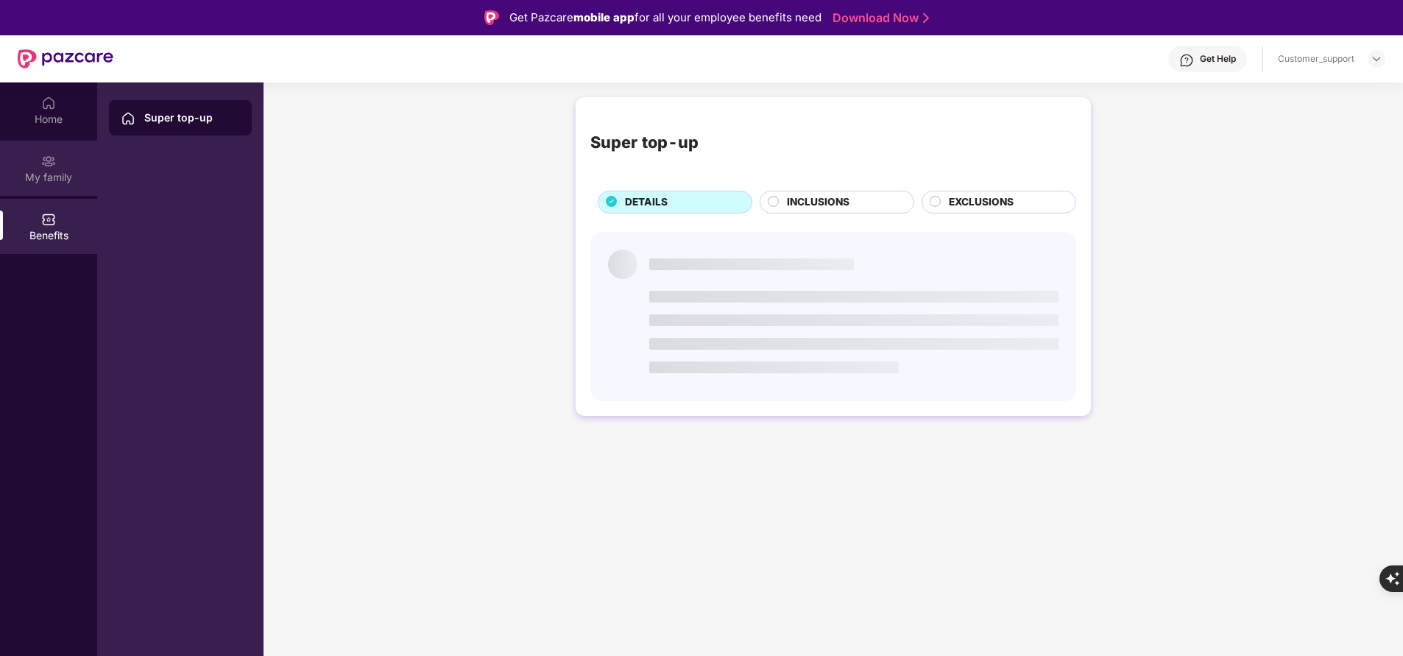
click at [63, 174] on div "My family" at bounding box center [48, 177] width 97 height 15
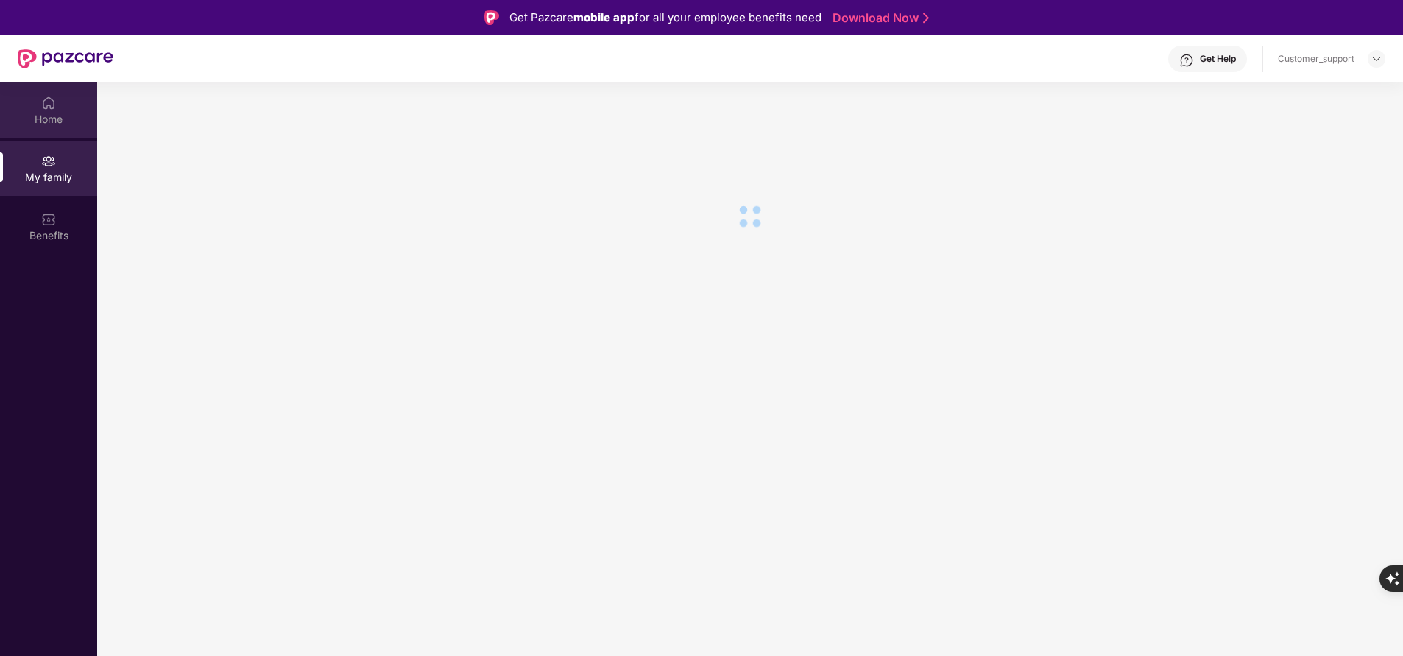
click at [57, 113] on div "Home" at bounding box center [48, 119] width 97 height 15
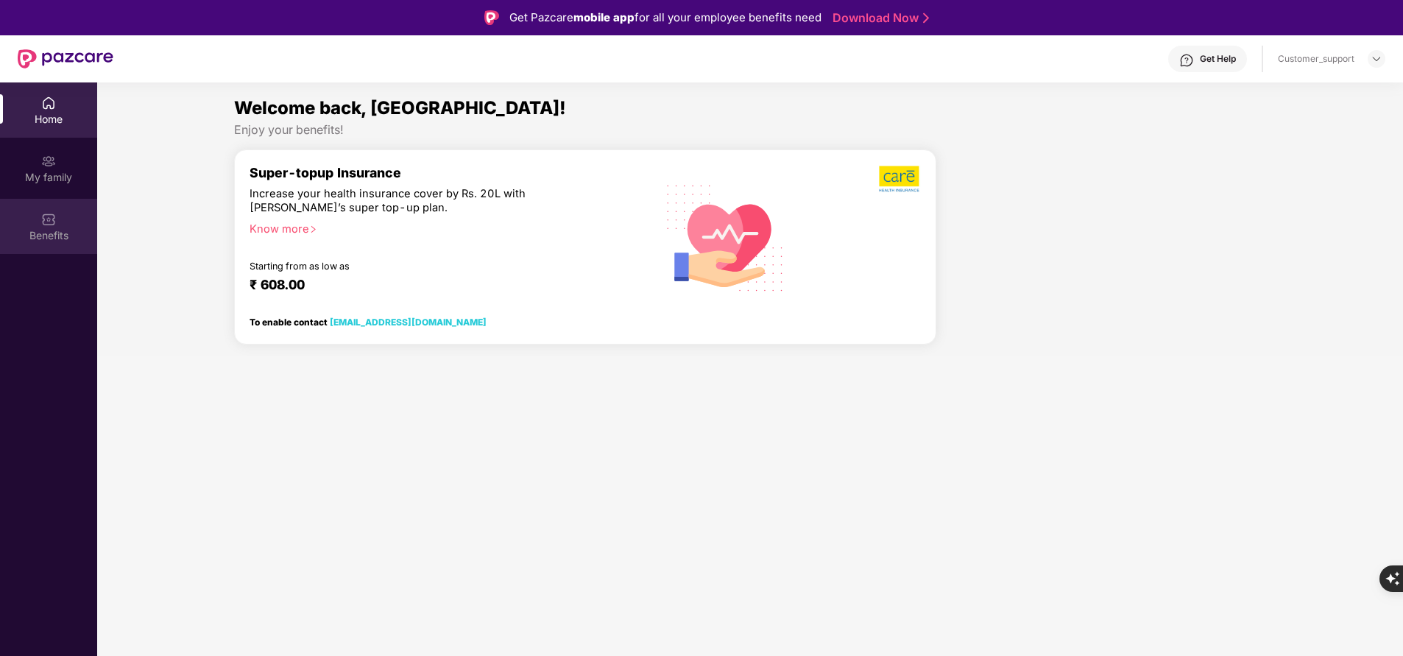
click at [59, 241] on div "Benefits" at bounding box center [48, 235] width 97 height 15
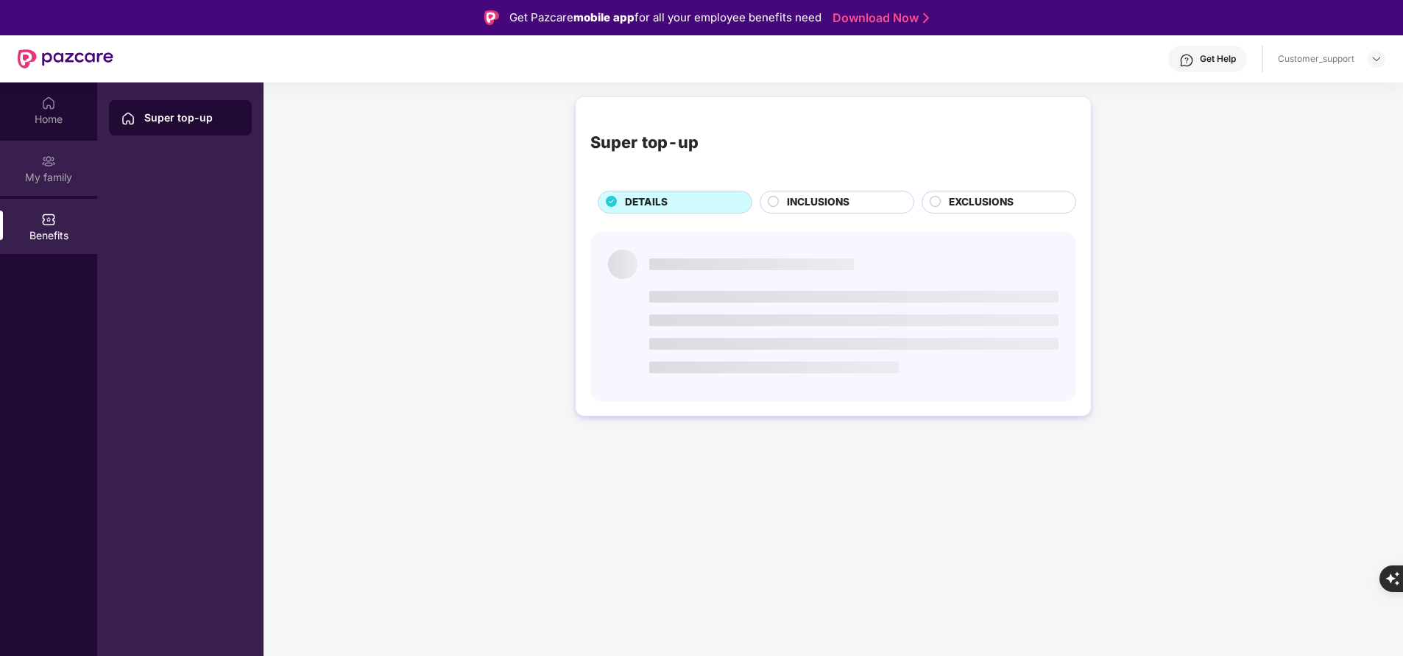
click at [43, 180] on div "My family" at bounding box center [48, 177] width 97 height 15
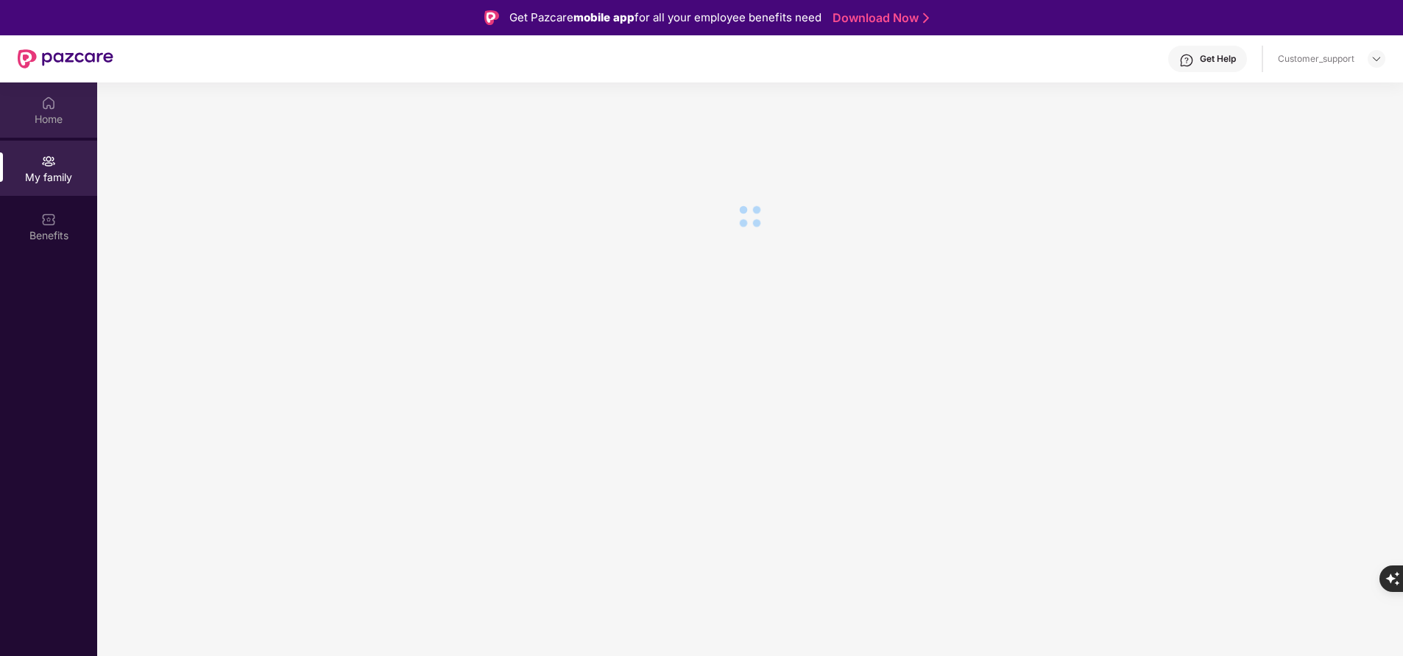
click at [43, 125] on div "Home" at bounding box center [48, 119] width 97 height 15
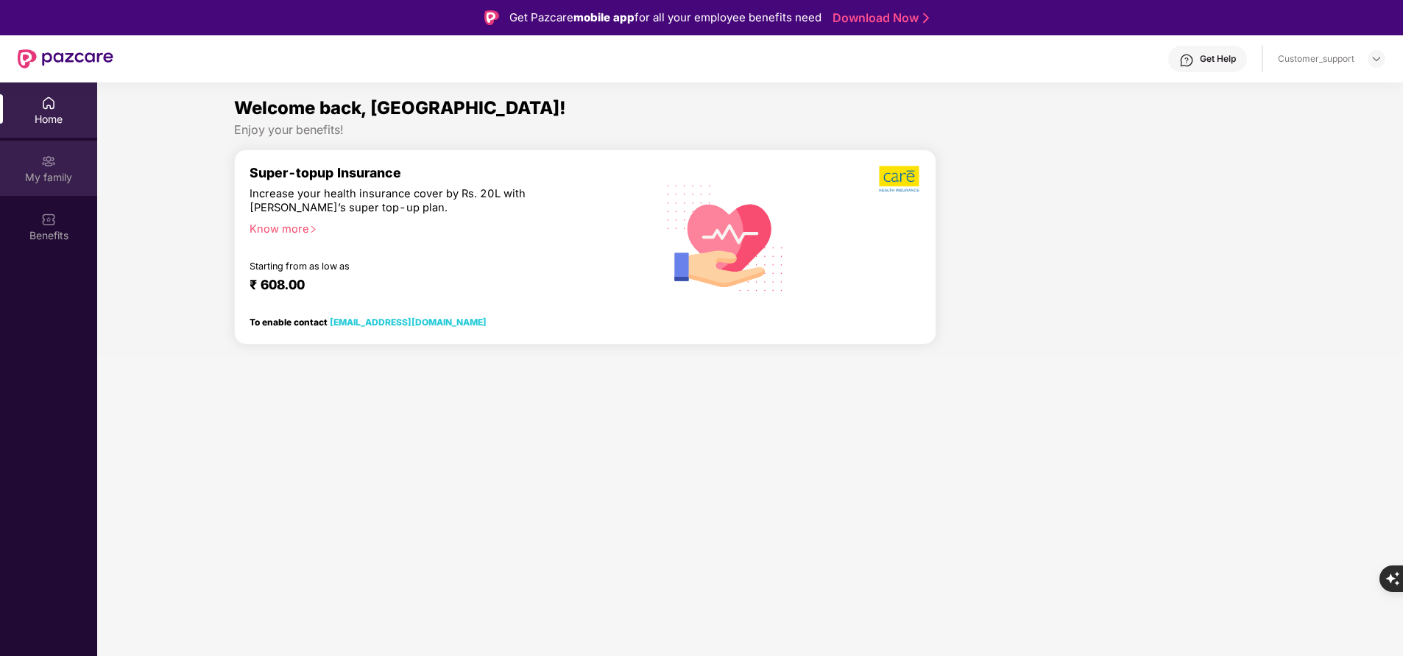
click at [34, 182] on div "My family" at bounding box center [48, 177] width 97 height 15
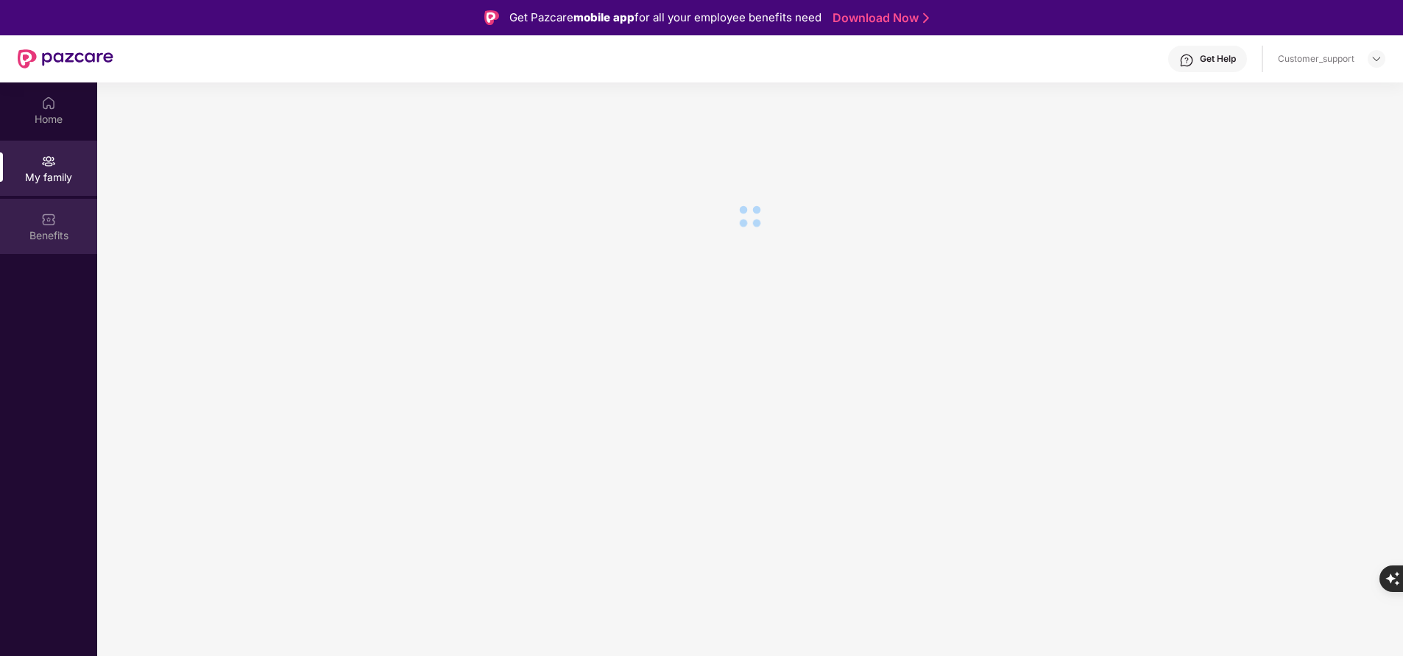
click at [45, 242] on div "Benefits" at bounding box center [48, 235] width 97 height 15
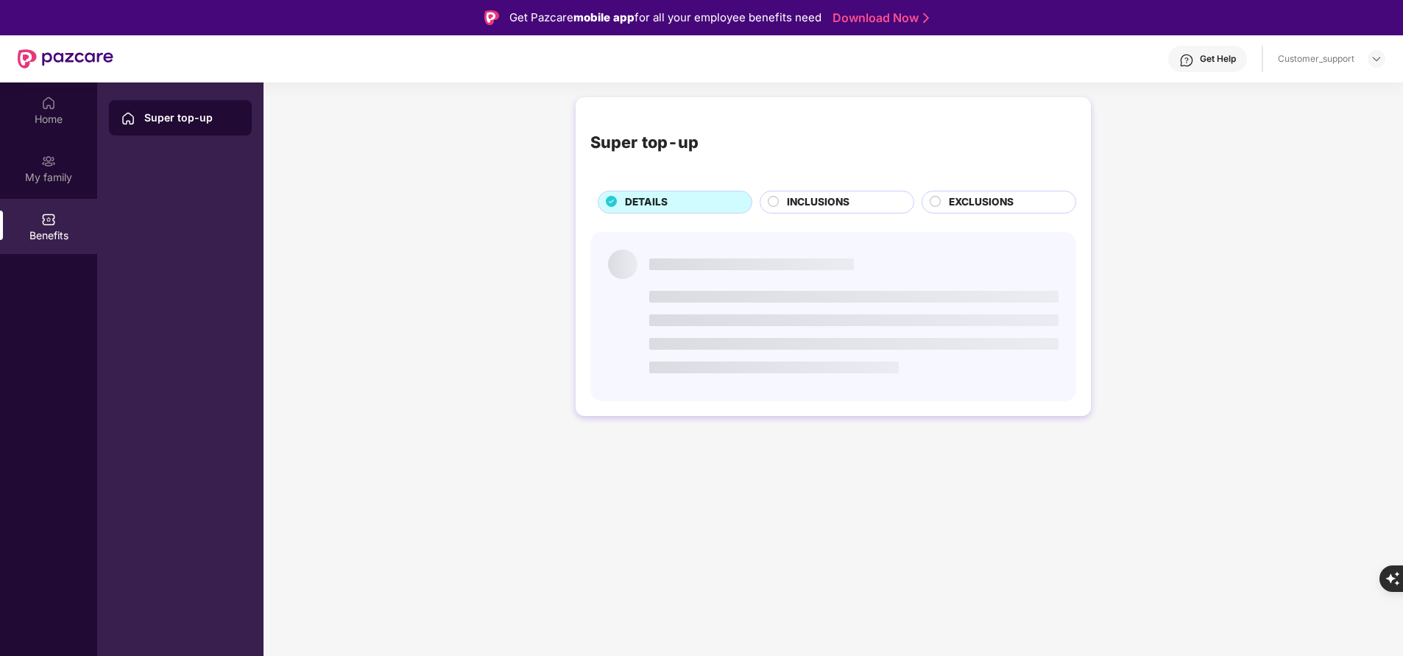
click at [800, 197] on span "INCLUSIONS" at bounding box center [818, 201] width 63 height 15
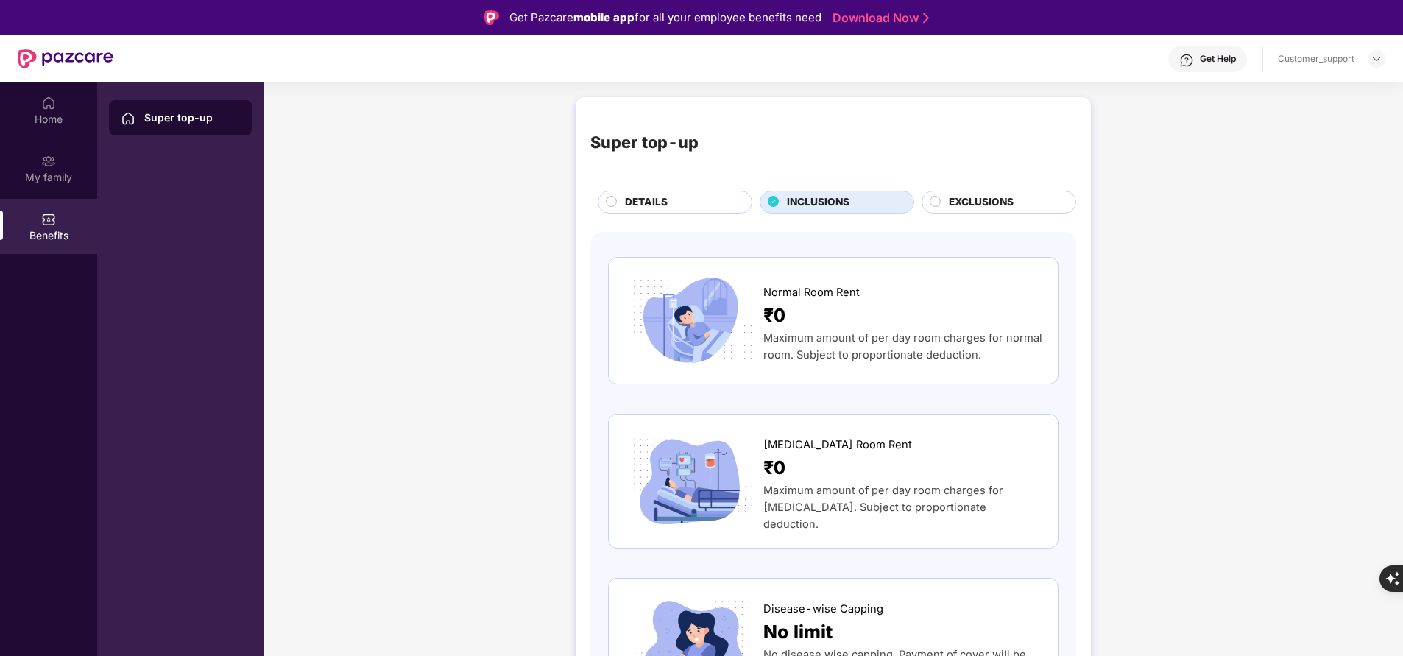
click at [665, 199] on span "DETAILS" at bounding box center [646, 201] width 43 height 15
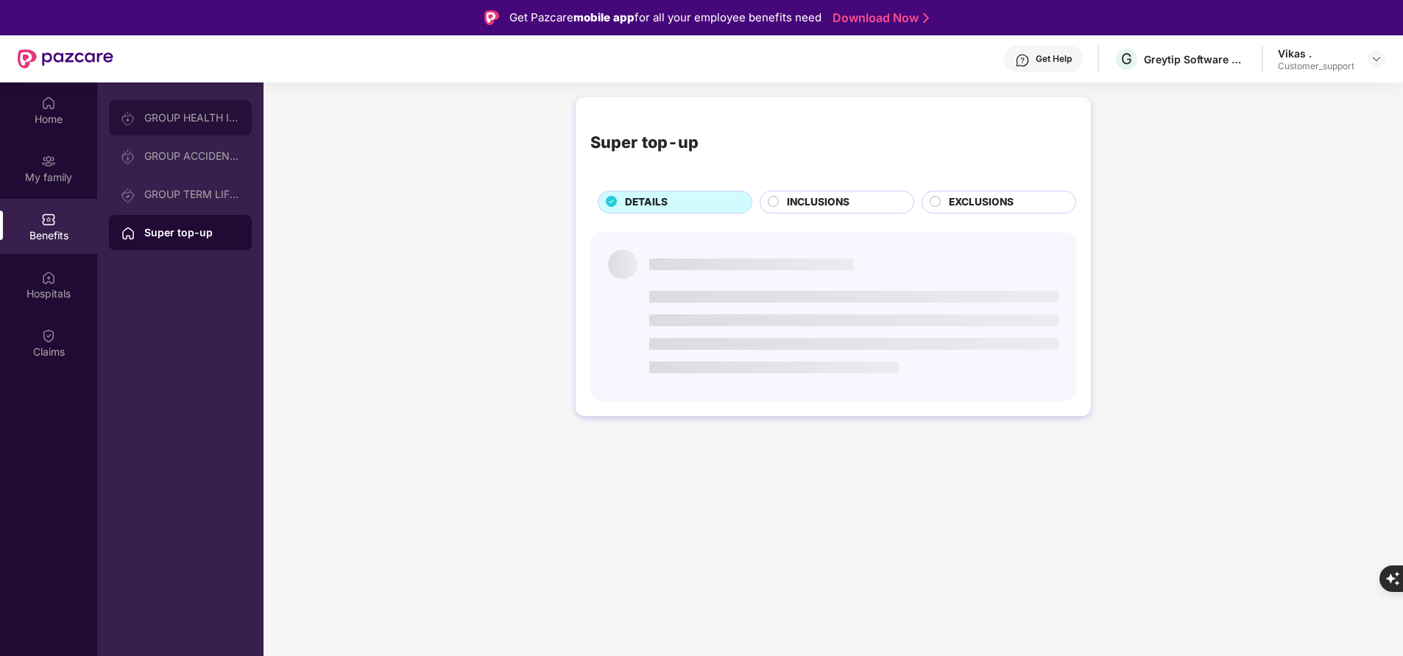
click at [207, 132] on div "GROUP HEALTH INSURANCE" at bounding box center [180, 117] width 143 height 35
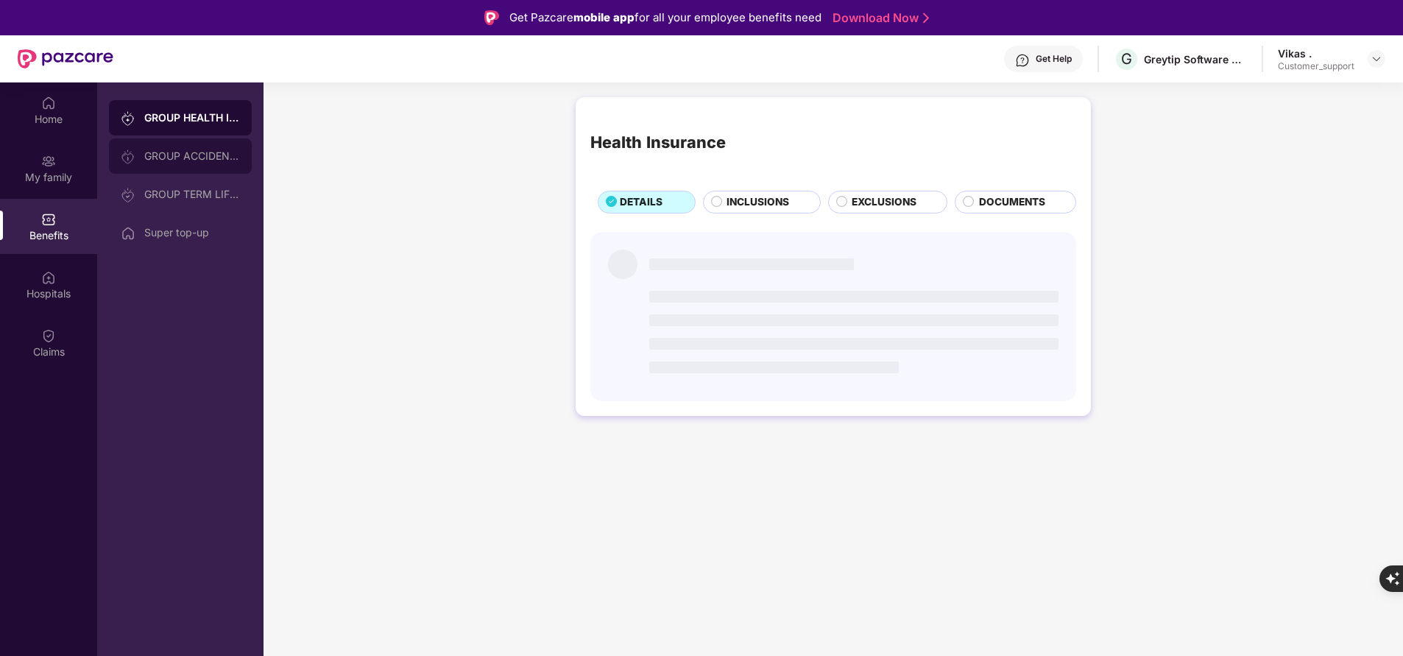
click at [207, 157] on div "GROUP ACCIDENTAL INSURANCE" at bounding box center [192, 156] width 96 height 12
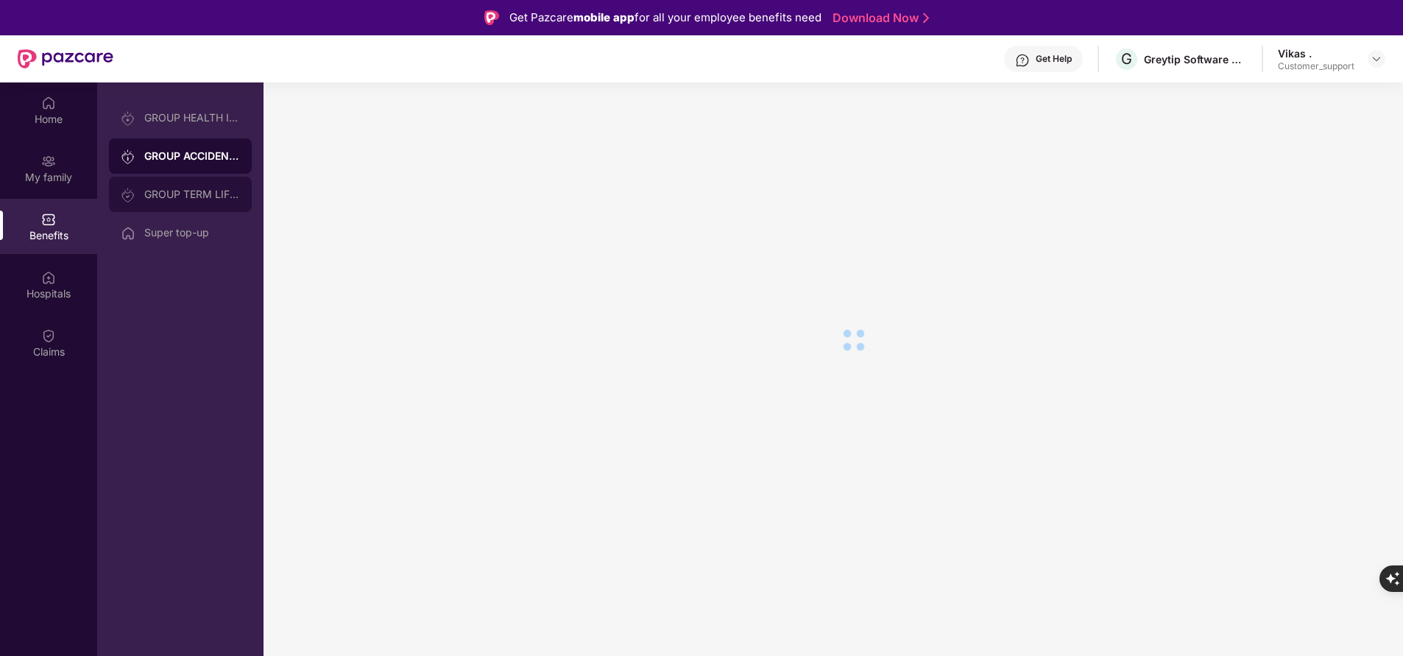
click at [188, 202] on div "GROUP TERM LIFE INSURANCE" at bounding box center [180, 194] width 143 height 35
click at [187, 237] on div "Super top-up" at bounding box center [192, 233] width 96 height 12
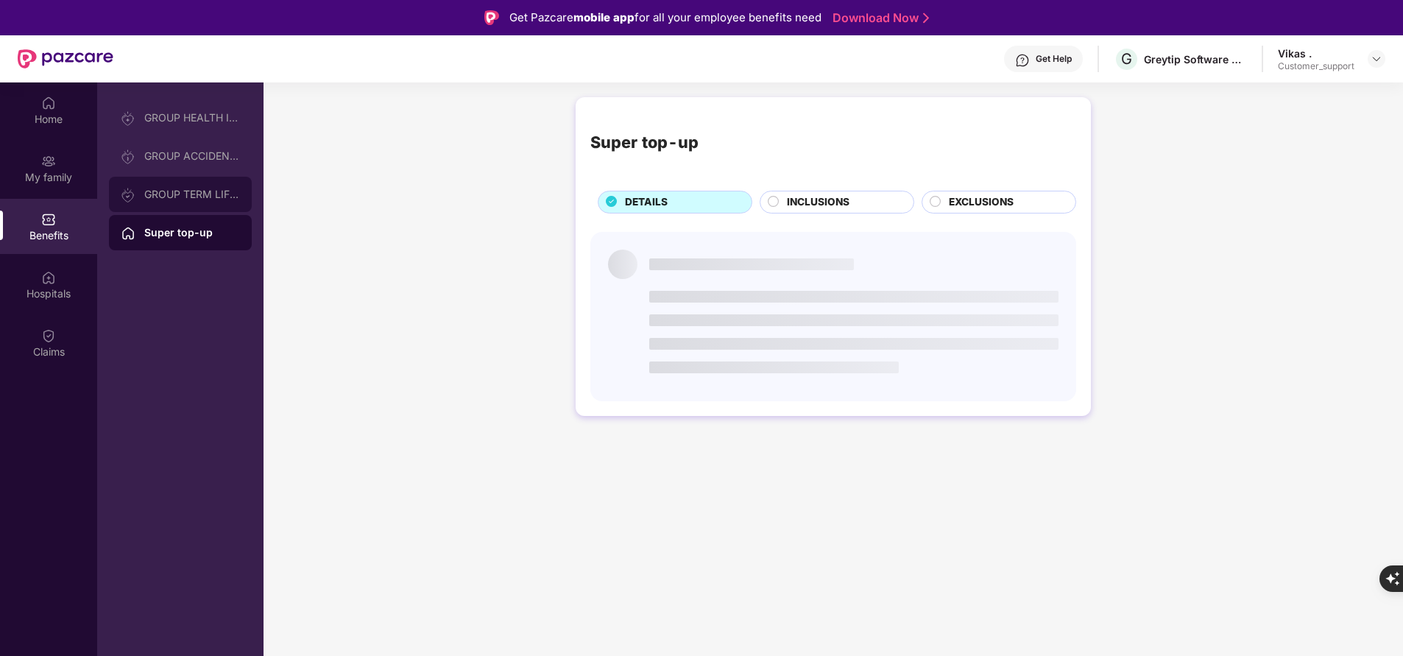
click at [208, 202] on div "GROUP TERM LIFE INSURANCE" at bounding box center [180, 194] width 143 height 35
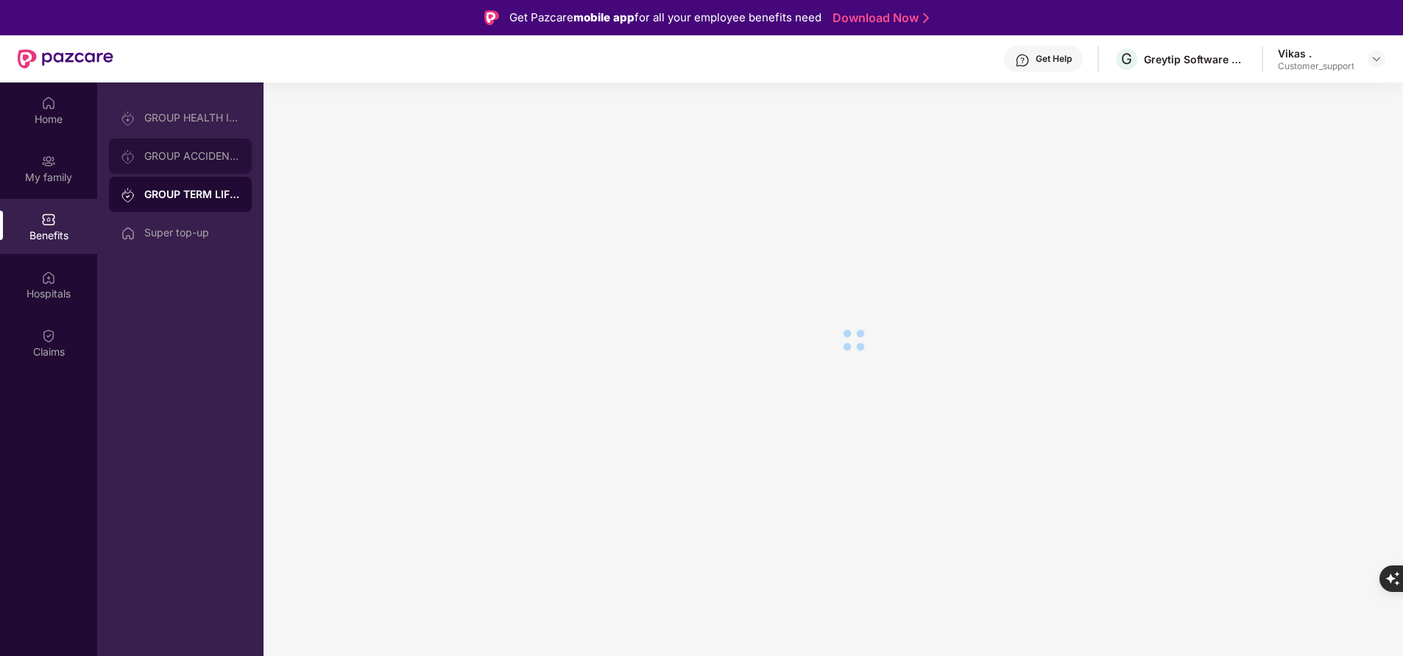
click at [209, 161] on div "GROUP ACCIDENTAL INSURANCE" at bounding box center [192, 156] width 96 height 12
click at [208, 121] on div "GROUP HEALTH INSURANCE" at bounding box center [192, 118] width 96 height 12
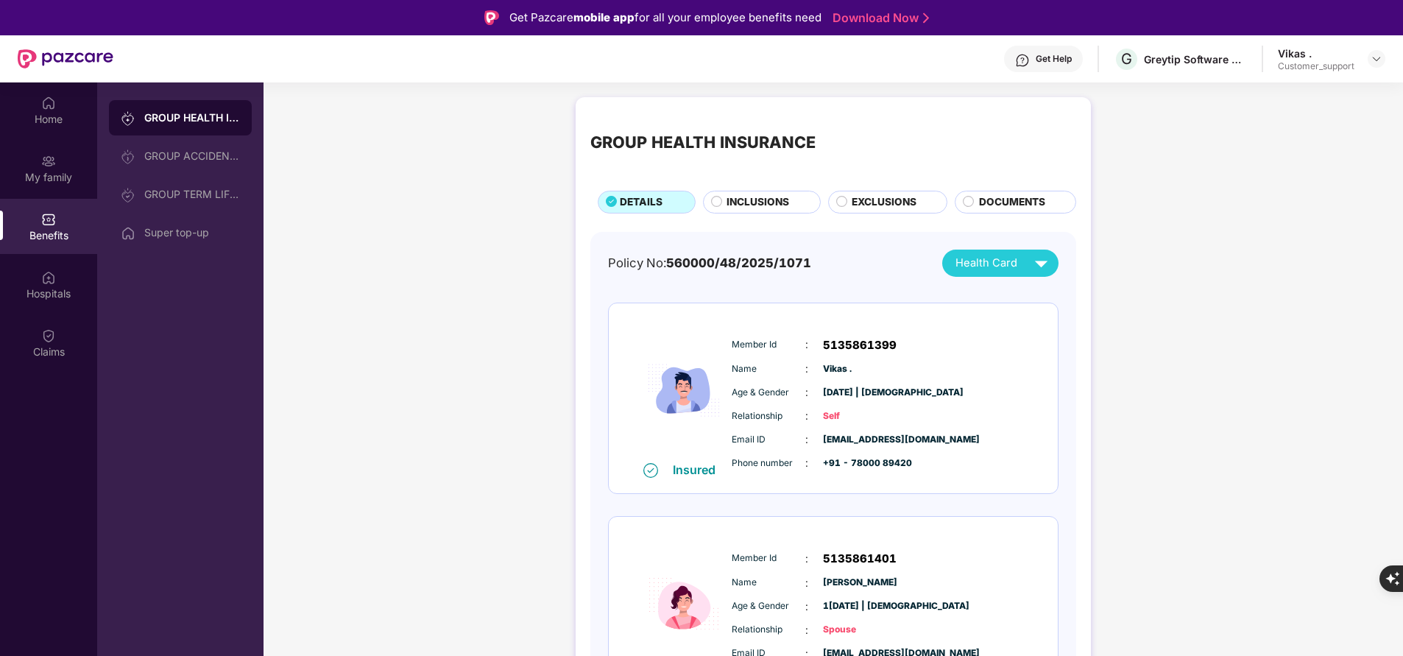
click at [771, 195] on span "INCLUSIONS" at bounding box center [757, 201] width 63 height 15
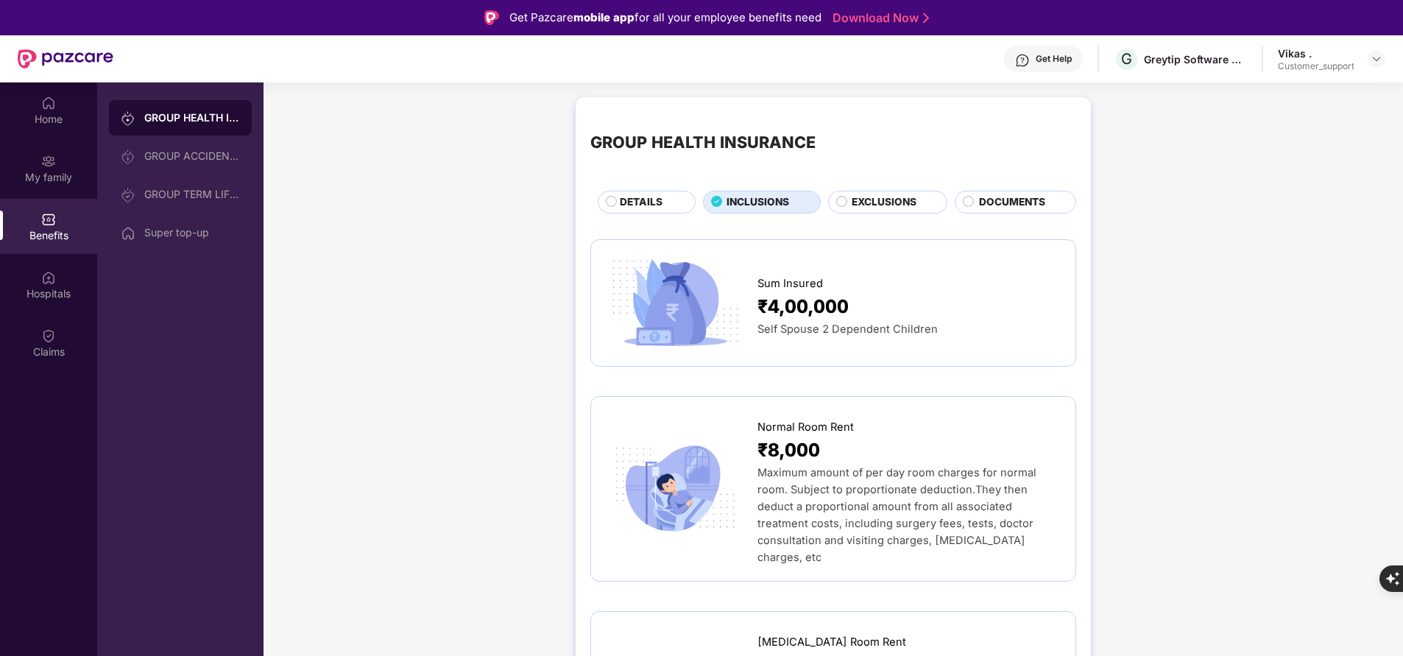
click at [650, 199] on span "DETAILS" at bounding box center [641, 201] width 43 height 15
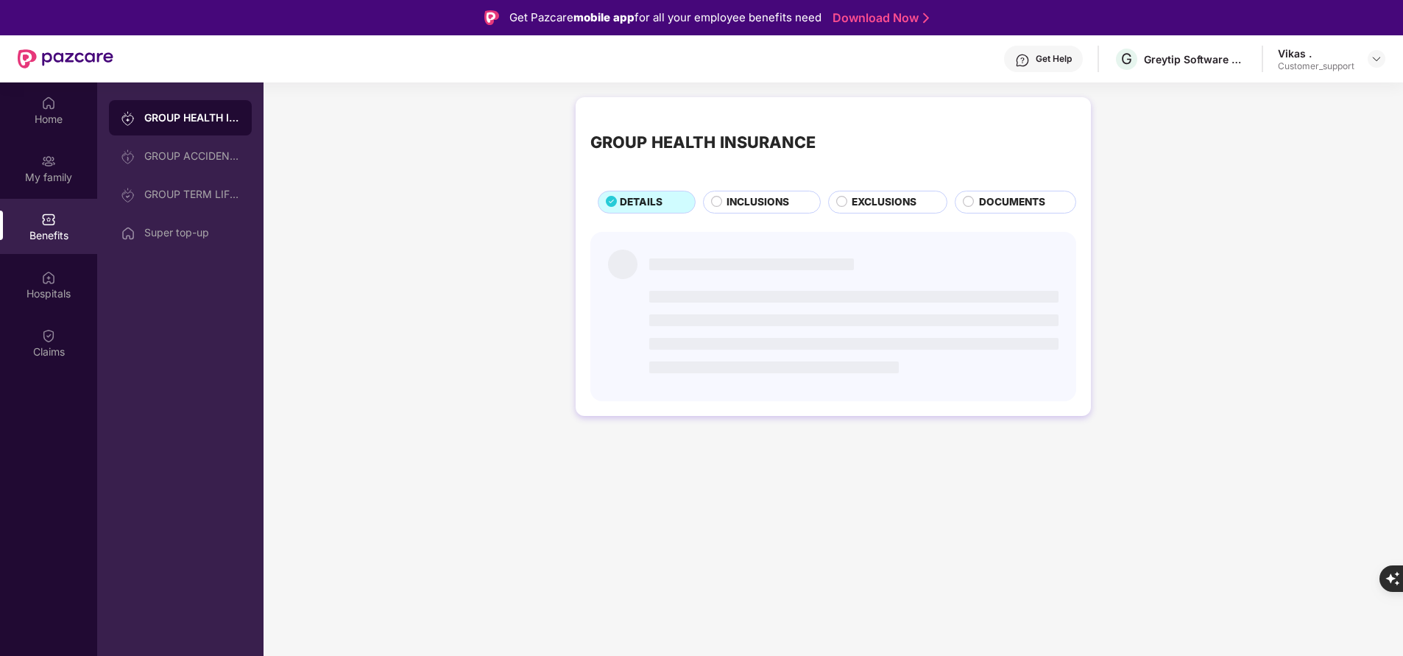
click at [778, 201] on span "INCLUSIONS" at bounding box center [757, 201] width 63 height 15
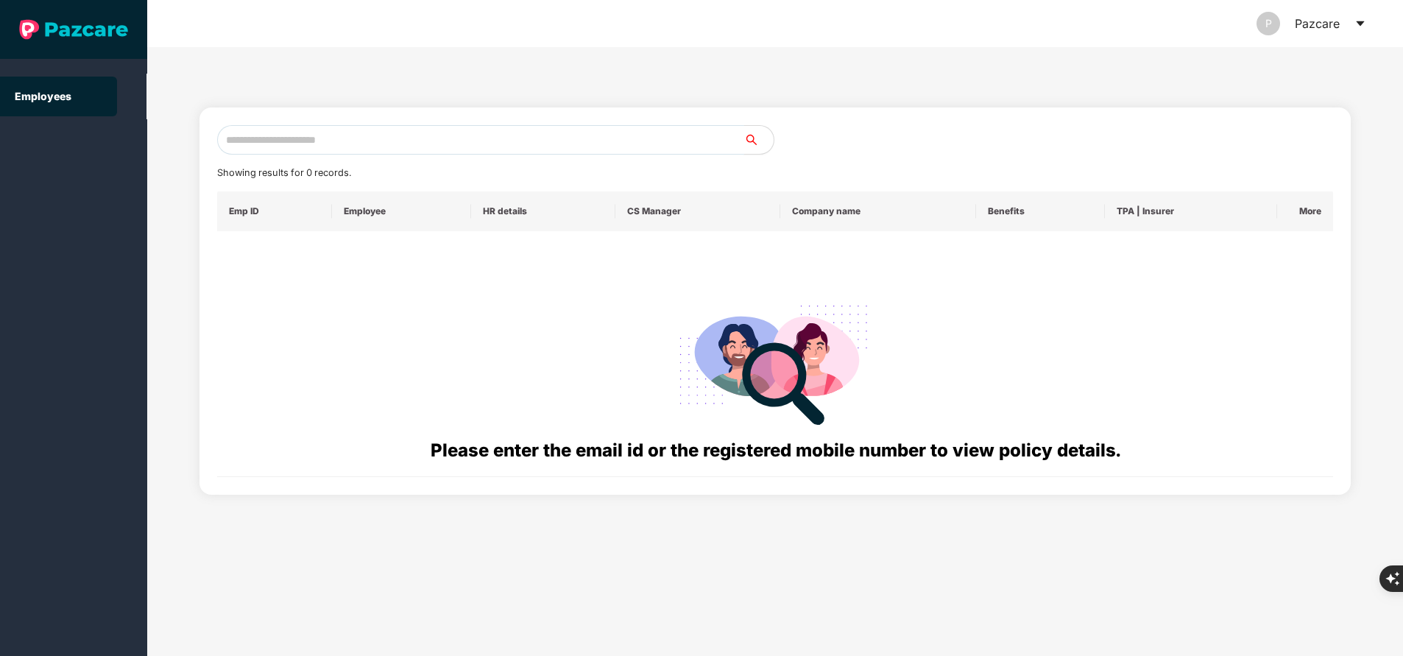
click at [360, 146] on input "text" at bounding box center [480, 139] width 527 height 29
paste input "**********"
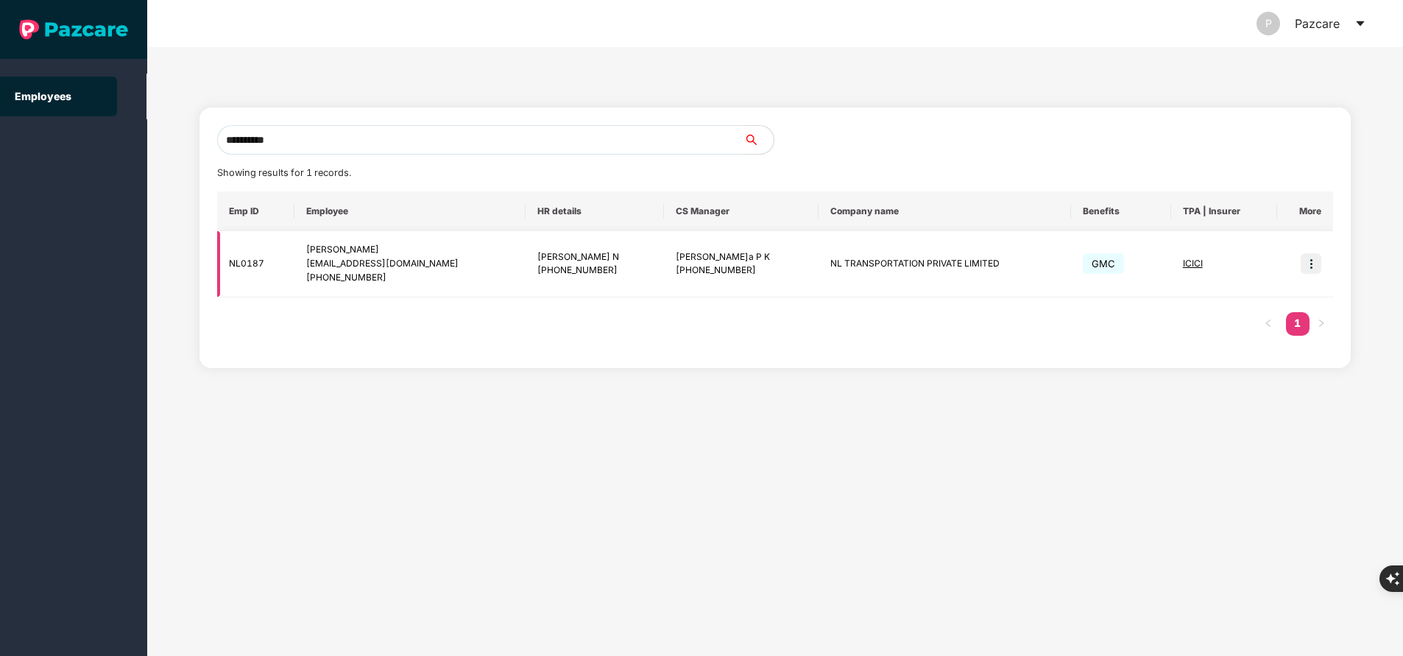
type input "**********"
click at [1312, 272] on img at bounding box center [1311, 263] width 21 height 21
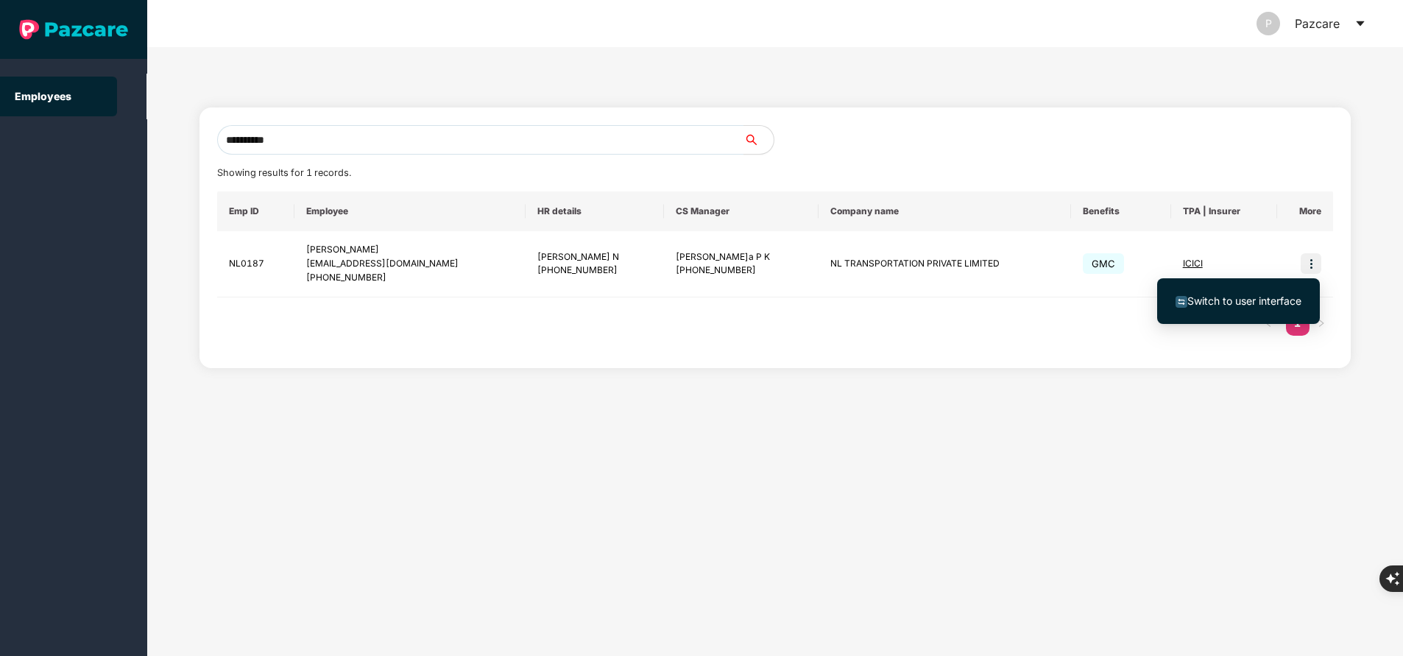
click at [1295, 300] on span "Switch to user interface" at bounding box center [1244, 300] width 114 height 13
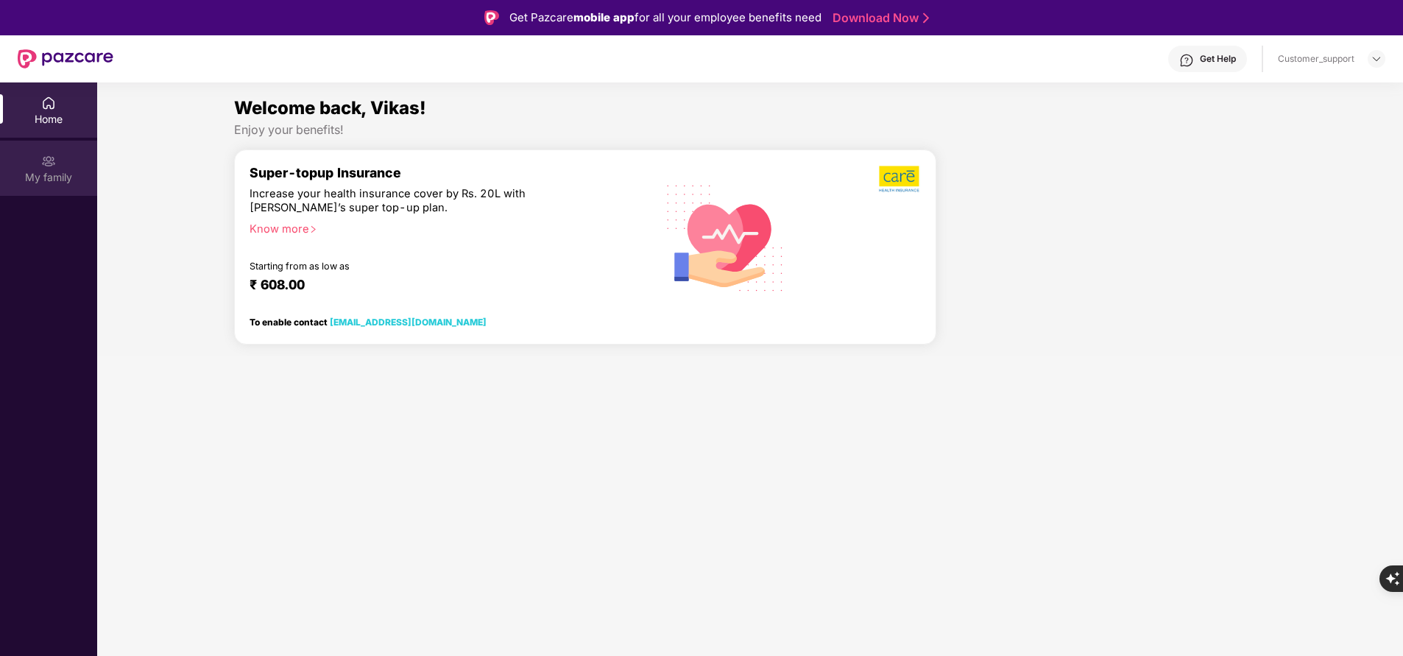
click at [63, 158] on div "My family" at bounding box center [48, 168] width 97 height 55
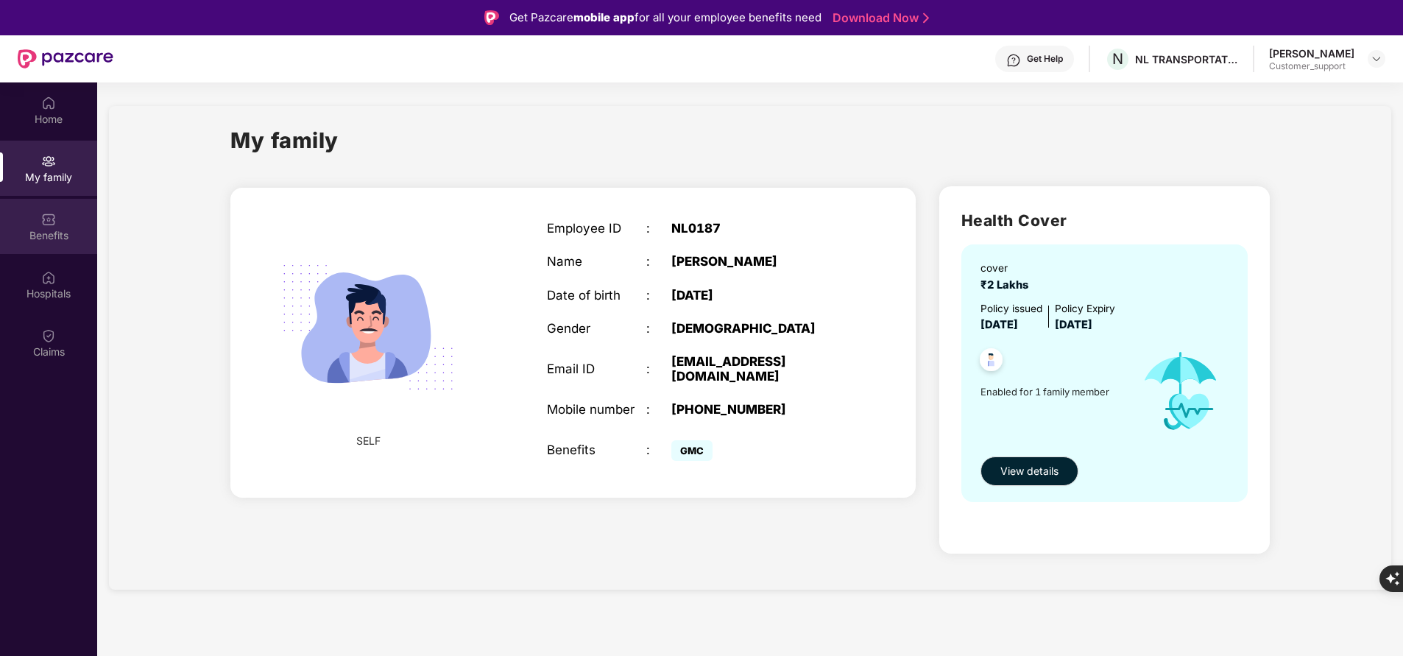
click at [45, 239] on div "Benefits" at bounding box center [48, 235] width 97 height 15
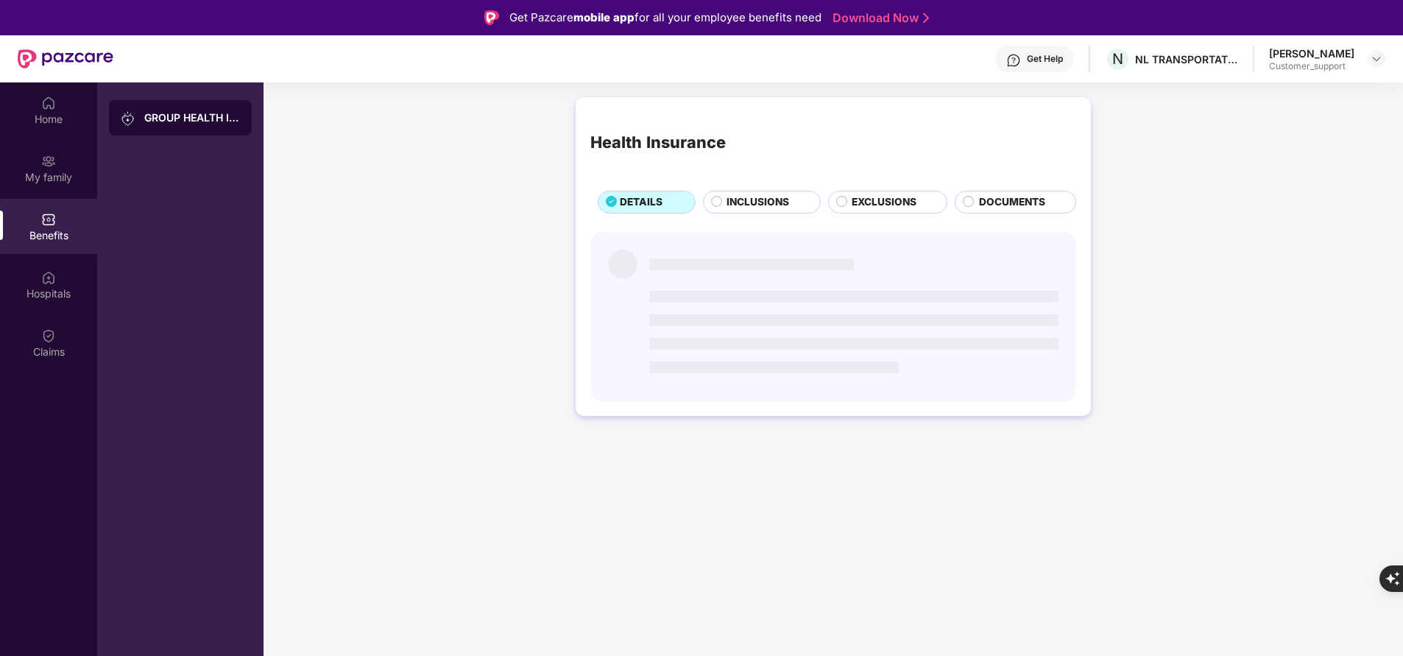
click at [790, 210] on div "INCLUSIONS" at bounding box center [765, 203] width 93 height 18
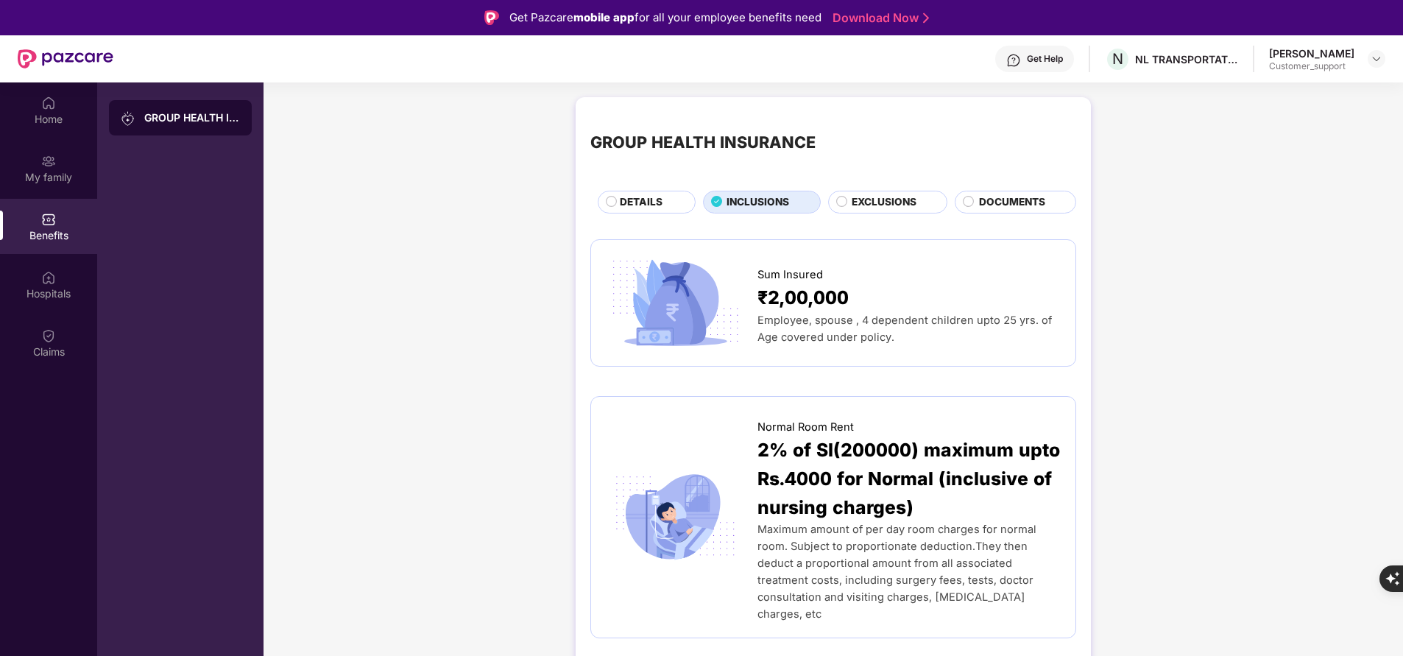
click at [891, 205] on span "EXCLUSIONS" at bounding box center [884, 201] width 65 height 15
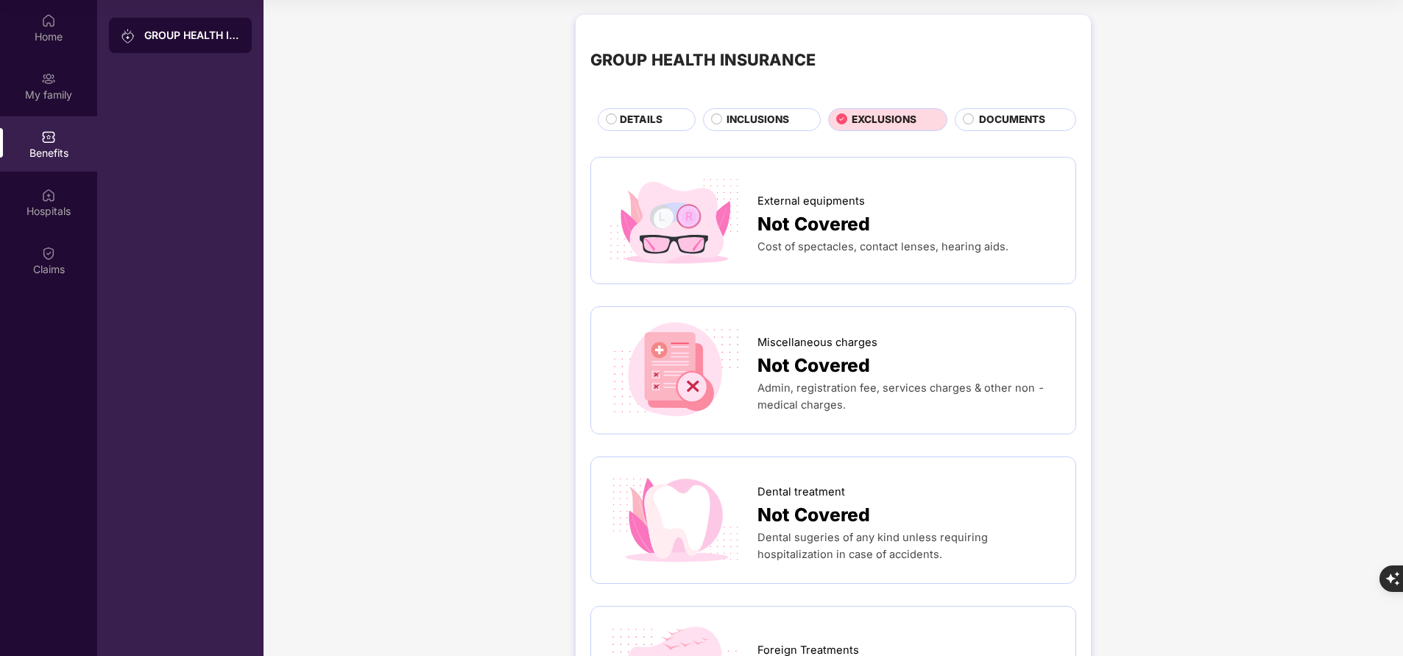
scroll to position [55, 0]
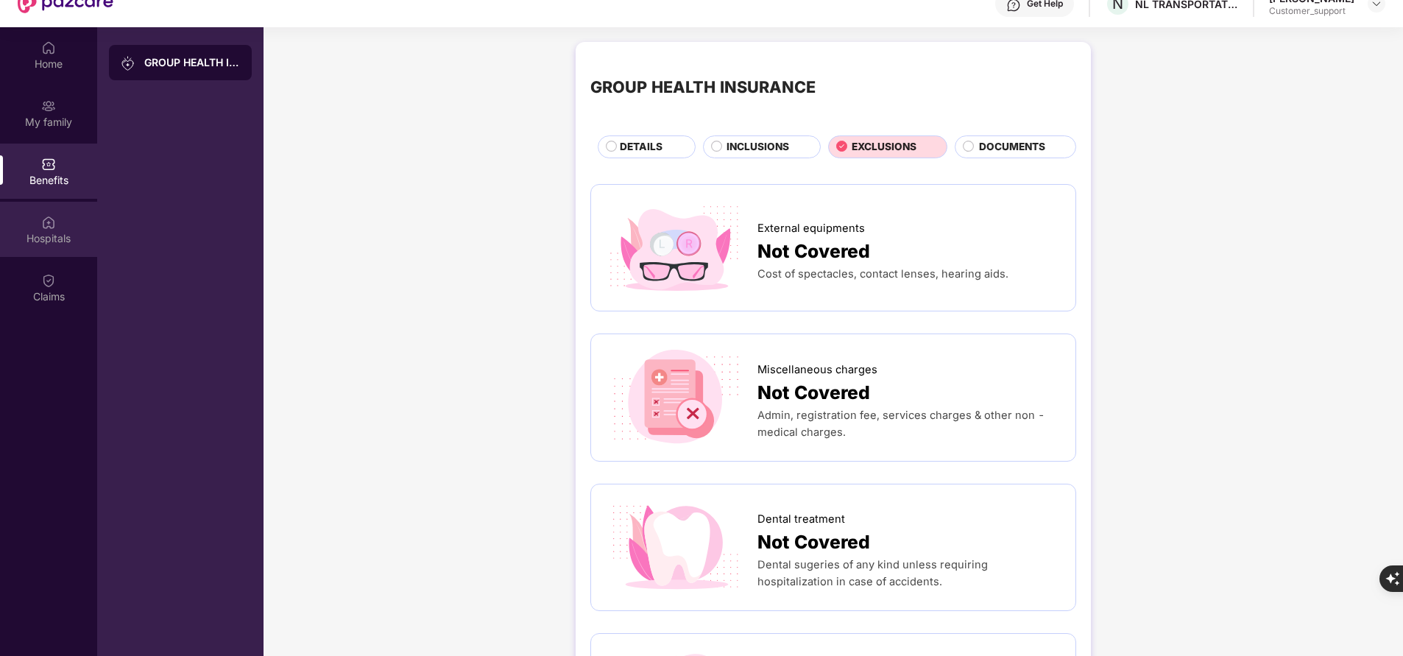
click at [29, 230] on div "Hospitals" at bounding box center [48, 229] width 97 height 55
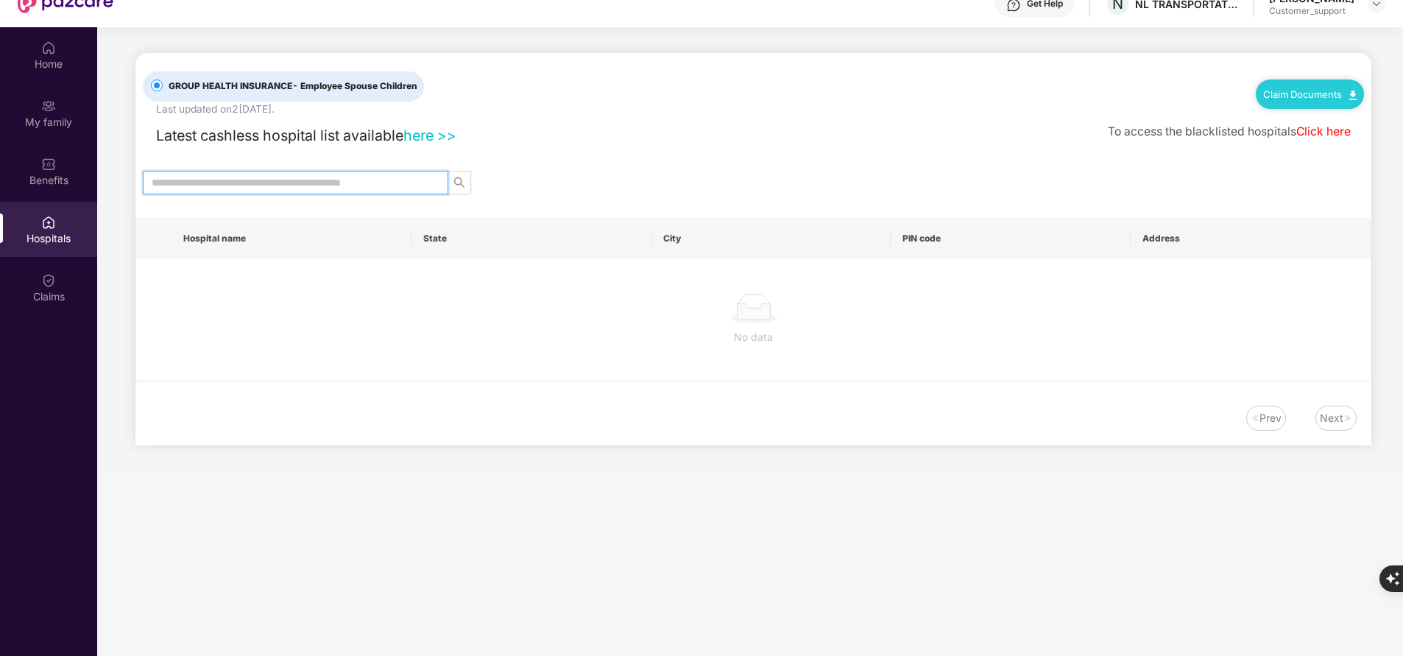
click at [285, 179] on input "text" at bounding box center [290, 182] width 276 height 16
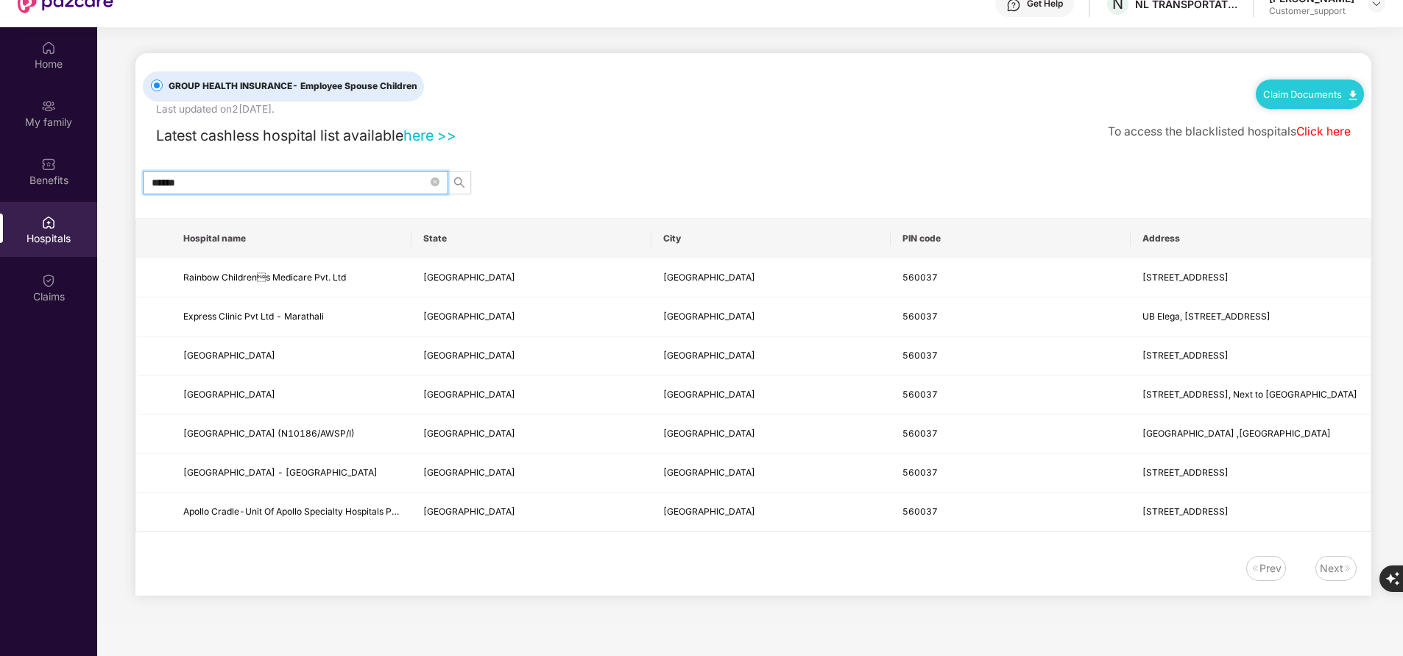
type input "******"
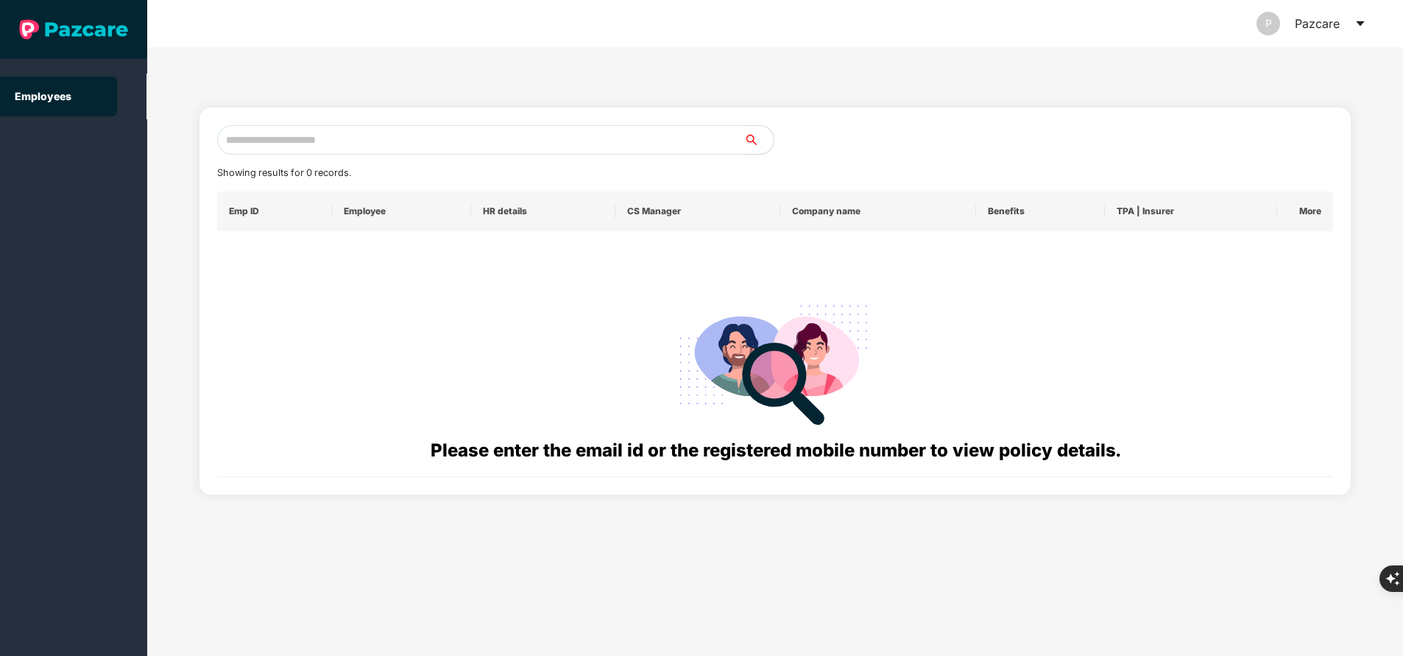
click at [344, 153] on input "text" at bounding box center [480, 139] width 527 height 29
paste input "**********"
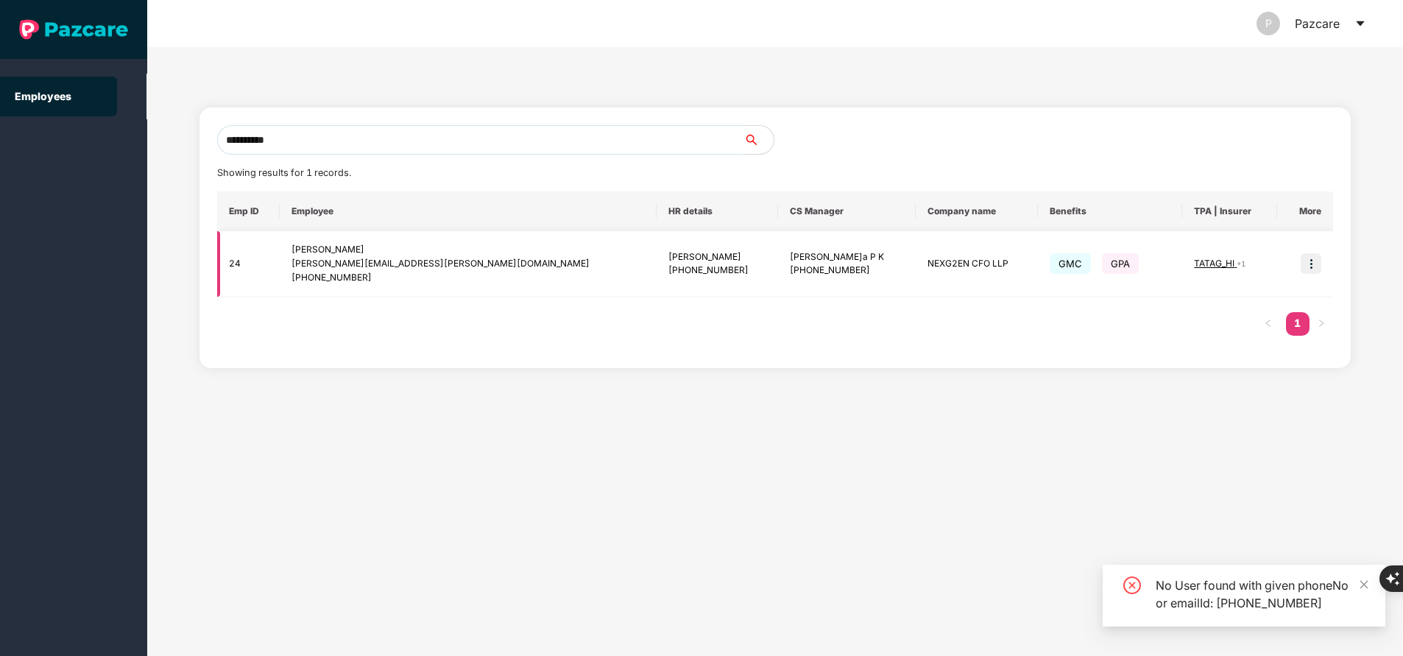
type input "**********"
click at [1321, 265] on td at bounding box center [1305, 264] width 56 height 66
click at [1315, 266] on img at bounding box center [1311, 263] width 21 height 21
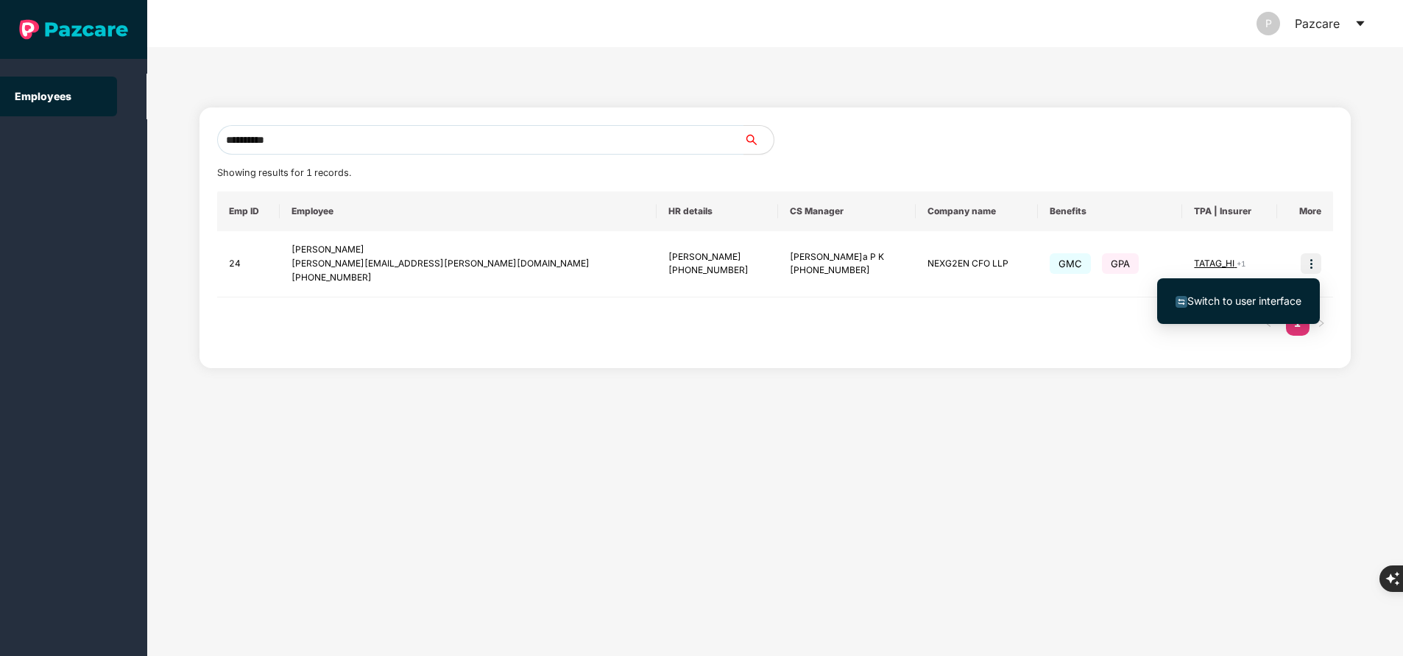
click at [1273, 301] on span "Switch to user interface" at bounding box center [1244, 300] width 114 height 13
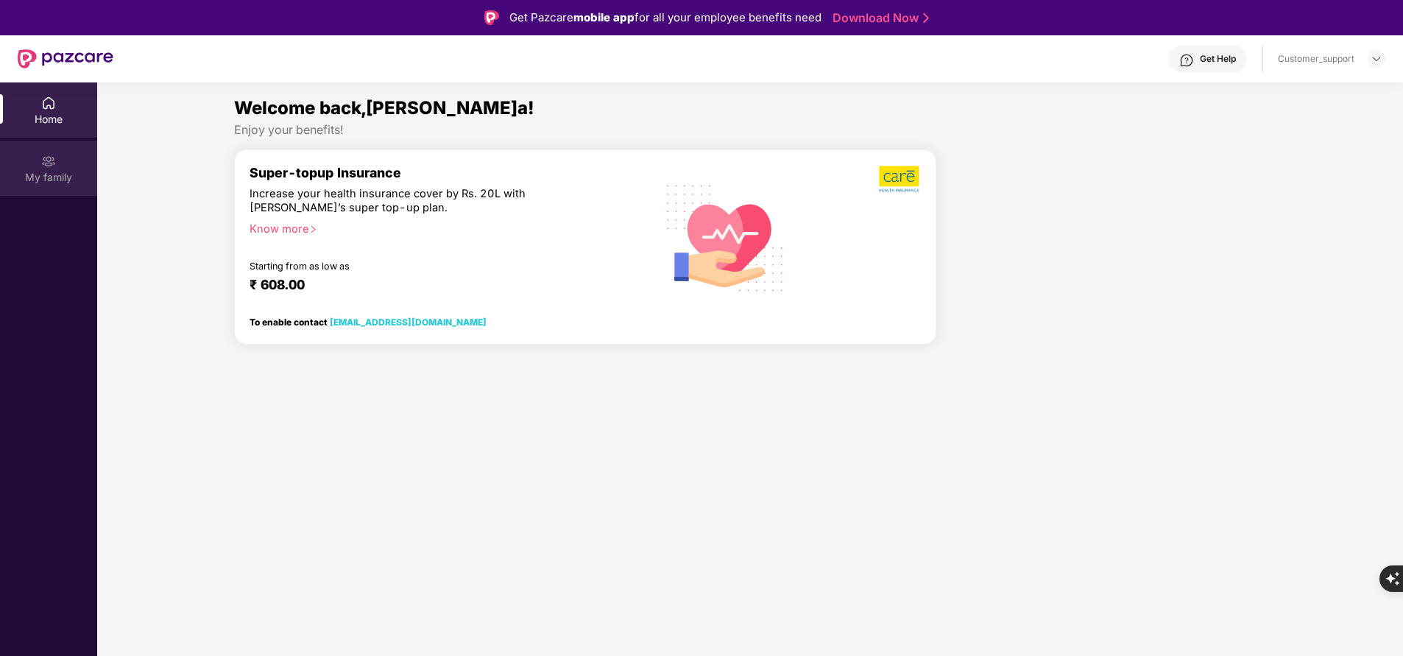
click at [57, 183] on div "My family" at bounding box center [48, 177] width 97 height 15
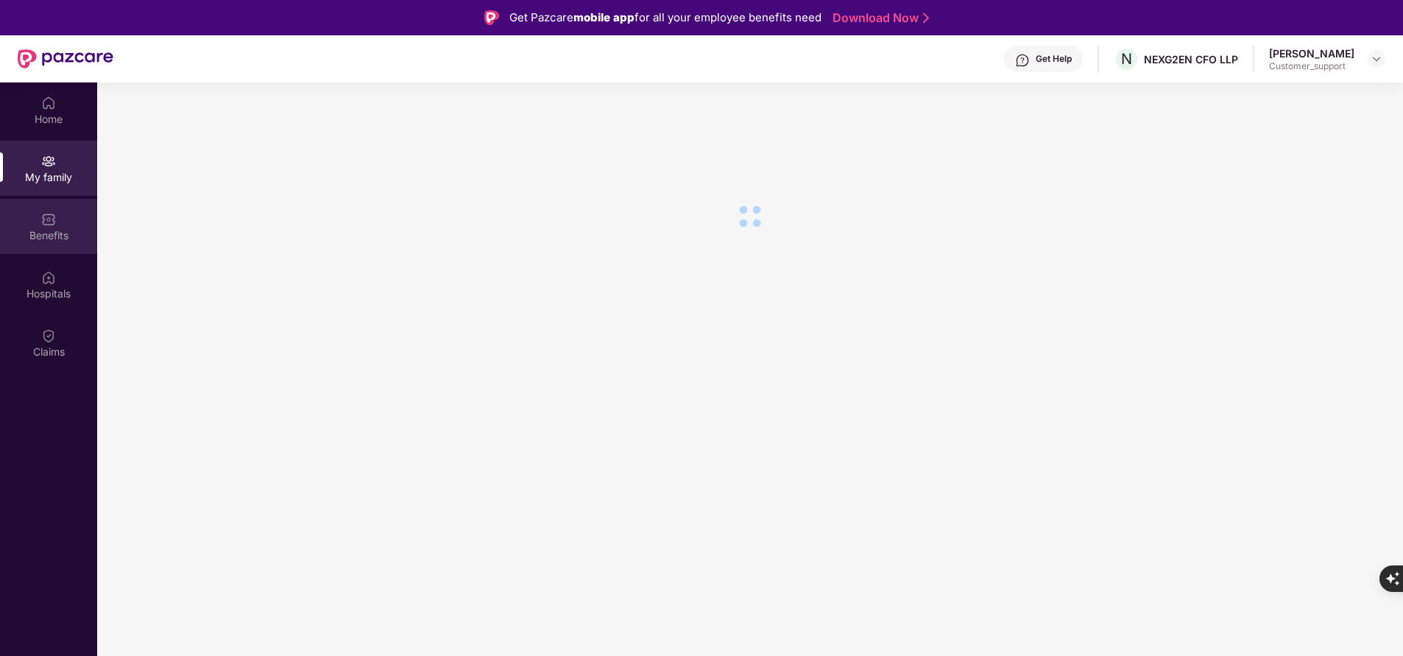
click at [62, 211] on div "Benefits" at bounding box center [48, 226] width 97 height 55
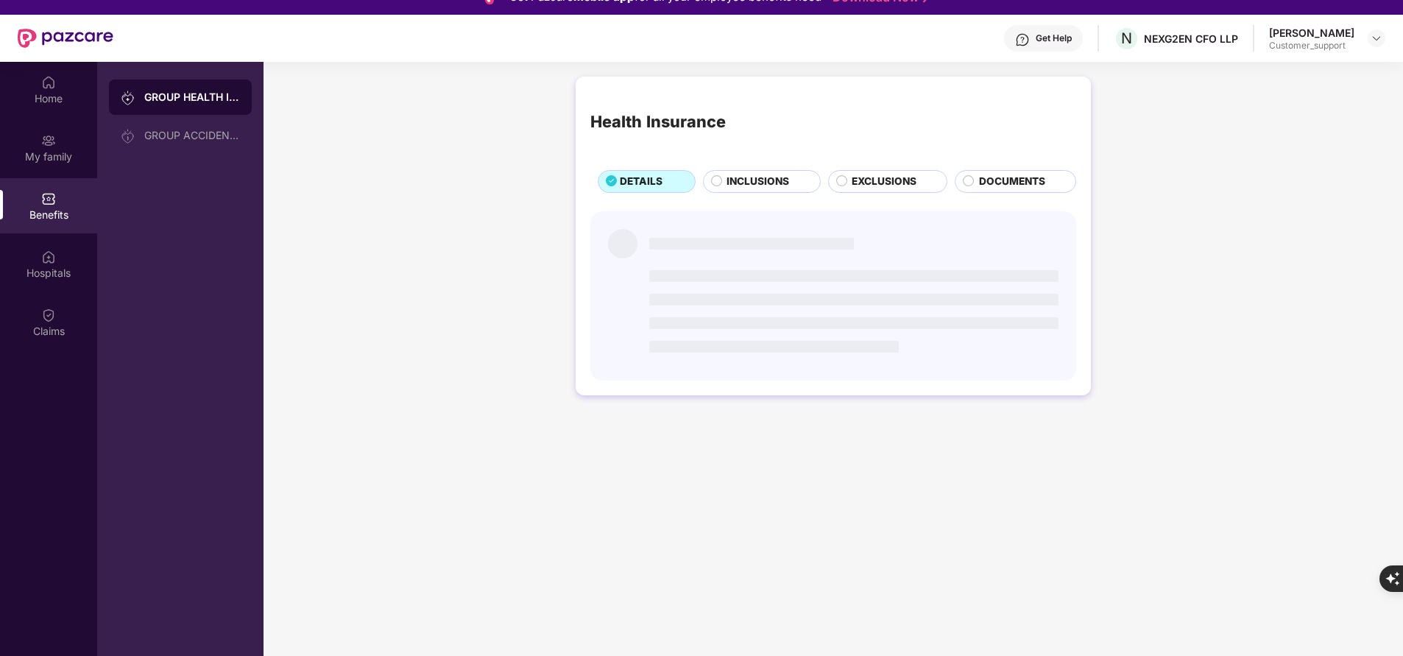
scroll to position [12, 0]
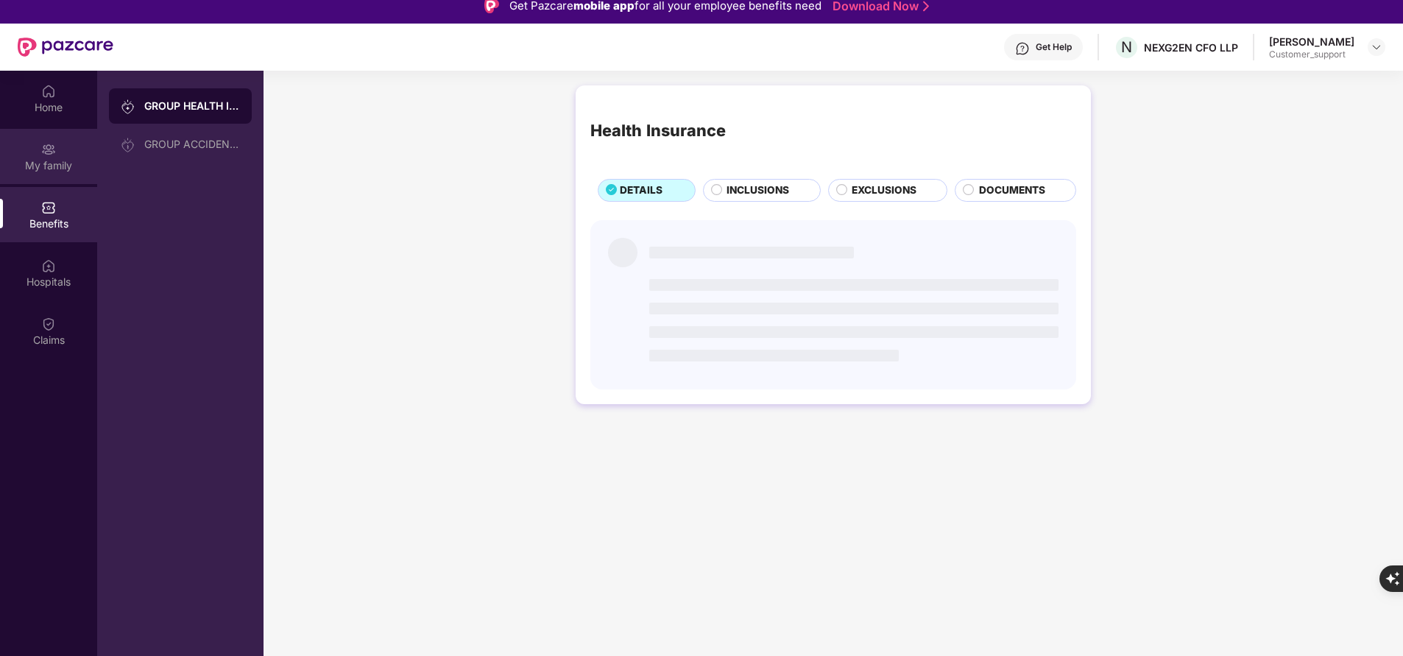
click at [32, 166] on div "My family" at bounding box center [48, 165] width 97 height 15
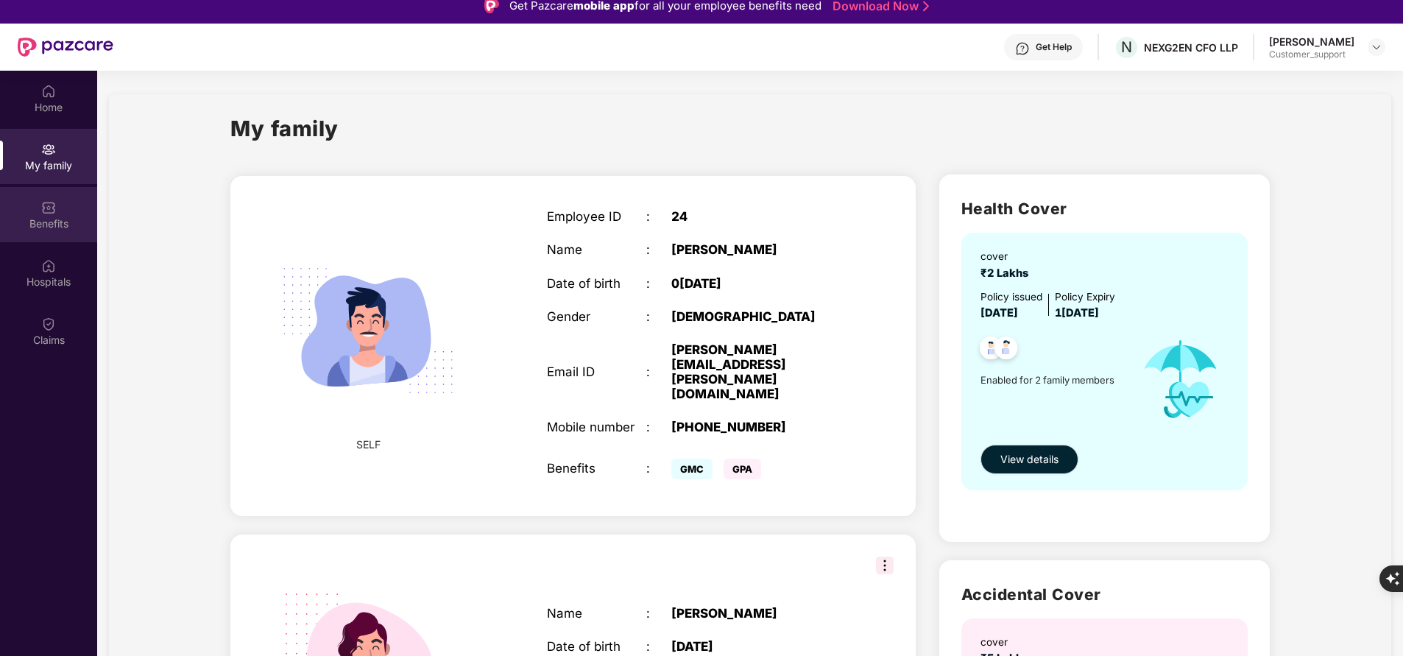
click at [65, 224] on div "Benefits" at bounding box center [48, 223] width 97 height 15
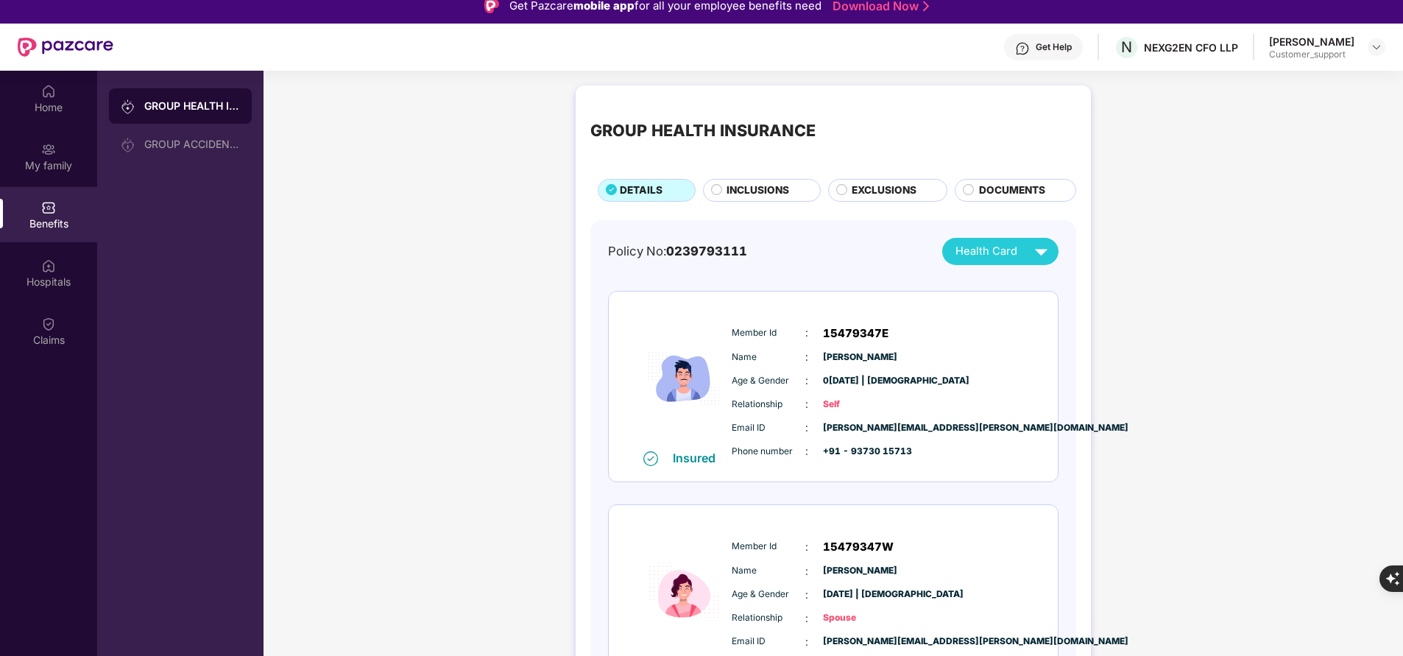
click at [734, 188] on span "INCLUSIONS" at bounding box center [757, 190] width 63 height 15
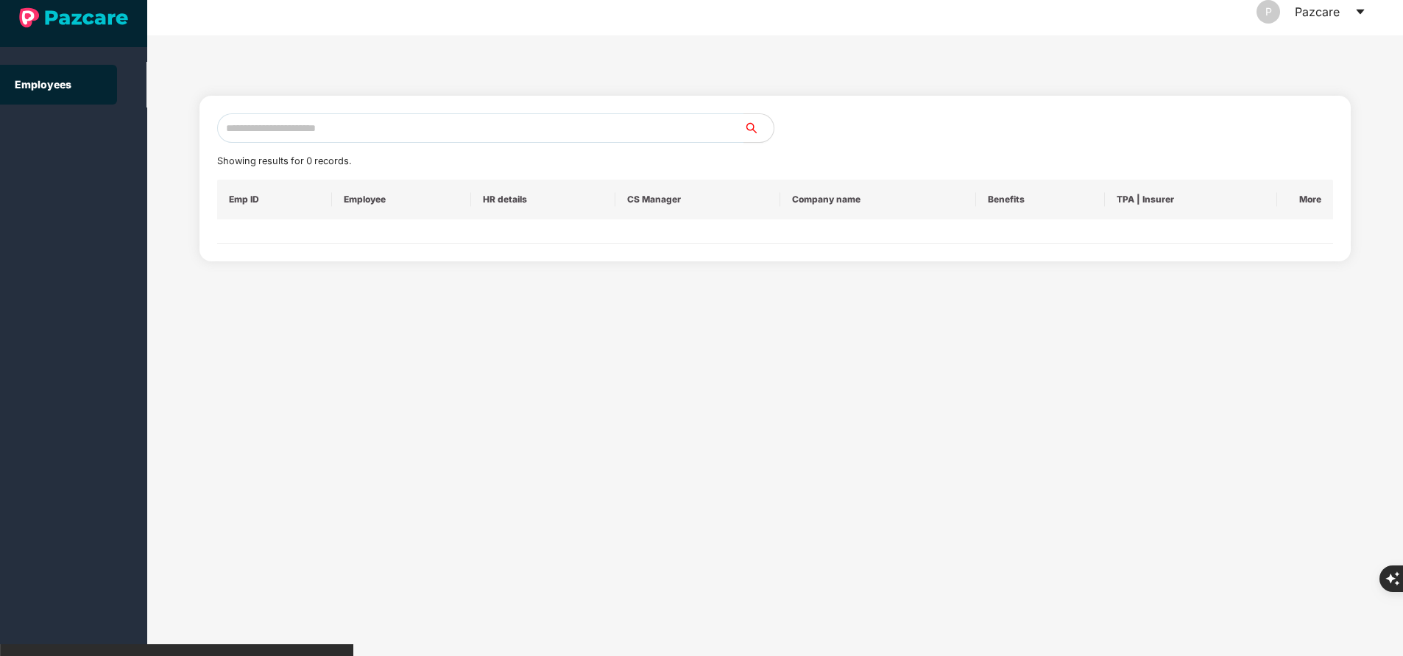
scroll to position [0, 0]
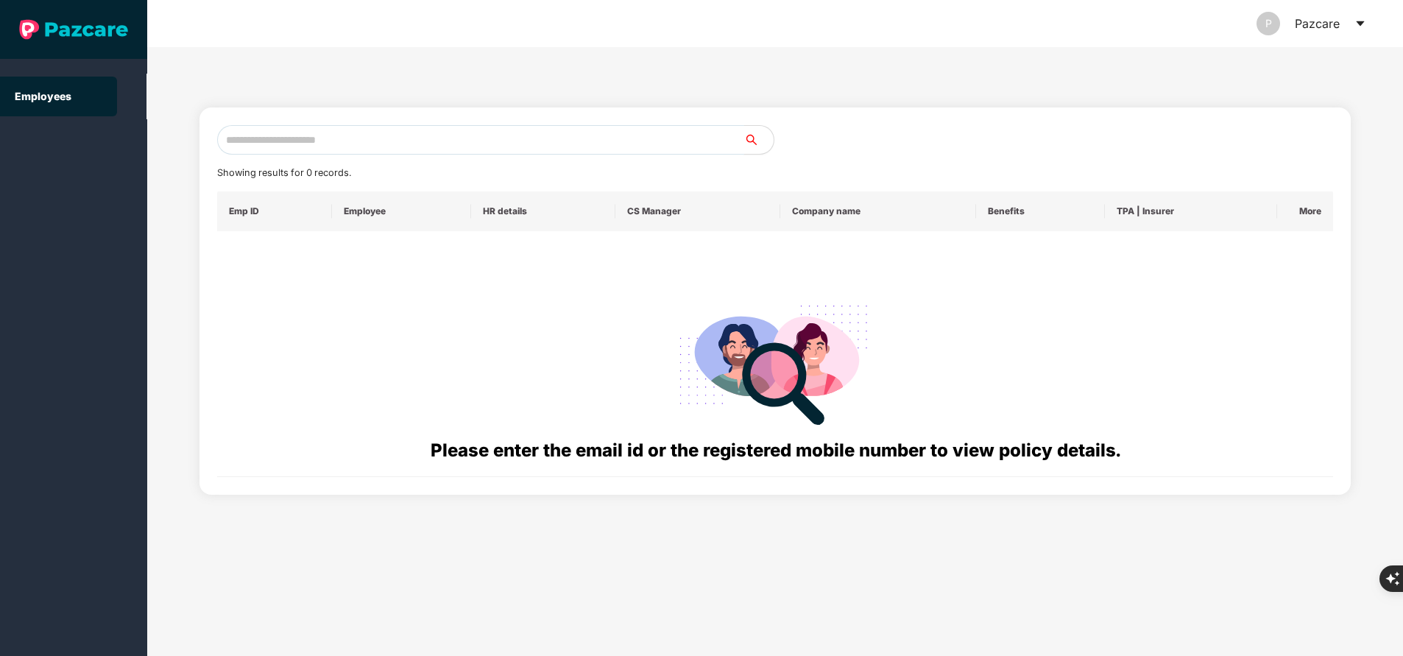
click at [314, 145] on input "text" at bounding box center [480, 139] width 527 height 29
paste input "**********"
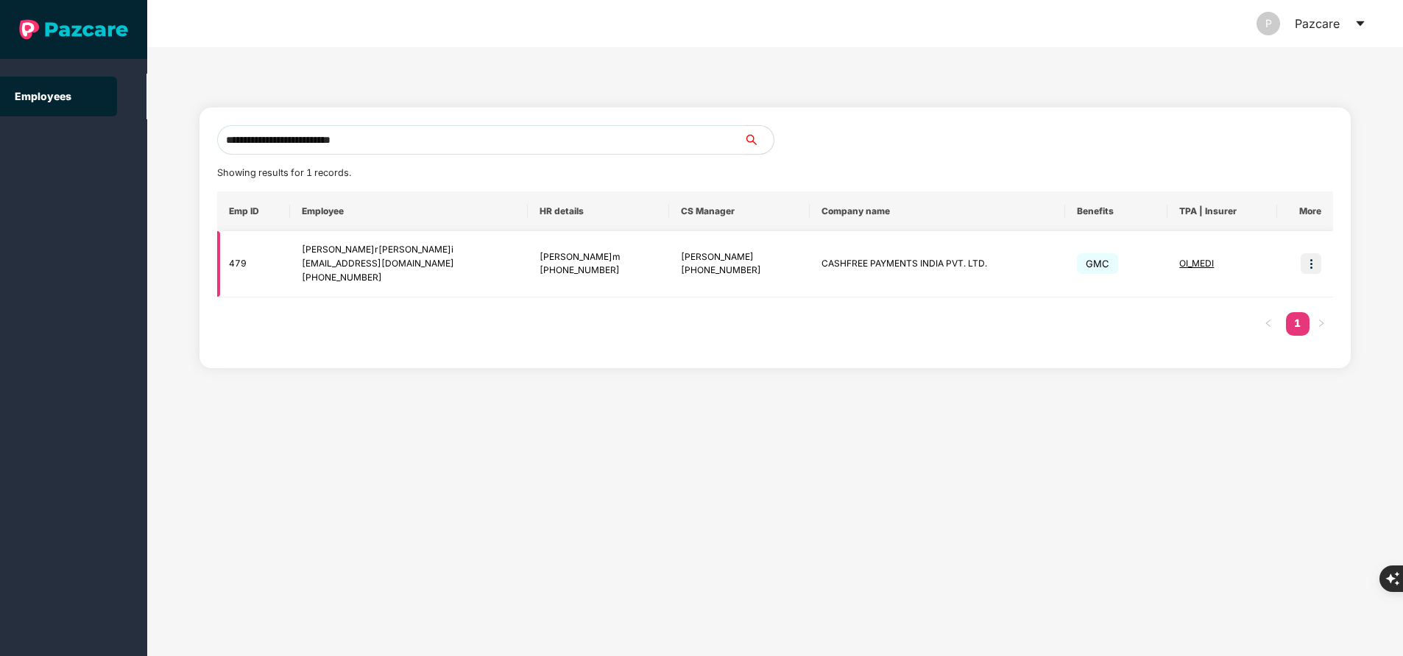
type input "**********"
click at [1312, 274] on img at bounding box center [1311, 263] width 21 height 21
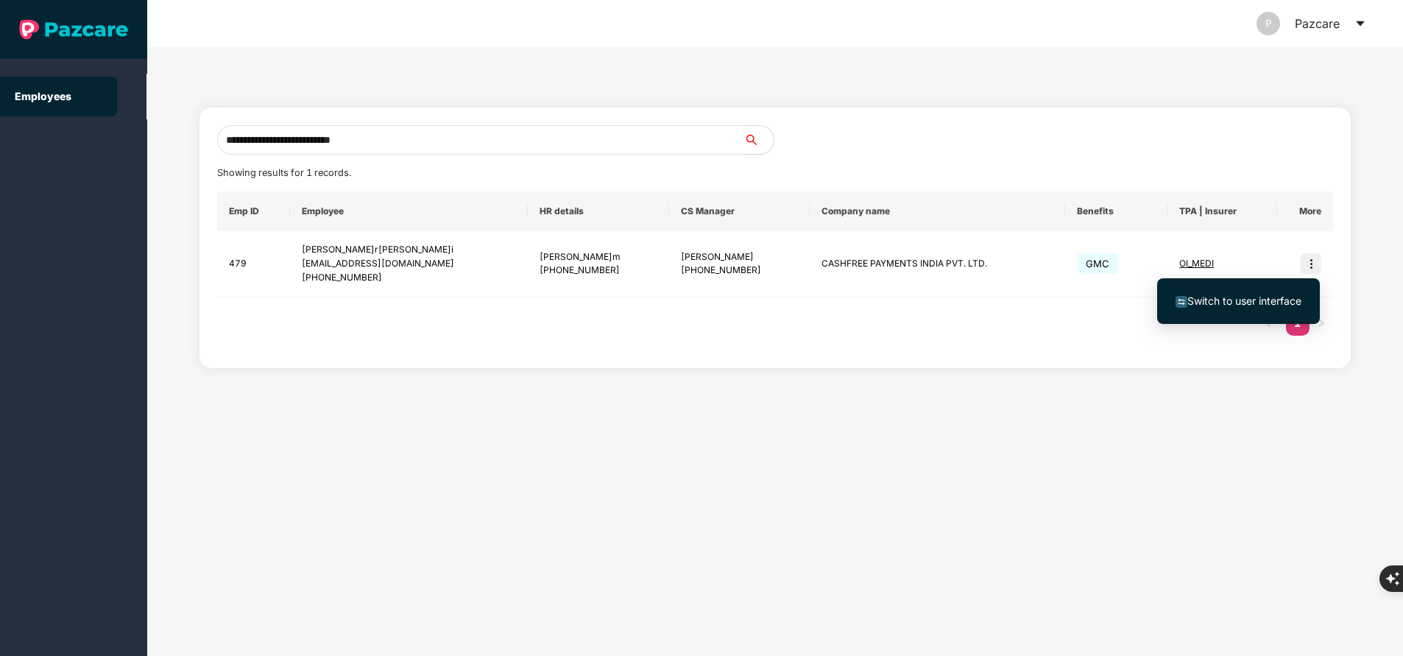
click at [1253, 298] on span "Switch to user interface" at bounding box center [1244, 300] width 114 height 13
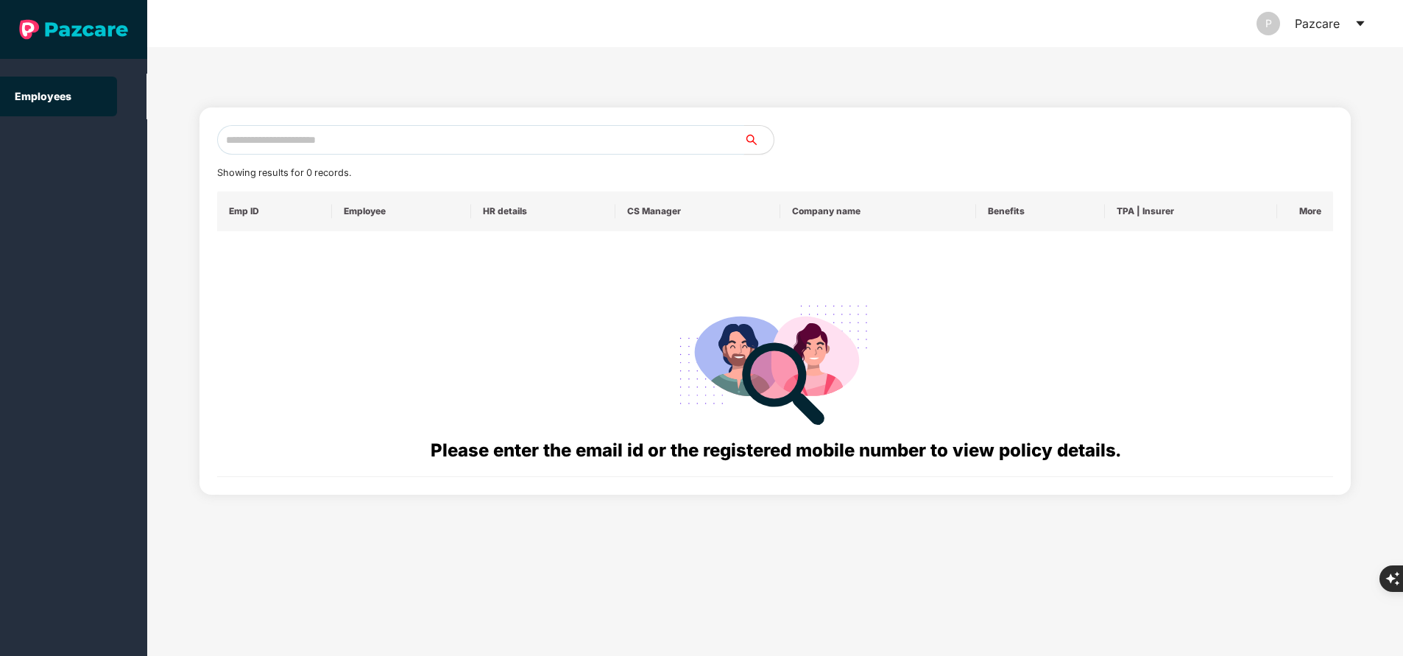
click at [353, 147] on input "text" at bounding box center [480, 139] width 527 height 29
paste input "**********"
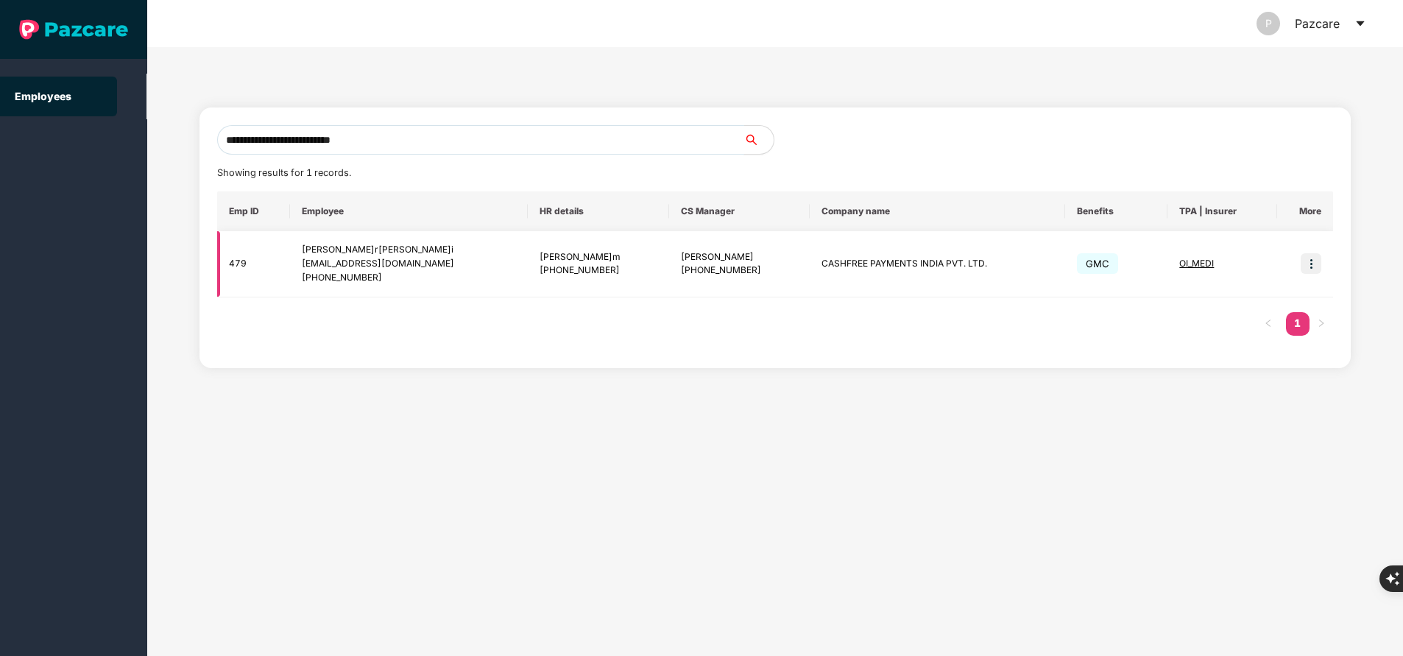
type input "**********"
click at [1311, 260] on img at bounding box center [1311, 263] width 21 height 21
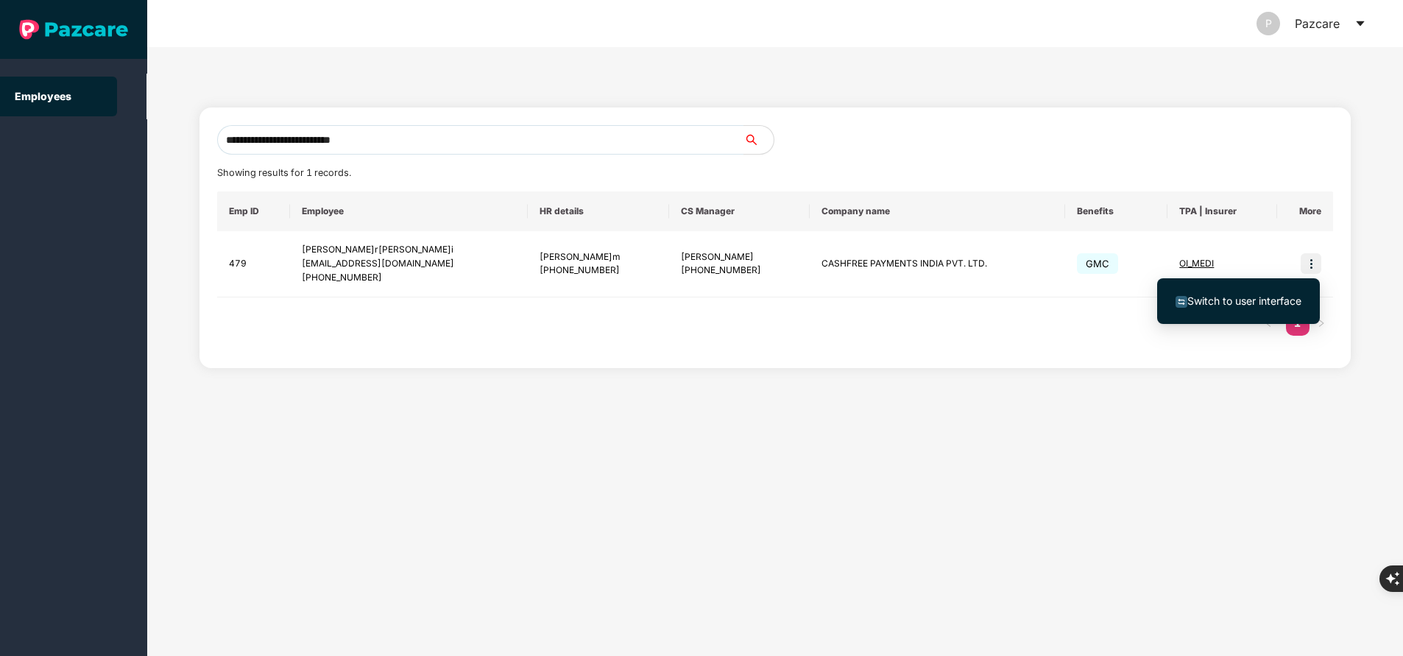
click at [1299, 300] on span "Switch to user interface" at bounding box center [1244, 300] width 114 height 13
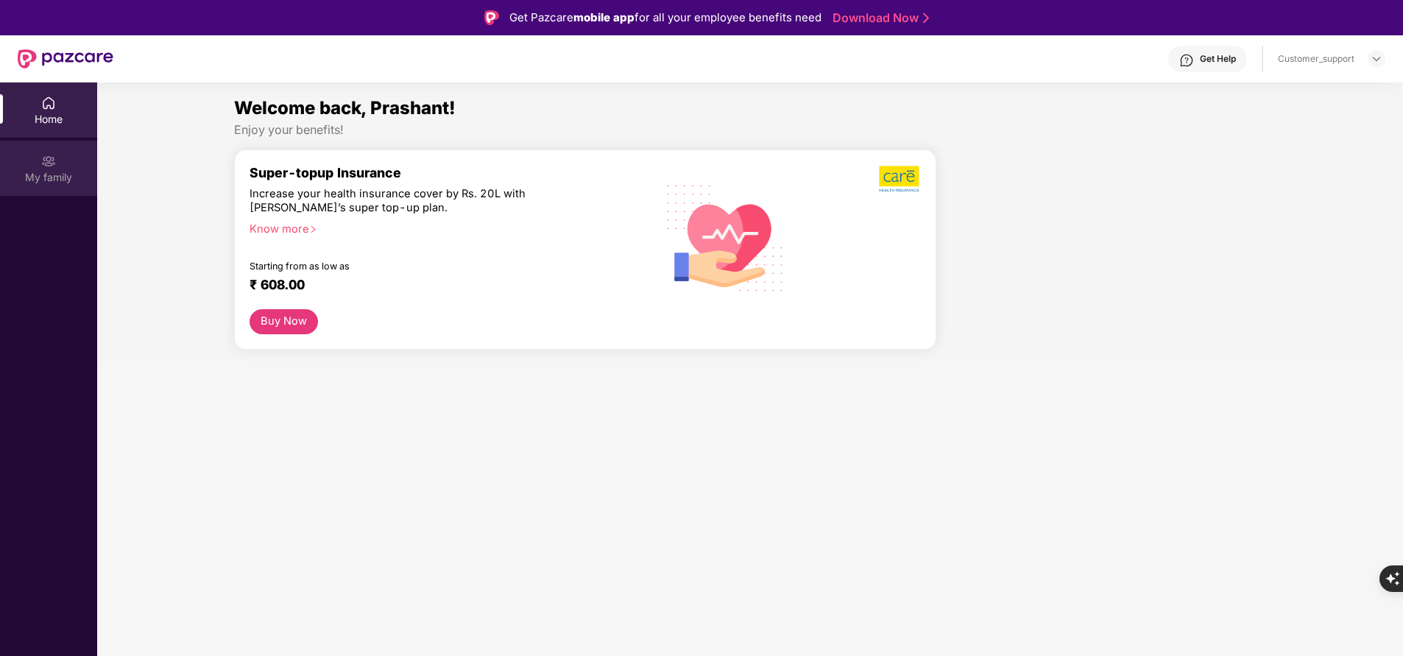
click at [26, 167] on div "My family" at bounding box center [48, 168] width 97 height 55
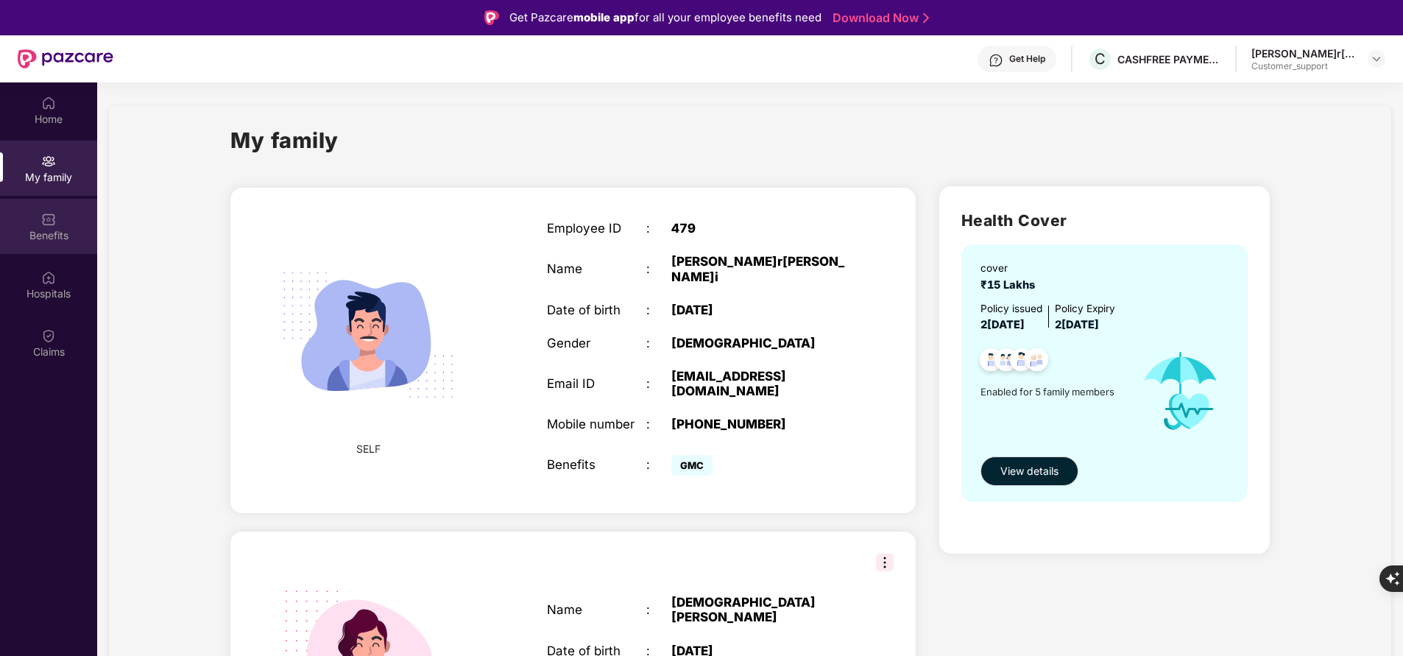
click at [57, 222] on div "Benefits" at bounding box center [48, 226] width 97 height 55
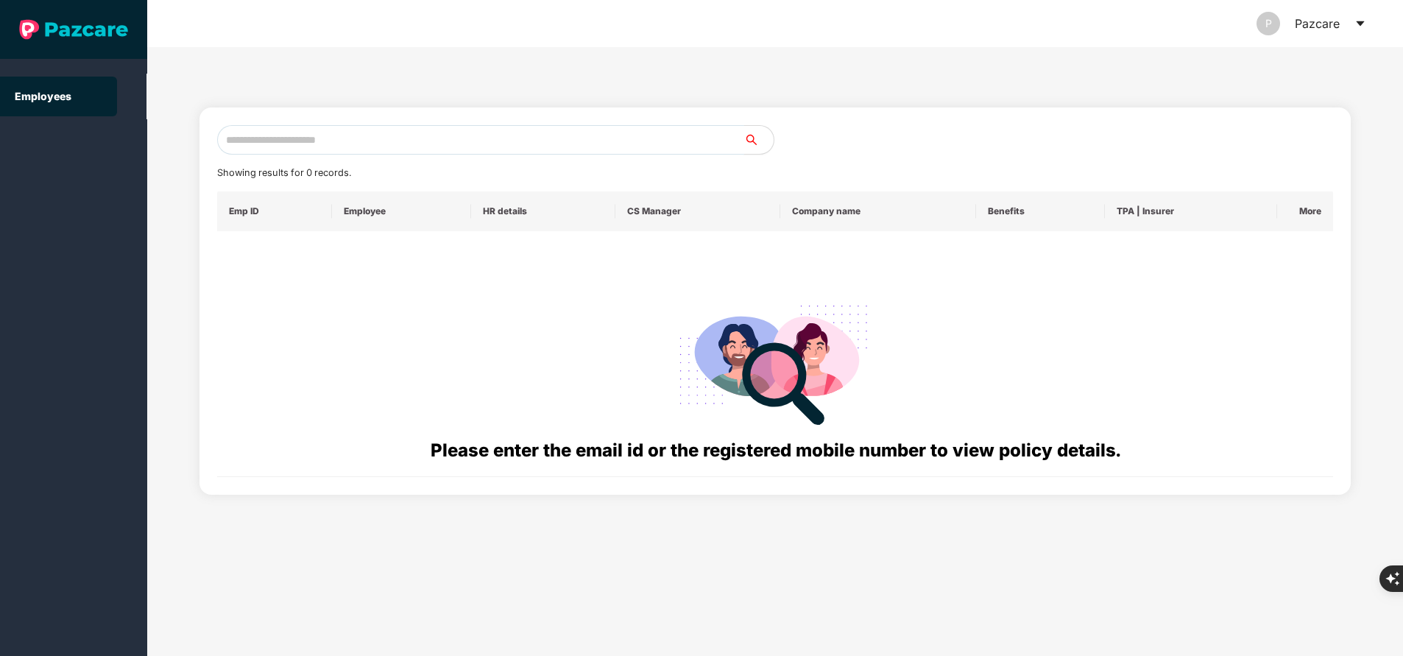
click at [280, 146] on input "text" at bounding box center [480, 139] width 527 height 29
paste input "**********"
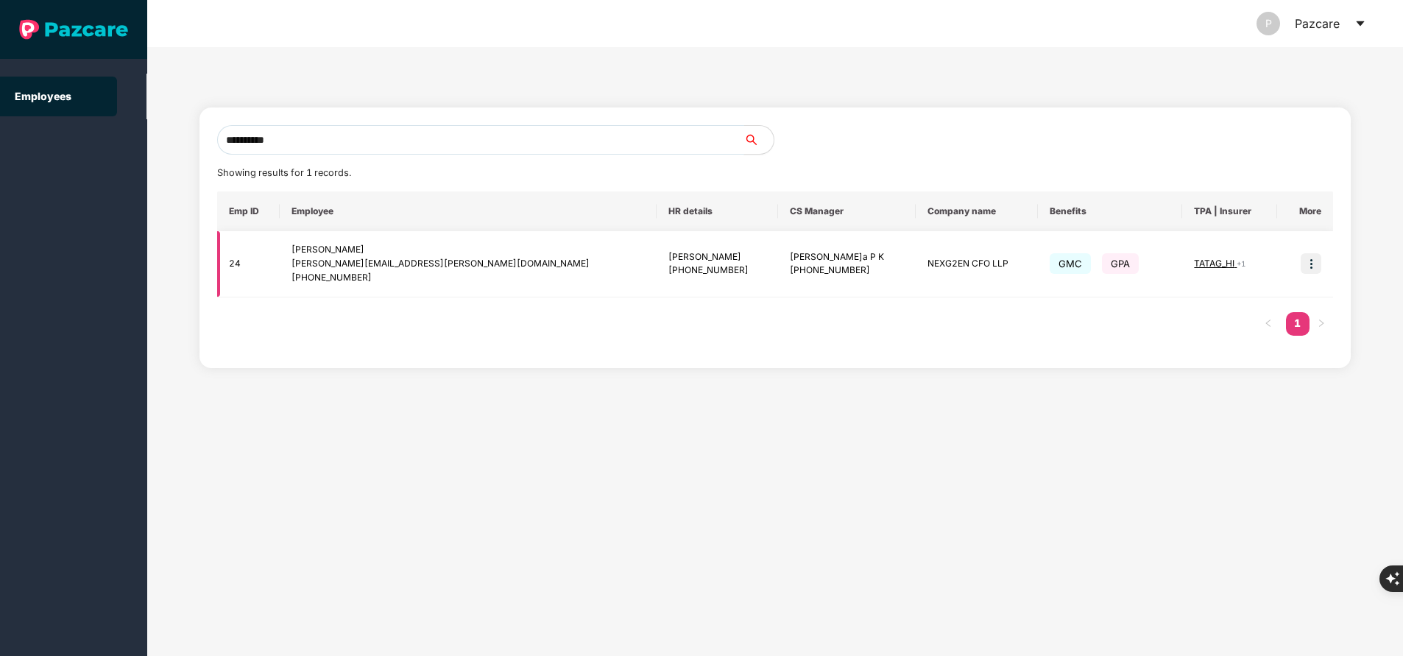
type input "**********"
click at [1312, 265] on img at bounding box center [1311, 263] width 21 height 21
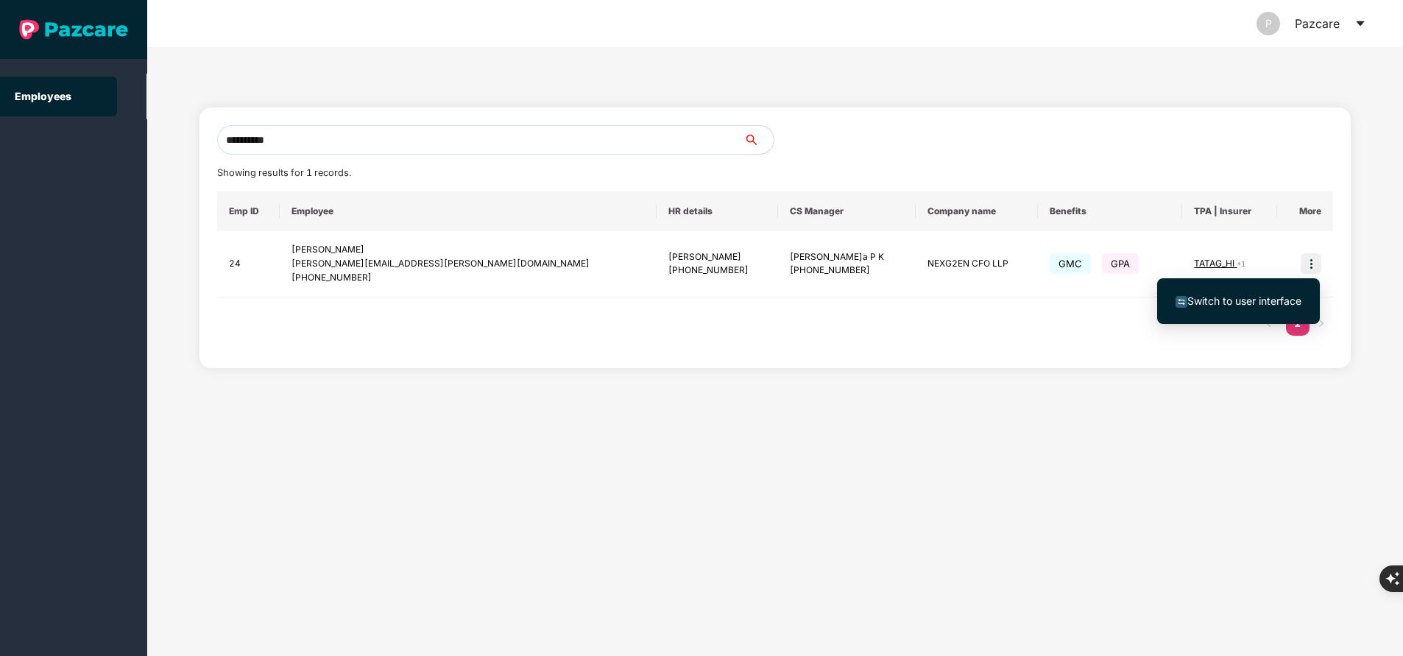
click at [1260, 311] on li "Switch to user interface" at bounding box center [1238, 301] width 163 height 31
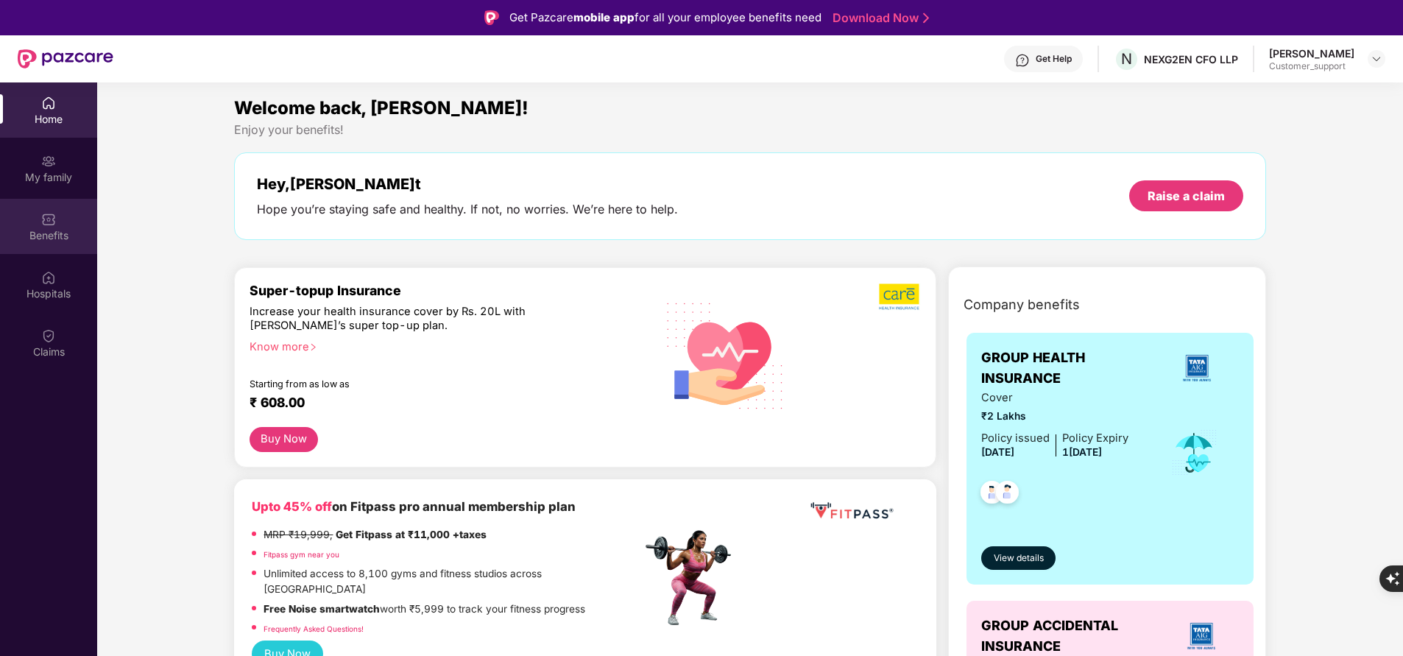
click at [59, 230] on div "Benefits" at bounding box center [48, 235] width 97 height 15
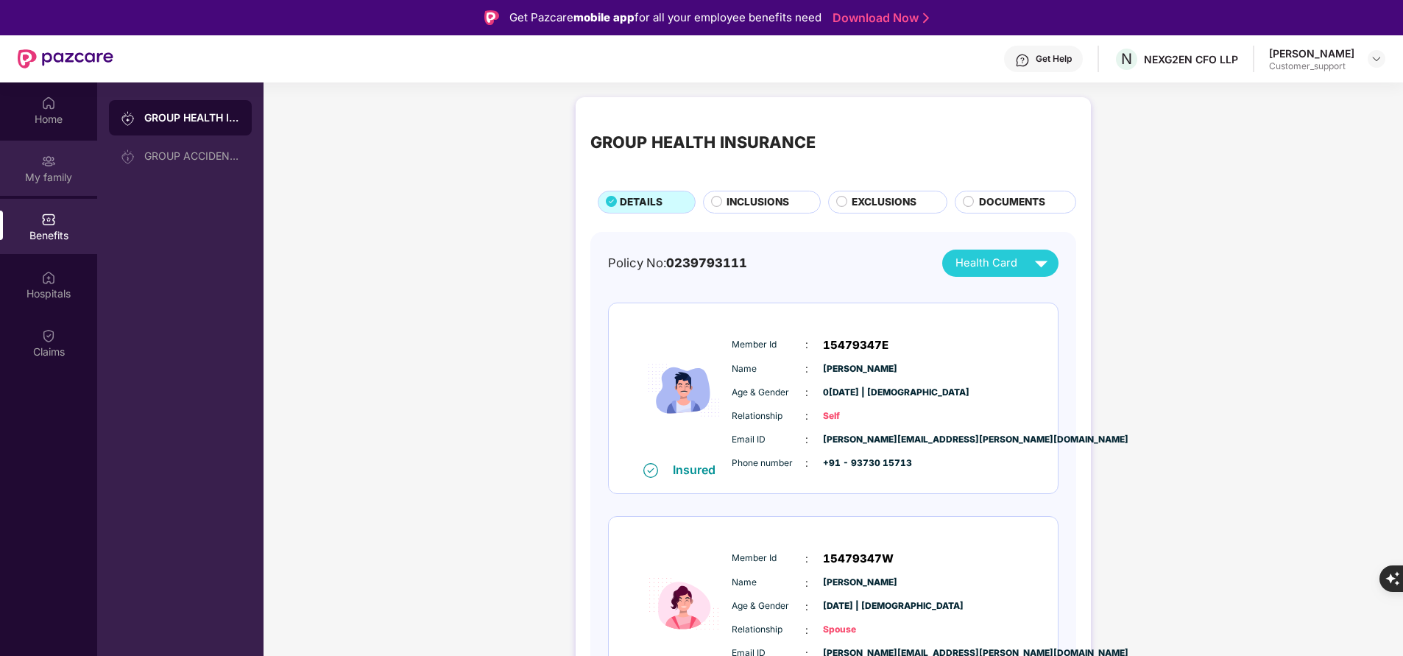
click at [66, 163] on div "My family" at bounding box center [48, 168] width 97 height 55
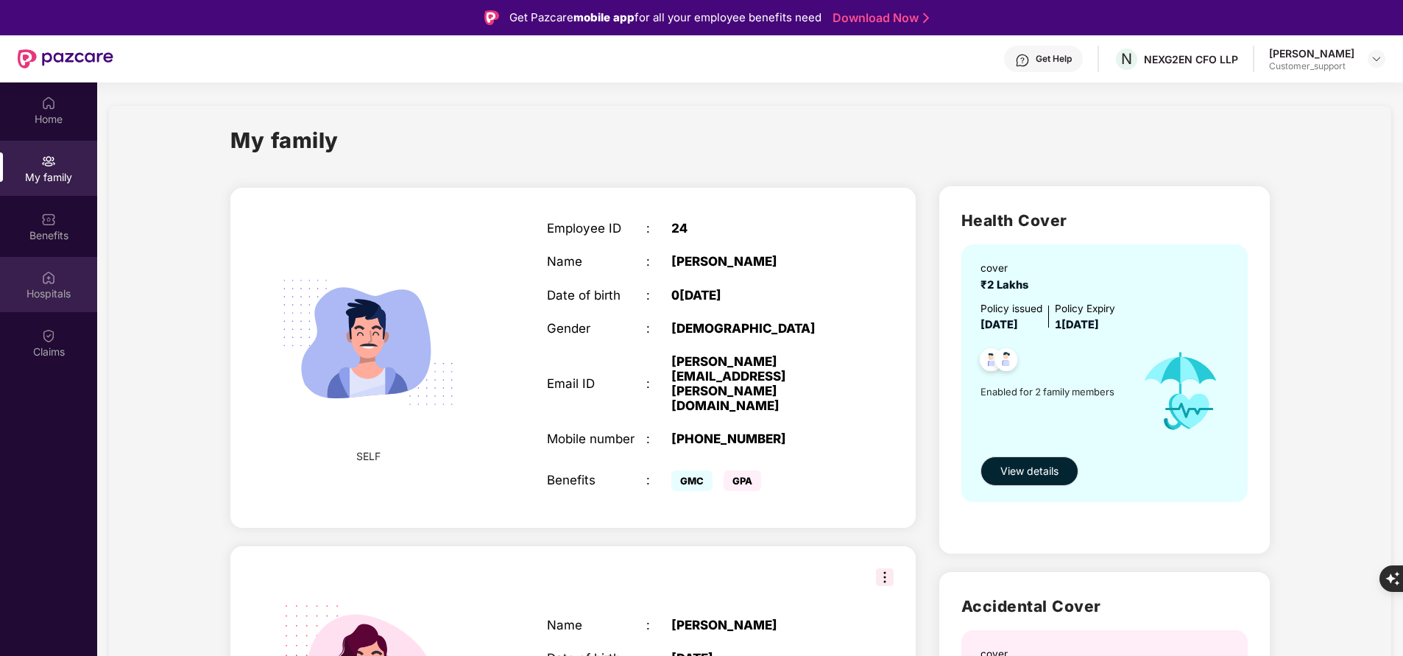
click at [38, 297] on div "Hospitals" at bounding box center [48, 293] width 97 height 15
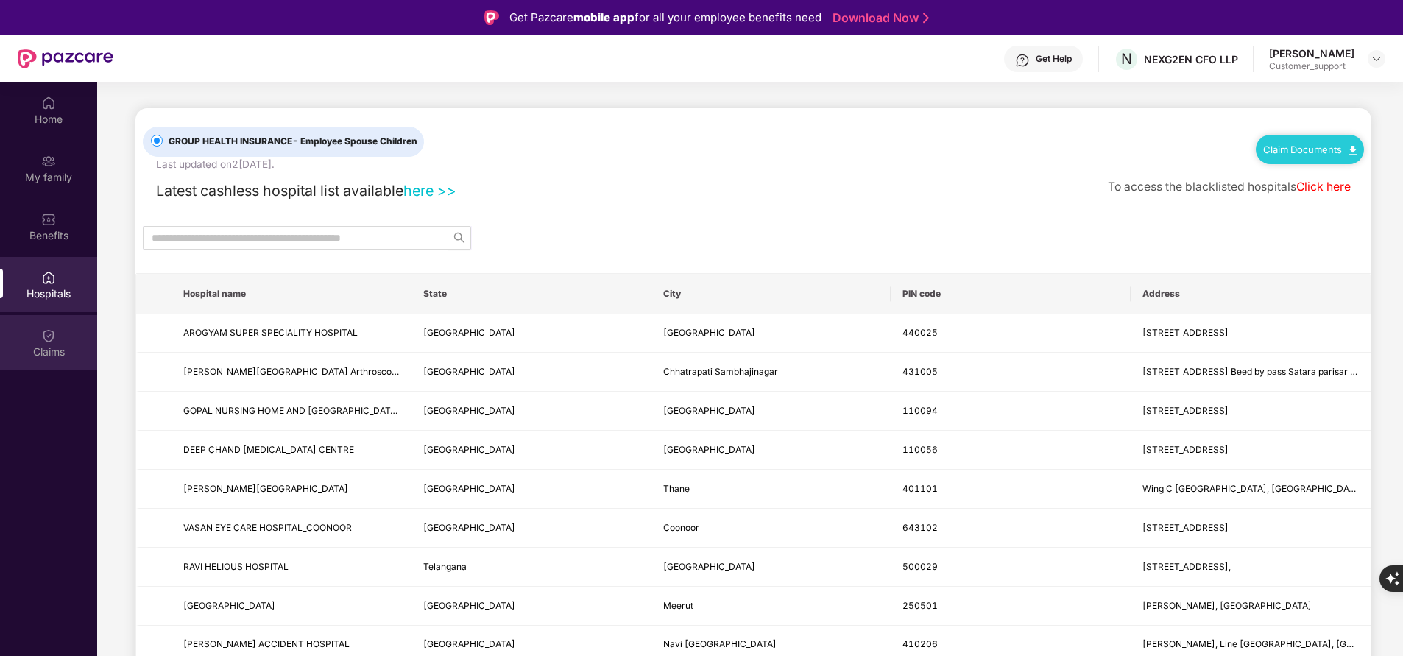
click at [46, 345] on div "Claims" at bounding box center [48, 351] width 97 height 15
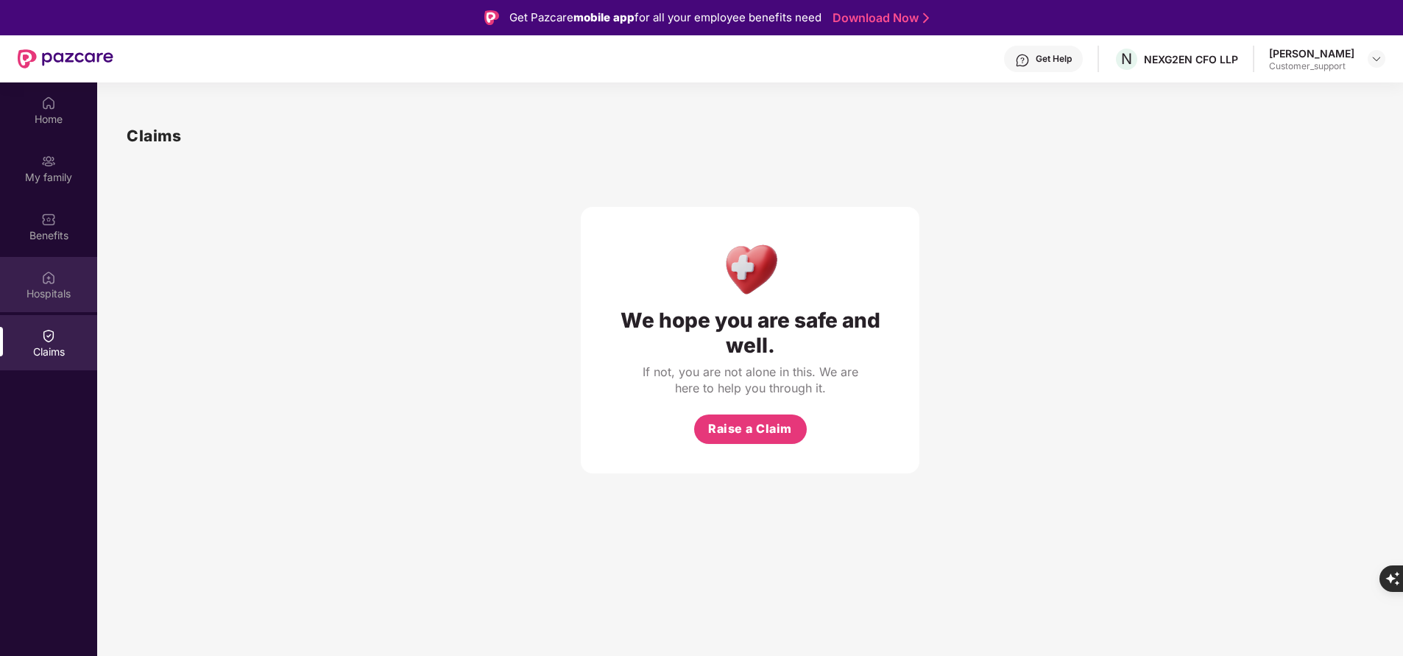
click at [68, 303] on div "Hospitals" at bounding box center [48, 284] width 97 height 55
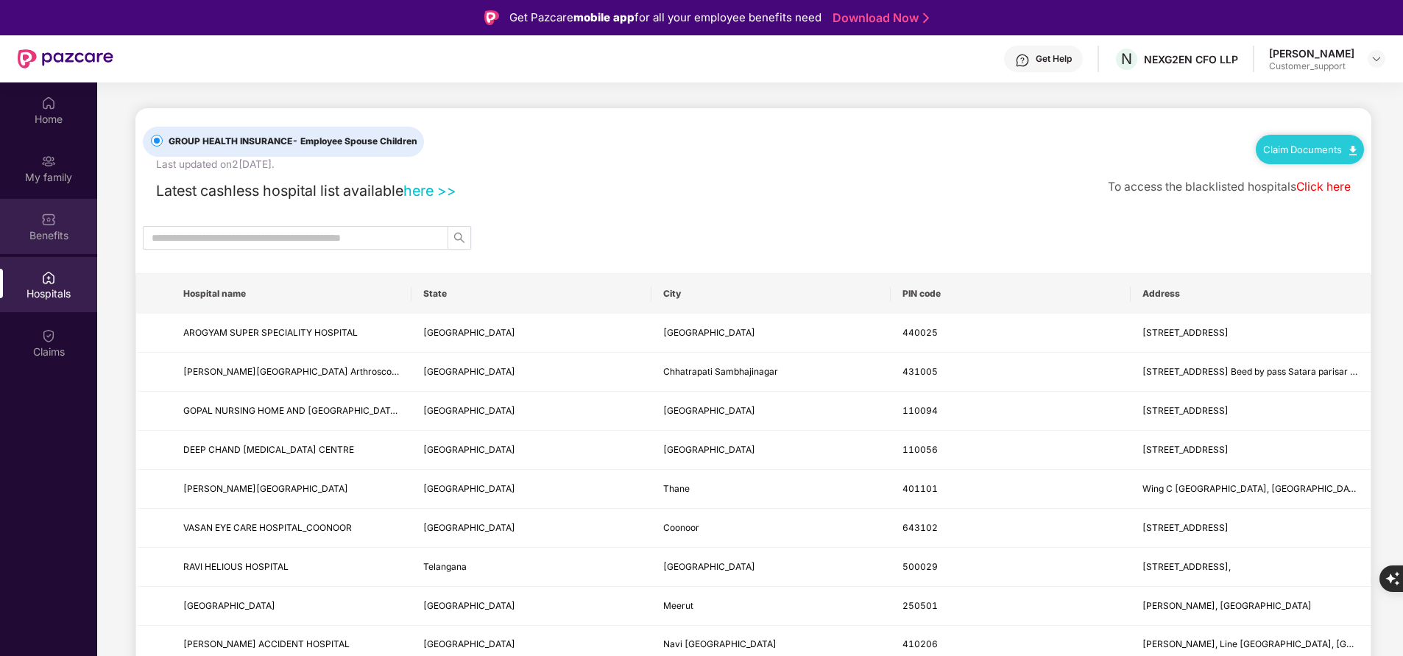
click at [65, 219] on div "Benefits" at bounding box center [48, 226] width 97 height 55
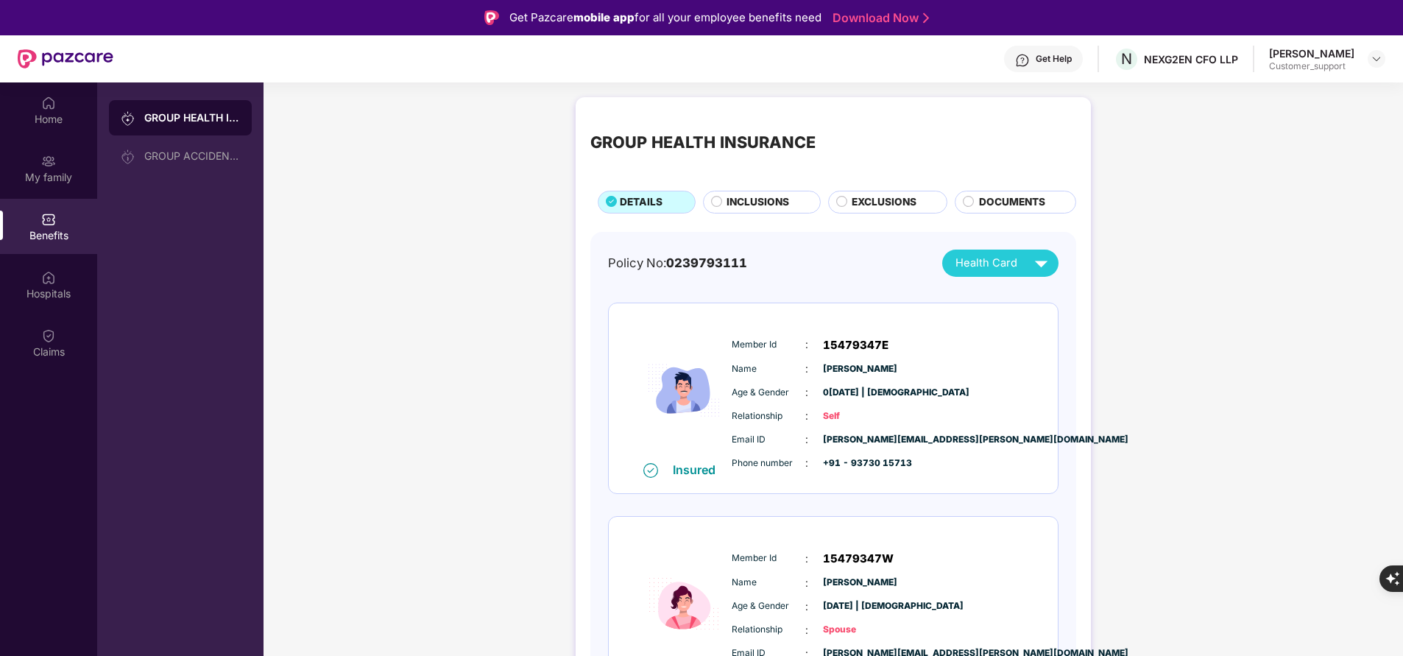
click at [975, 202] on div "DOCUMENTS" at bounding box center [1020, 203] width 96 height 18
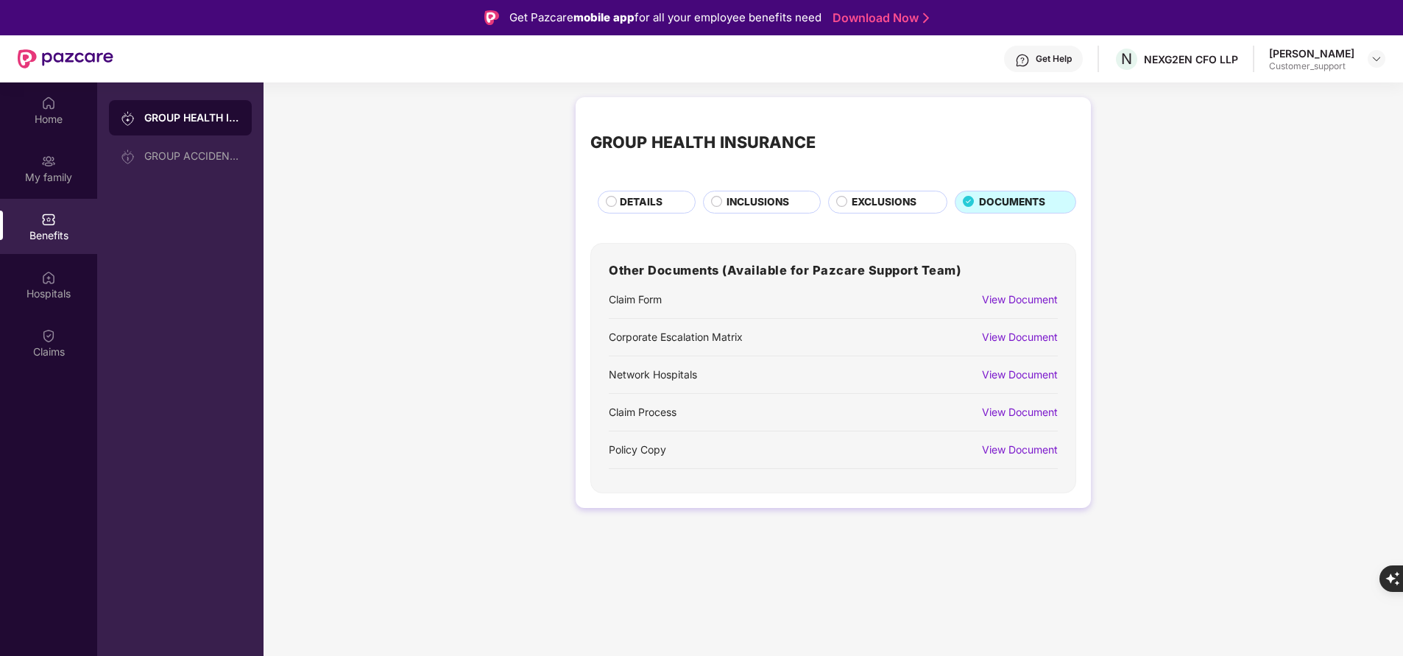
click at [1037, 299] on div "View Document" at bounding box center [1020, 299] width 76 height 16
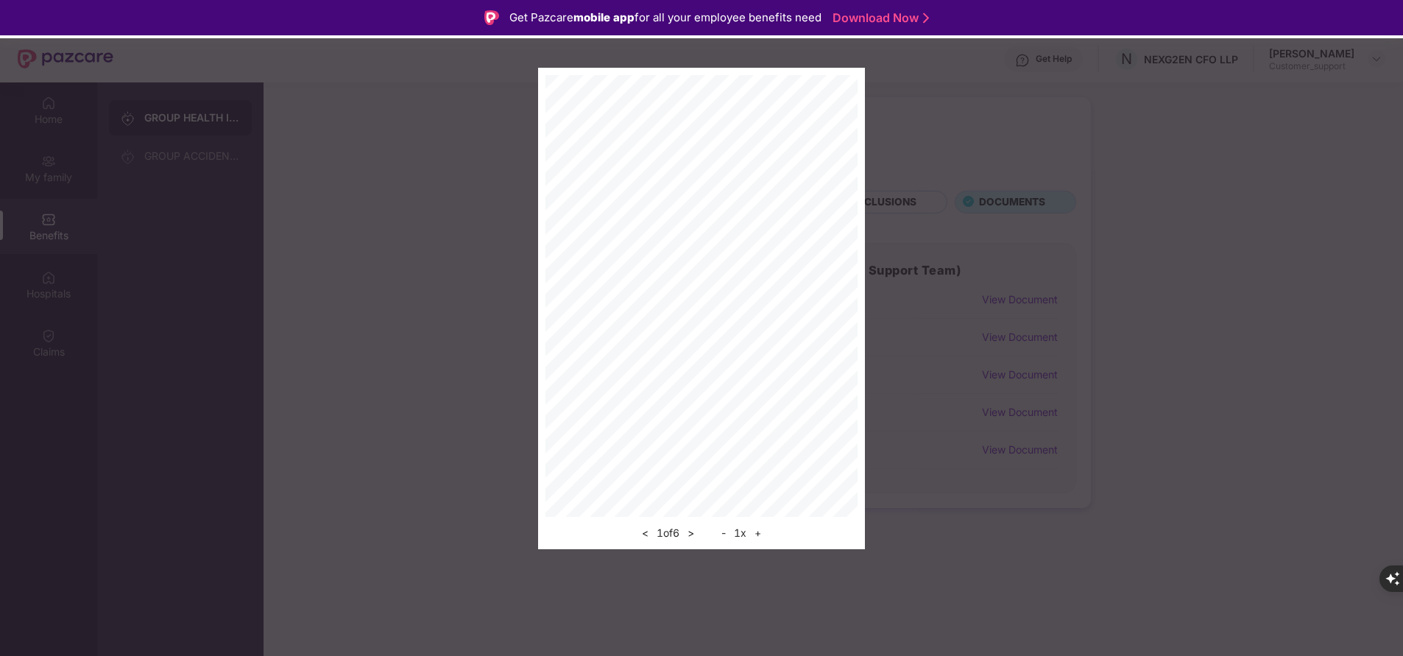
scroll to position [82, 0]
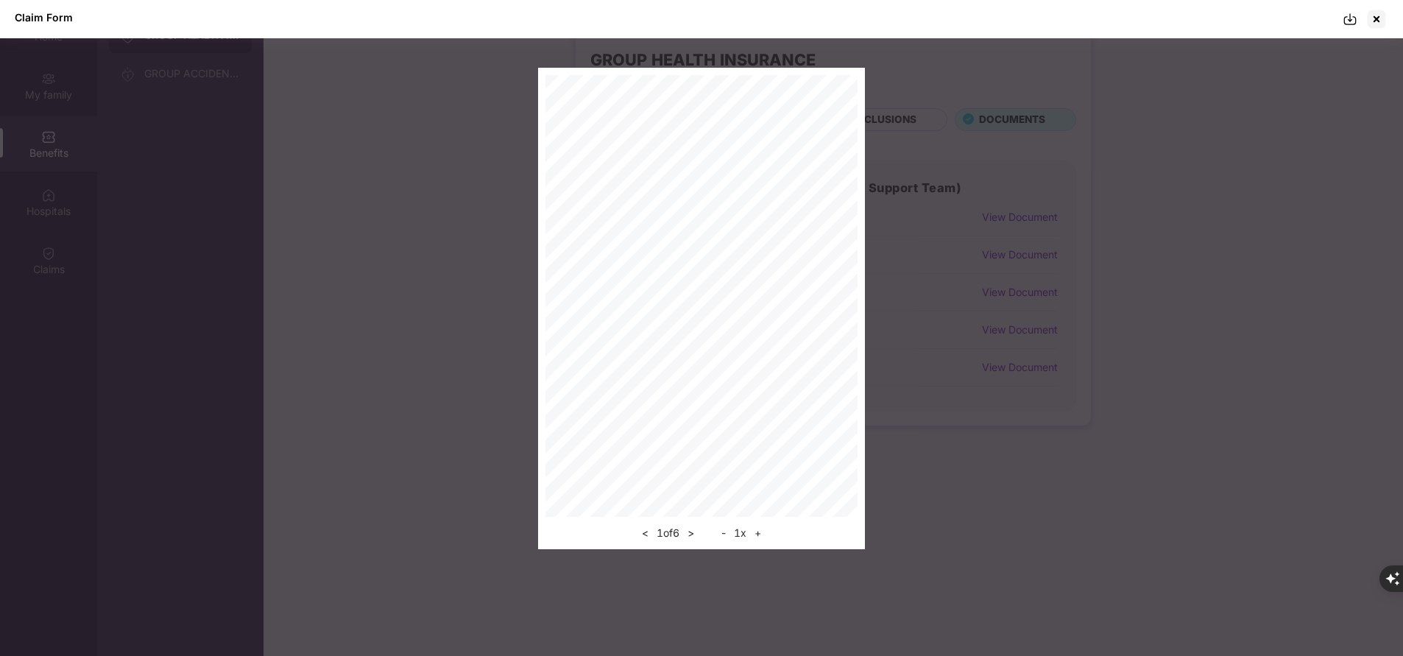
click at [1351, 15] on img at bounding box center [1350, 19] width 15 height 15
click at [1382, 23] on div at bounding box center [1377, 19] width 24 height 24
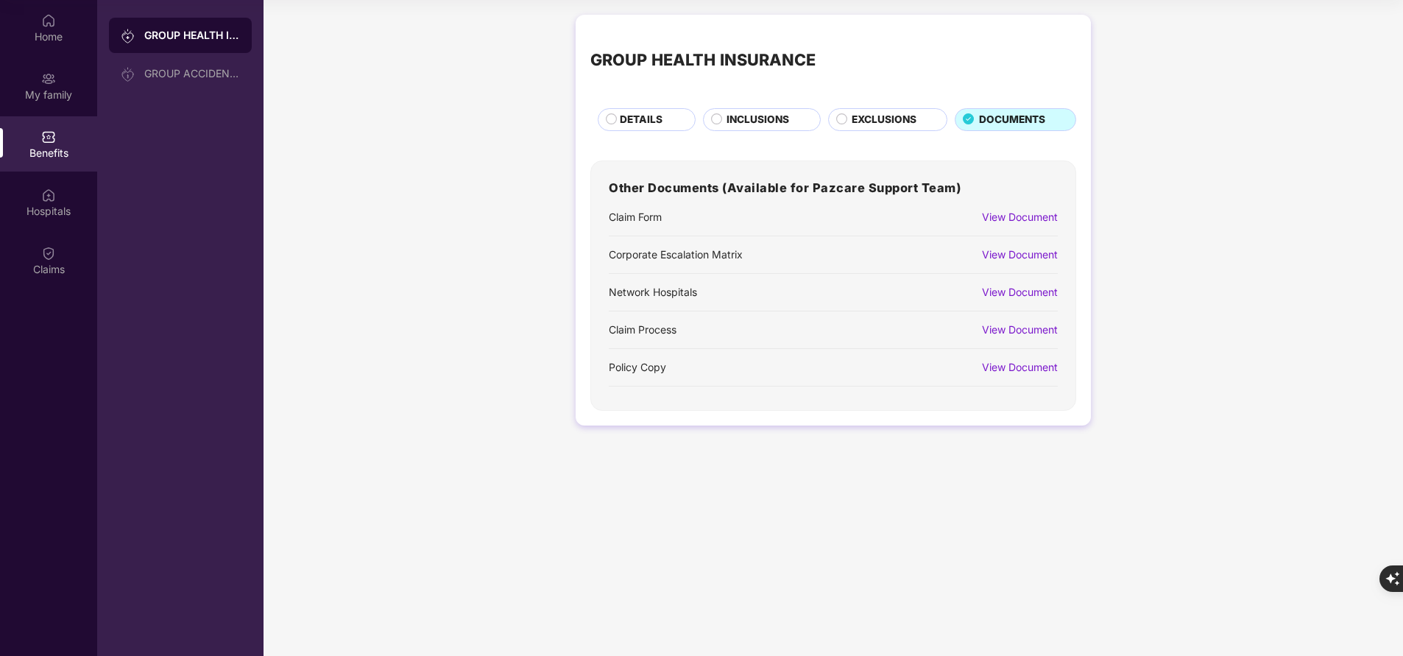
click at [1044, 220] on div "View Document" at bounding box center [1020, 217] width 76 height 16
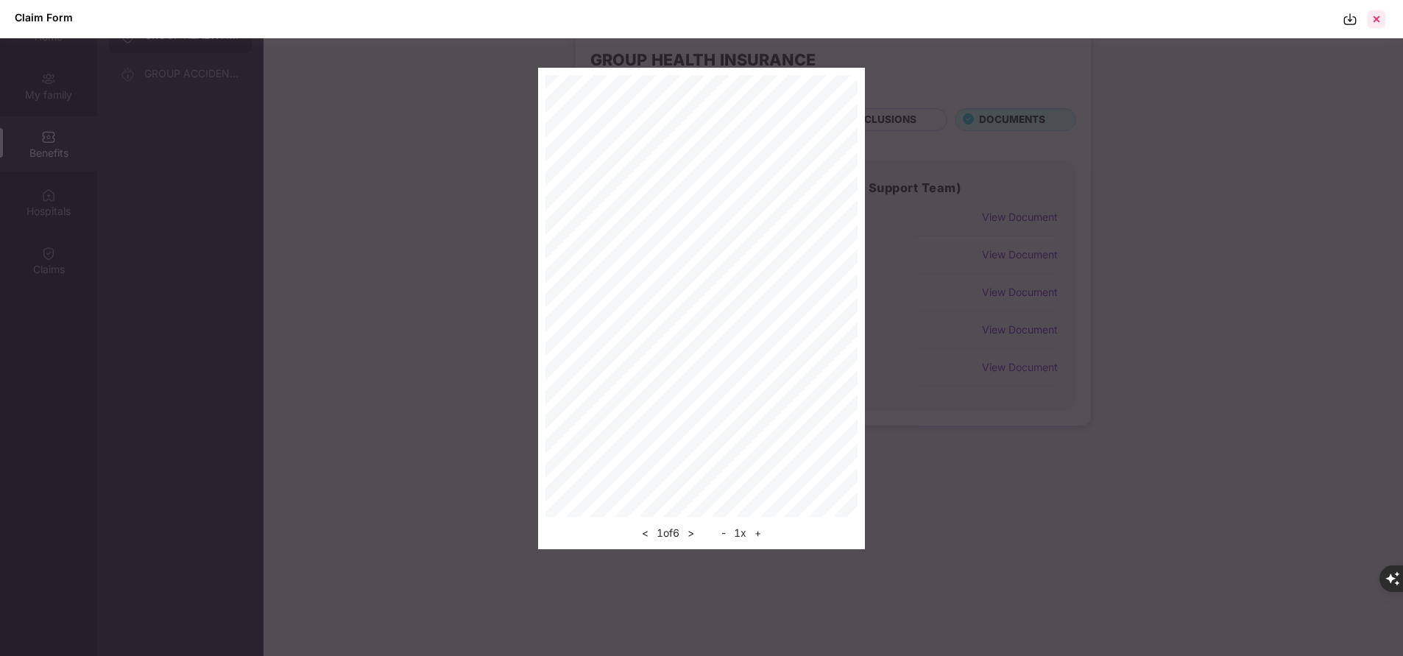
click at [1379, 17] on div at bounding box center [1377, 19] width 24 height 24
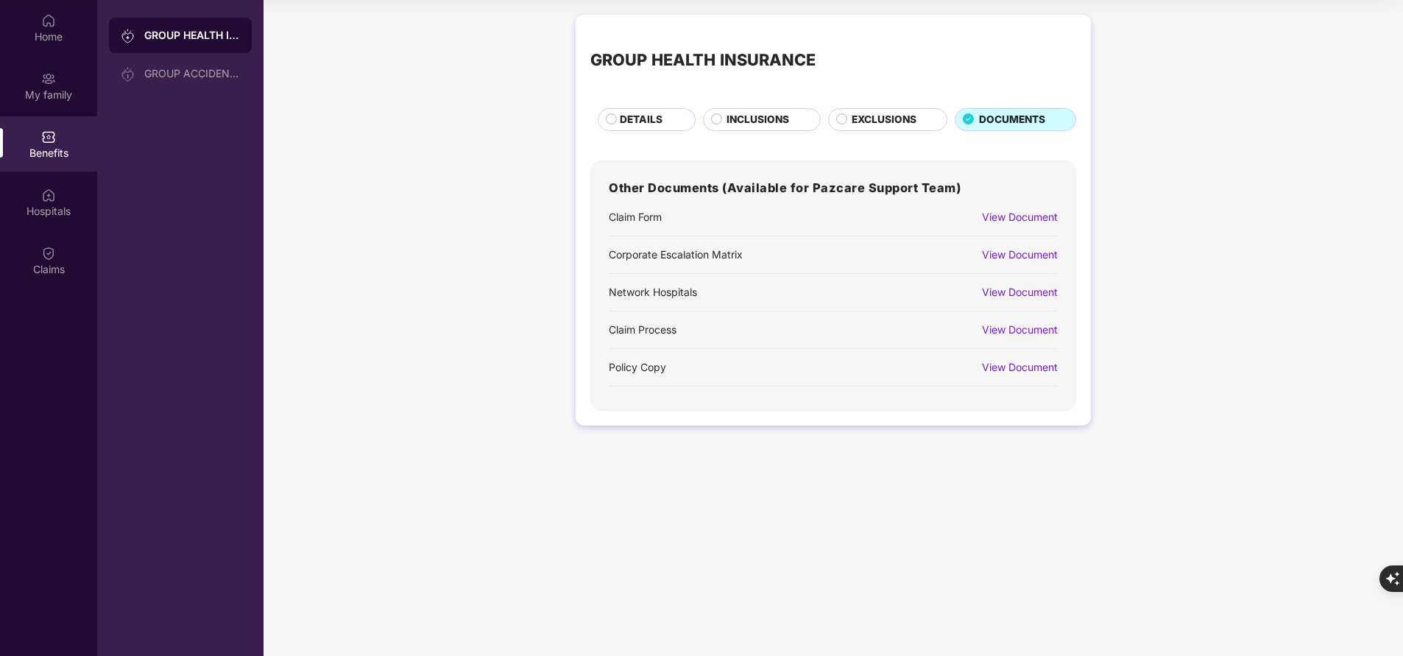
click at [1020, 330] on div "View Document" at bounding box center [1020, 330] width 76 height 16
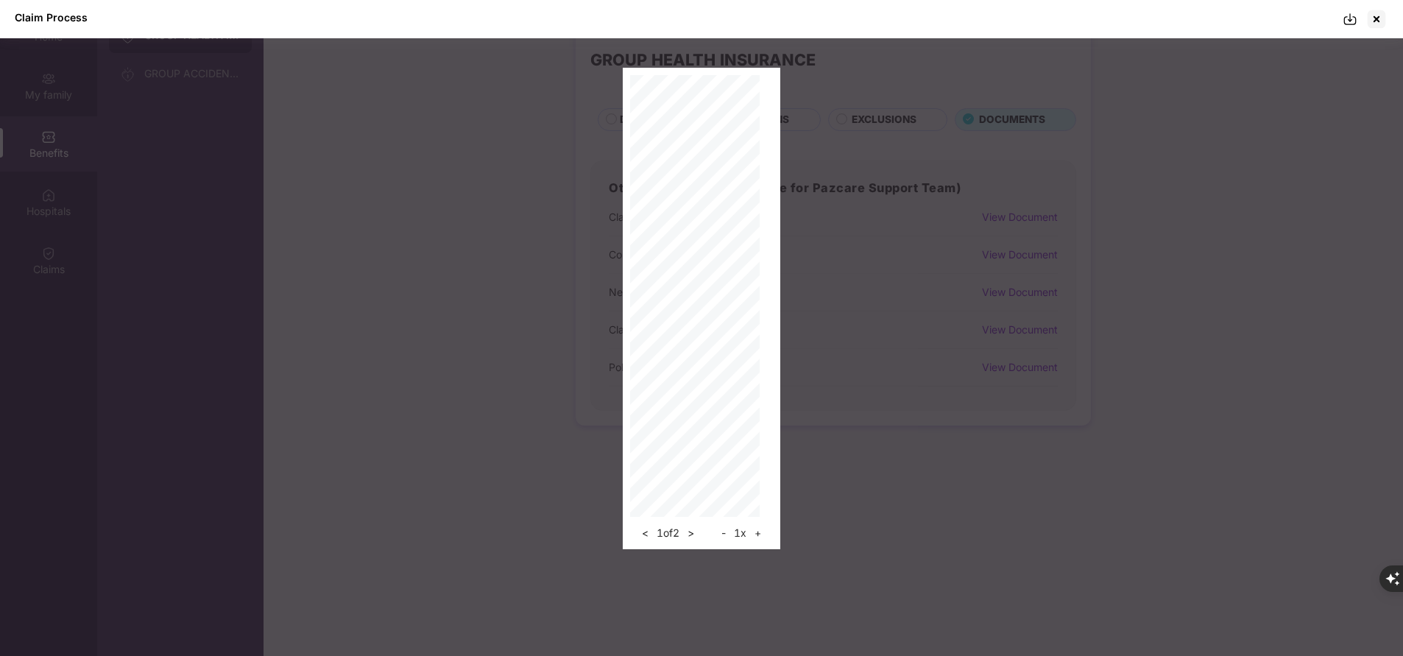
click at [1353, 19] on img at bounding box center [1350, 19] width 15 height 15
click at [768, 326] on div at bounding box center [701, 296] width 143 height 442
click at [1378, 17] on div at bounding box center [1377, 19] width 24 height 24
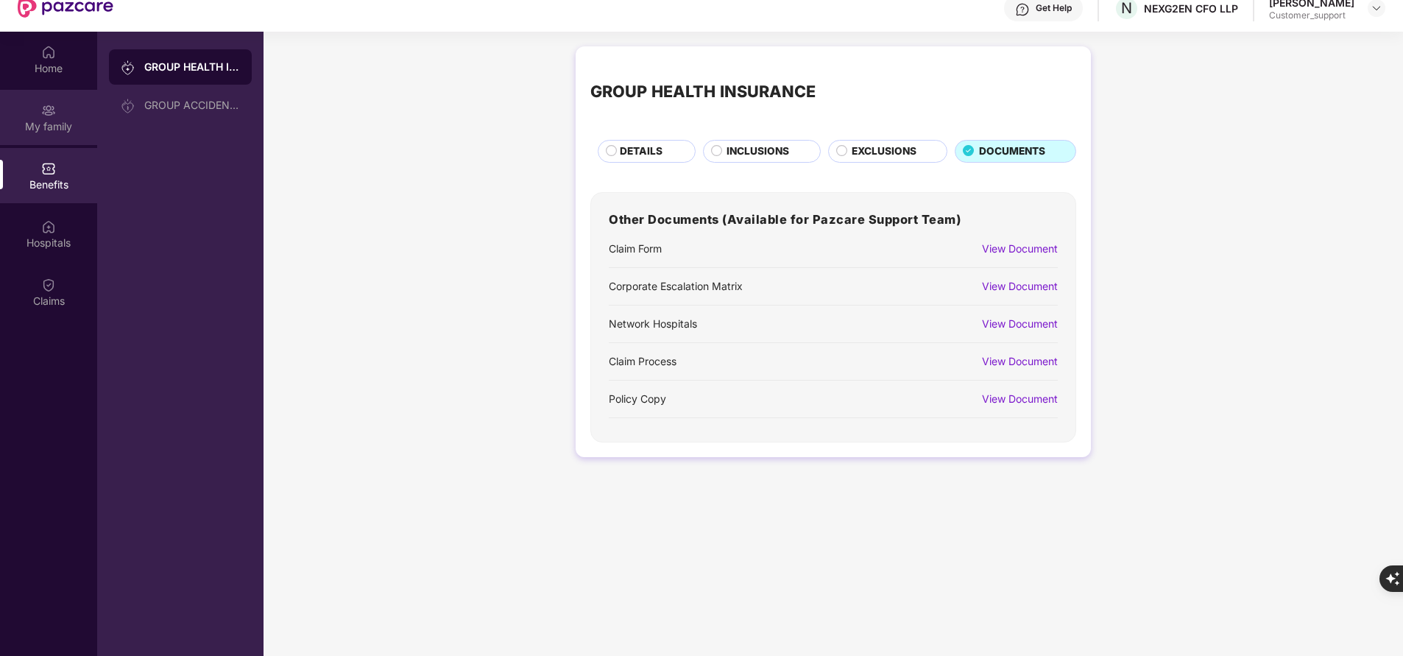
click at [50, 116] on img at bounding box center [48, 110] width 15 height 15
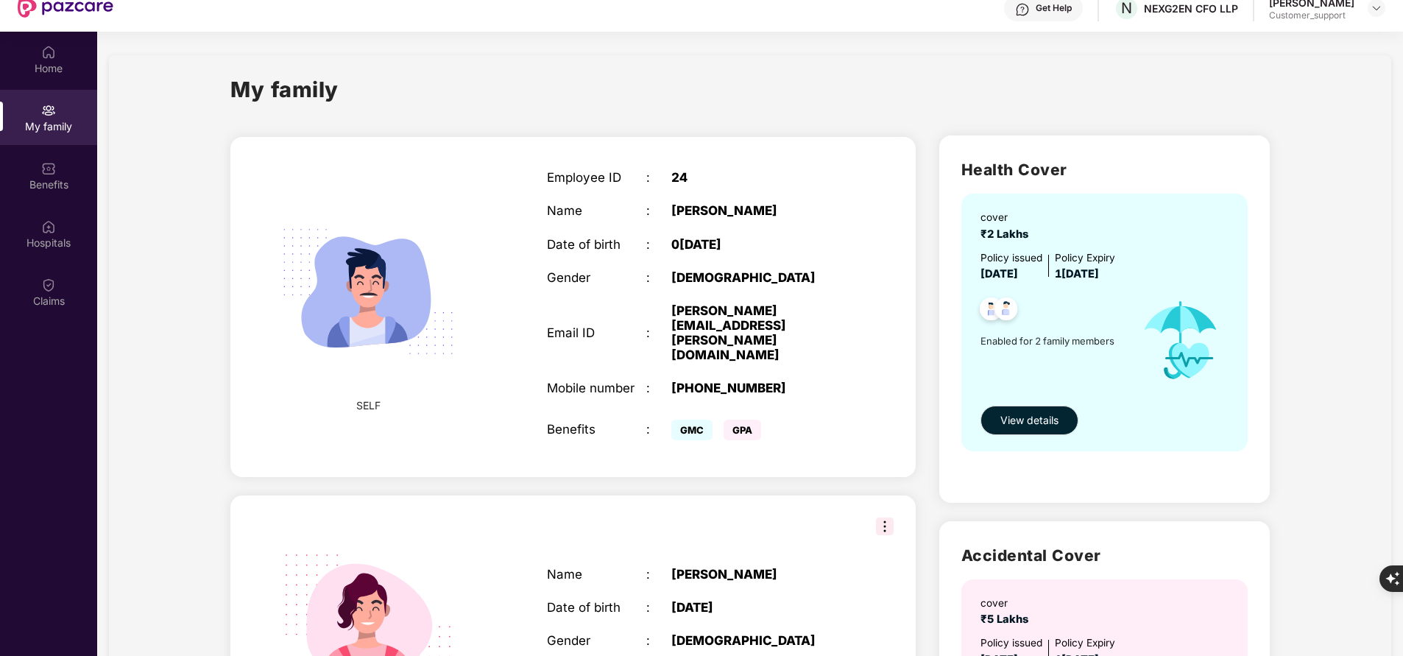
click at [749, 308] on div "[PERSON_NAME][EMAIL_ADDRESS][PERSON_NAME][DOMAIN_NAME]" at bounding box center [758, 333] width 174 height 60
copy div "[PERSON_NAME][EMAIL_ADDRESS][PERSON_NAME][DOMAIN_NAME]"
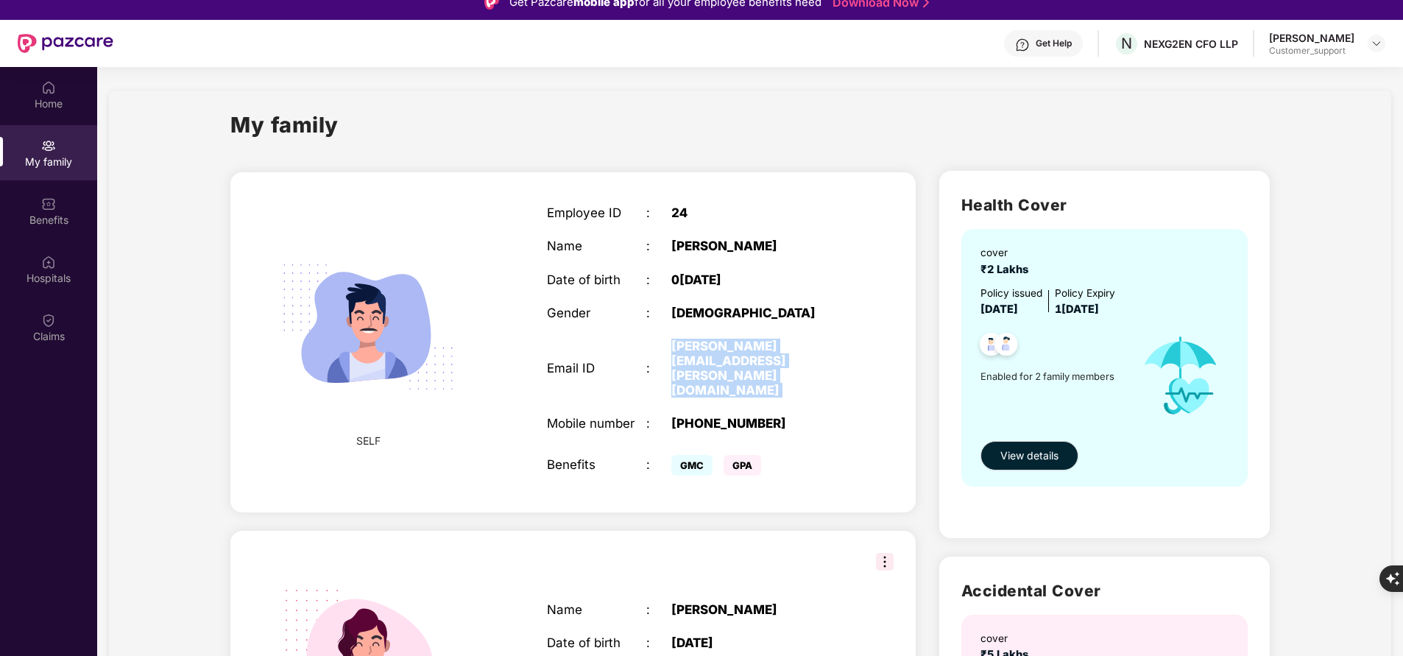
scroll to position [0, 0]
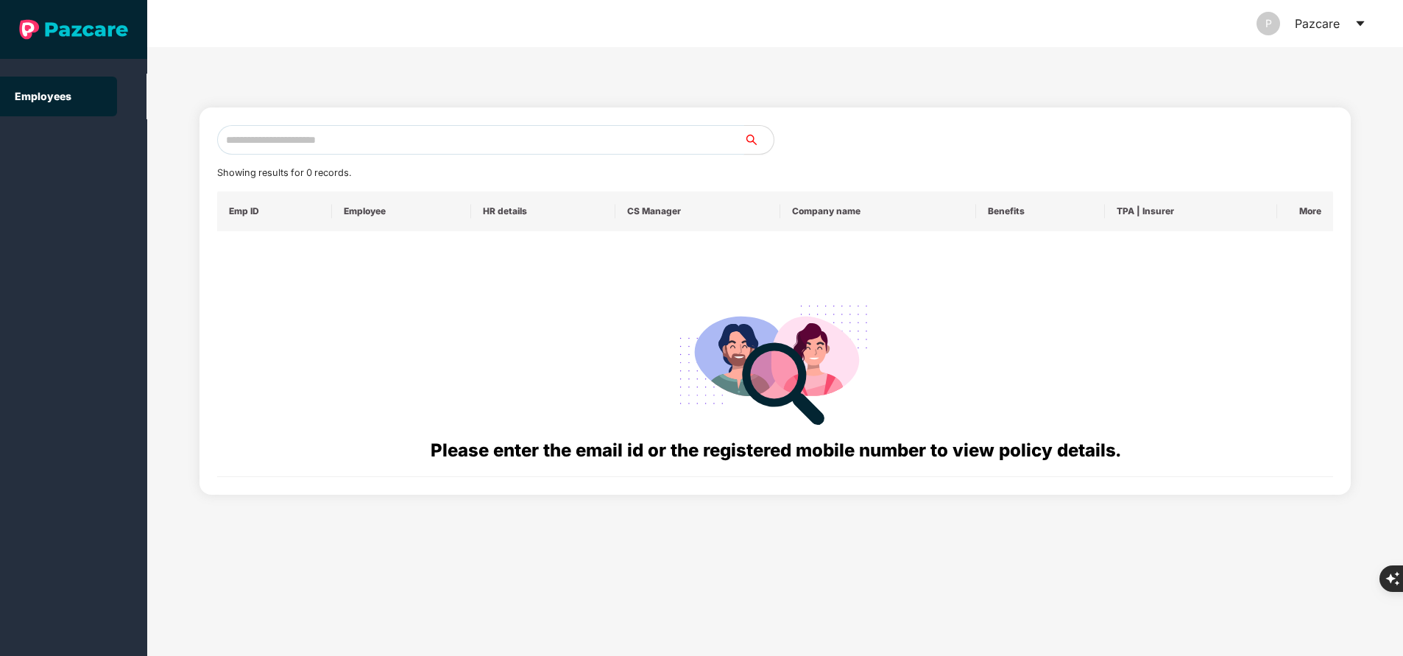
click at [428, 149] on input "text" at bounding box center [480, 139] width 527 height 29
paste input "**********"
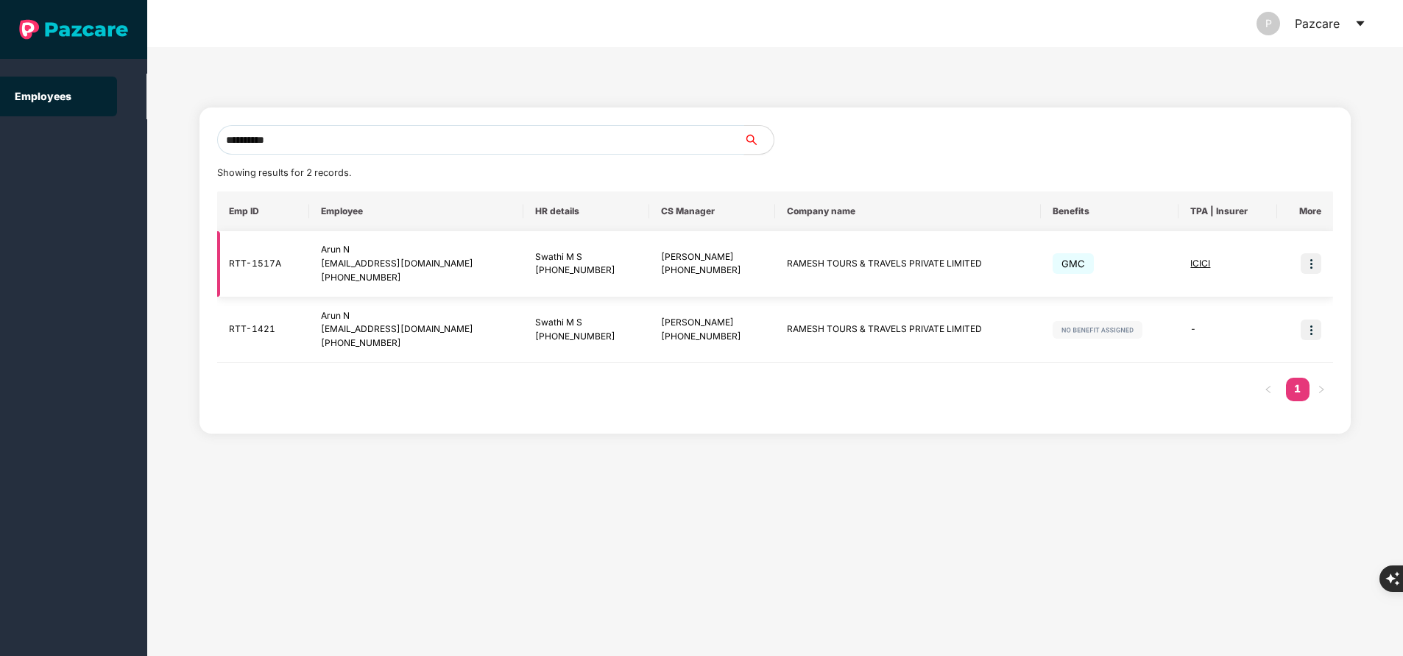
type input "**********"
click at [1305, 260] on img at bounding box center [1311, 263] width 21 height 21
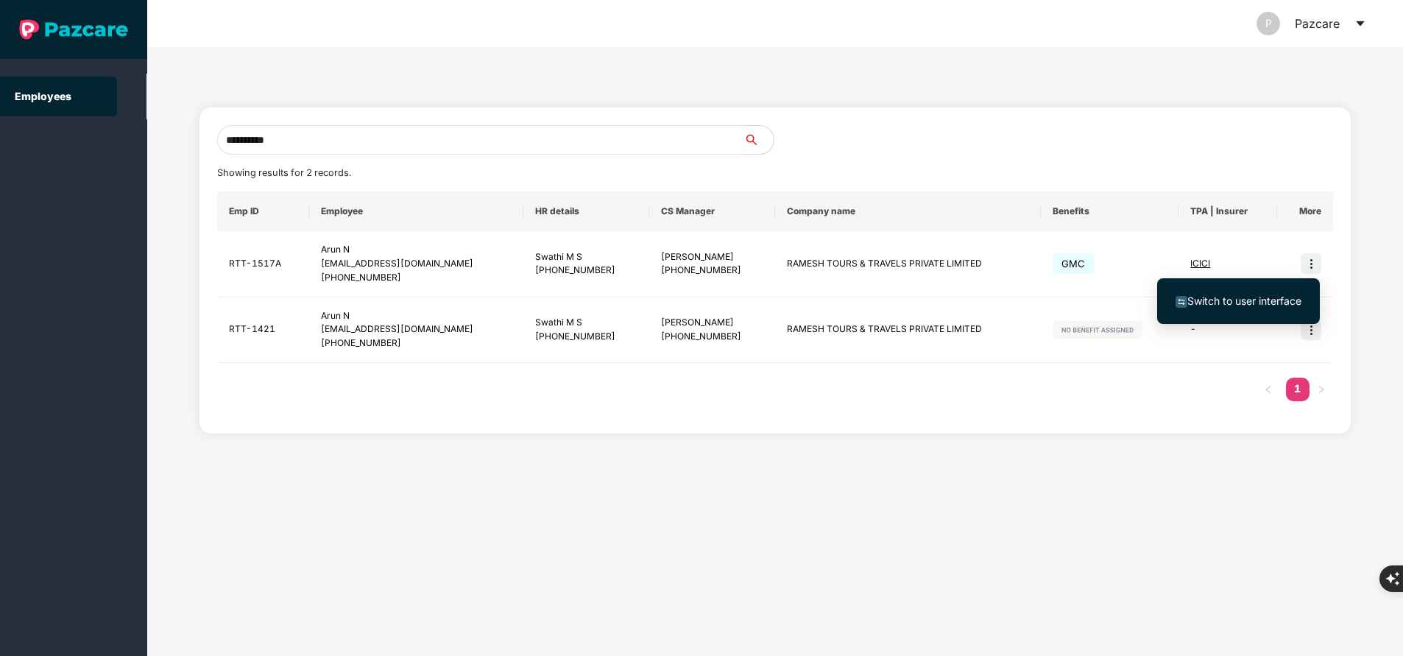
click at [1265, 296] on span "Switch to user interface" at bounding box center [1244, 300] width 114 height 13
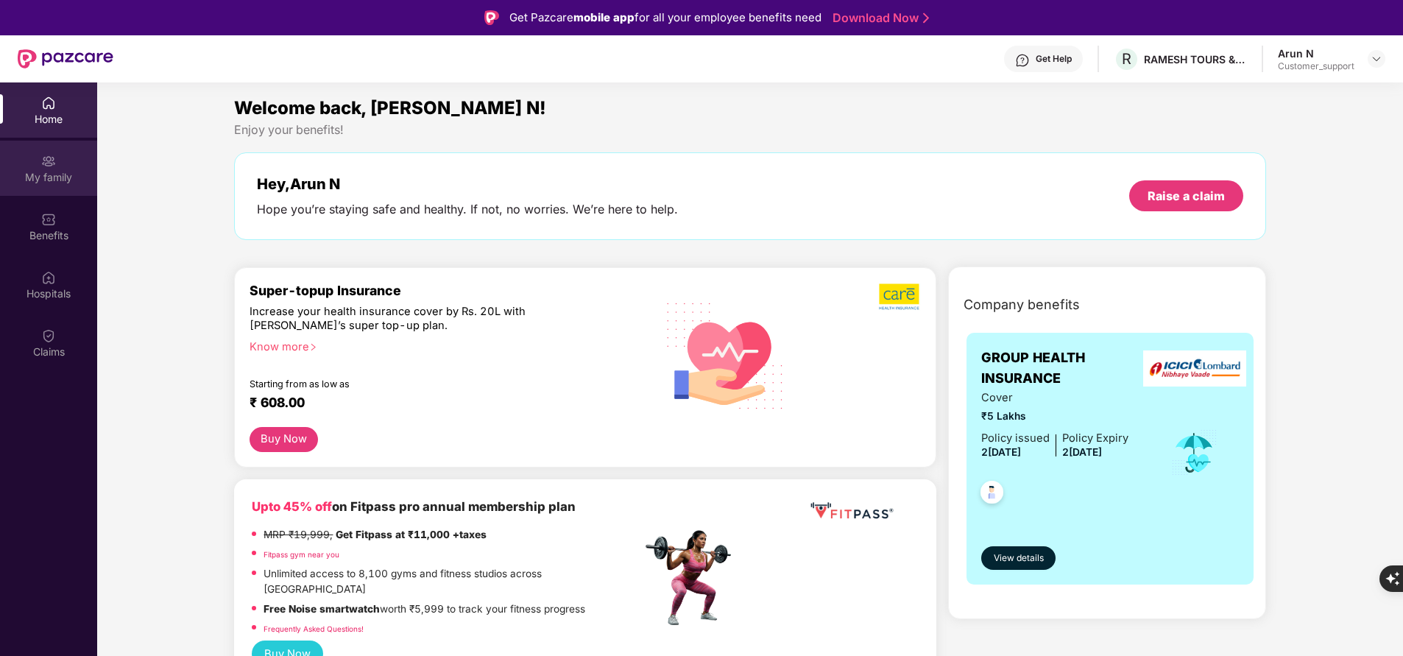
click at [52, 163] on img at bounding box center [48, 161] width 15 height 15
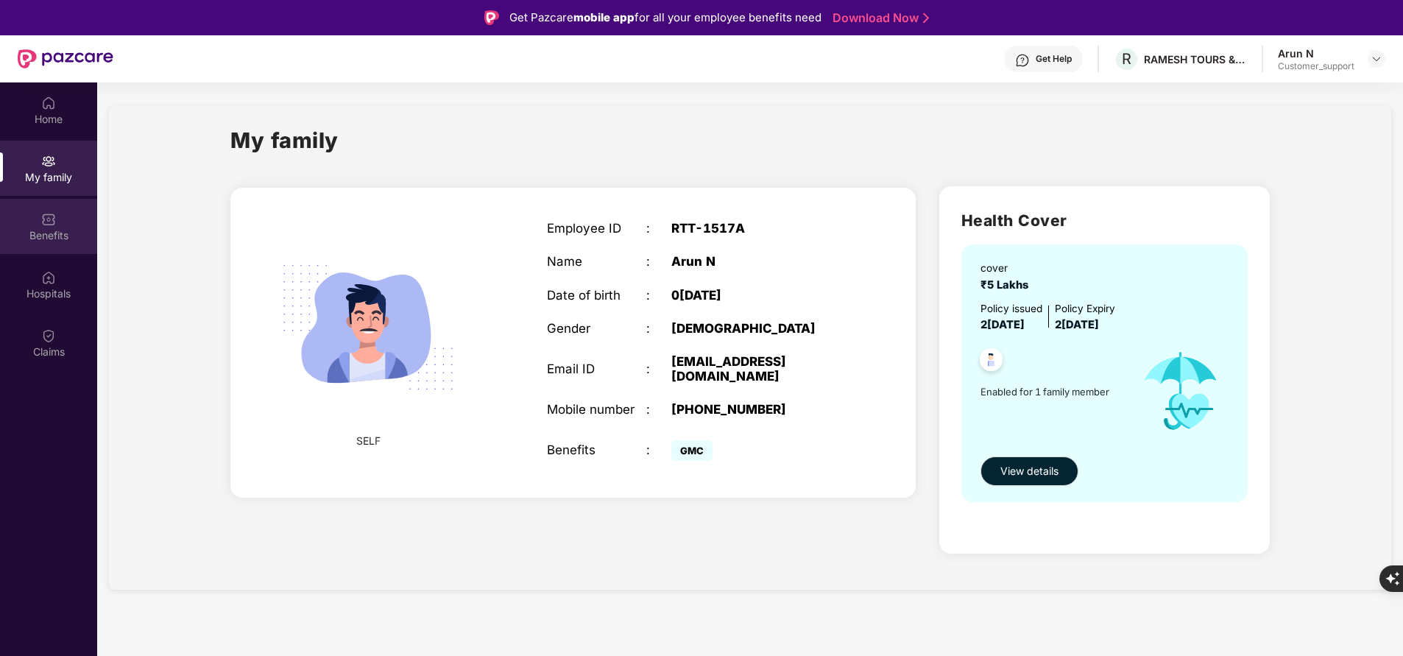
click at [59, 216] on div "Benefits" at bounding box center [48, 226] width 97 height 55
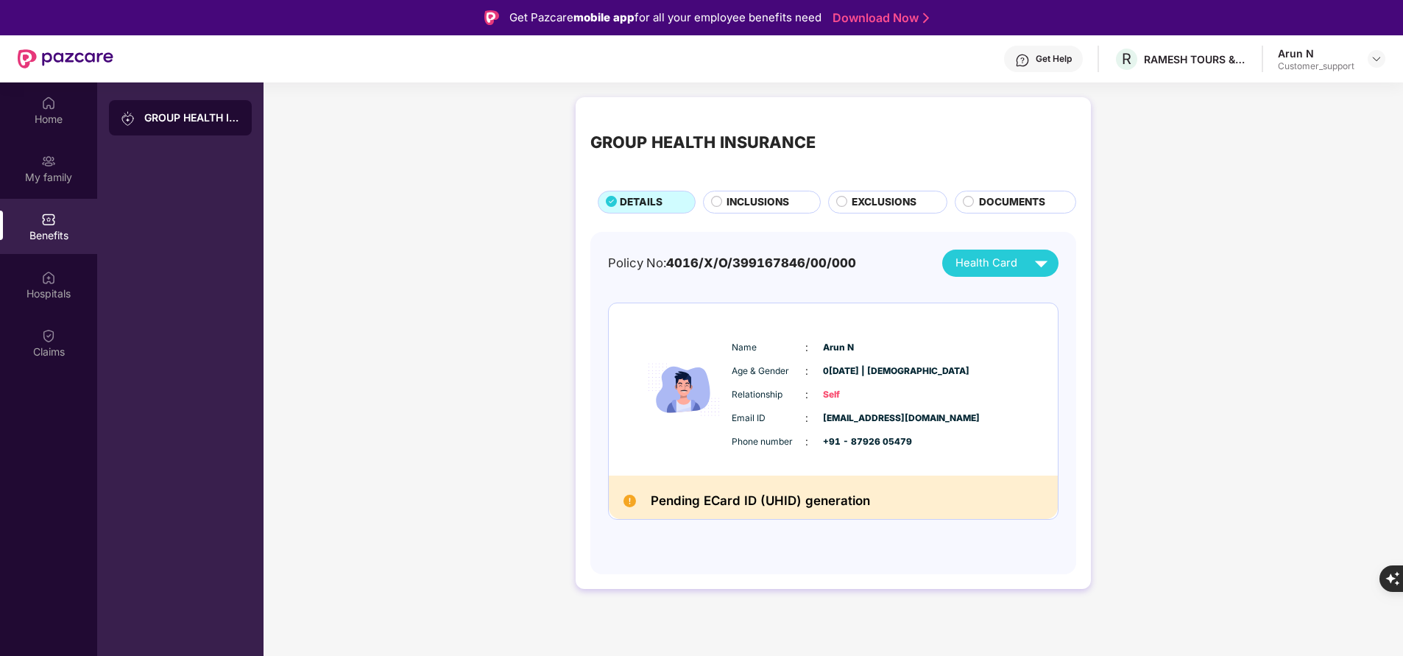
drag, startPoint x: 726, startPoint y: 347, endPoint x: 961, endPoint y: 442, distance: 253.7
drag, startPoint x: 961, startPoint y: 442, endPoint x: 724, endPoint y: 342, distance: 257.0
click at [724, 342] on img at bounding box center [684, 389] width 88 height 143
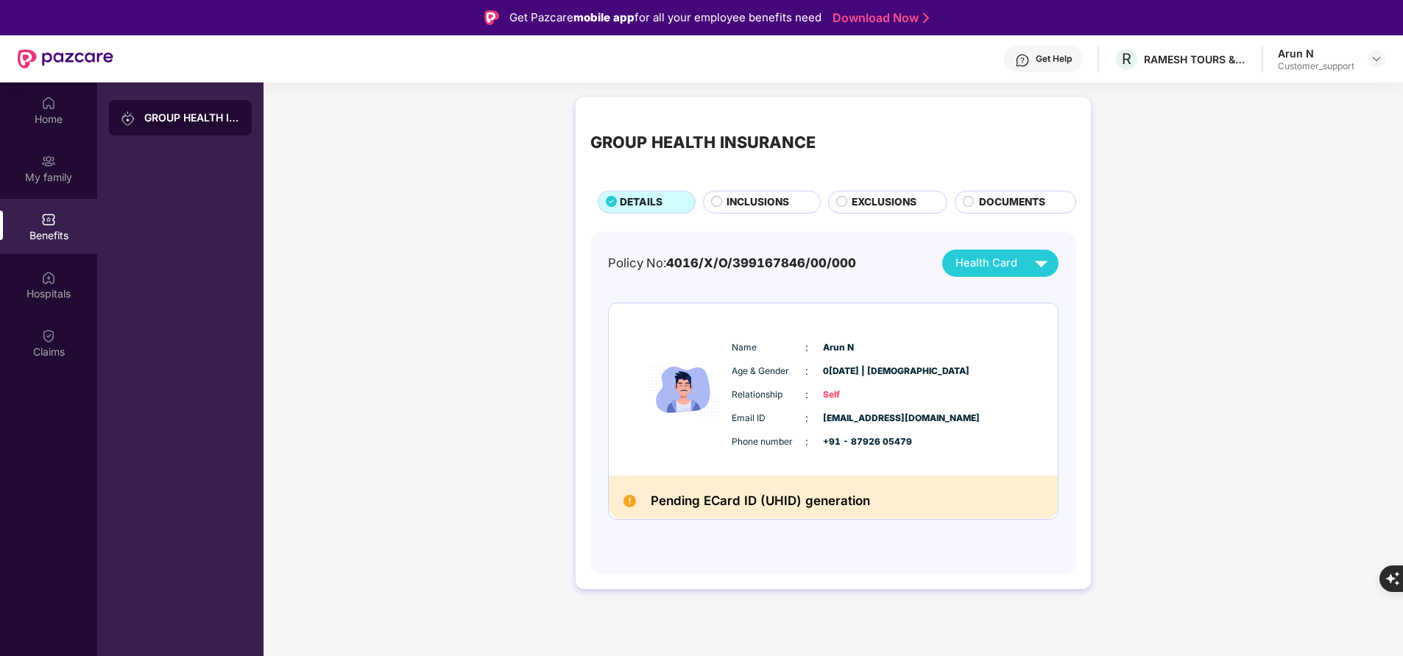
click at [739, 345] on span "Name" at bounding box center [769, 348] width 74 height 14
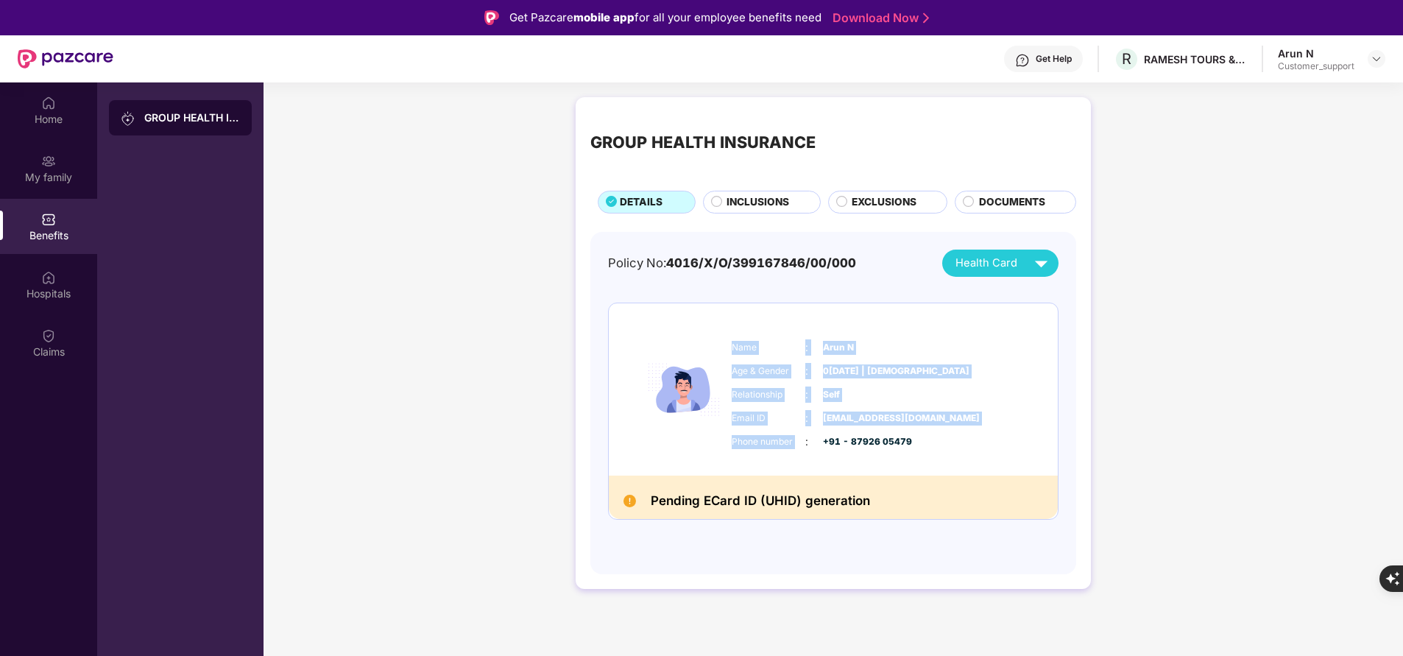
copy div "Name : [PERSON_NAME] Age & Gender : [DATE] | [DEMOGRAPHIC_DATA] Relationship : …"
click at [1150, 389] on div "GROUP HEALTH INSURANCE DETAILS INCLUSIONS EXCLUSIONS DOCUMENTS Policy No: 4016/…" at bounding box center [833, 350] width 1139 height 521
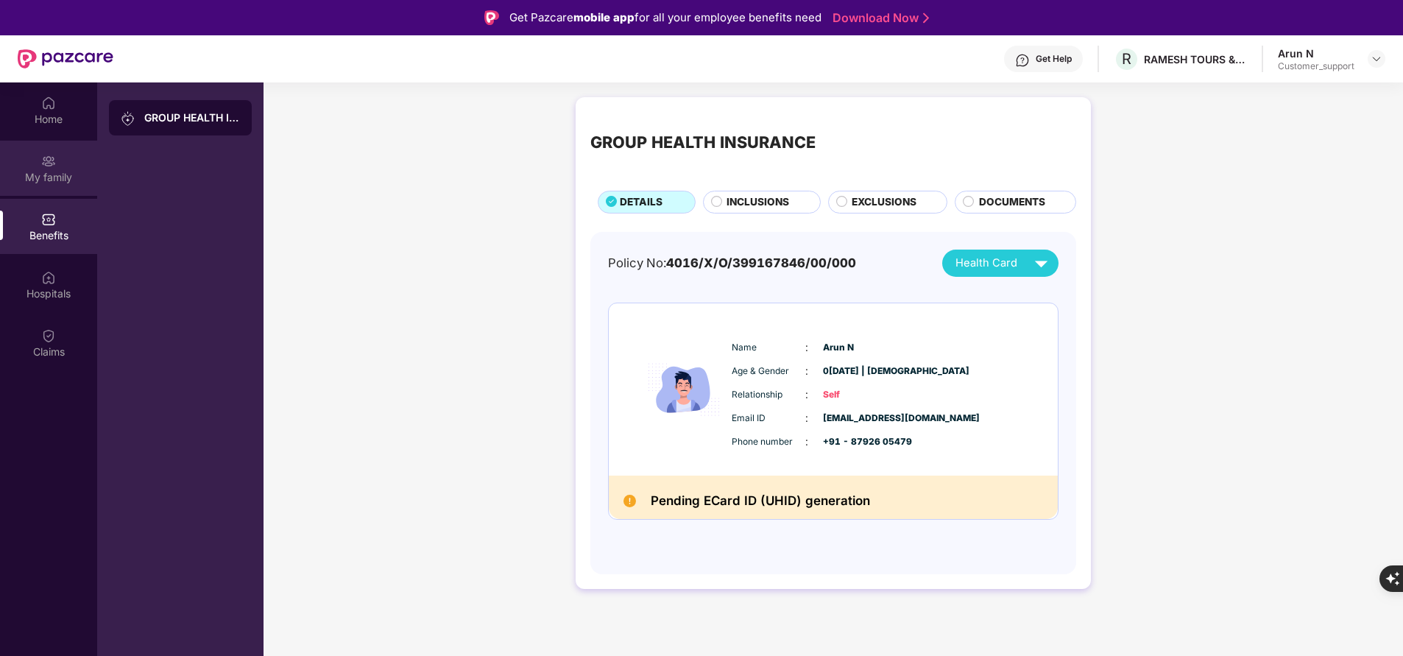
click at [39, 176] on div "My family" at bounding box center [48, 177] width 97 height 15
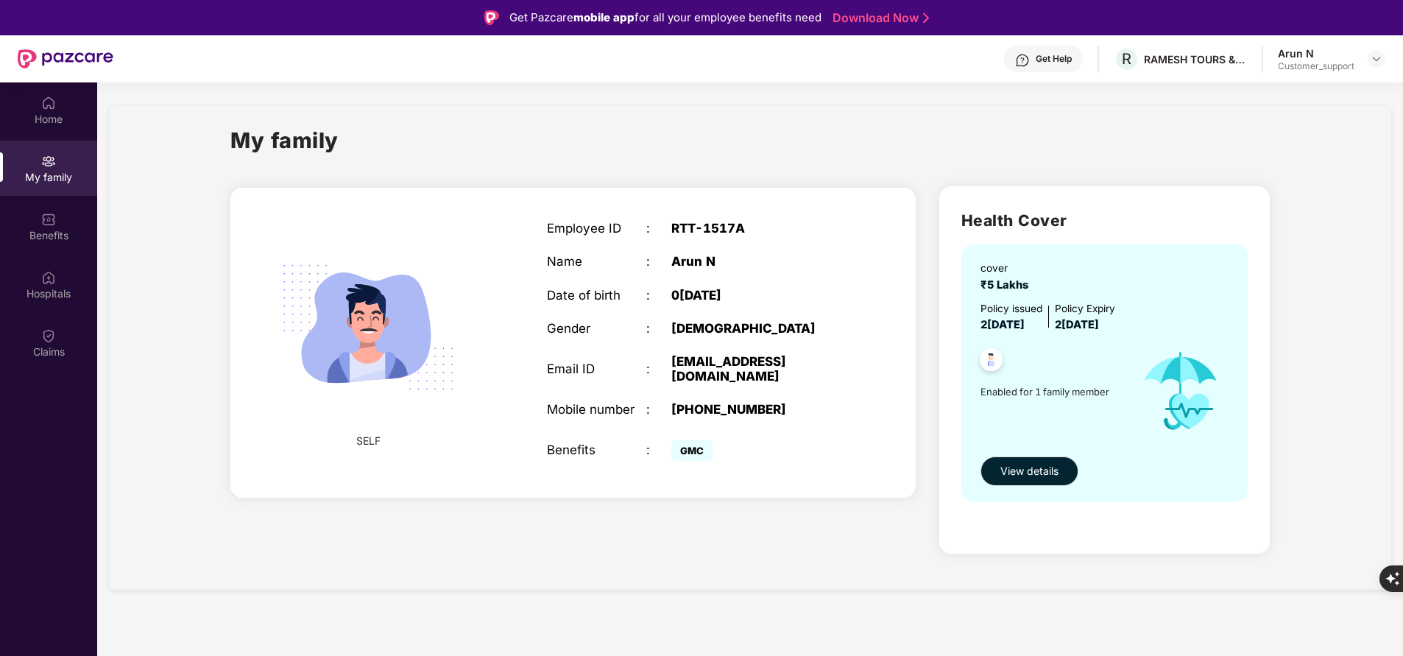
click at [556, 225] on div "Employee ID" at bounding box center [596, 228] width 99 height 15
click at [542, 236] on div "Employee ID : RTT-1517A Name : Arun N Date of birth : 0[DEMOGRAPHIC_DATA] Gende…" at bounding box center [696, 342] width 328 height 280
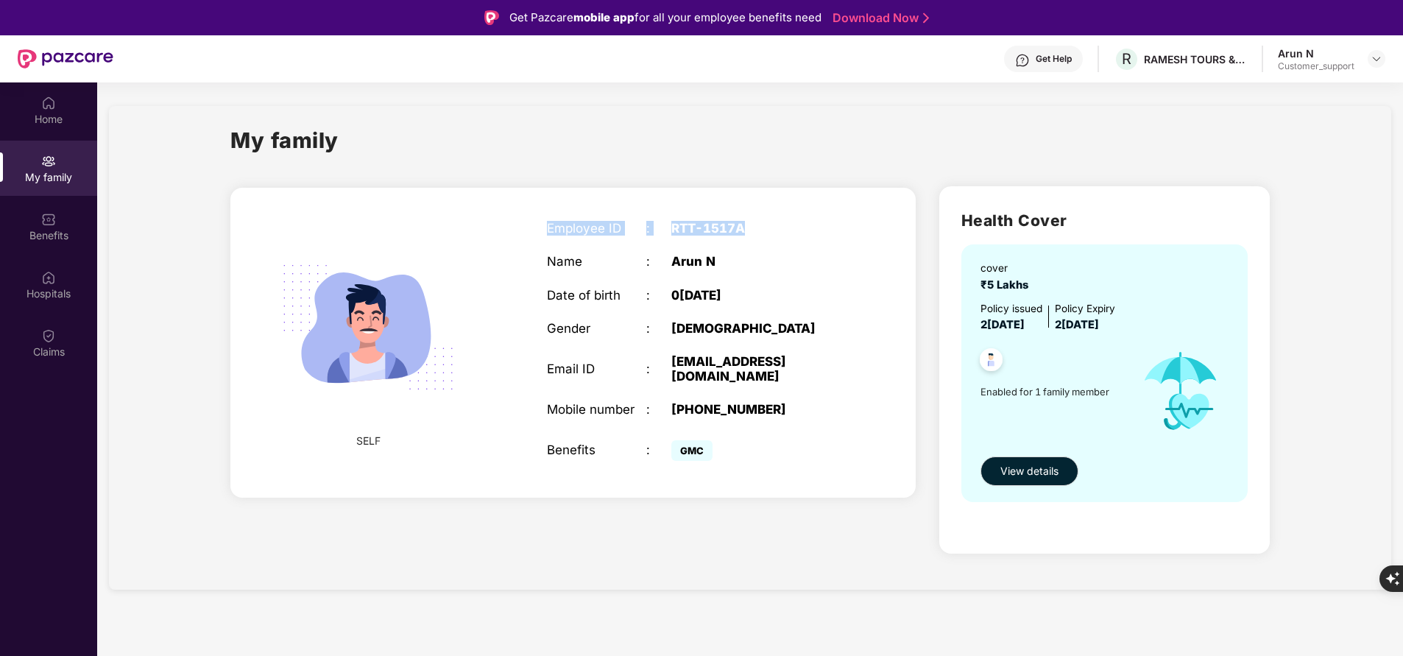
drag, startPoint x: 545, startPoint y: 231, endPoint x: 770, endPoint y: 219, distance: 225.5
click at [770, 219] on div "Employee ID : RTT-1517A Name : Arun N Date of birth : 0[DEMOGRAPHIC_DATA] Gende…" at bounding box center [696, 342] width 328 height 280
copy div "Employee ID : RTT-1517A"
click at [1011, 130] on div "My family" at bounding box center [749, 149] width 1039 height 51
click at [1047, 53] on div "Get Help" at bounding box center [1054, 59] width 36 height 12
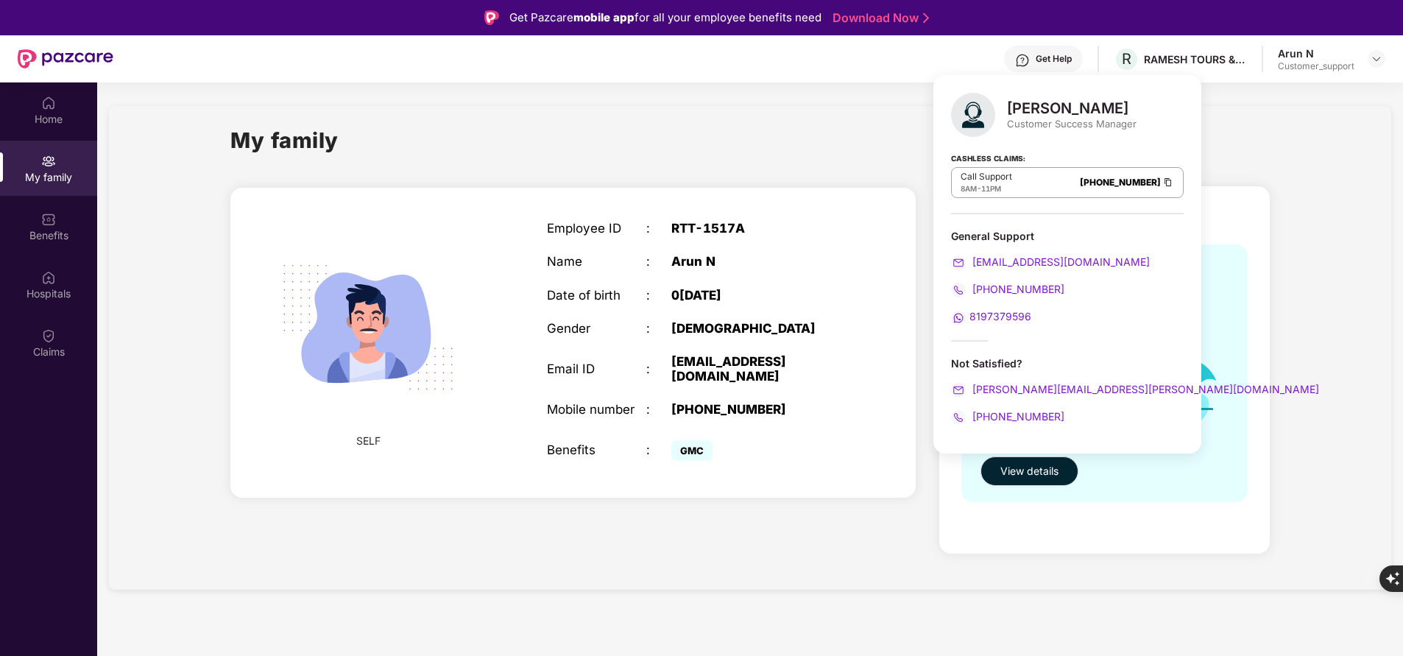
drag, startPoint x: 1004, startPoint y: 105, endPoint x: 1105, endPoint y: 103, distance: 100.9
drag, startPoint x: 1105, startPoint y: 103, endPoint x: 1025, endPoint y: 106, distance: 79.5
click at [1025, 106] on div "[PERSON_NAME] Customer Success Manager" at bounding box center [1067, 115] width 233 height 44
click at [1025, 106] on div "[PERSON_NAME]" at bounding box center [1072, 108] width 130 height 18
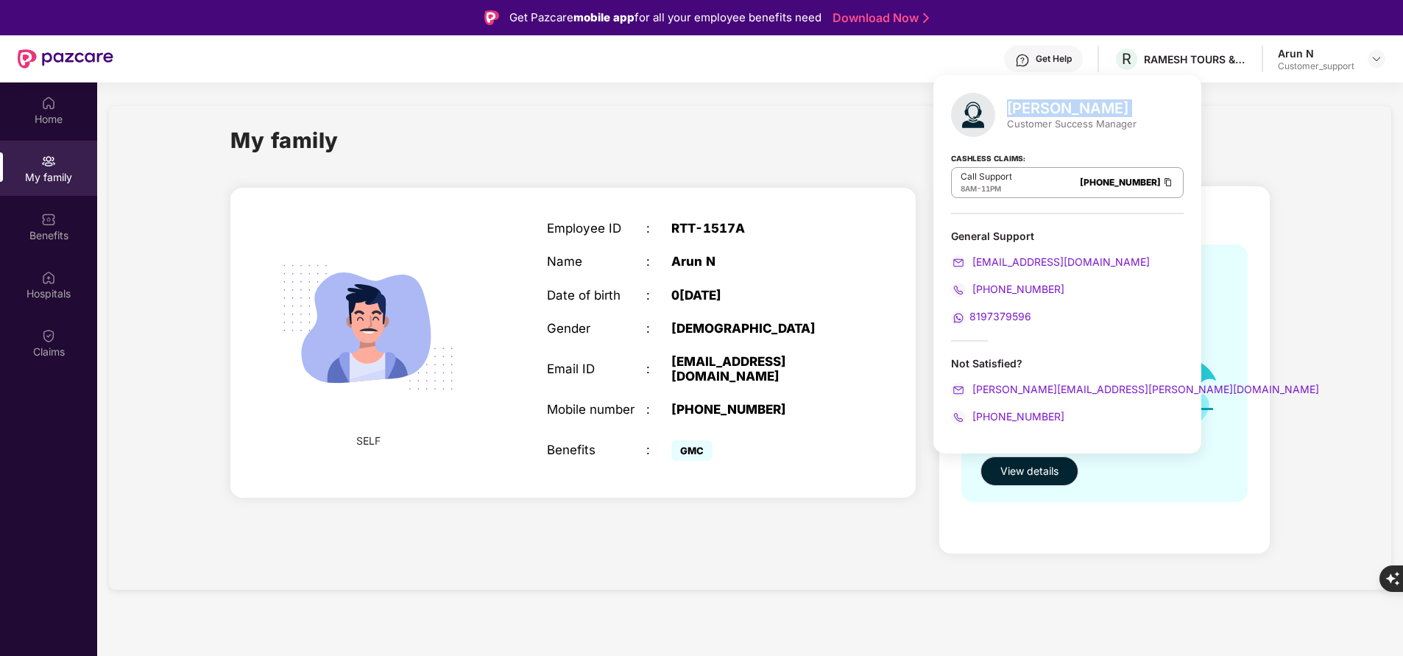
click at [1025, 106] on div "[PERSON_NAME]" at bounding box center [1072, 108] width 130 height 18
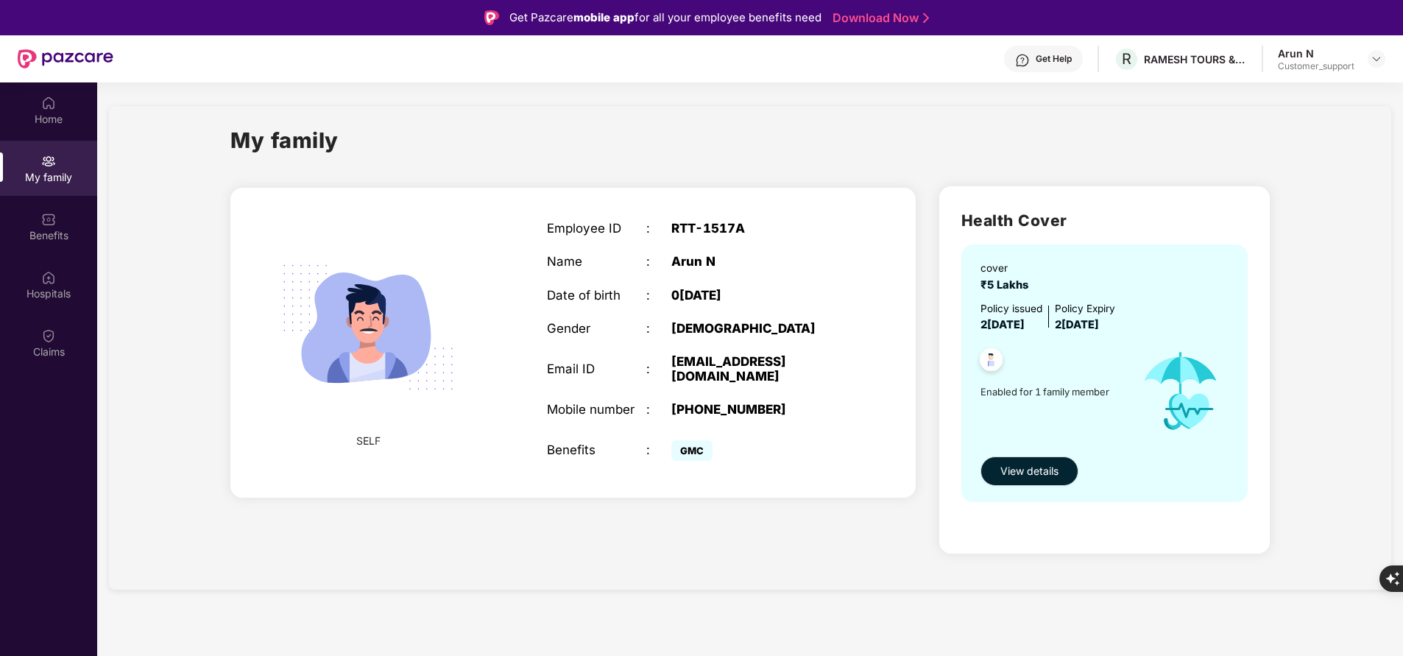
click at [791, 213] on div "Employee ID : RTT-1517A Name : Arun N Date of birth : 0[DEMOGRAPHIC_DATA] Gende…" at bounding box center [696, 342] width 328 height 280
click at [734, 386] on div "Employee ID : RTT-1517A Name : Arun N Date of birth : 0[DEMOGRAPHIC_DATA] Gende…" at bounding box center [696, 342] width 328 height 280
copy div "918792605479"
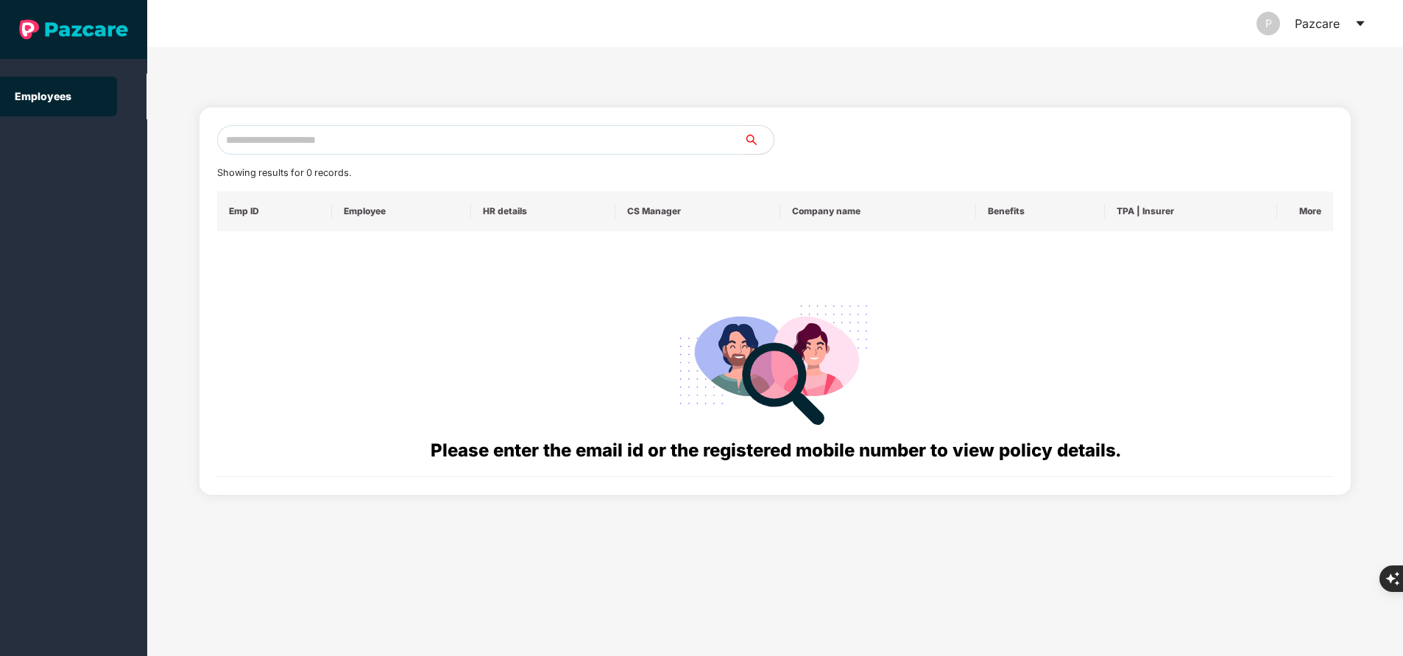
paste input "**********"
click at [455, 142] on input "text" at bounding box center [480, 139] width 527 height 29
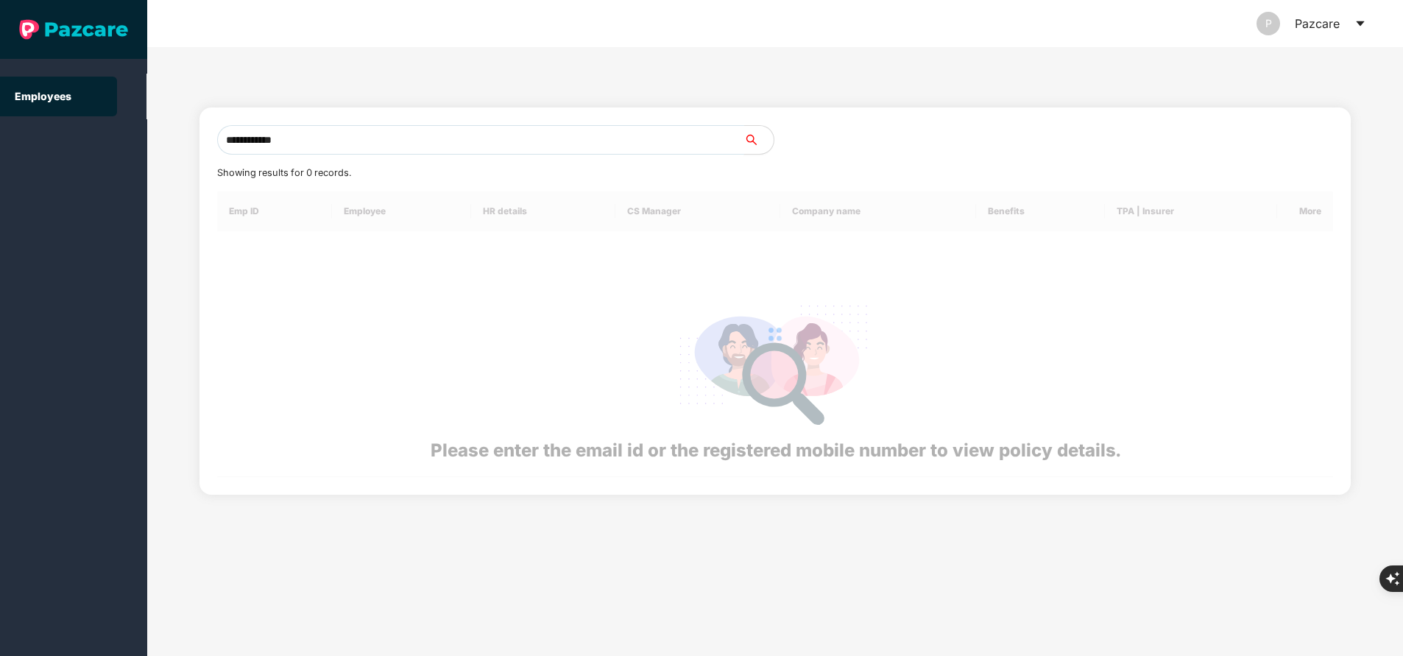
click at [455, 142] on input "**********" at bounding box center [480, 139] width 527 height 29
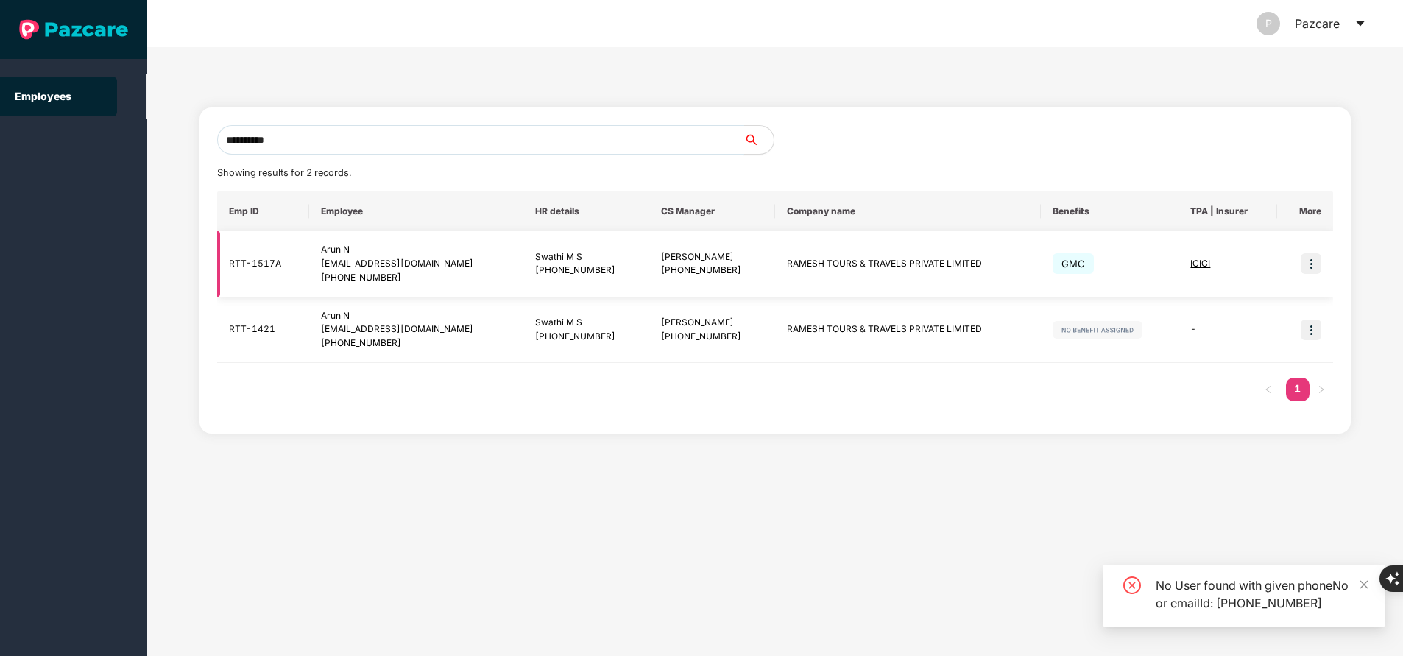
type input "**********"
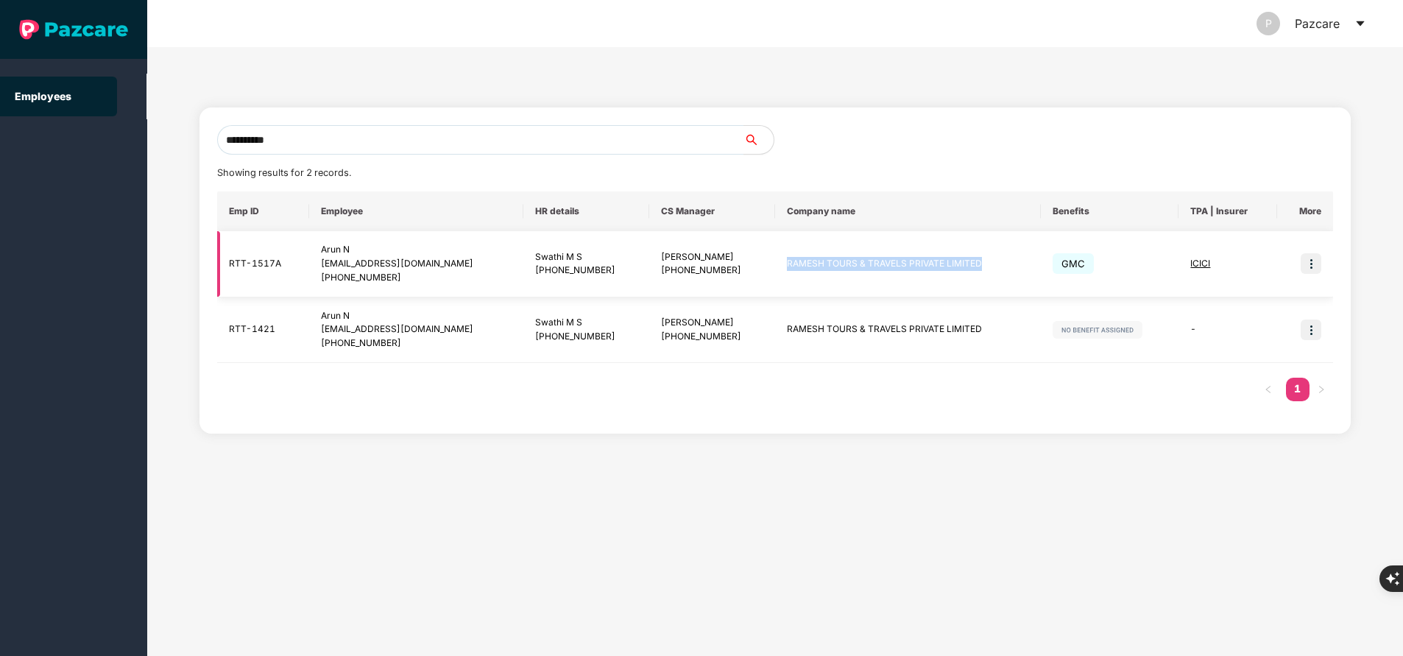
drag, startPoint x: 757, startPoint y: 258, endPoint x: 959, endPoint y: 274, distance: 203.0
click at [959, 274] on td "RAMESH TOURS & TRAVELS PRIVATE LIMITED" at bounding box center [908, 264] width 266 height 66
copy td "RAMESH TOURS & TRAVELS PRIVATE LIMITED"
click at [959, 274] on td "RAMESH TOURS & TRAVELS PRIVATE LIMITED" at bounding box center [908, 264] width 266 height 66
click at [350, 141] on input "**********" at bounding box center [480, 139] width 527 height 29
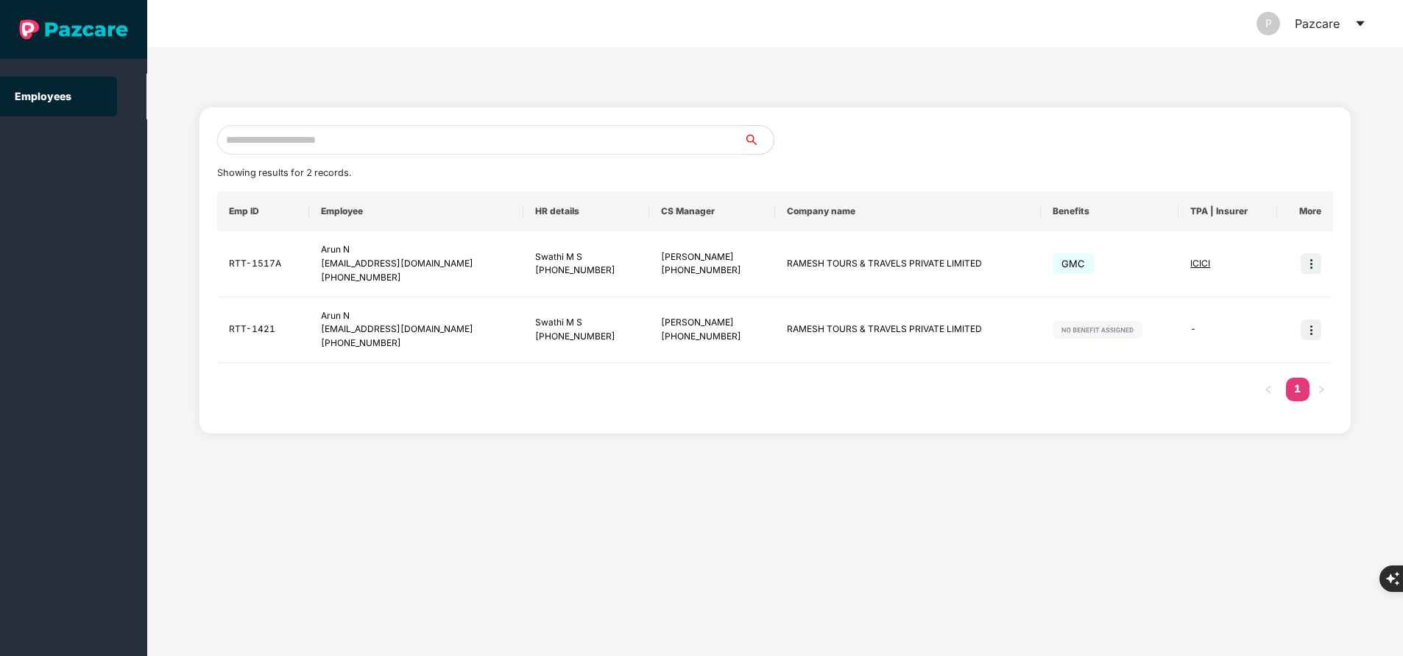
paste input "**********"
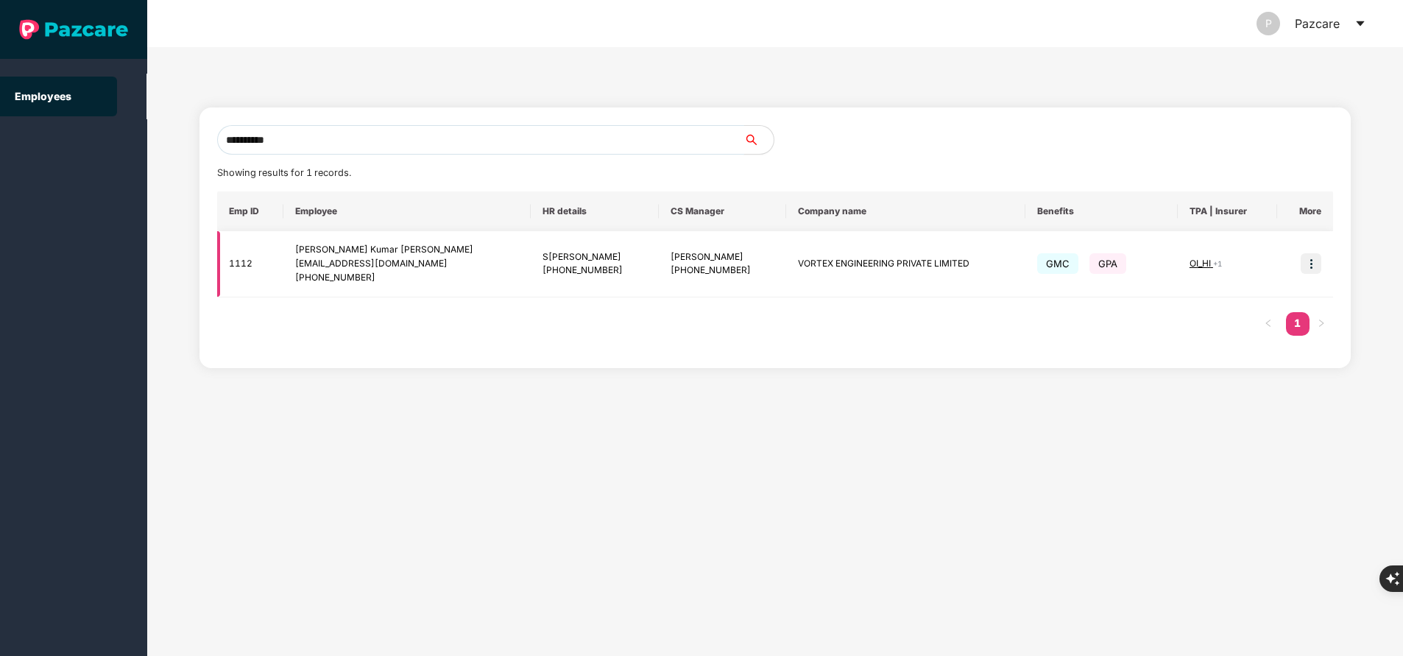
type input "**********"
click at [1311, 264] on img at bounding box center [1311, 263] width 21 height 21
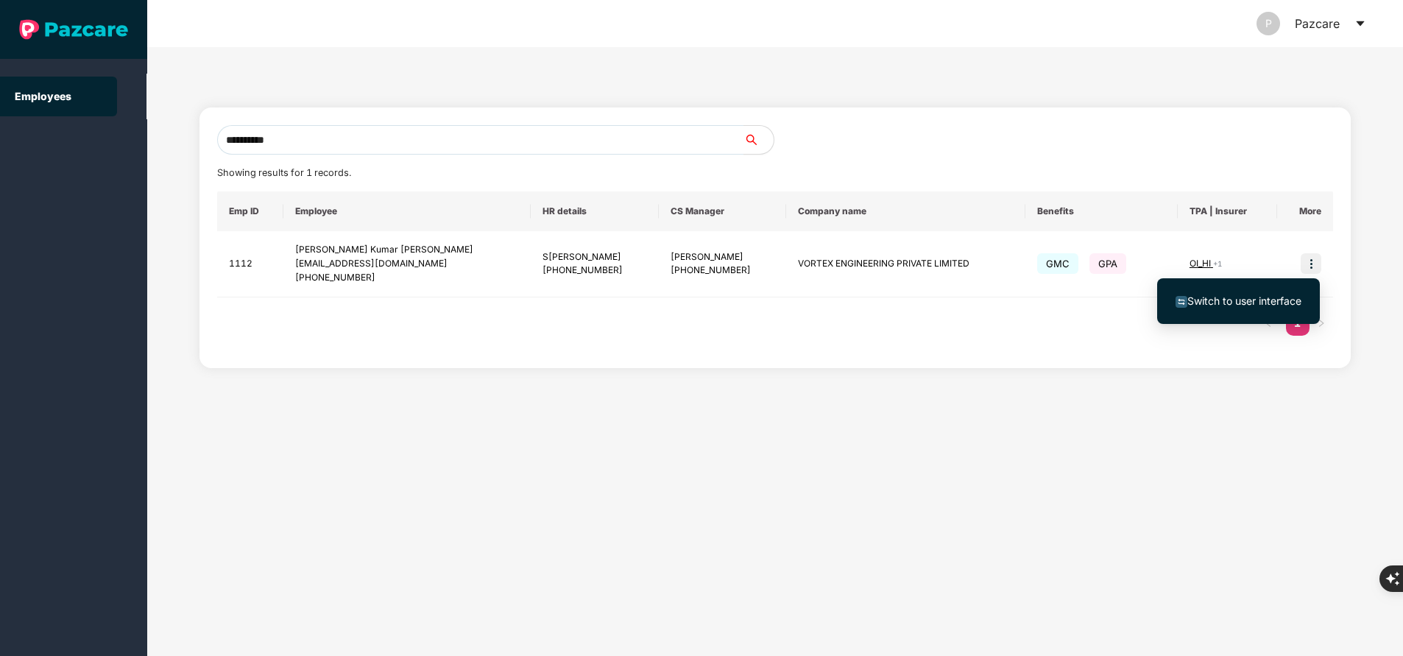
click at [1256, 304] on span "Switch to user interface" at bounding box center [1244, 300] width 114 height 13
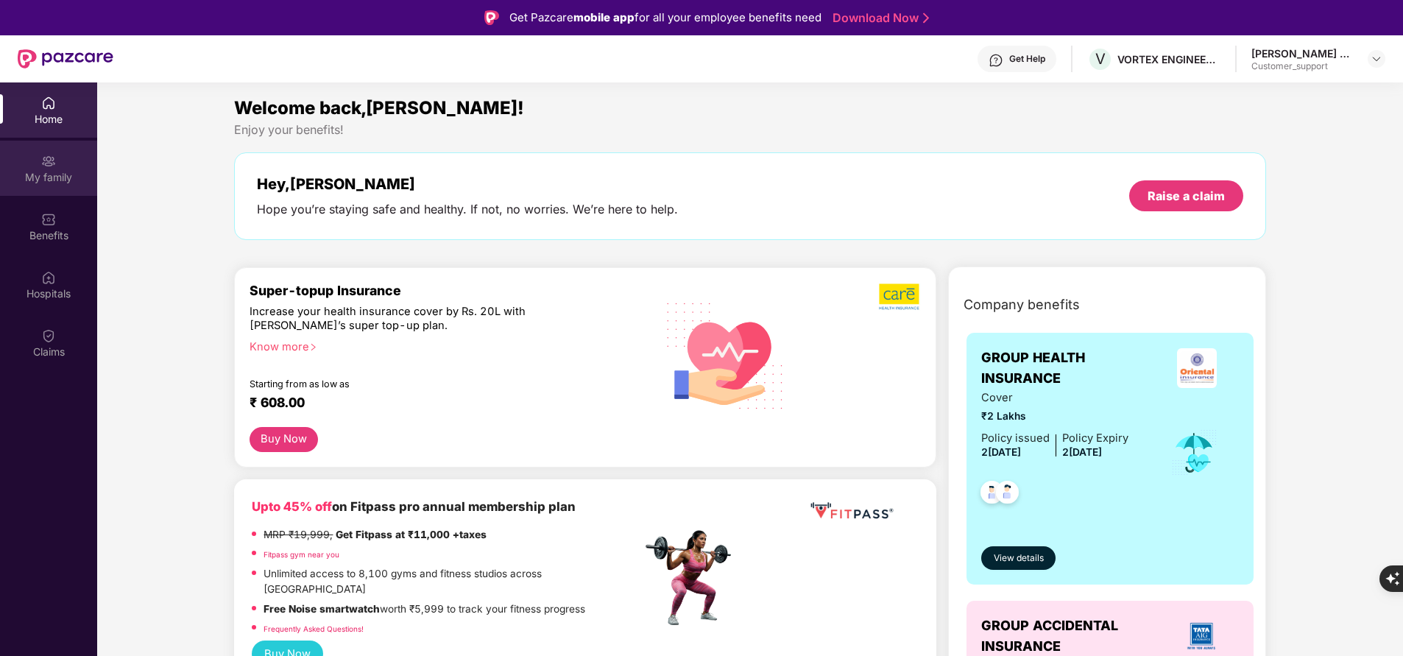
click at [38, 166] on div "My family" at bounding box center [48, 168] width 97 height 55
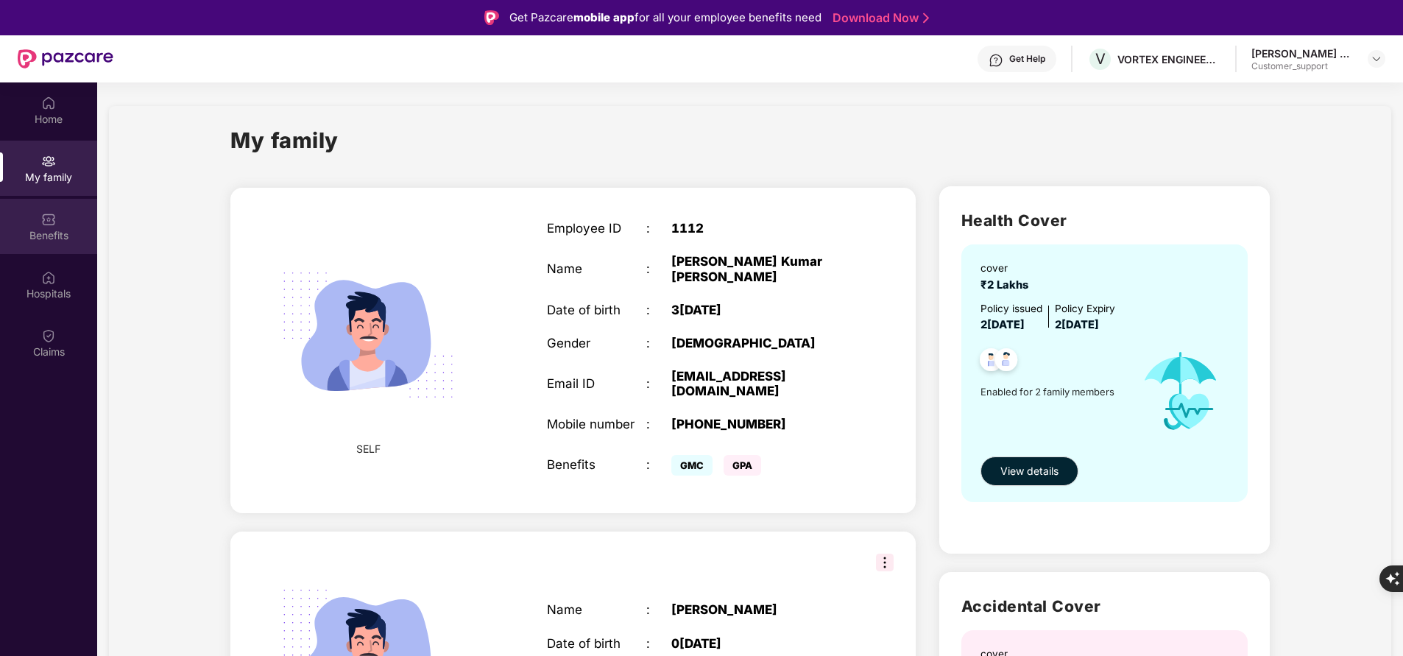
click at [57, 238] on div "Benefits" at bounding box center [48, 235] width 97 height 15
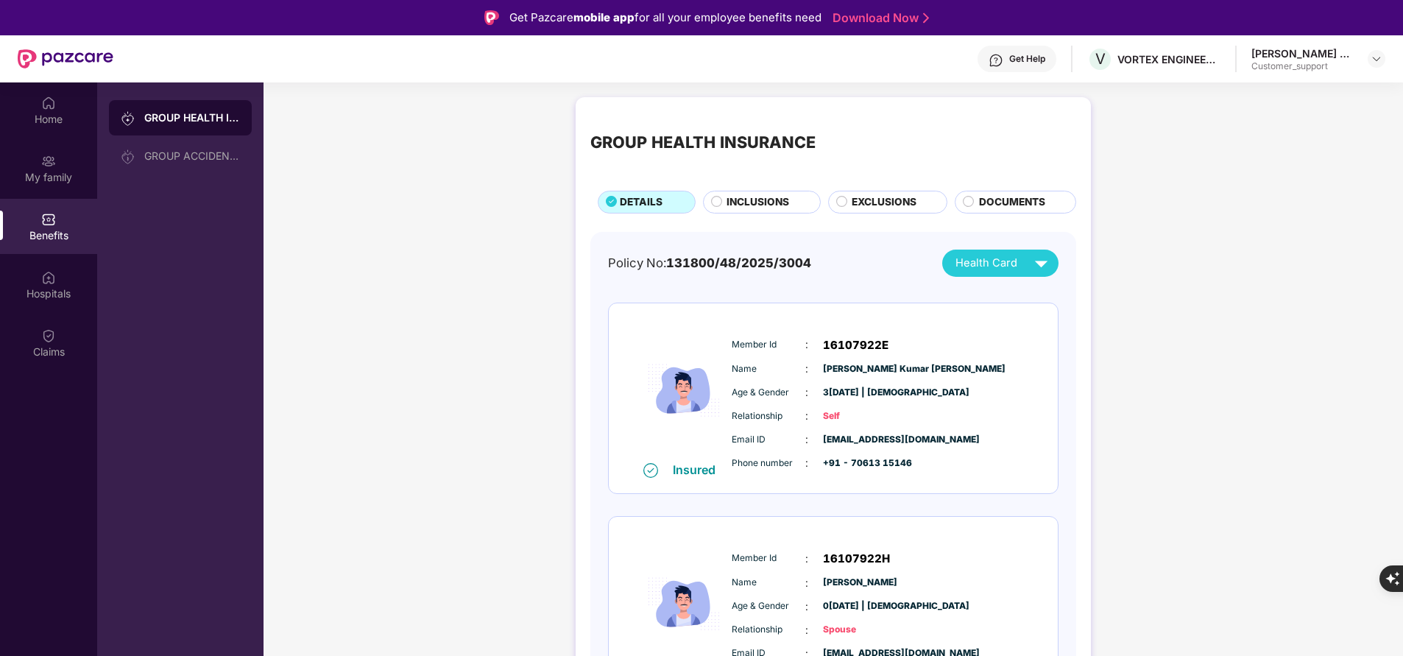
scroll to position [61, 0]
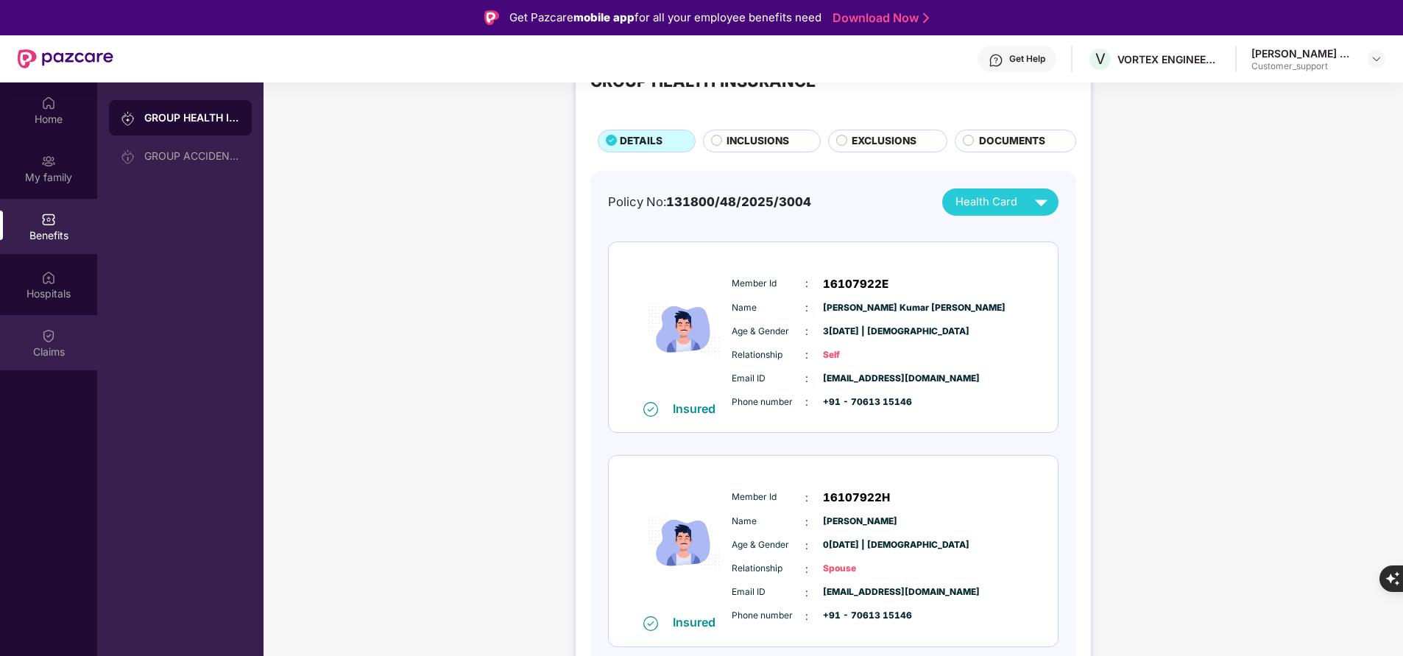
click at [62, 344] on div "Claims" at bounding box center [48, 351] width 97 height 15
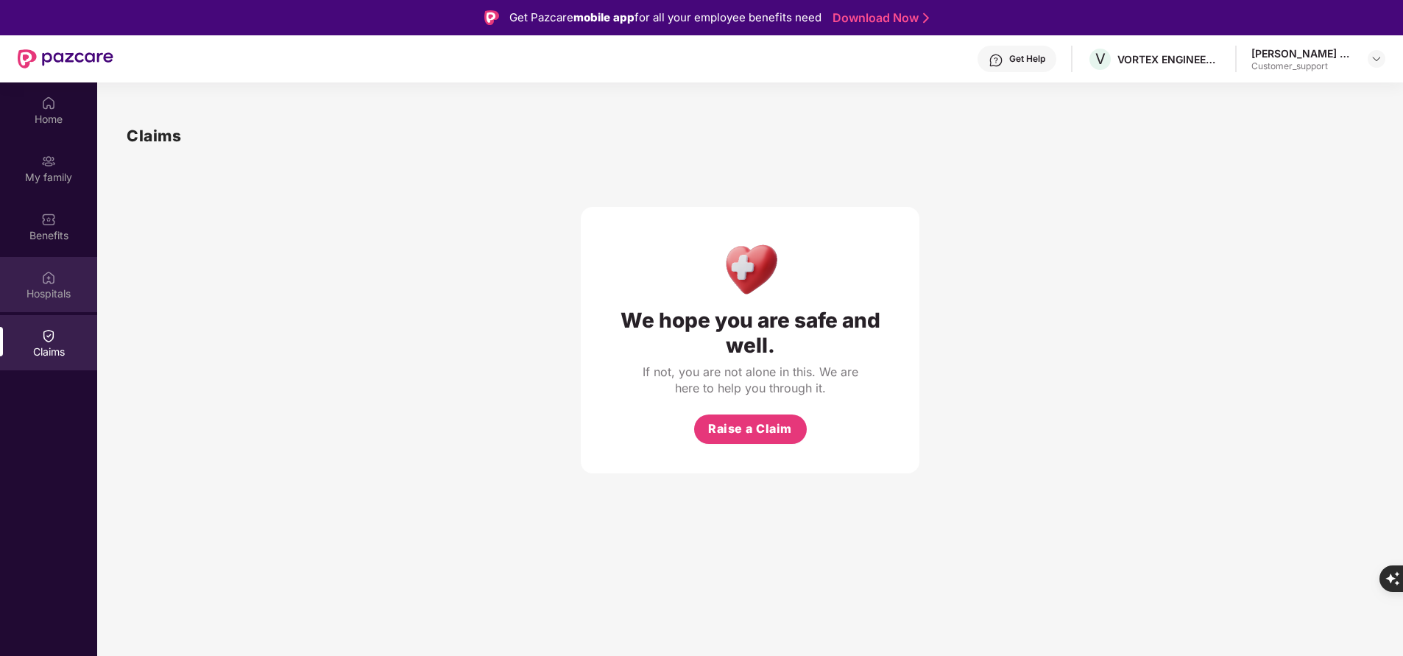
click at [62, 279] on div "Hospitals" at bounding box center [48, 284] width 97 height 55
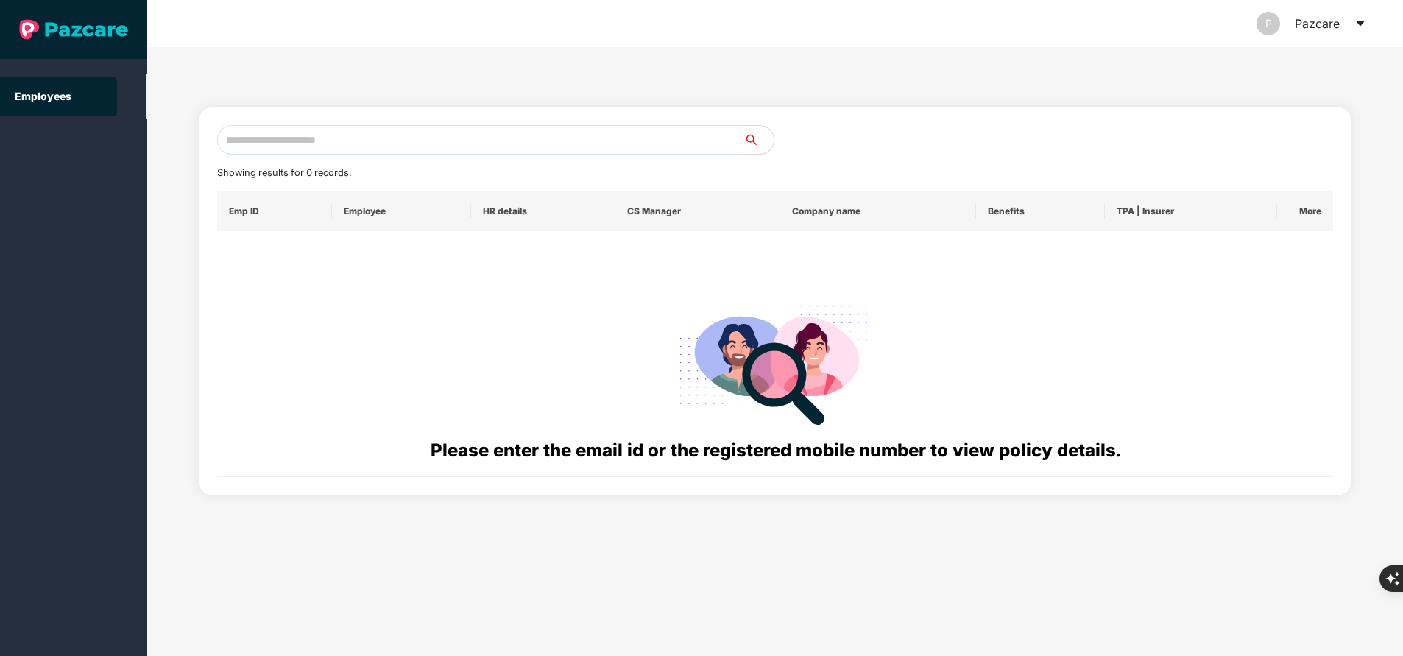
click at [397, 143] on input "text" at bounding box center [480, 139] width 527 height 29
paste input "**********"
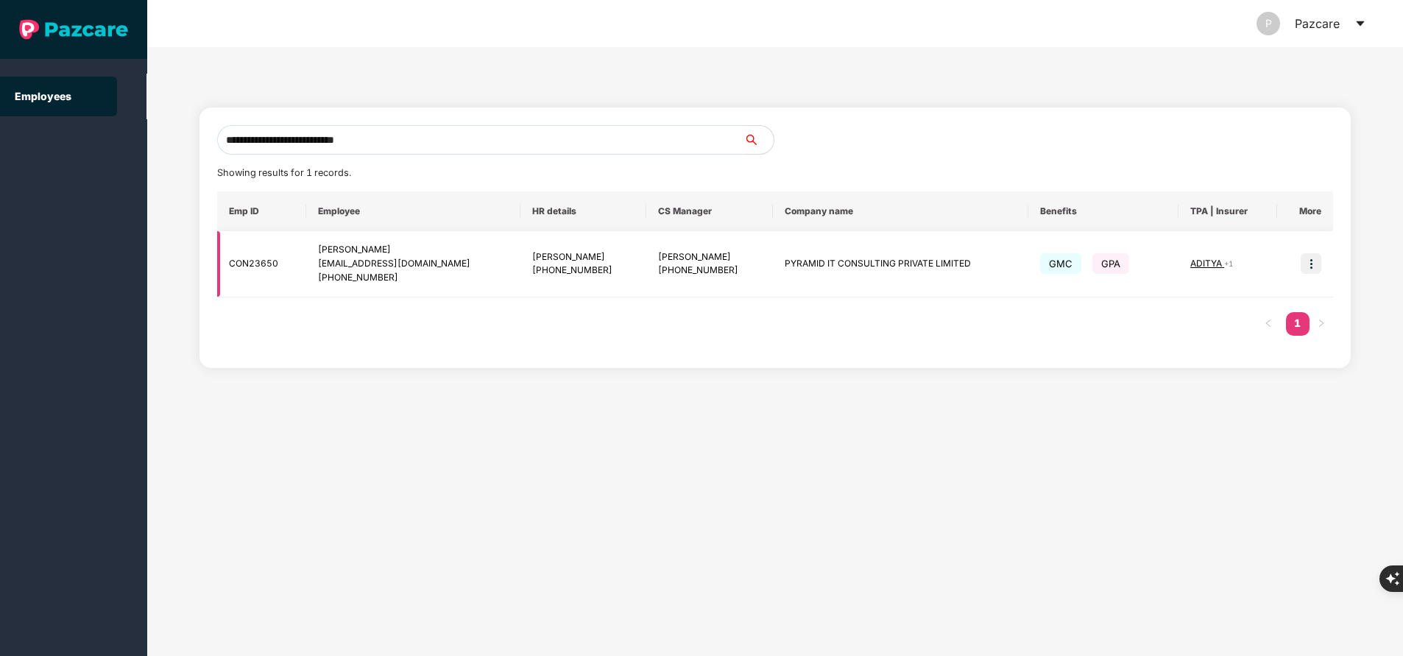
type input "**********"
click at [1307, 264] on img at bounding box center [1311, 263] width 21 height 21
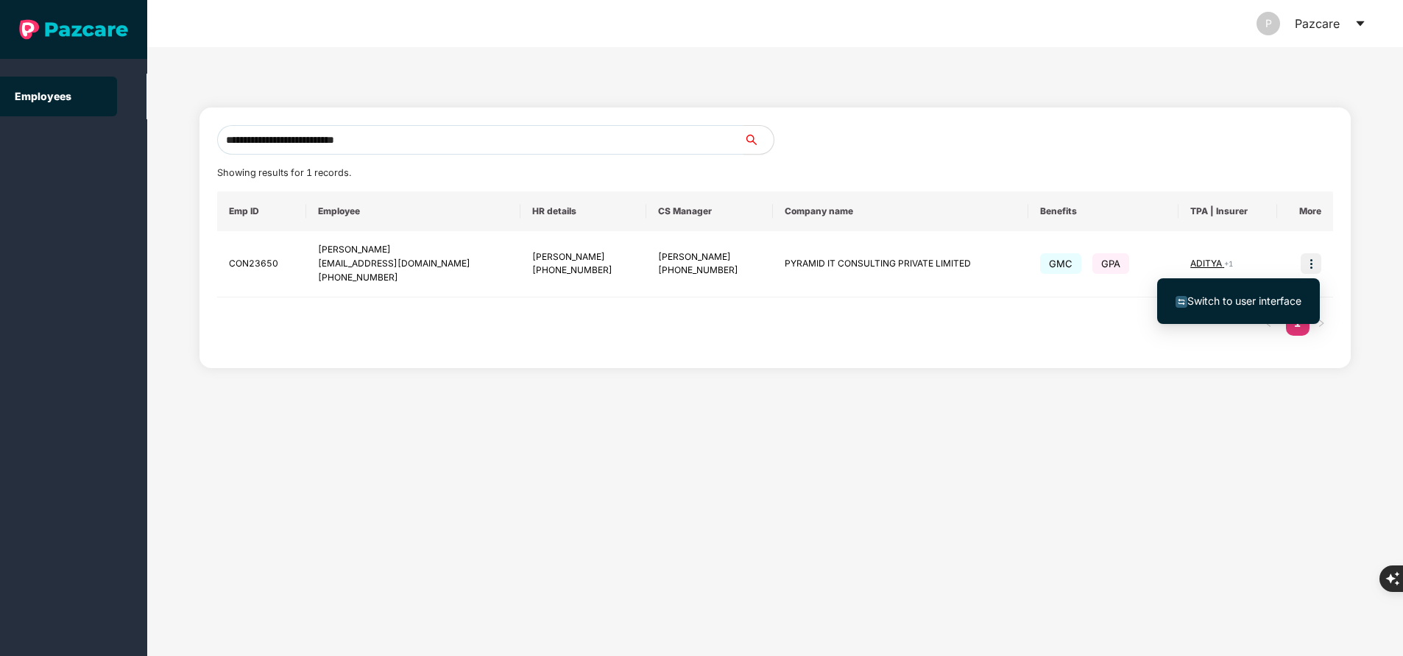
click at [1237, 309] on li "Switch to user interface" at bounding box center [1238, 301] width 163 height 31
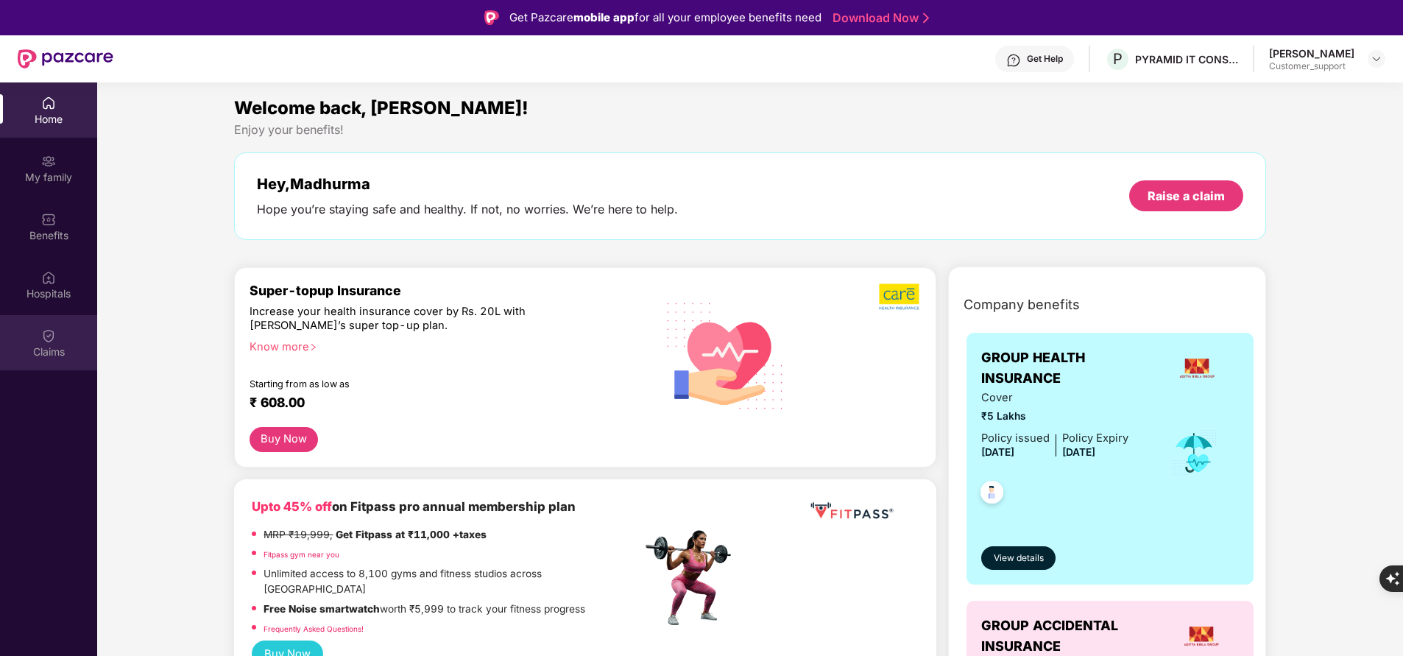
click at [41, 349] on div "Claims" at bounding box center [48, 351] width 97 height 15
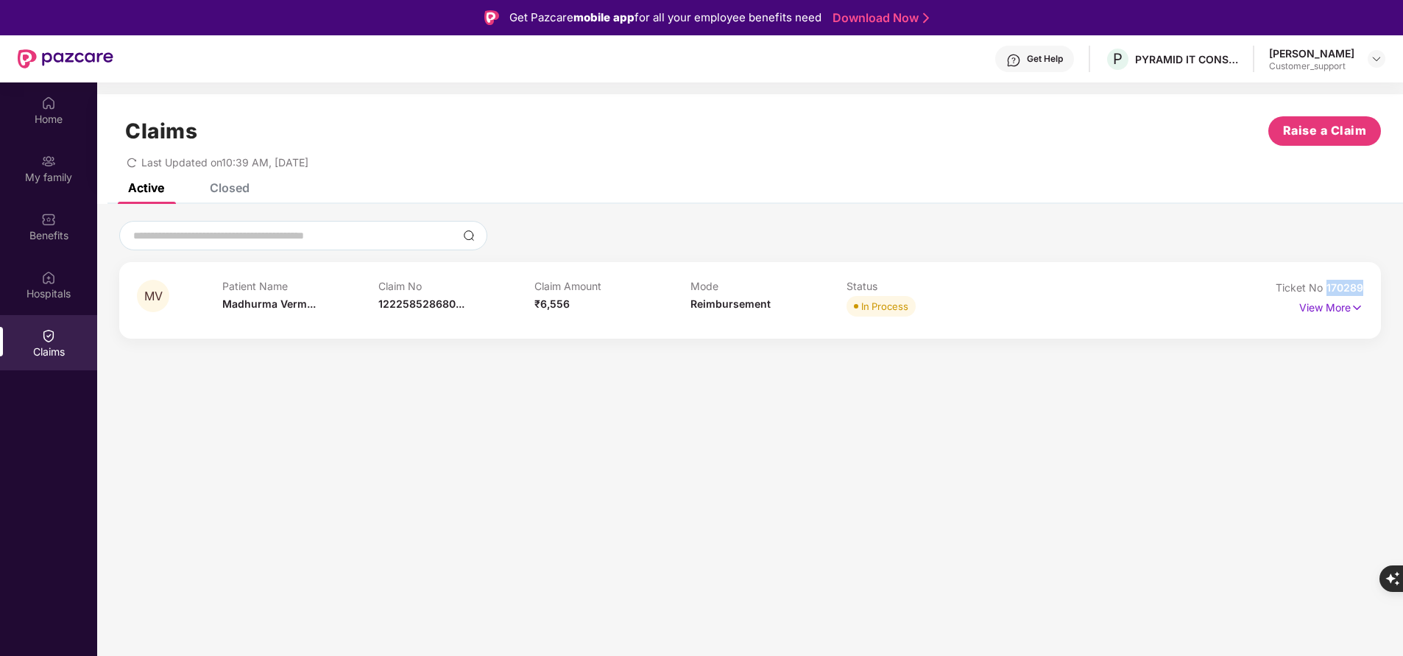
drag, startPoint x: 1325, startPoint y: 286, endPoint x: 1369, endPoint y: 291, distance: 44.5
click at [1369, 291] on div "MV Patient Name [PERSON_NAME]... Claim No 122258528680... Claim Amount ₹6,556 M…" at bounding box center [750, 300] width 1262 height 77
copy span "170289"
click at [830, 199] on div "Active Closed" at bounding box center [750, 193] width 1306 height 21
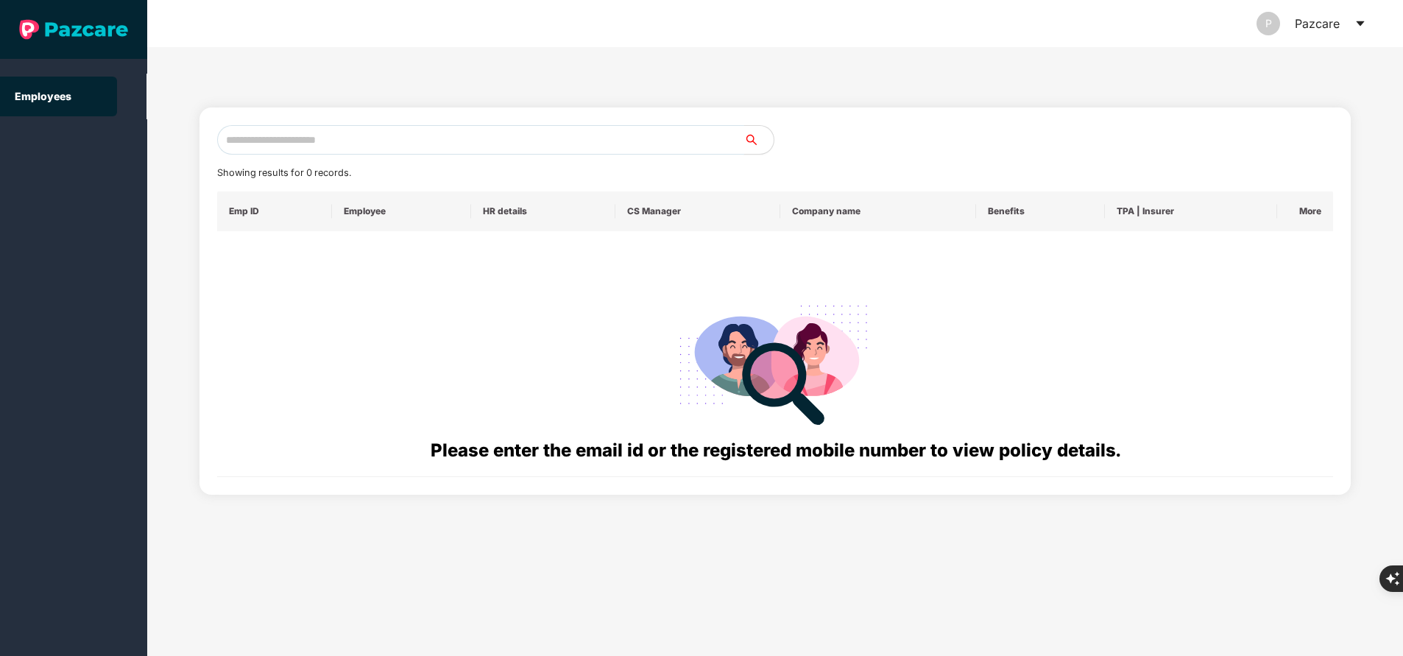
click at [375, 139] on input "text" at bounding box center [480, 139] width 527 height 29
paste input "**********"
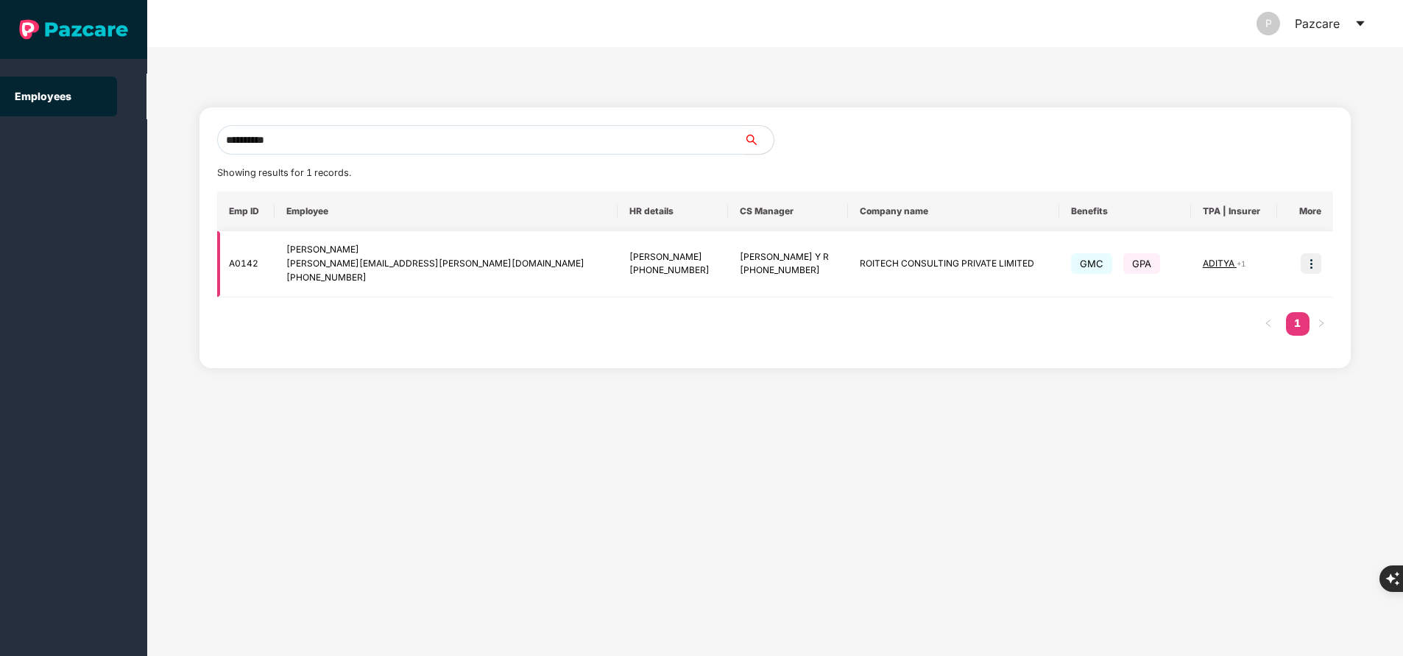
type input "**********"
click at [1318, 277] on td at bounding box center [1305, 264] width 56 height 66
click at [1308, 264] on img at bounding box center [1311, 263] width 21 height 21
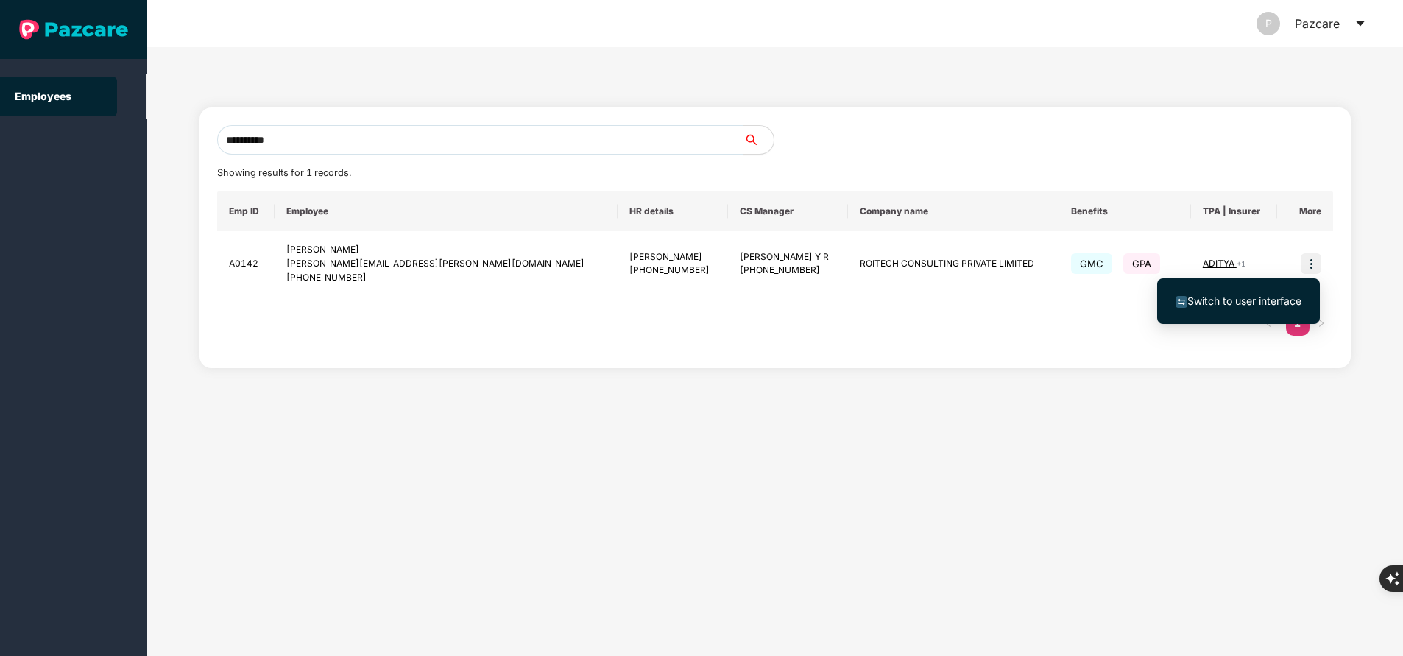
click at [1281, 294] on span "Switch to user interface" at bounding box center [1244, 300] width 114 height 13
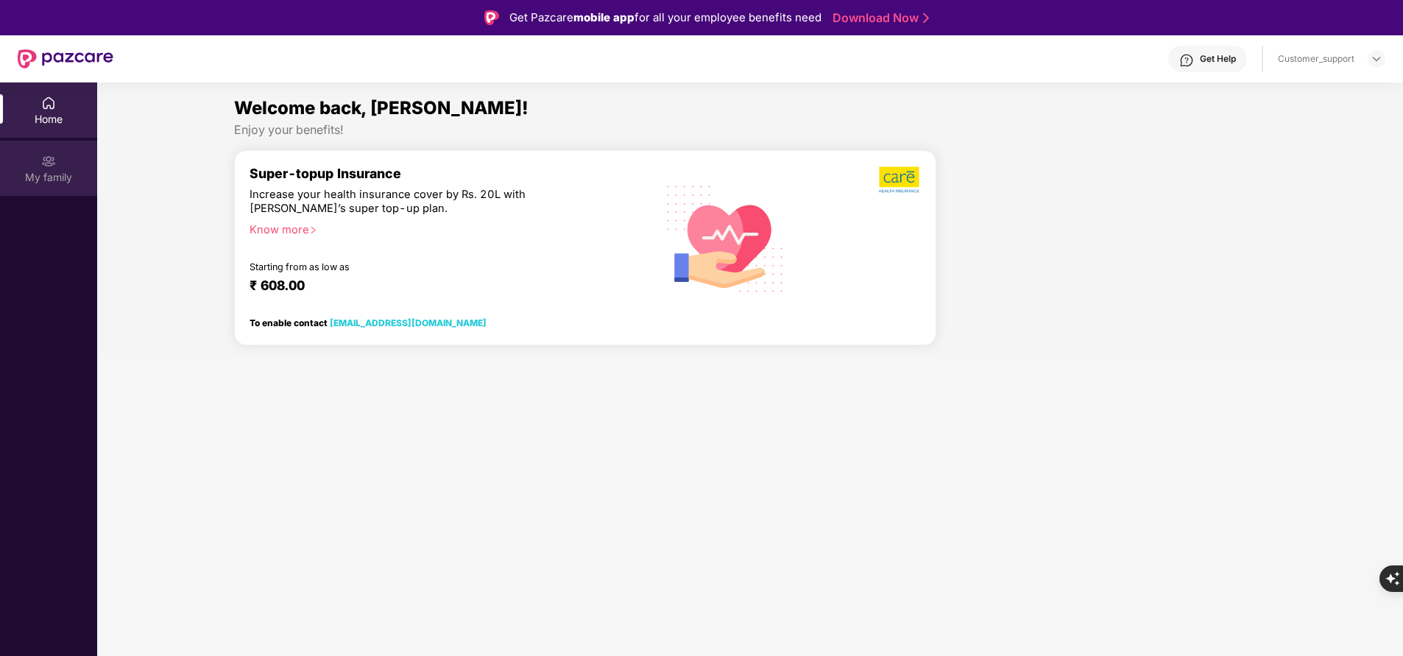
click at [46, 175] on div "My family" at bounding box center [48, 177] width 97 height 15
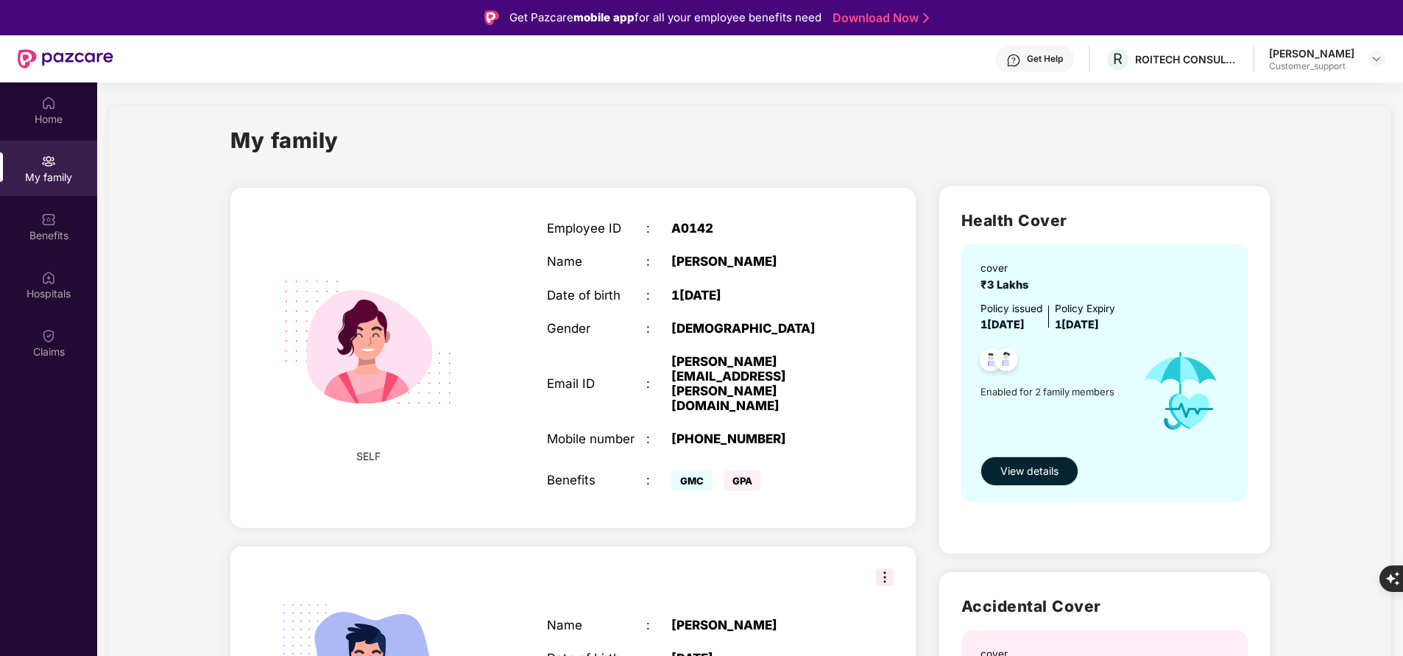
scroll to position [57, 0]
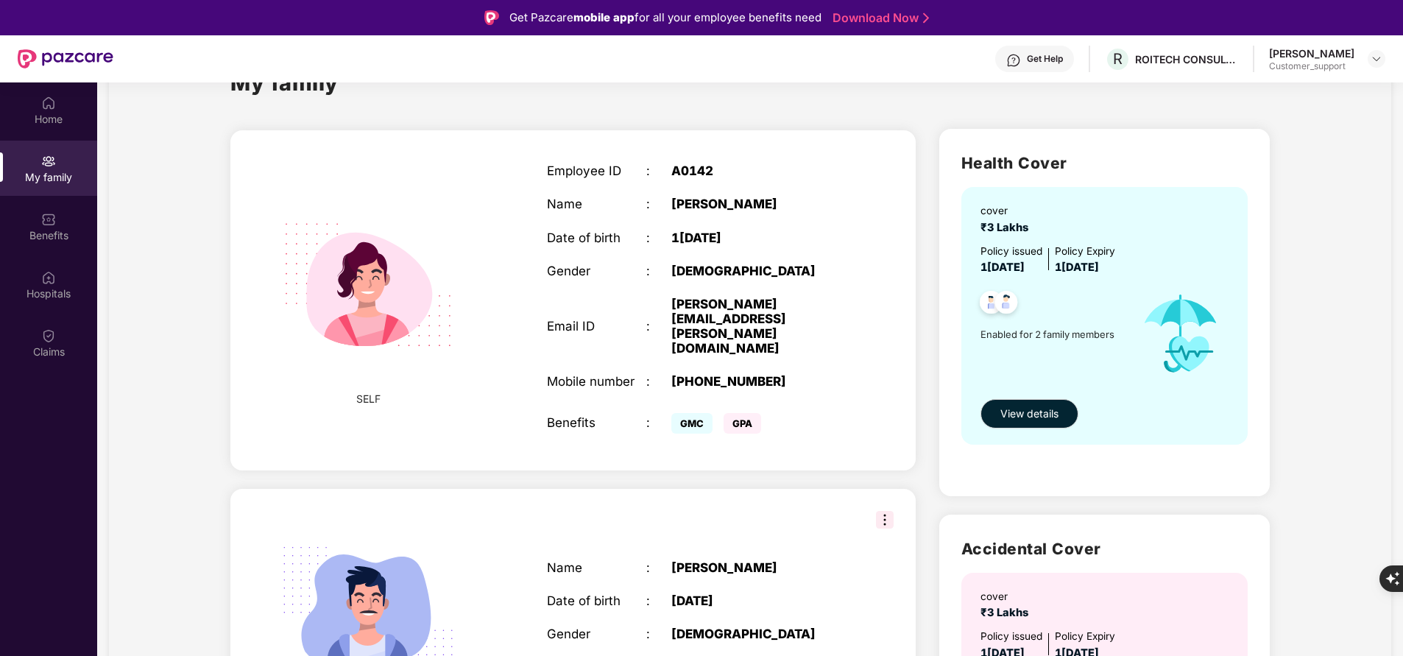
click at [1030, 55] on div "Get Help" at bounding box center [1034, 59] width 79 height 26
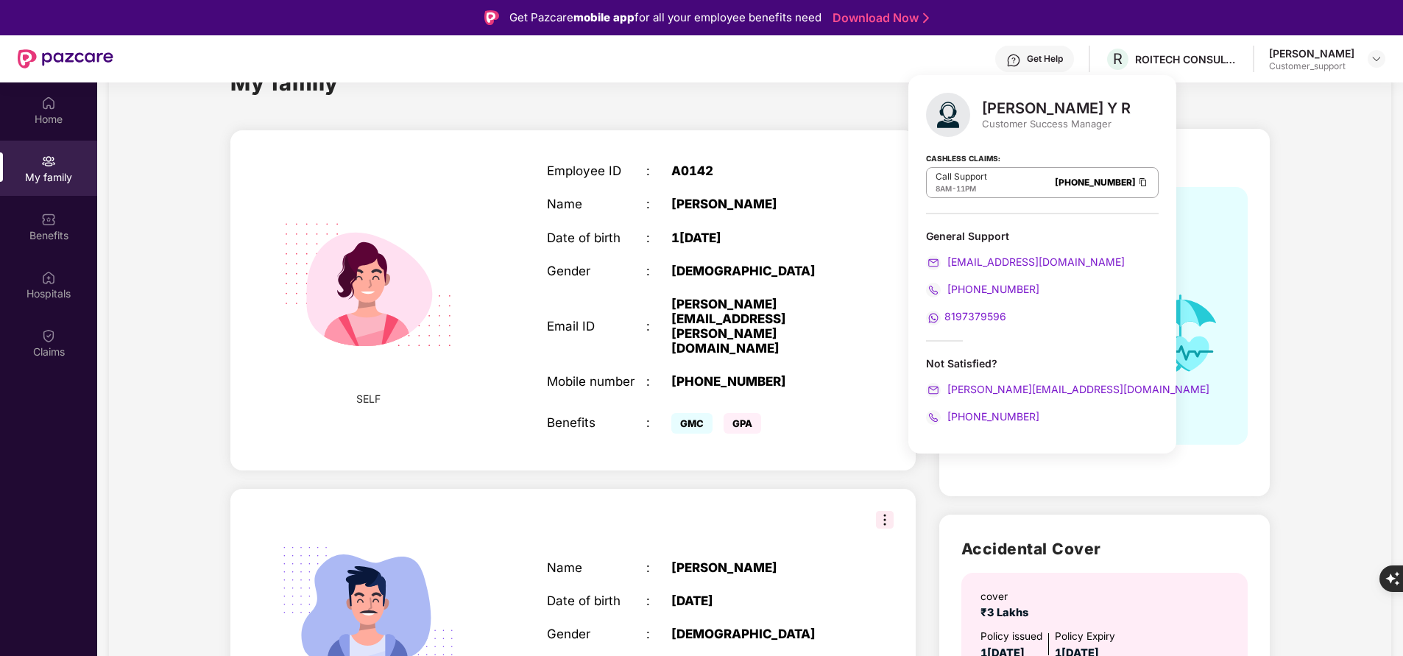
click at [1308, 243] on div "My family SELF Employee ID : A0142 Name :[PERSON_NAME] Date of birth : 1[DEMOGR…" at bounding box center [750, 483] width 1282 height 869
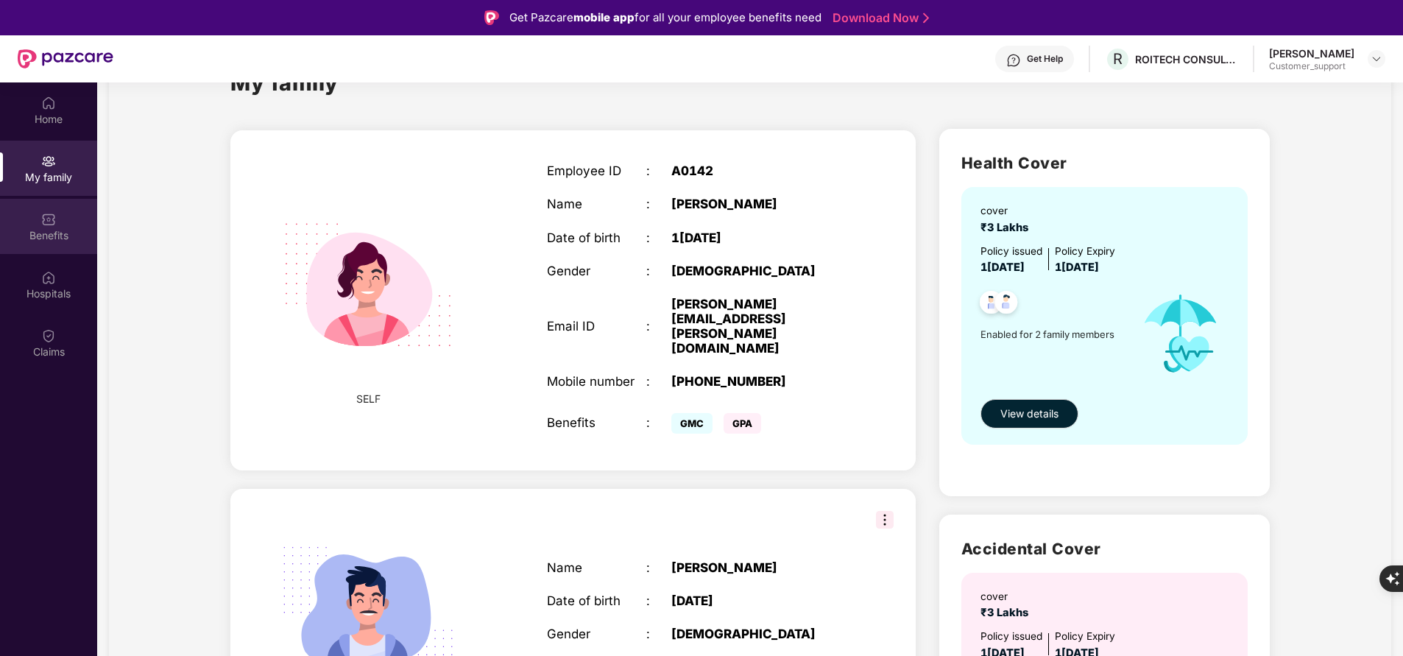
click at [60, 224] on div "Benefits" at bounding box center [48, 226] width 97 height 55
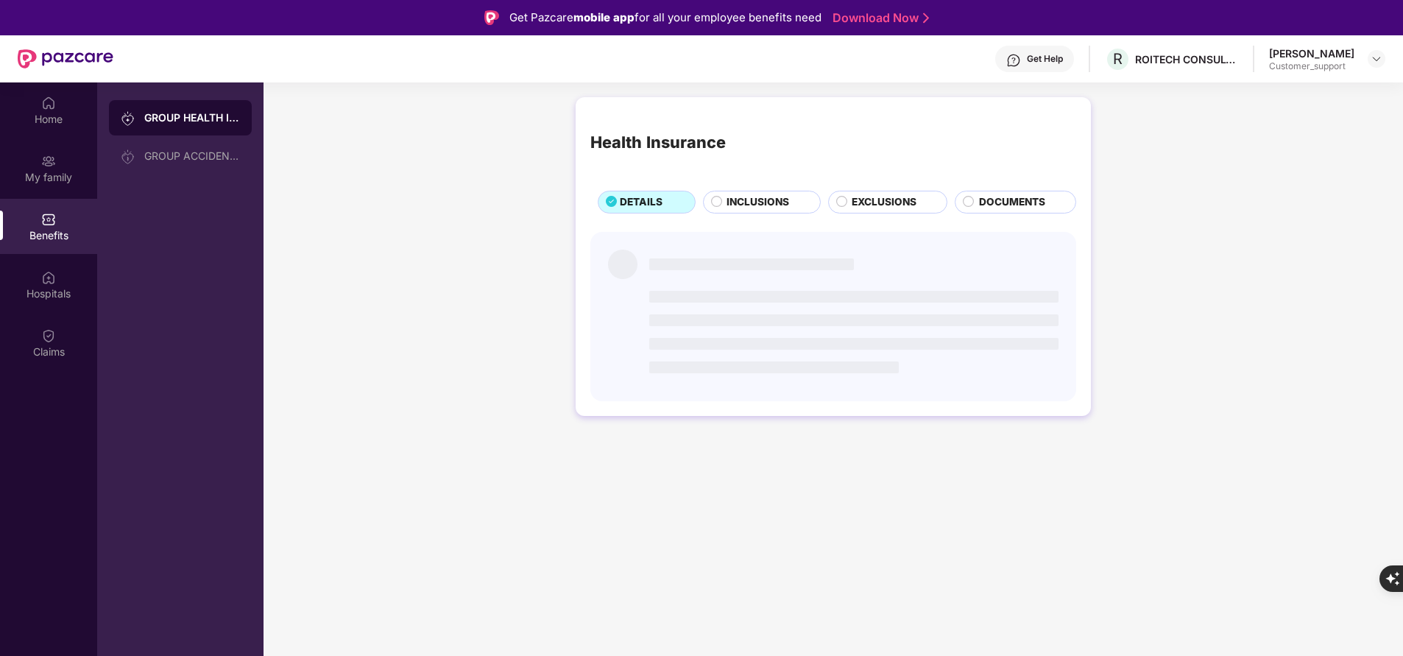
scroll to position [0, 0]
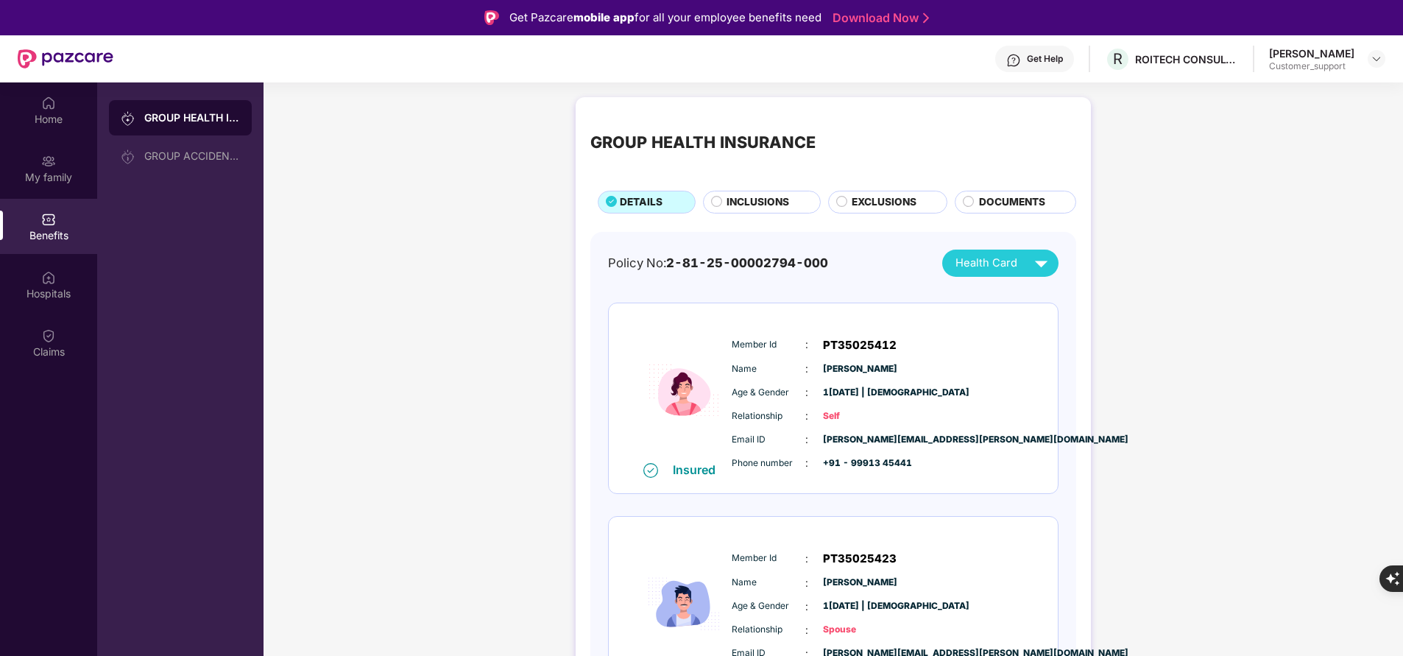
click at [746, 199] on span "INCLUSIONS" at bounding box center [757, 201] width 63 height 15
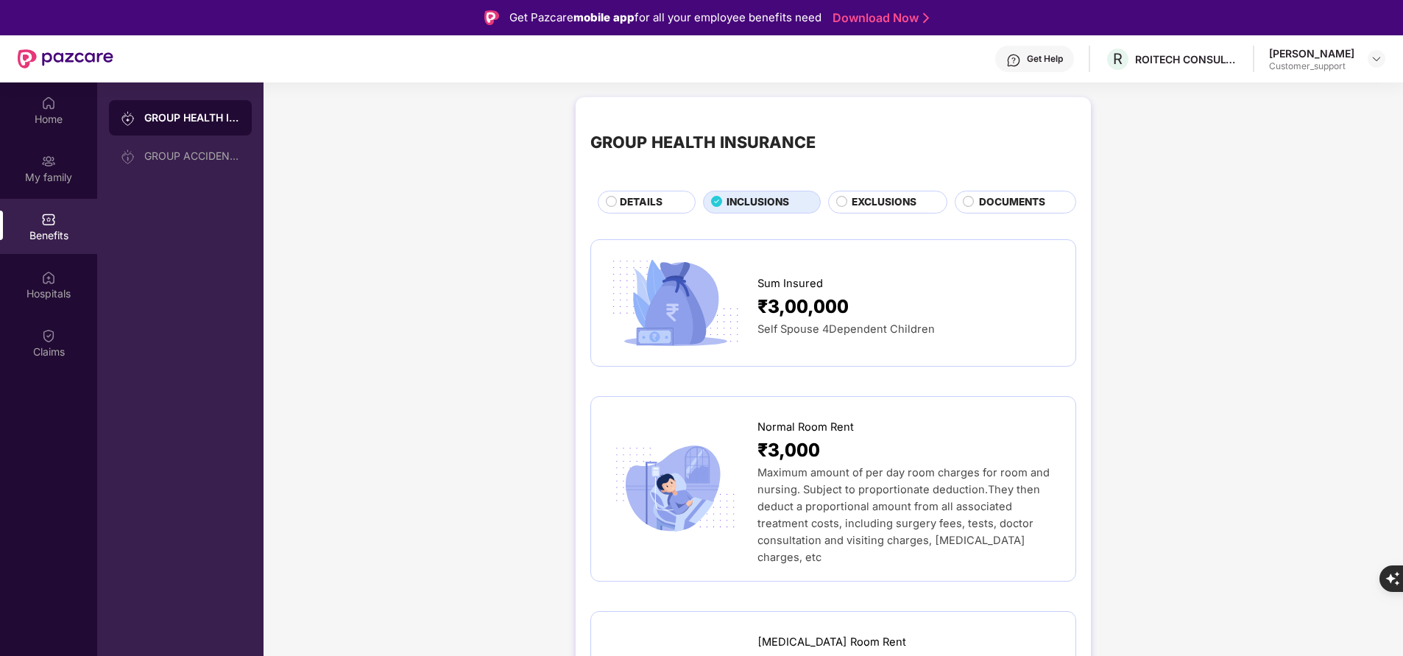
click at [634, 208] on span "DETAILS" at bounding box center [641, 201] width 43 height 15
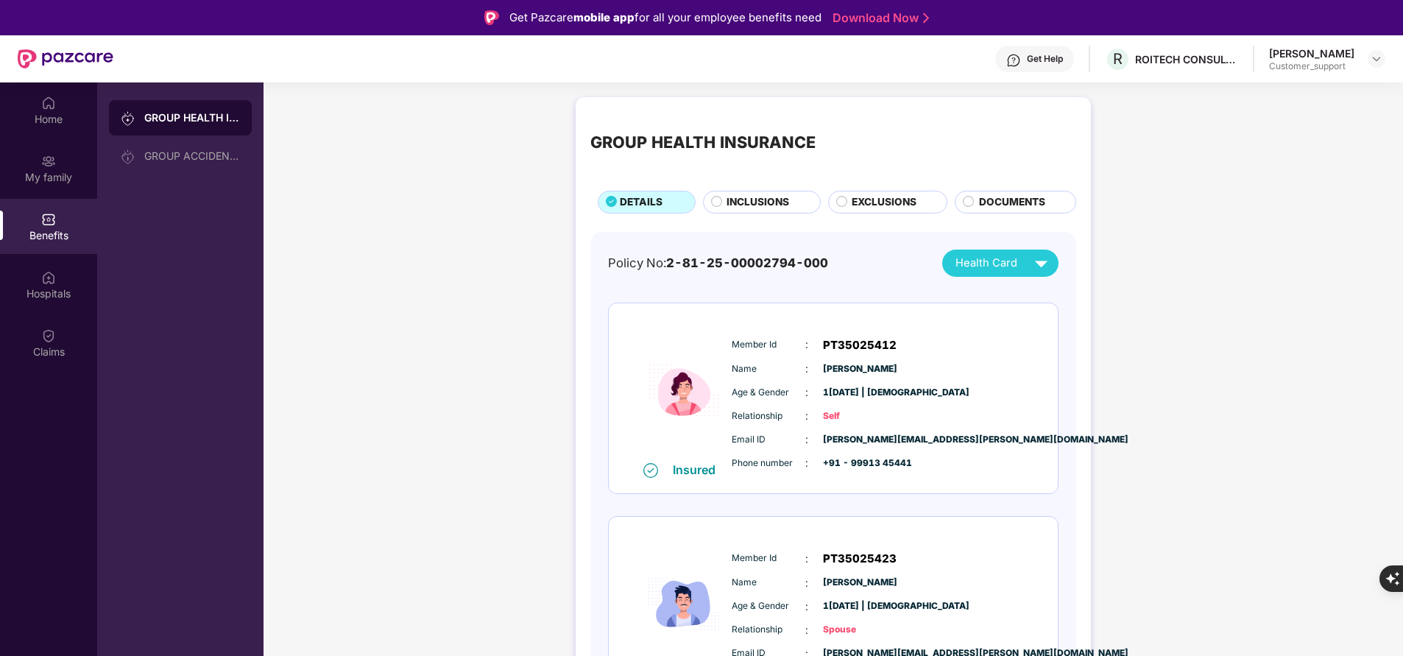
click at [749, 199] on span "INCLUSIONS" at bounding box center [757, 201] width 63 height 15
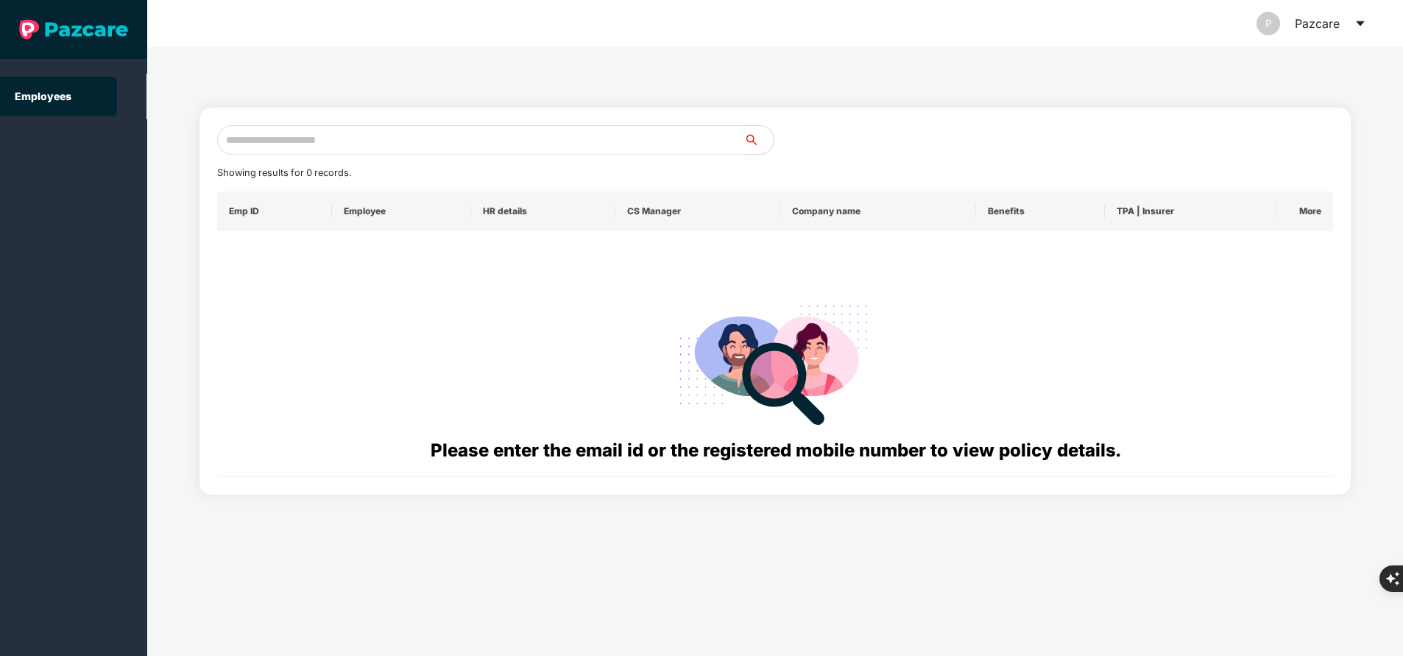
click at [404, 143] on input "text" at bounding box center [480, 139] width 527 height 29
paste input "**********"
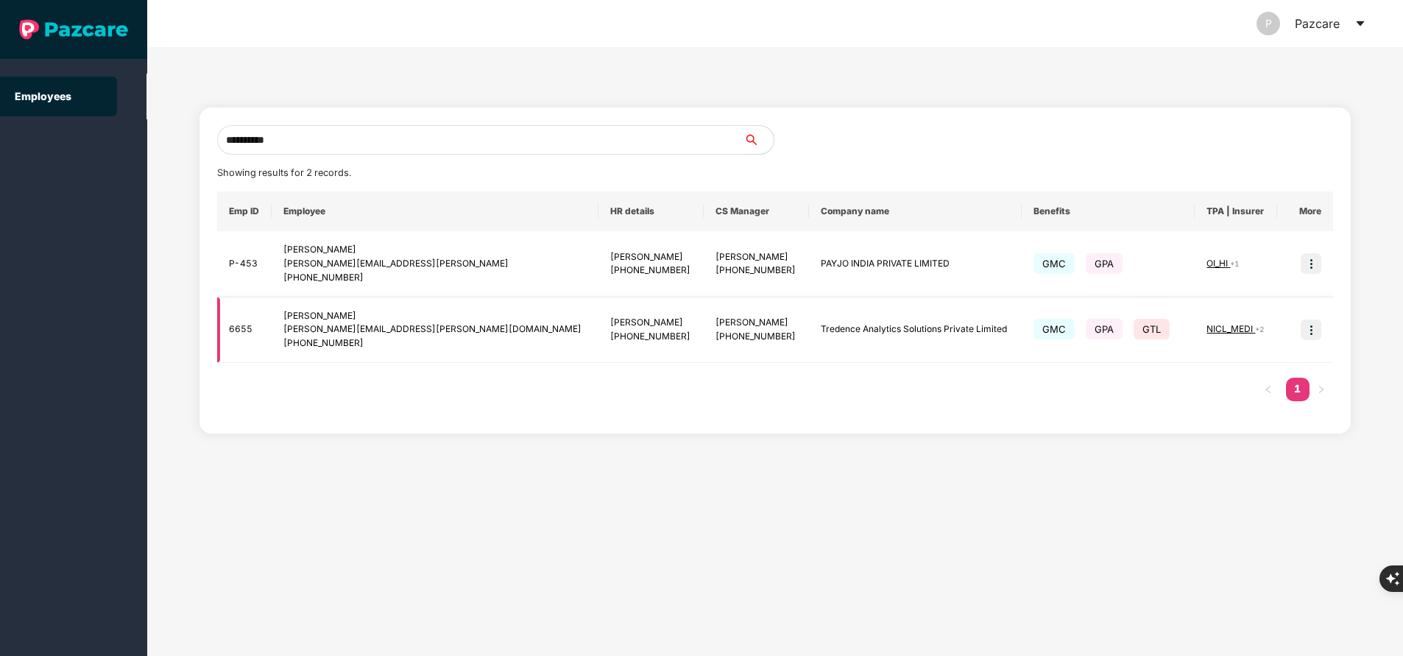
type input "**********"
click at [1323, 330] on td at bounding box center [1305, 330] width 56 height 66
click at [1314, 332] on img at bounding box center [1311, 329] width 21 height 21
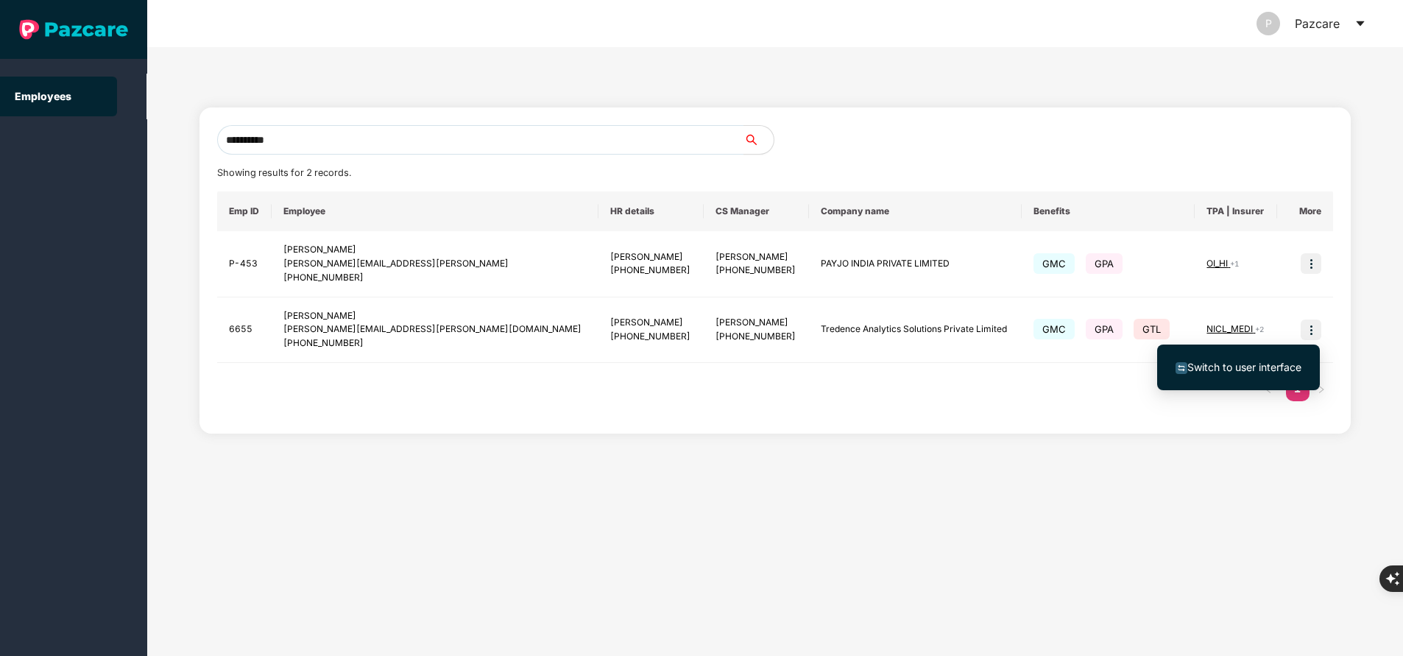
click at [1273, 364] on span "Switch to user interface" at bounding box center [1244, 367] width 114 height 13
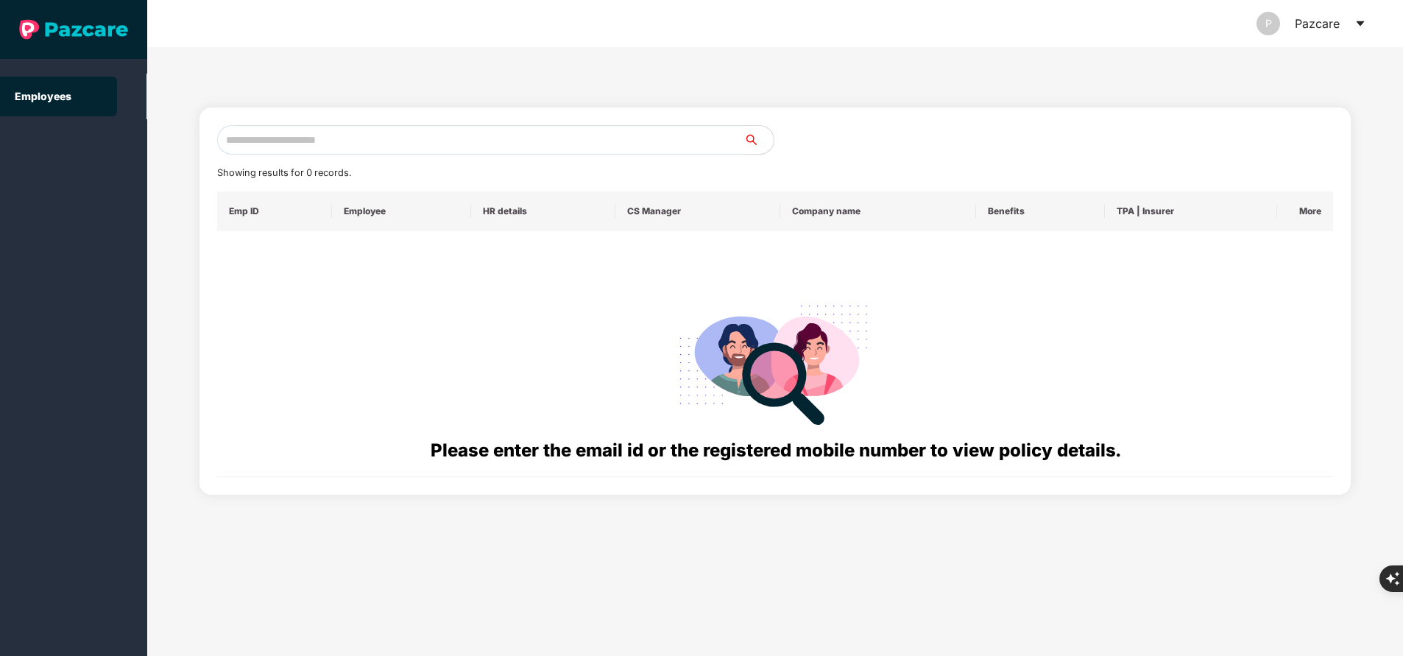
paste input "**********"
click at [359, 142] on input "text" at bounding box center [480, 139] width 527 height 29
type input "**********"
paste input "**********"
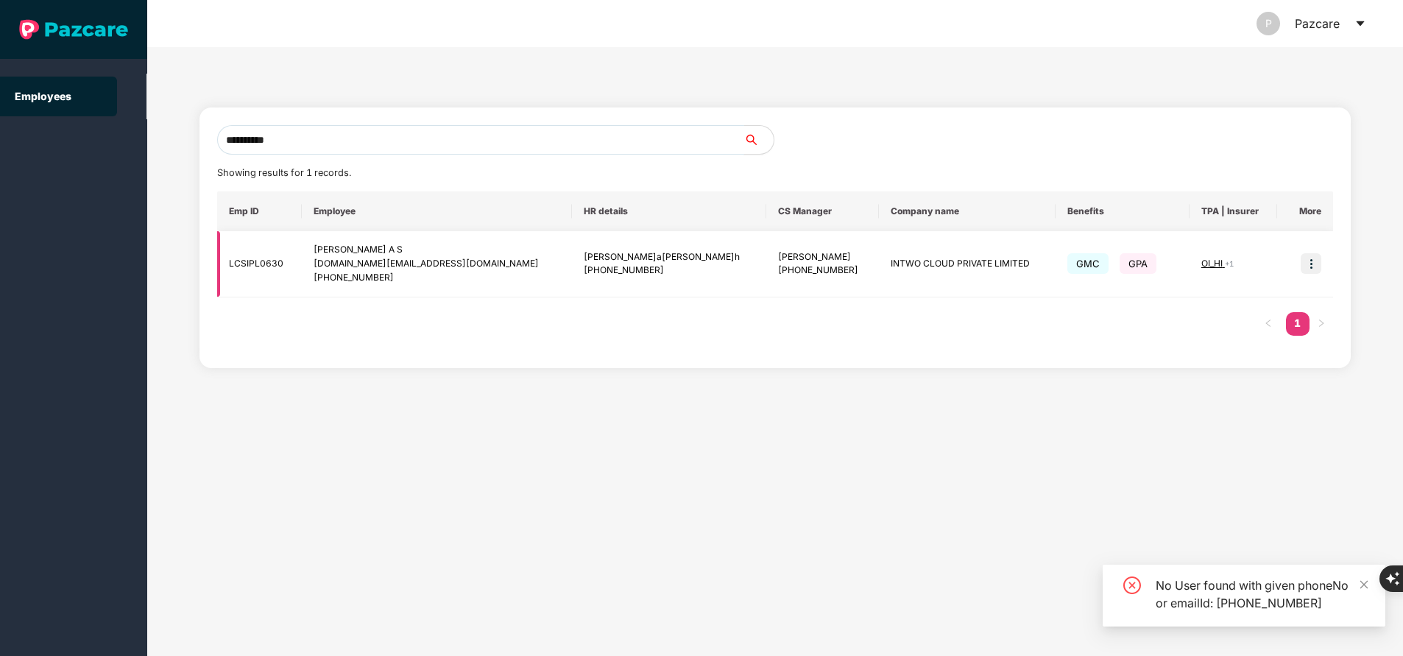
type input "**********"
click at [1318, 267] on img at bounding box center [1311, 263] width 21 height 21
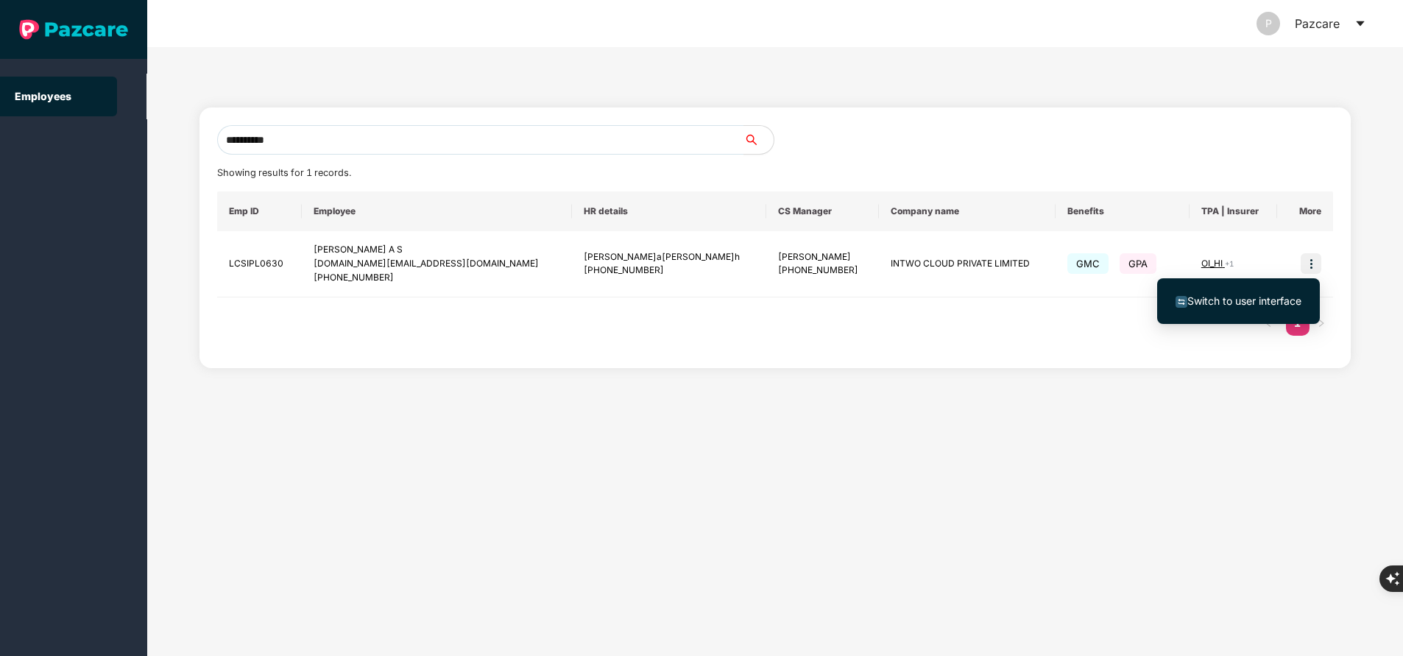
click at [1284, 298] on span "Switch to user interface" at bounding box center [1244, 300] width 114 height 13
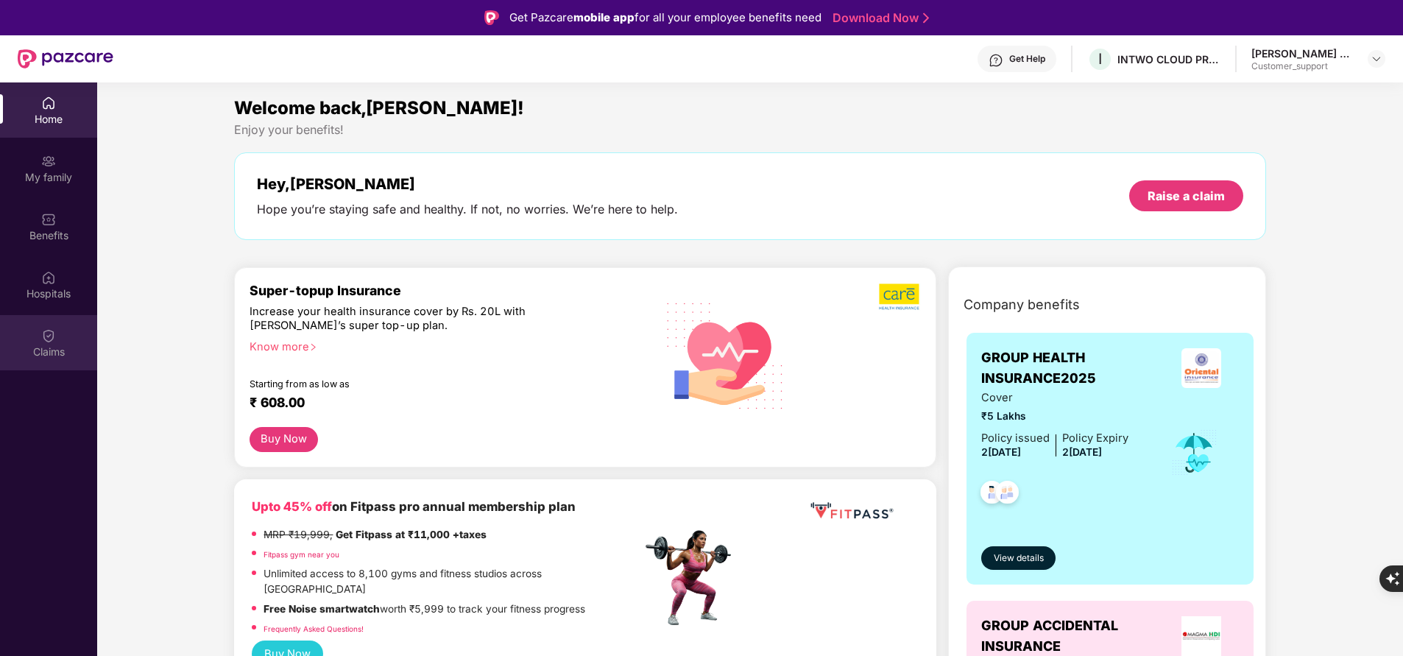
click at [65, 353] on div "Claims" at bounding box center [48, 351] width 97 height 15
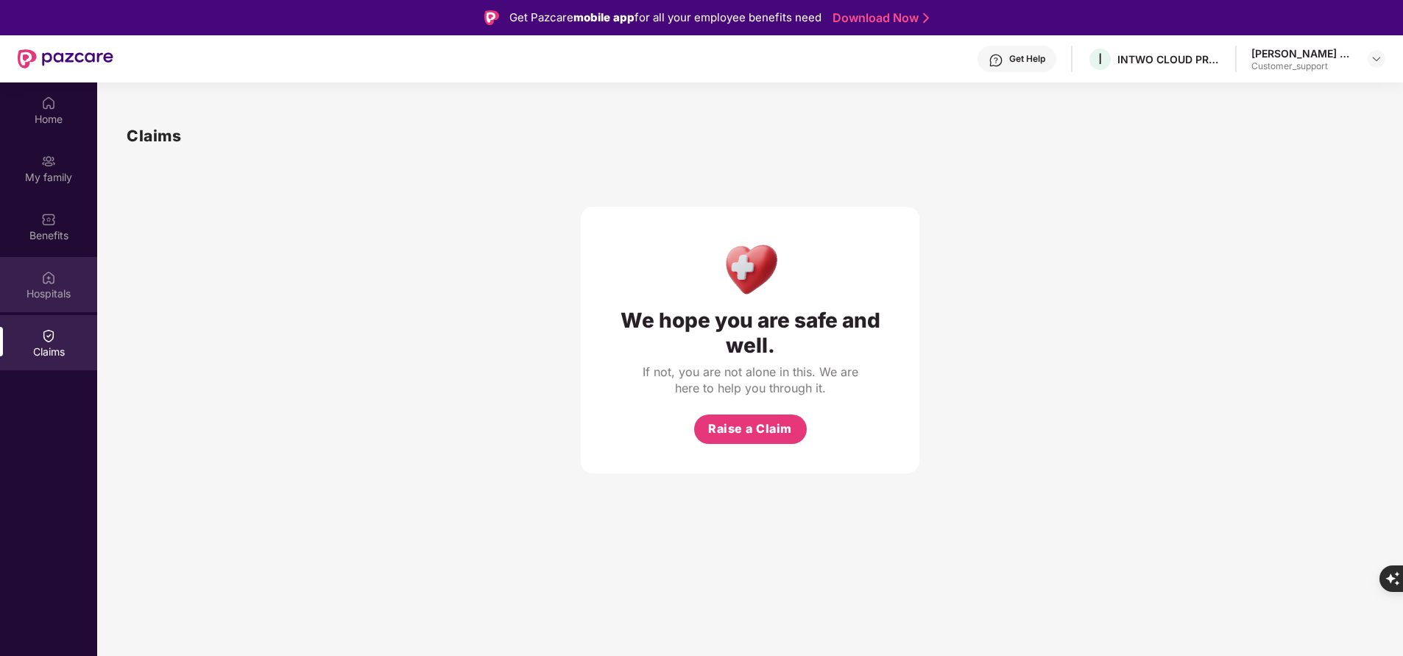
click at [68, 280] on div "Hospitals" at bounding box center [48, 284] width 97 height 55
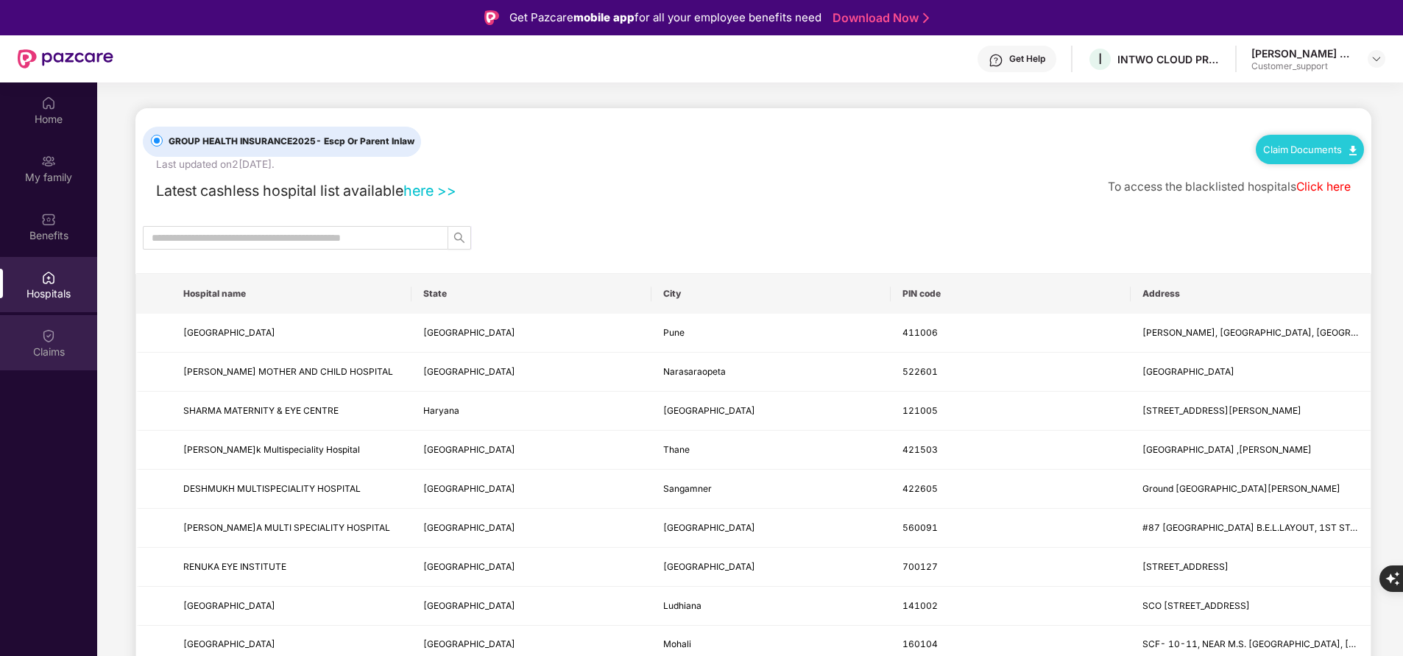
click at [63, 344] on div "Claims" at bounding box center [48, 351] width 97 height 15
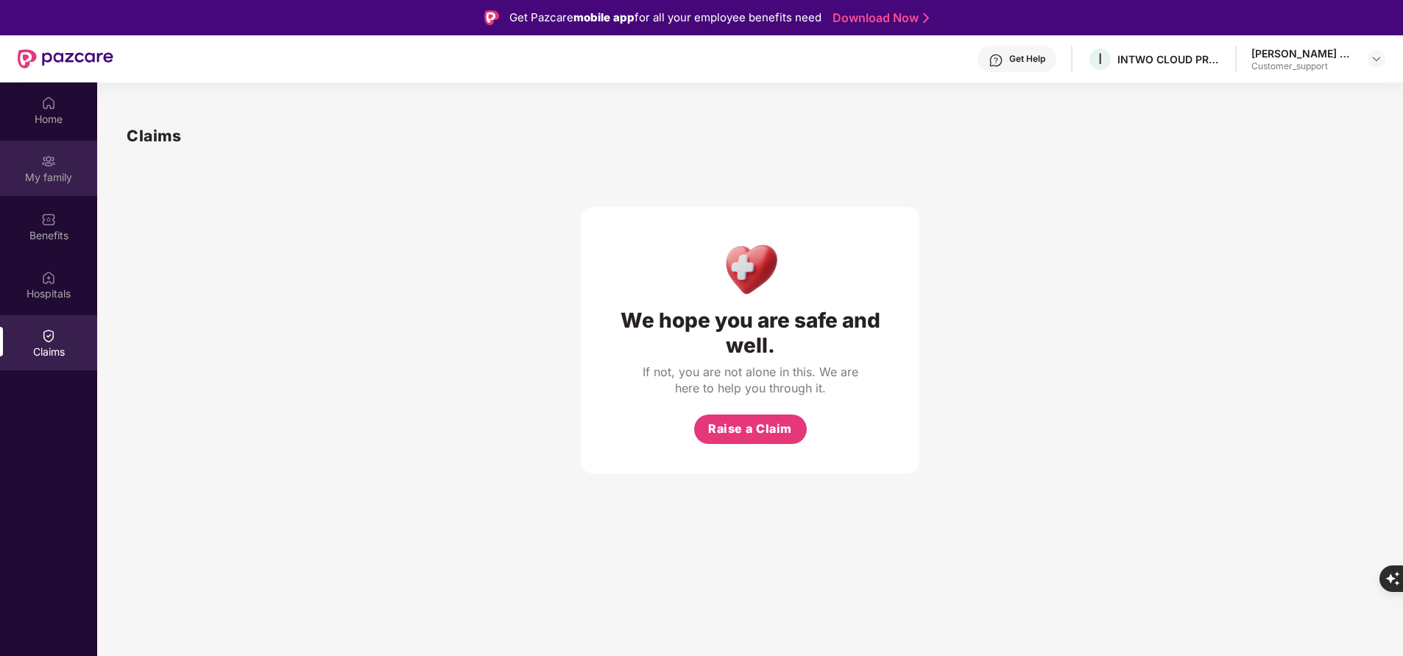
click at [43, 158] on img at bounding box center [48, 161] width 15 height 15
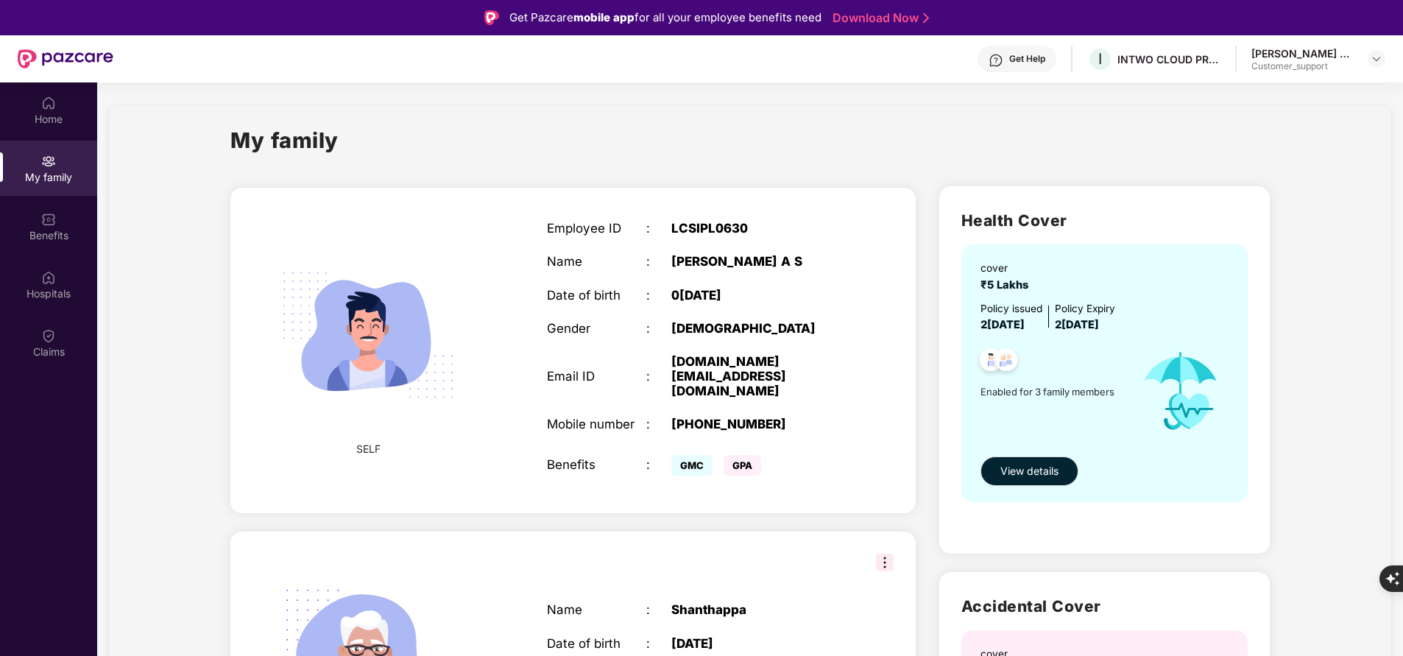
click at [697, 417] on div "[PHONE_NUMBER]" at bounding box center [758, 424] width 174 height 15
copy div "919845572899"
click at [697, 417] on div "[PHONE_NUMBER]" at bounding box center [758, 424] width 174 height 15
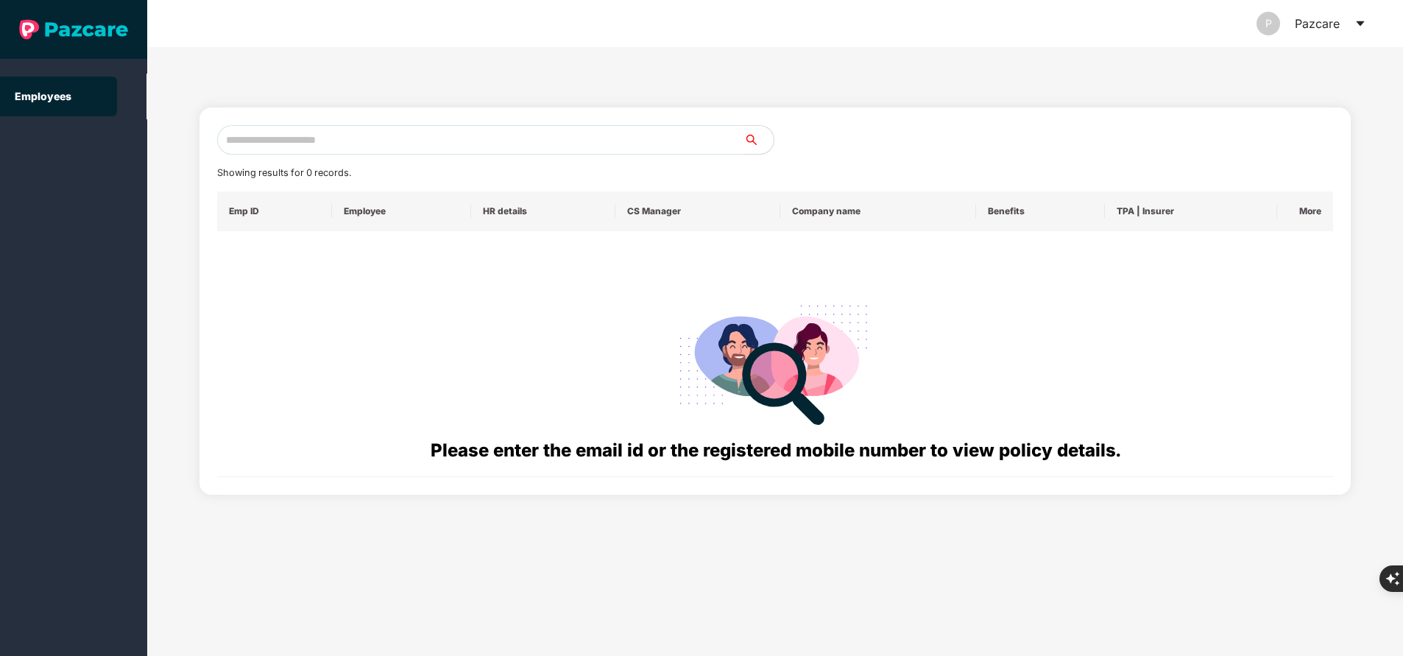
paste input "**********"
click at [428, 132] on input "**********" at bounding box center [480, 139] width 527 height 29
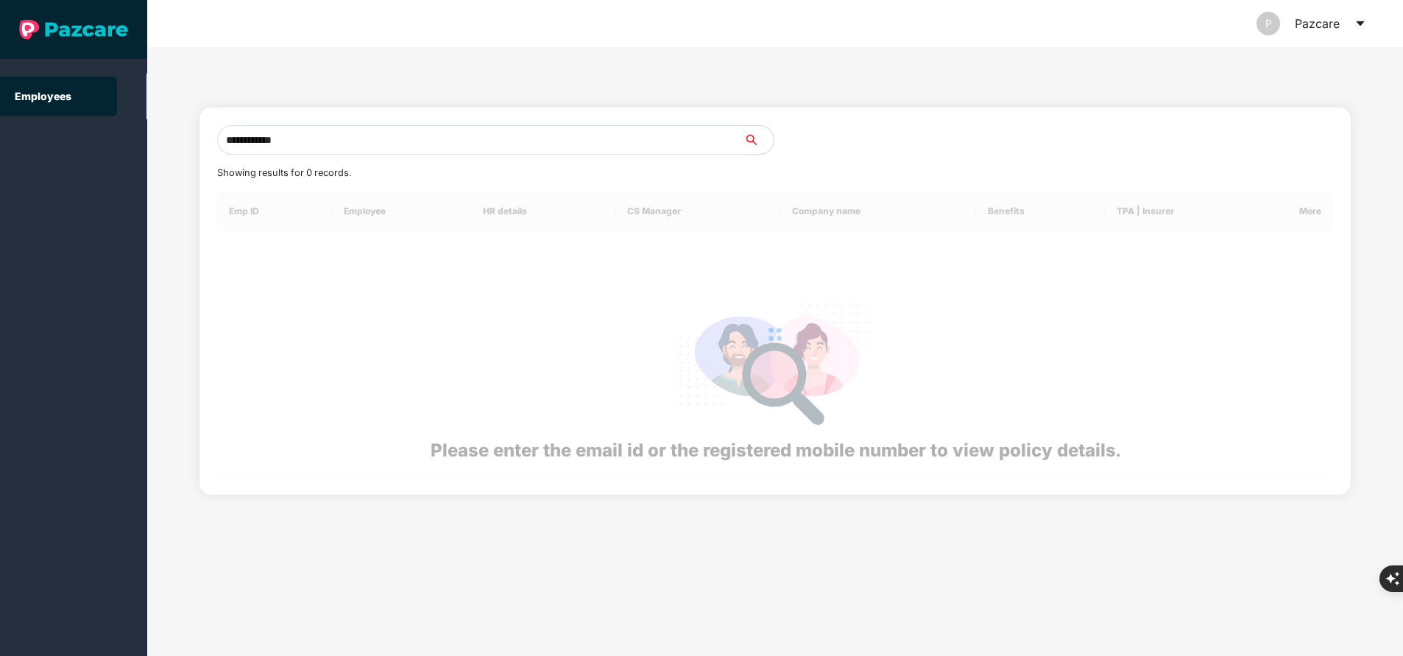
click at [428, 132] on input "**********" at bounding box center [480, 139] width 527 height 29
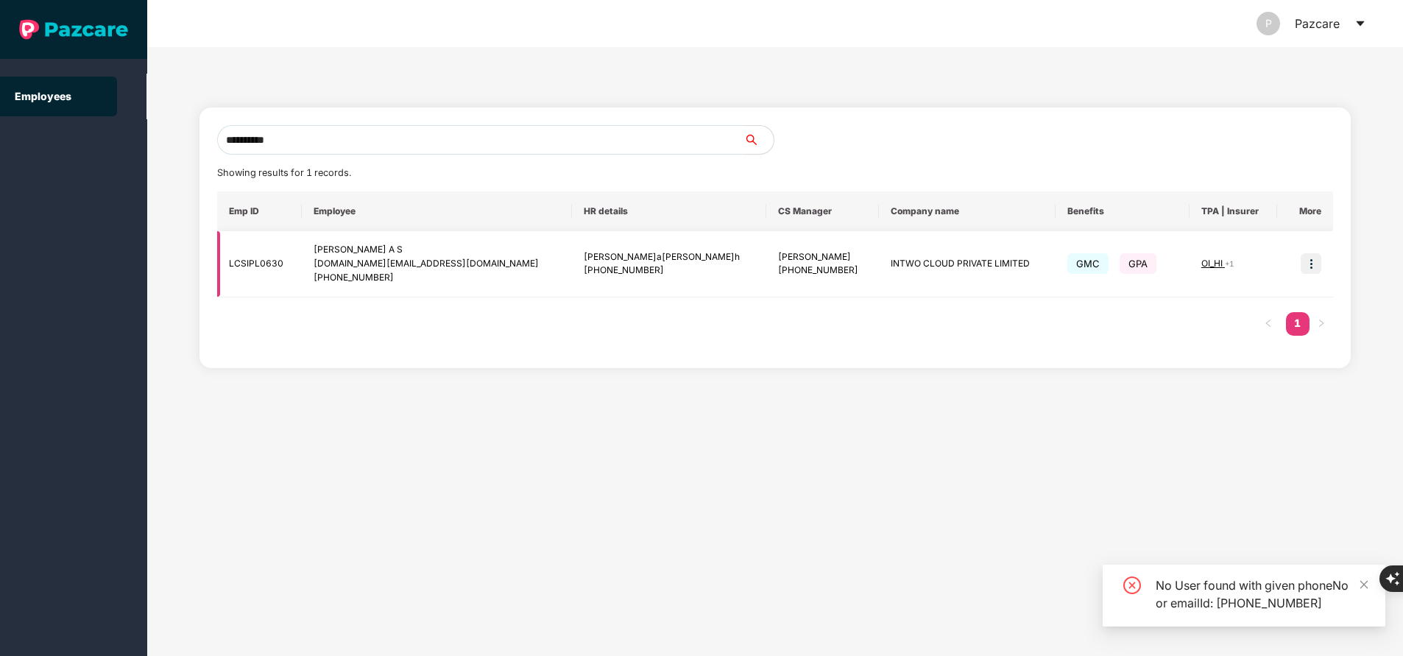
type input "**********"
click at [1201, 259] on span "OI_HI" at bounding box center [1213, 263] width 24 height 11
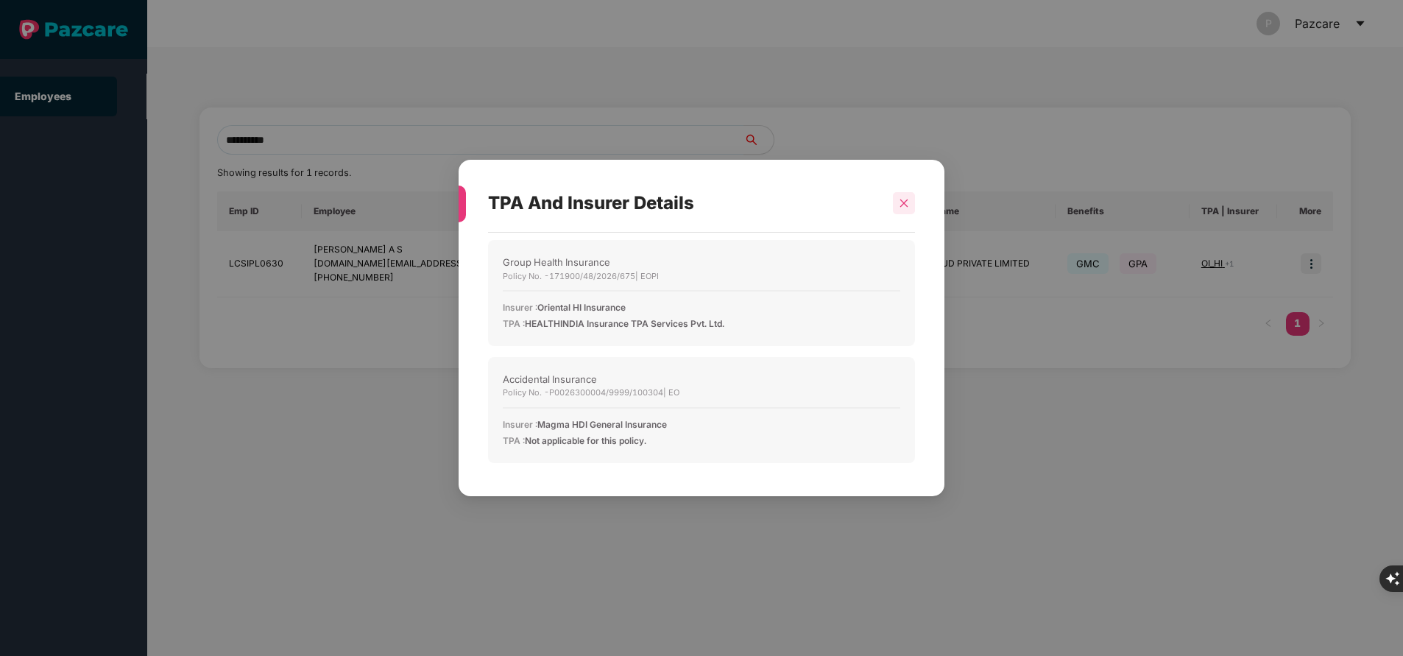
drag, startPoint x: 928, startPoint y: 204, endPoint x: 903, endPoint y: 200, distance: 25.3
click at [903, 200] on div "TPA And Insurer Details Group Health Insurance Policy No. - 171900/48/2026/675 …" at bounding box center [702, 328] width 486 height 336
click at [903, 200] on icon "close" at bounding box center [904, 203] width 10 height 10
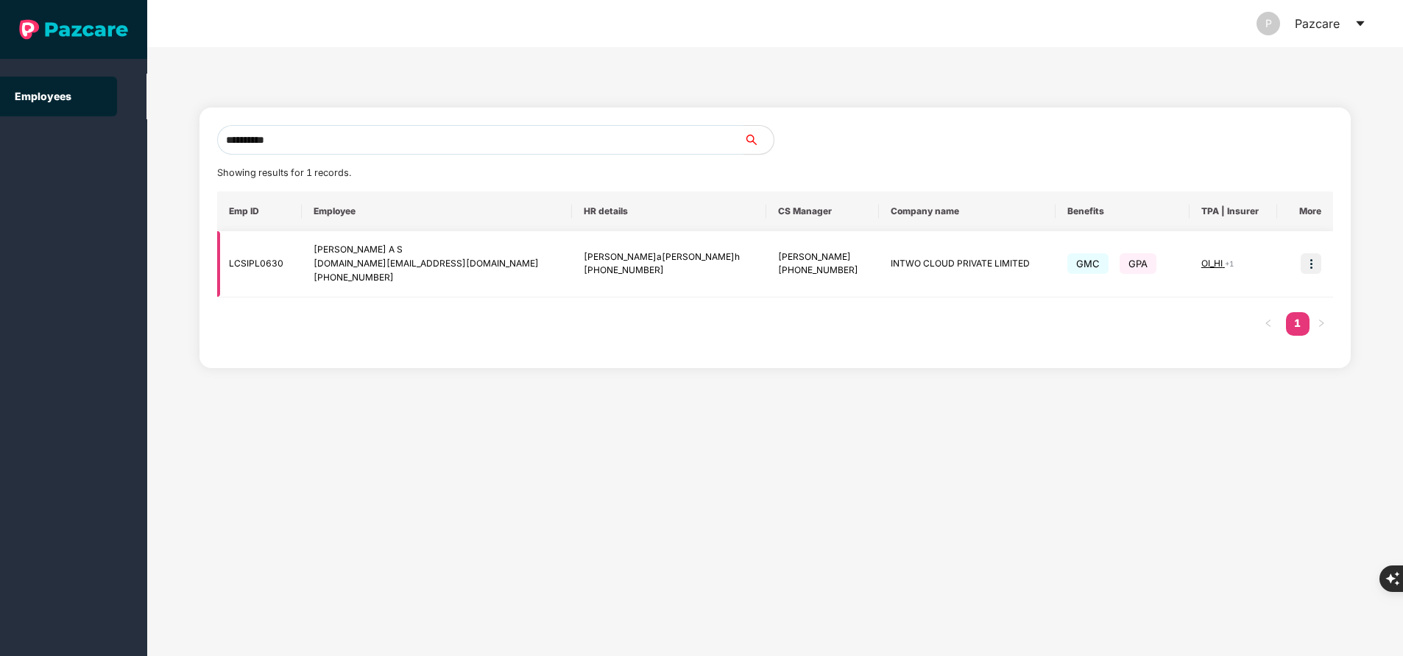
click at [1312, 256] on img at bounding box center [1311, 263] width 21 height 21
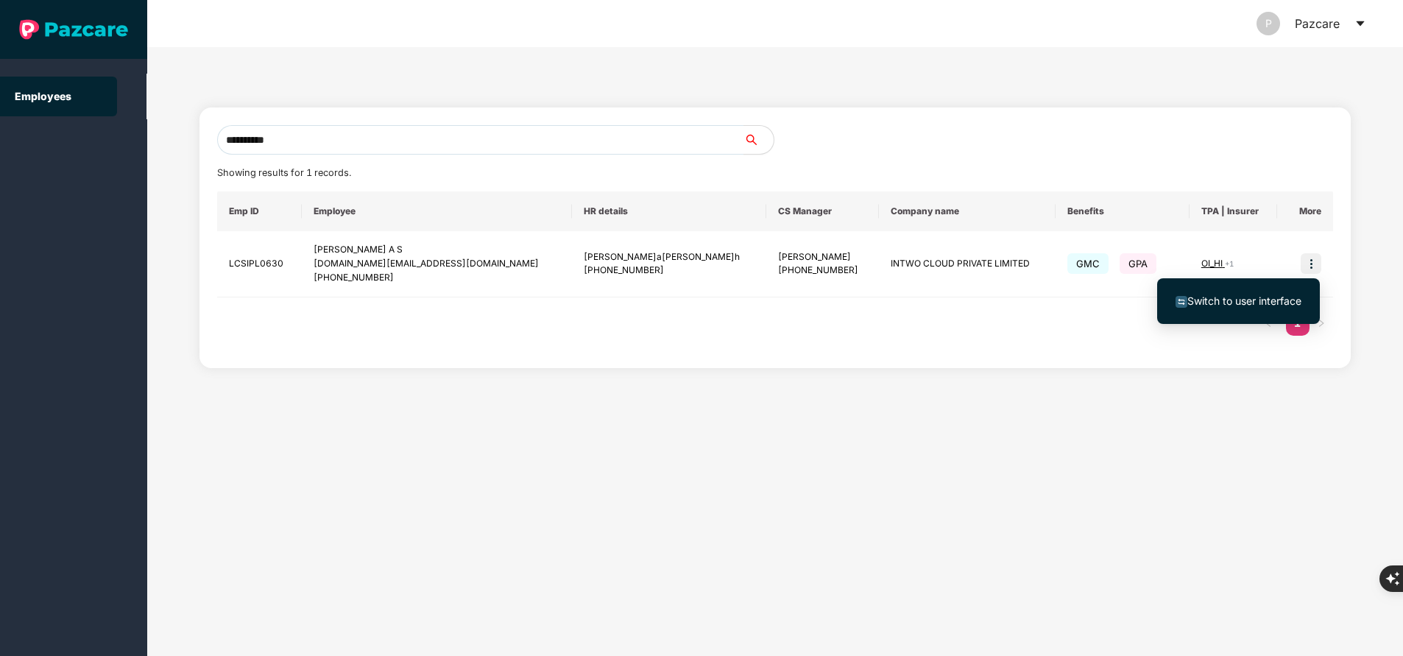
click at [1254, 291] on li "Switch to user interface" at bounding box center [1238, 301] width 163 height 31
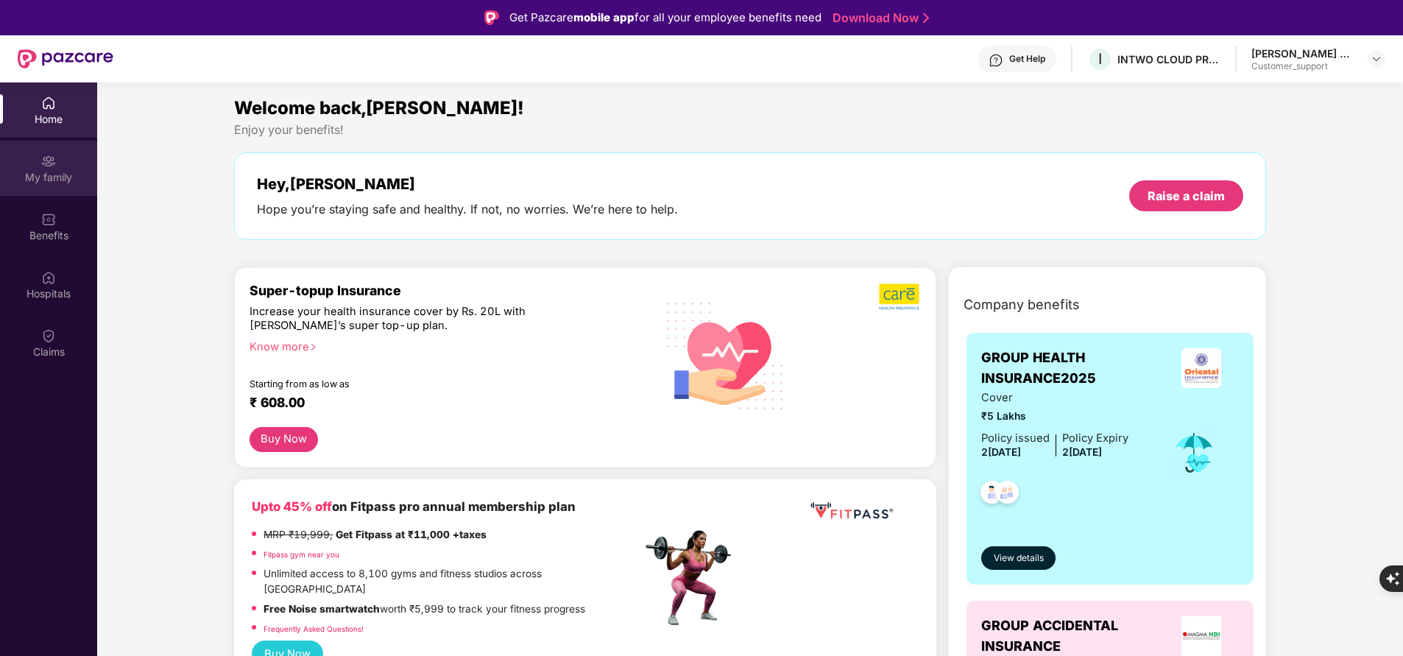
click at [49, 177] on div "My family" at bounding box center [48, 177] width 97 height 15
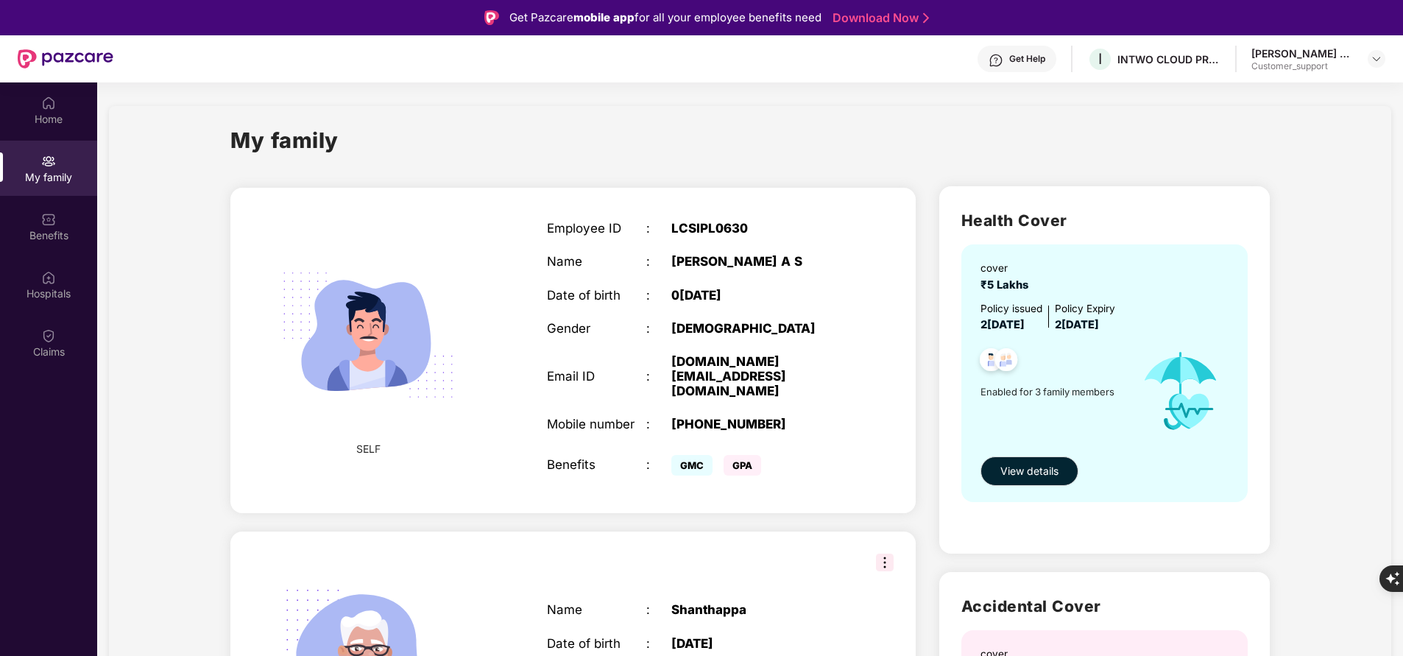
scroll to position [126, 0]
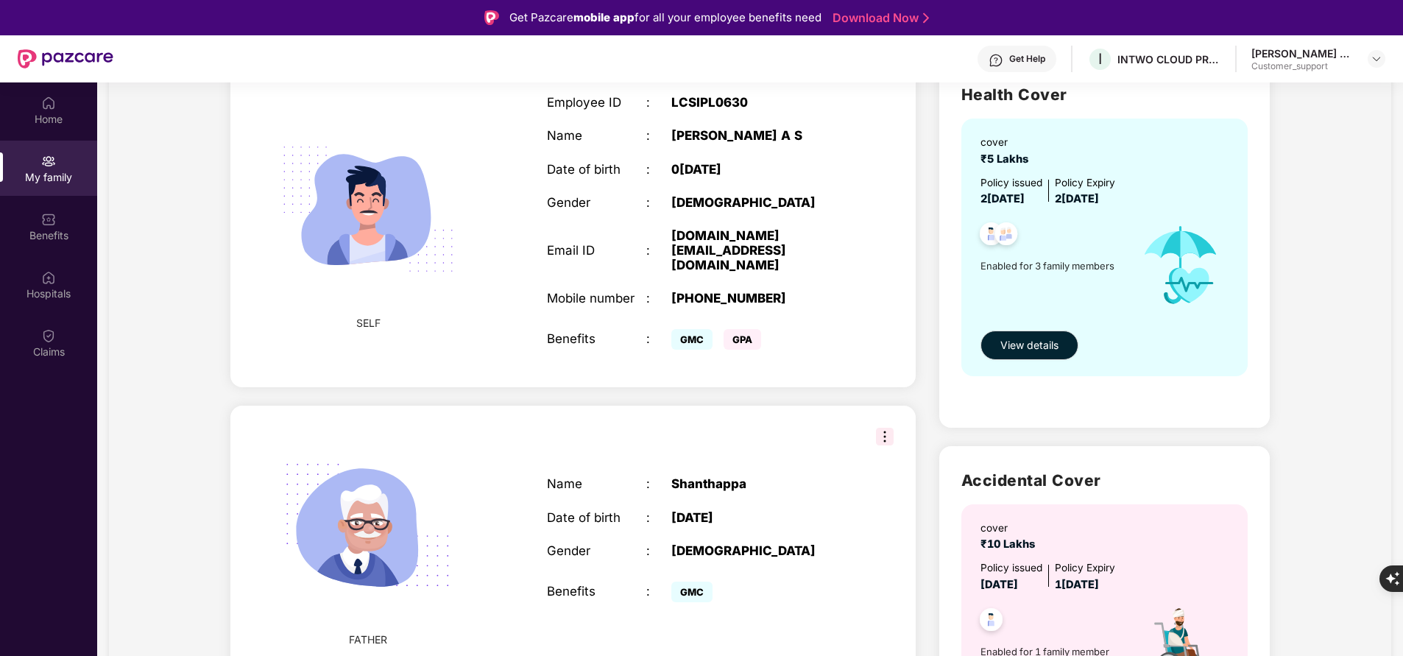
click at [699, 476] on div "Shanthappa" at bounding box center [758, 483] width 174 height 15
copy div "Shanthappa"
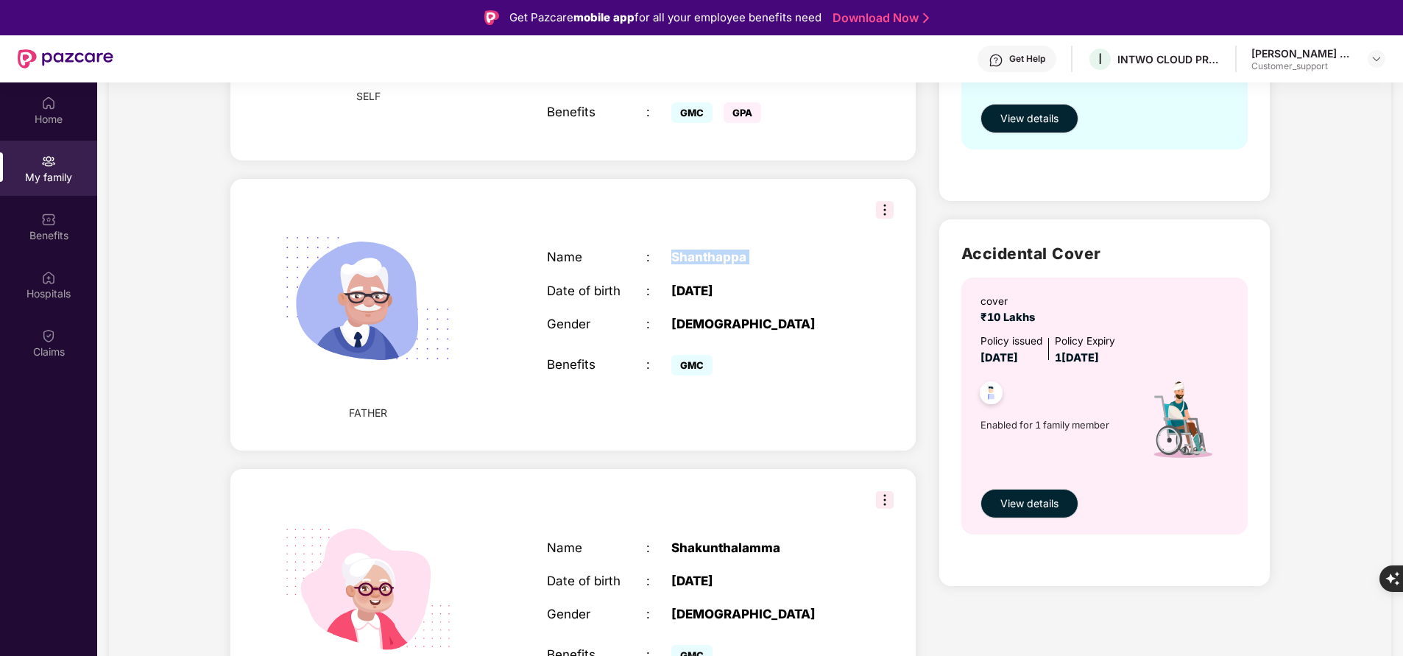
scroll to position [400, 0]
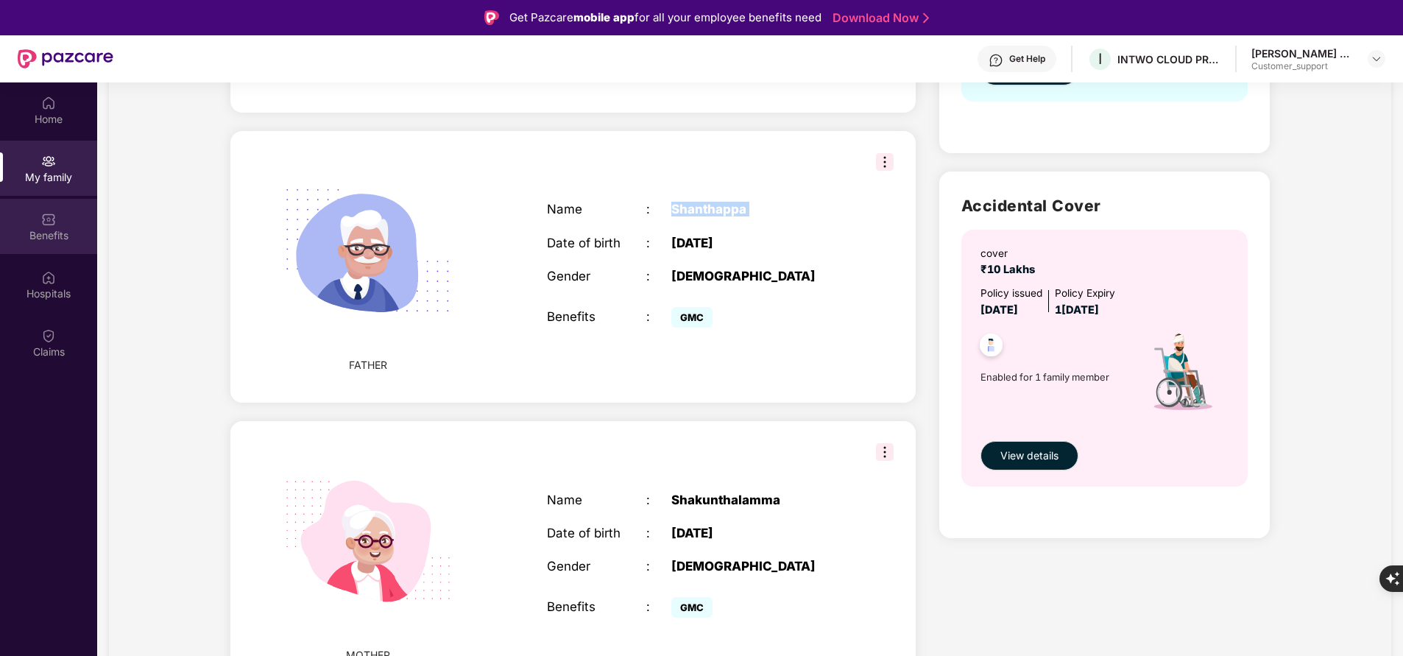
click at [46, 216] on img at bounding box center [48, 219] width 15 height 15
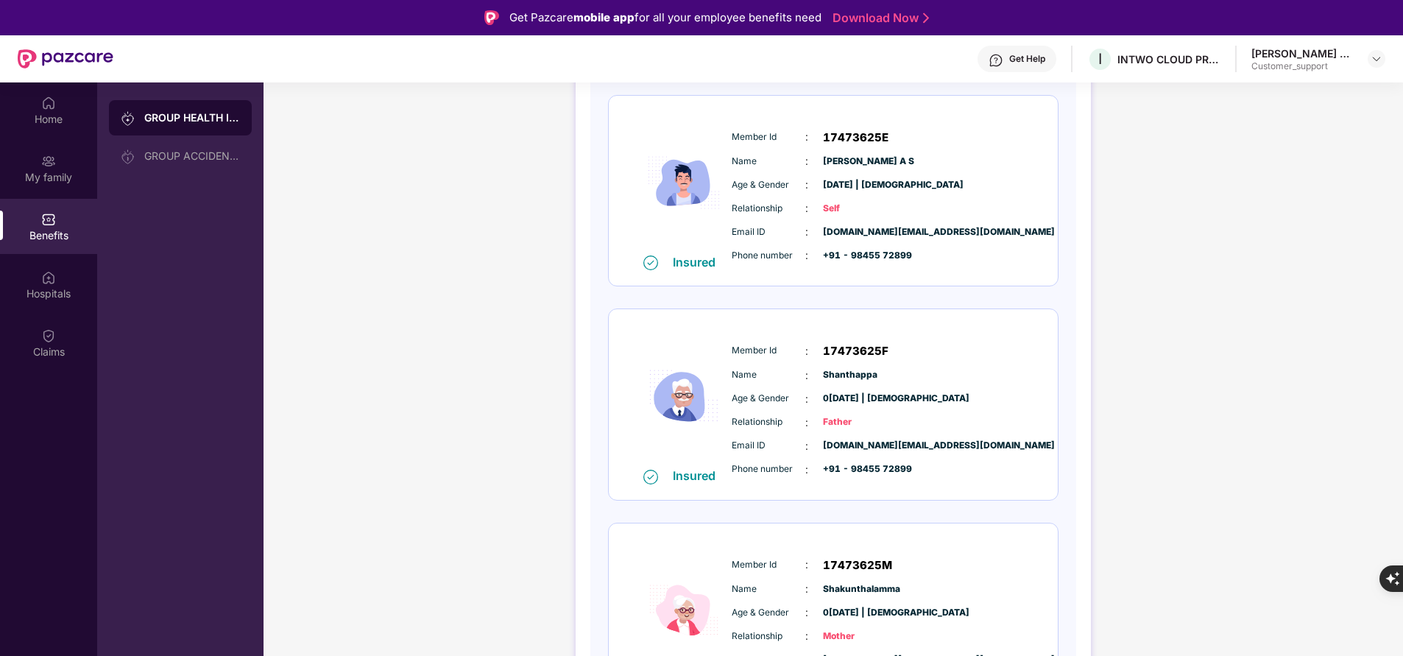
scroll to position [216, 0]
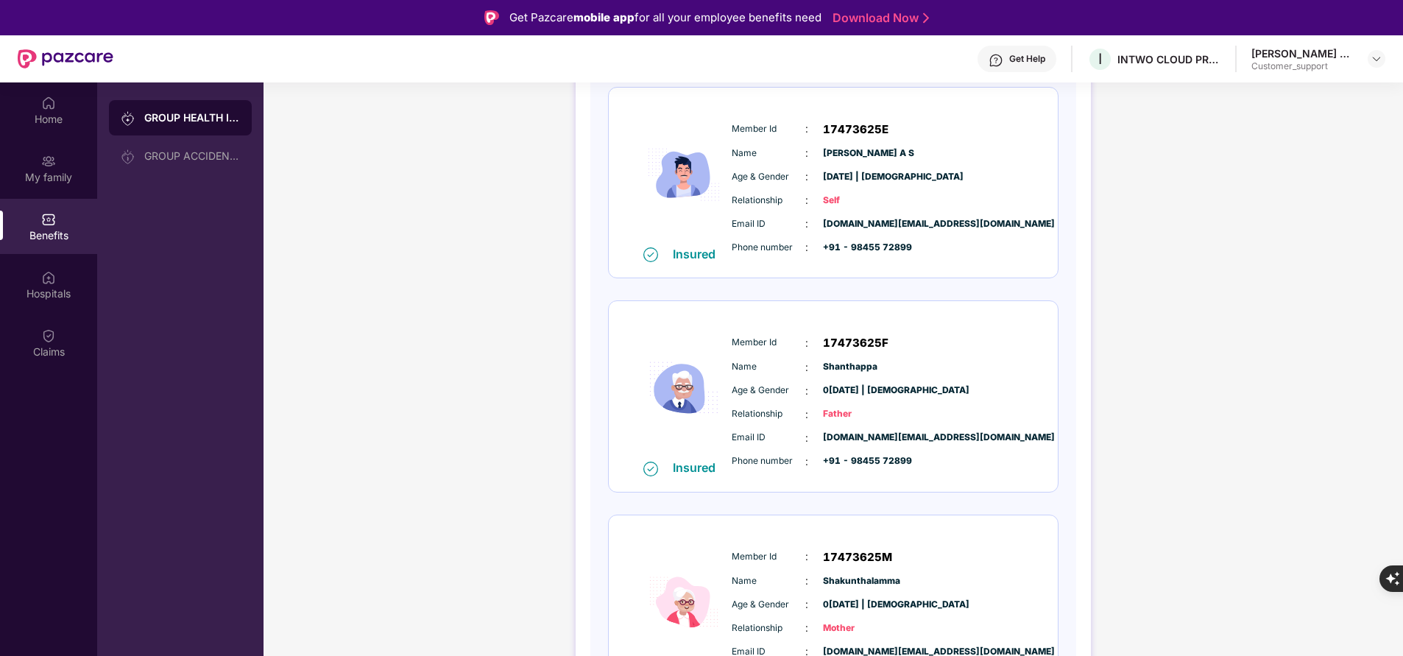
click at [743, 348] on span "Member Id" at bounding box center [769, 343] width 74 height 14
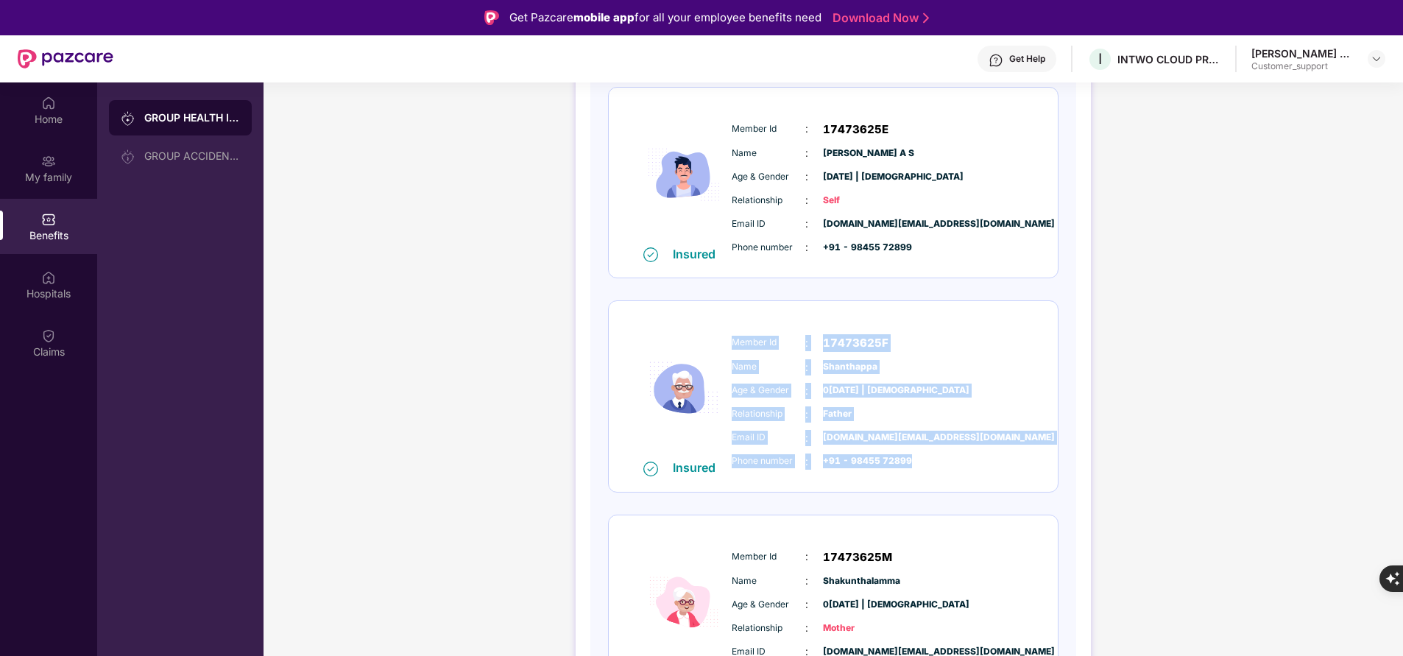
copy div "Member Id : 17473625F Name : [PERSON_NAME] Age & Gender : 0[DATE] | [DEMOGRAPHI…"
